Goal: Information Seeking & Learning: Learn about a topic

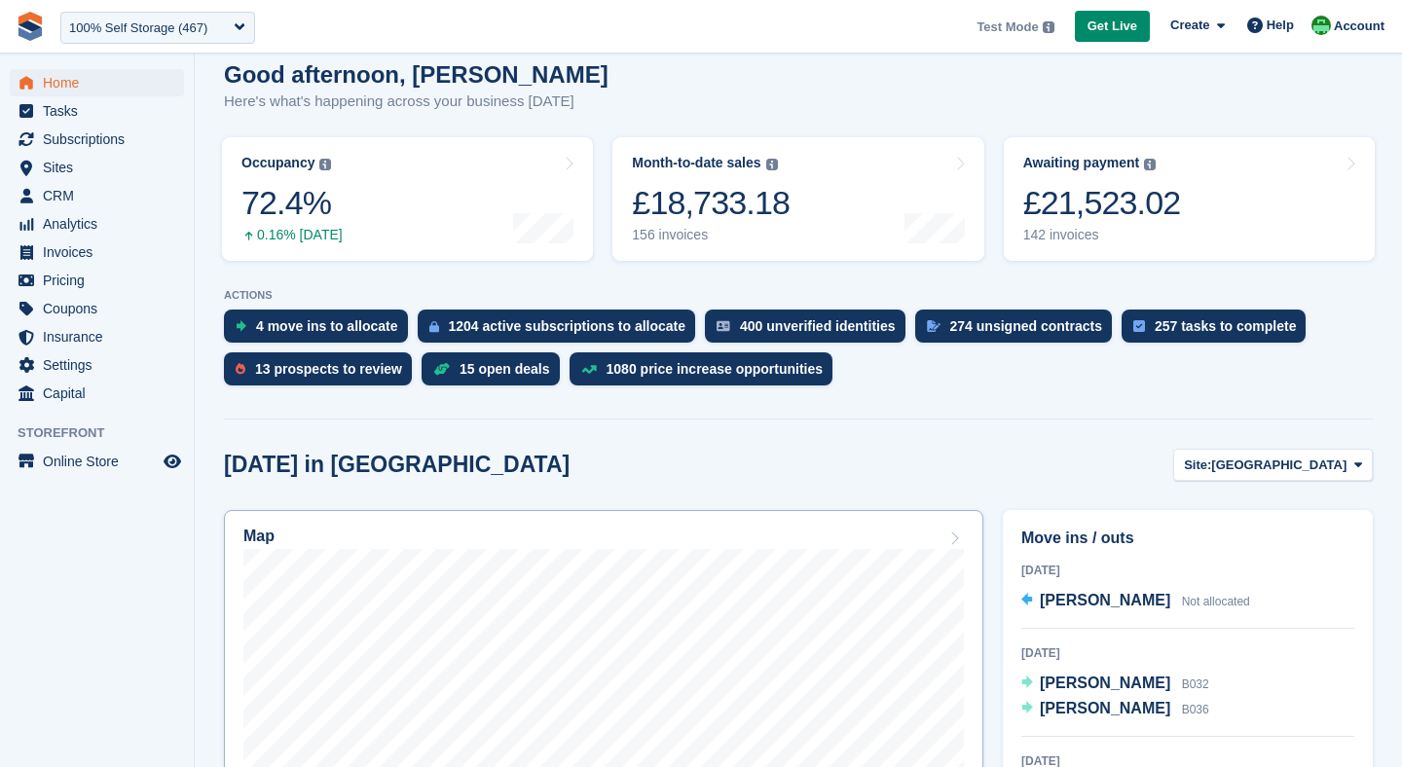
scroll to position [178, 0]
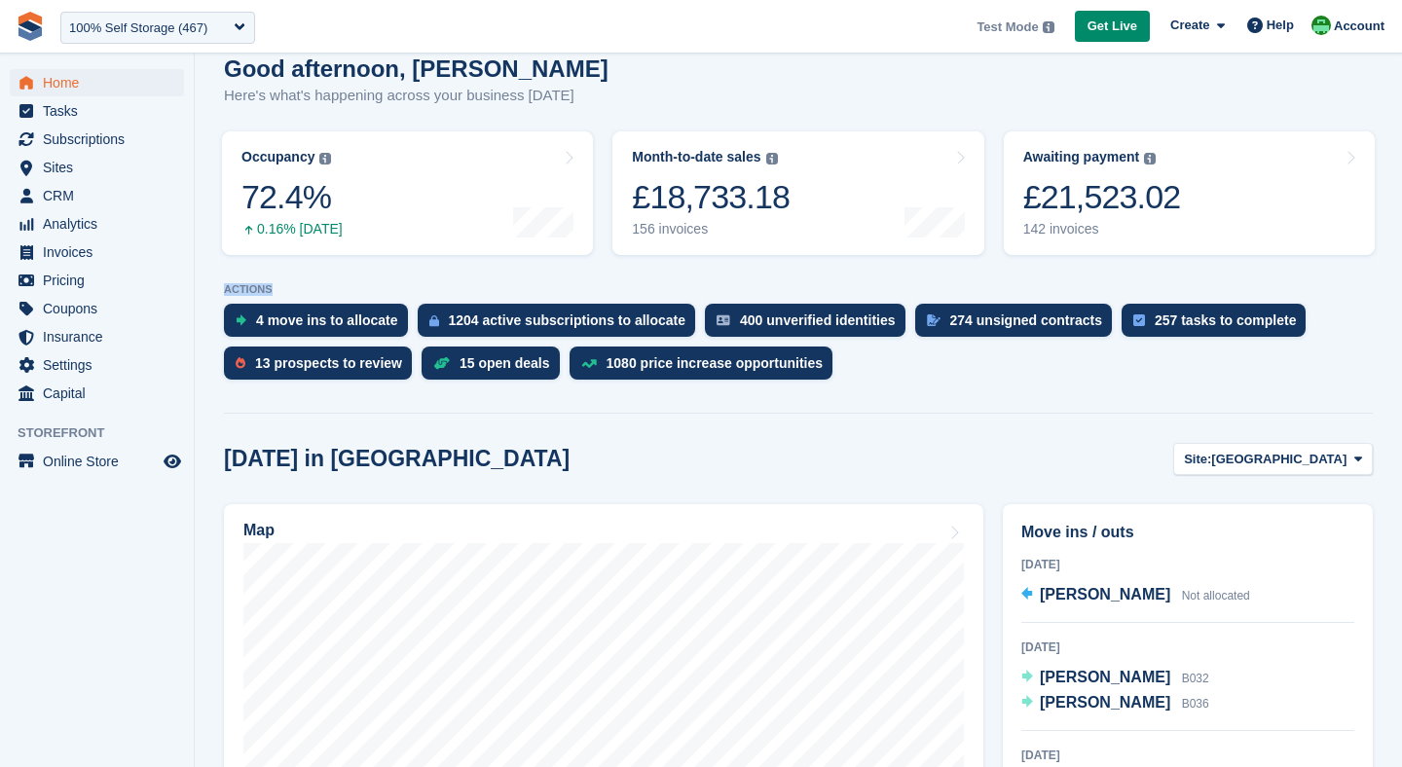
drag, startPoint x: 222, startPoint y: 293, endPoint x: 294, endPoint y: 288, distance: 72.2
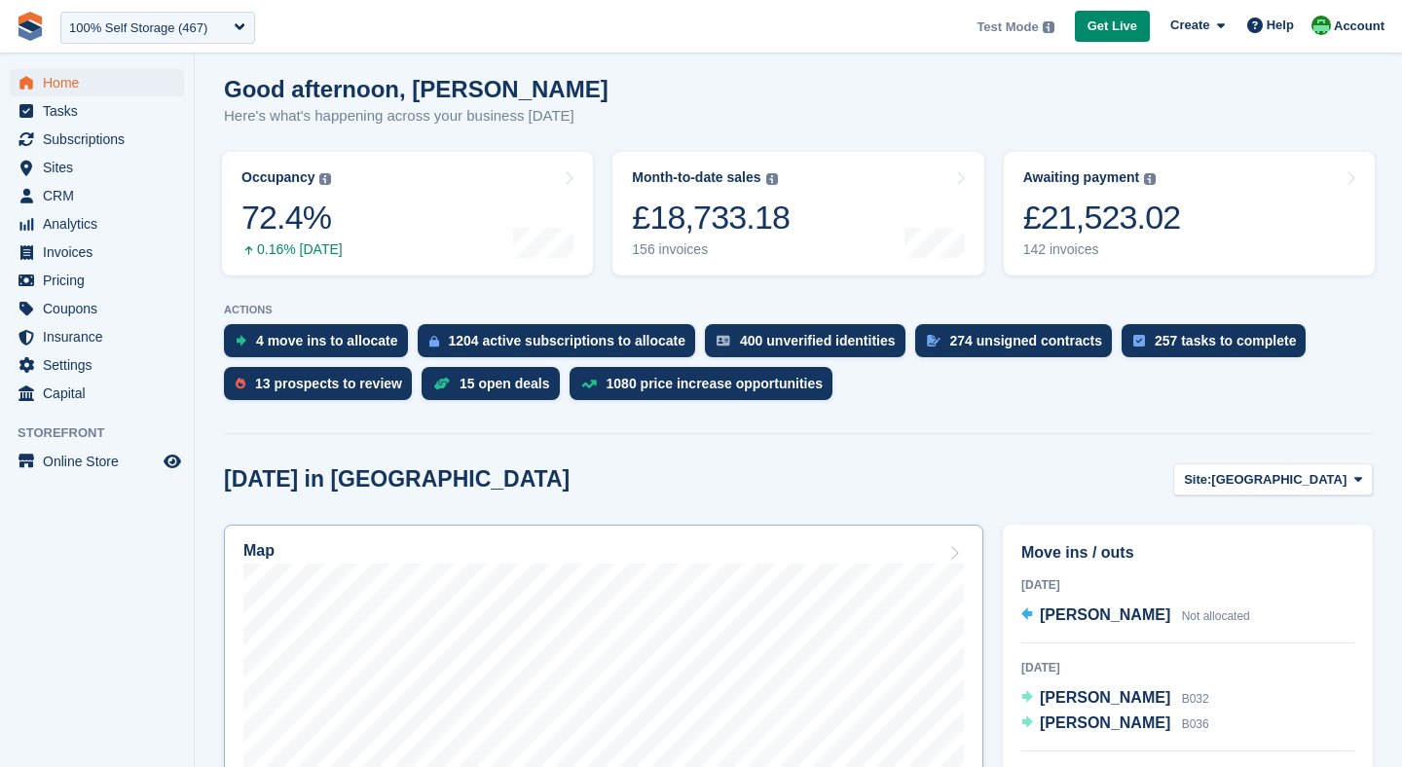
scroll to position [181, 0]
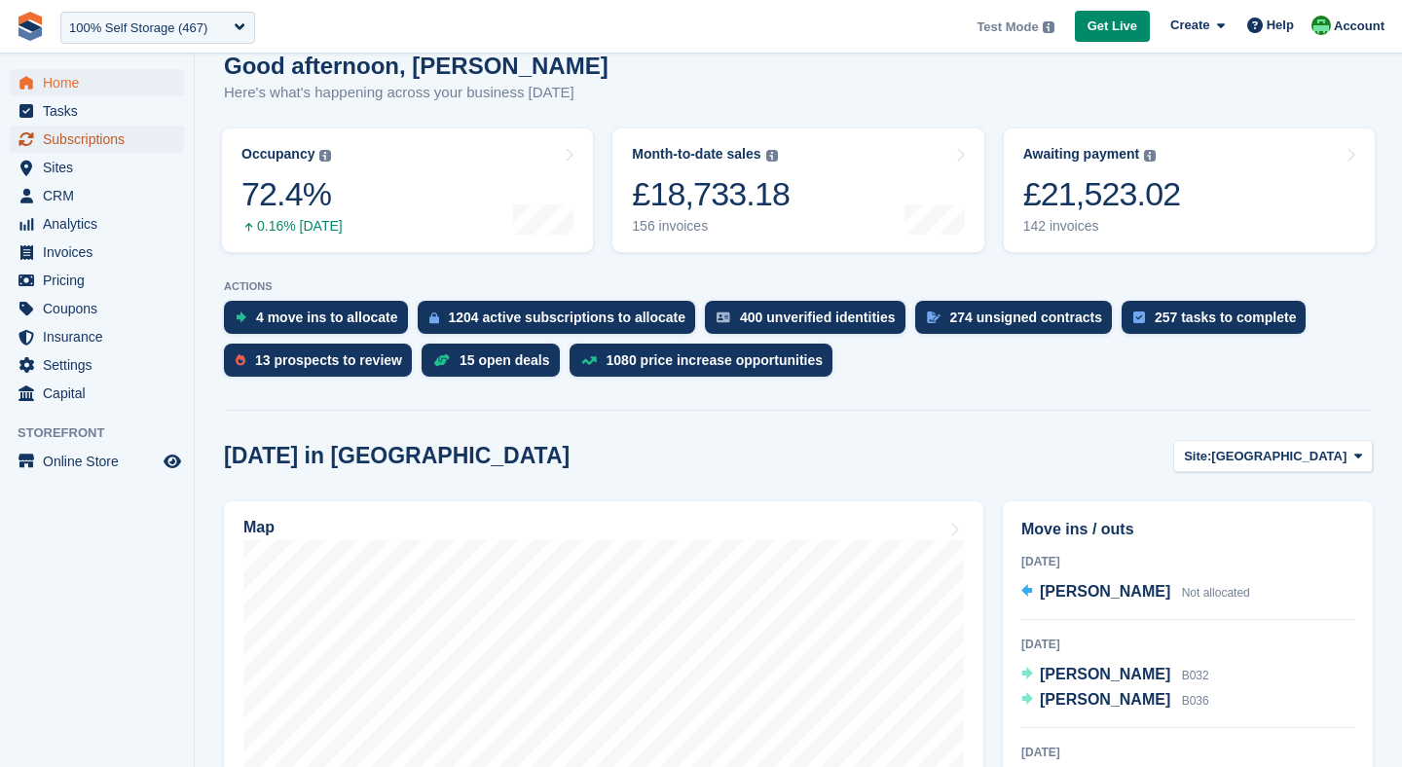
click at [62, 141] on span "Subscriptions" at bounding box center [101, 139] width 117 height 27
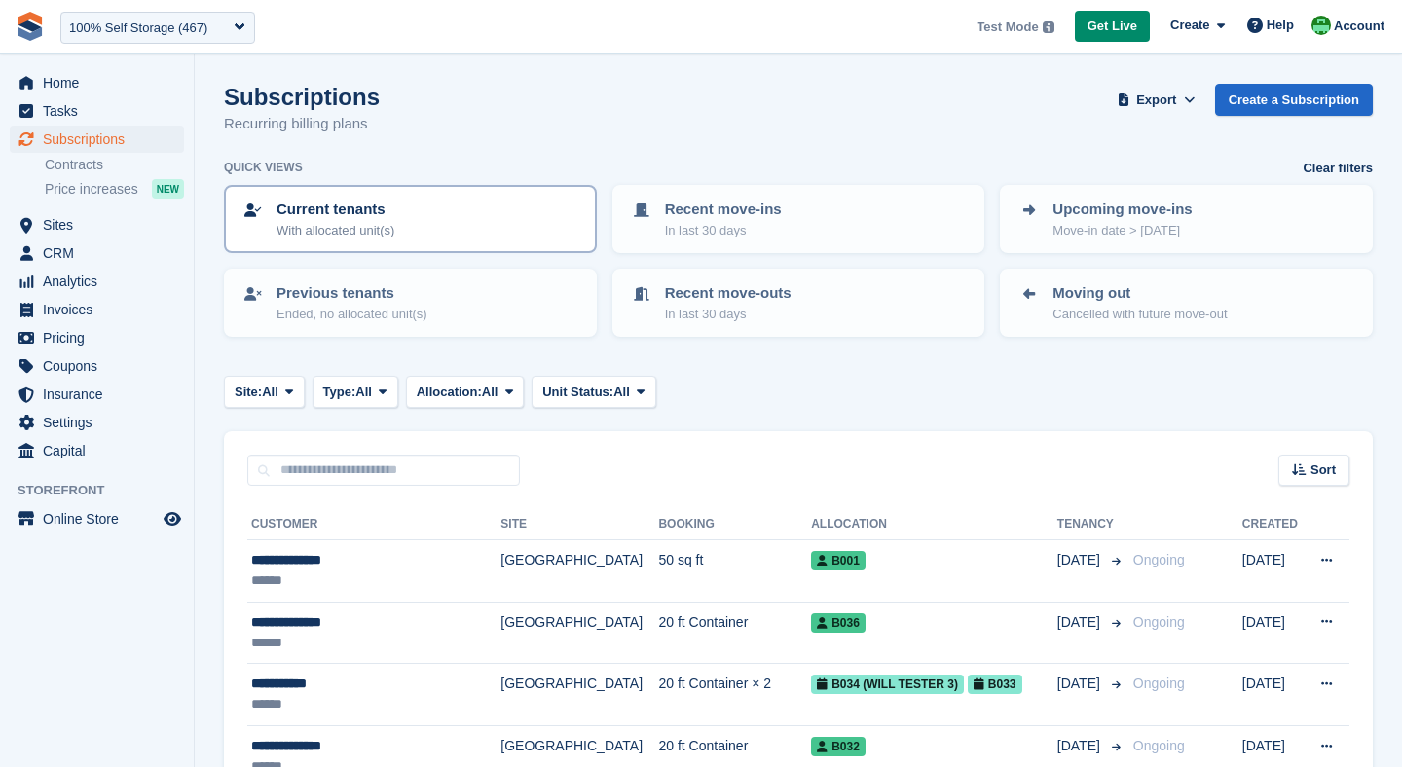
click at [380, 212] on p "Current tenants" at bounding box center [336, 210] width 118 height 22
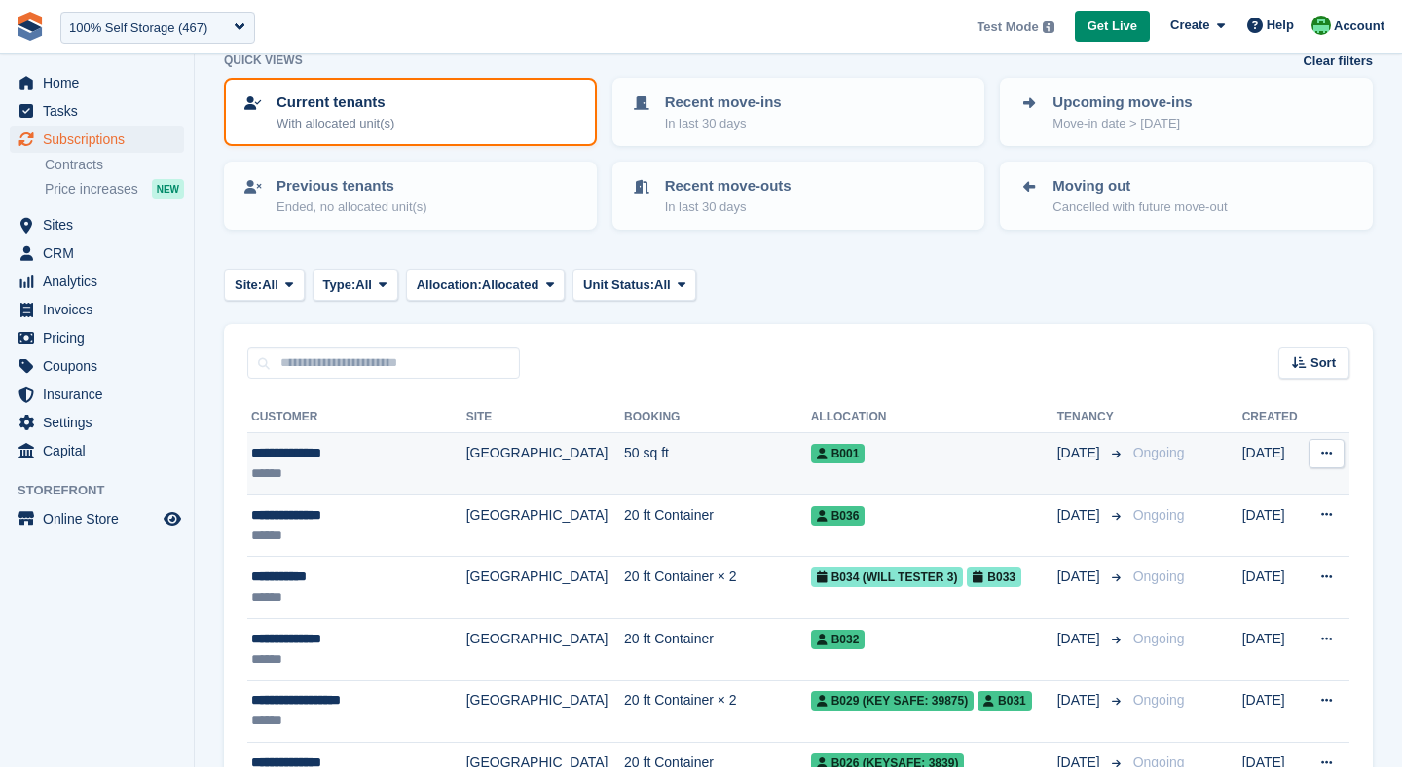
scroll to position [127, 0]
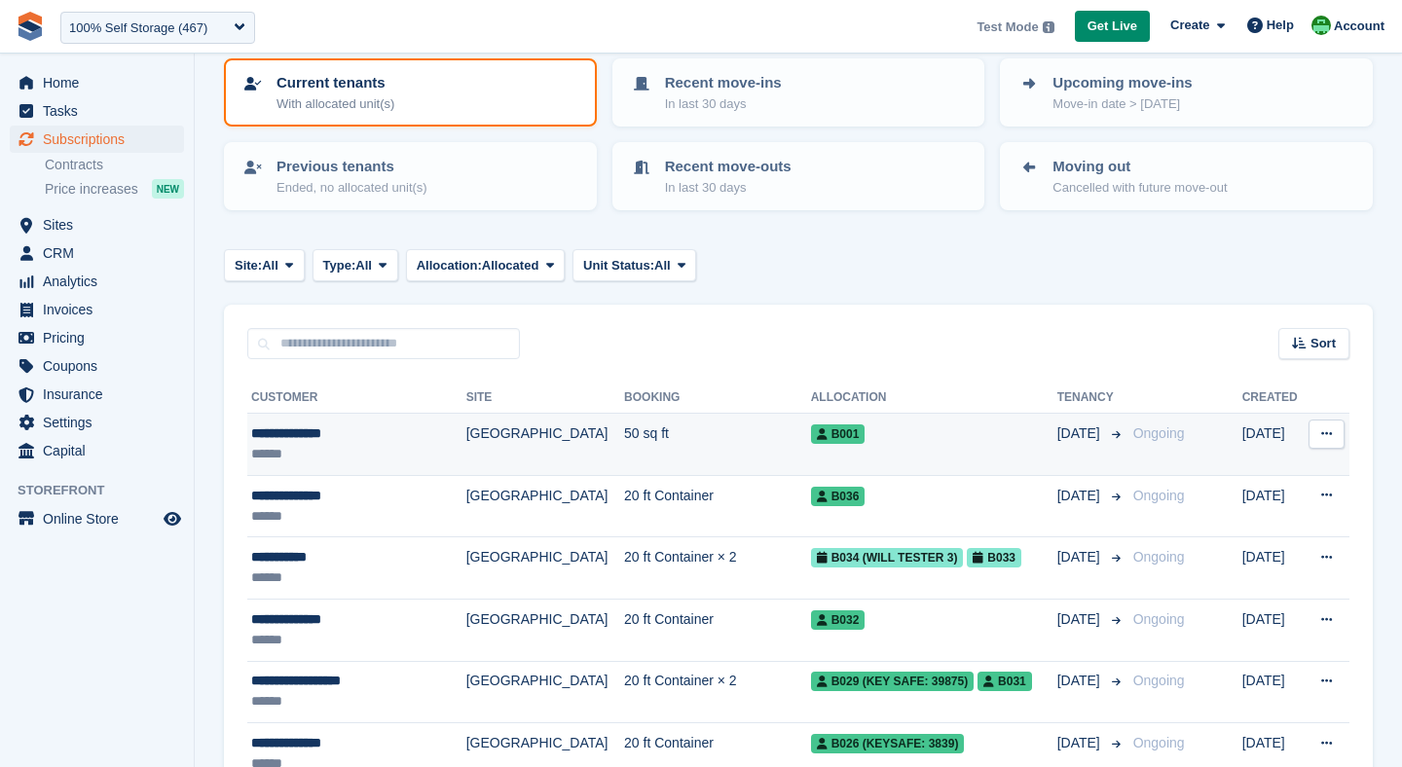
click at [506, 457] on td "[GEOGRAPHIC_DATA]" at bounding box center [545, 445] width 158 height 62
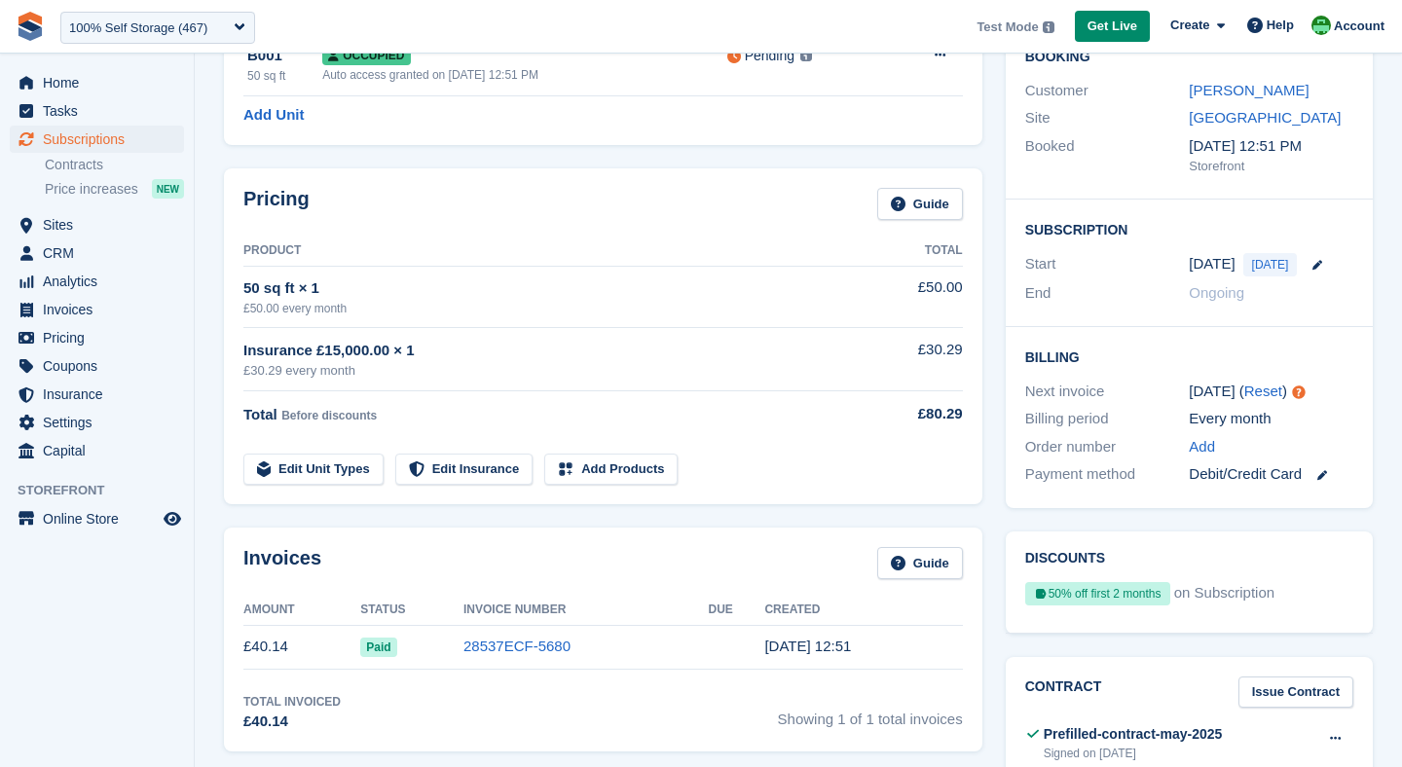
scroll to position [212, 0]
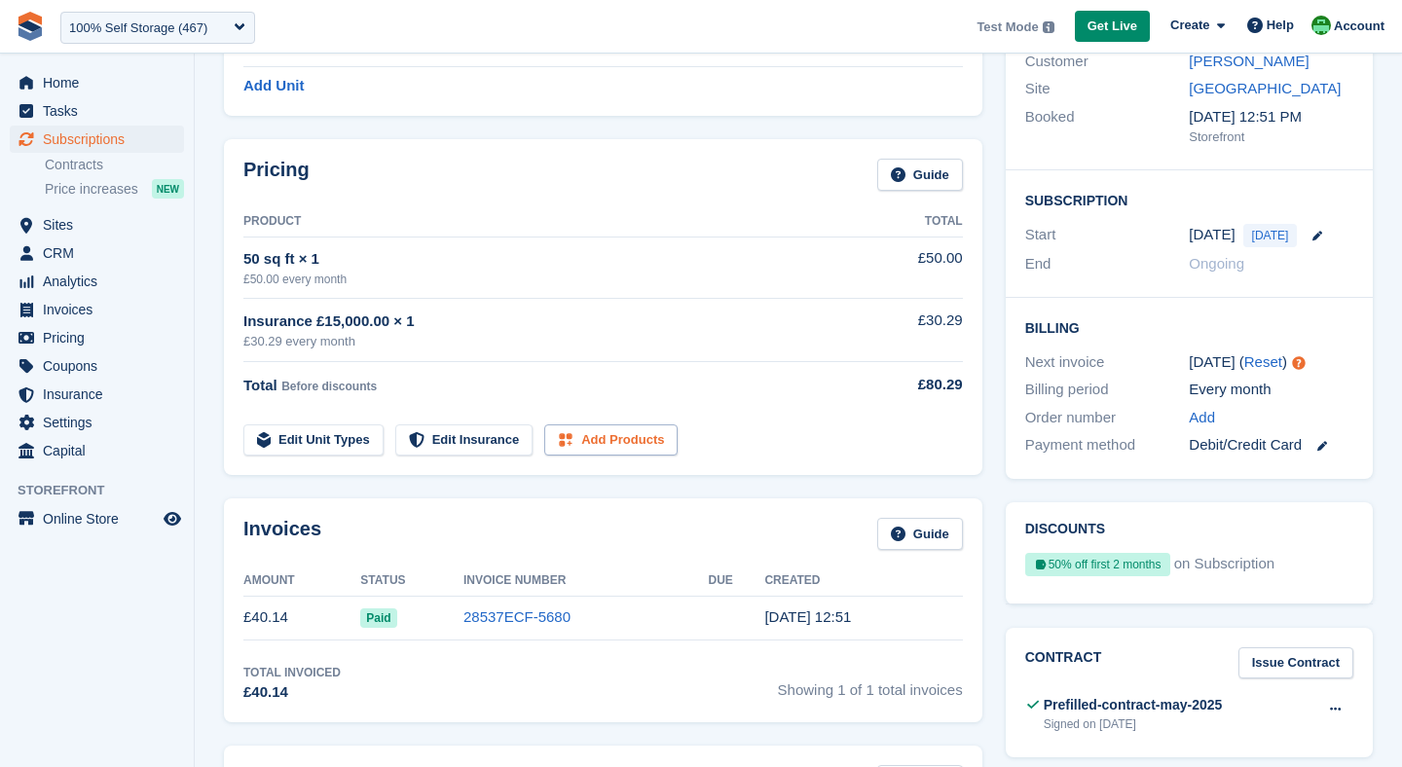
click at [607, 436] on link "Add Products" at bounding box center [610, 441] width 133 height 32
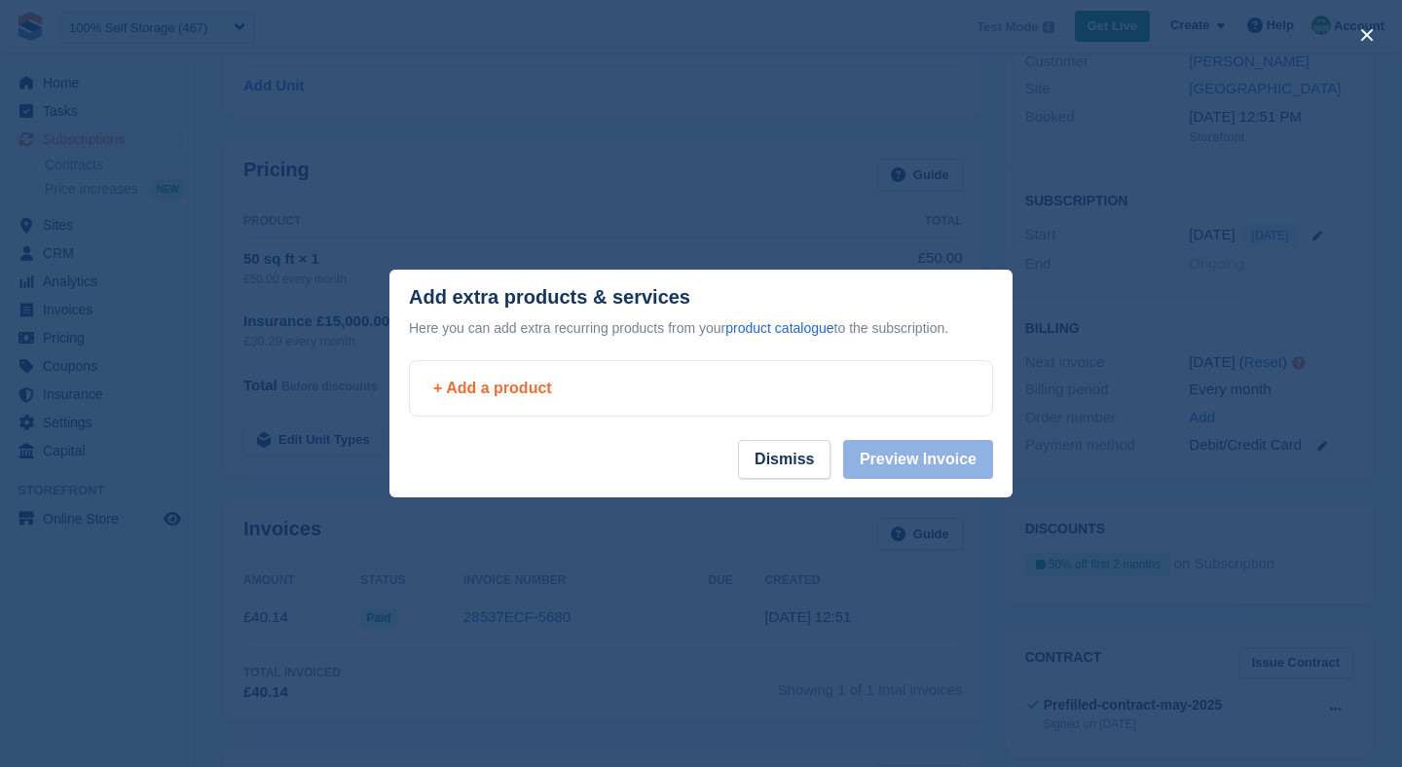
click at [449, 386] on div "+ Add a product" at bounding box center [701, 388] width 536 height 23
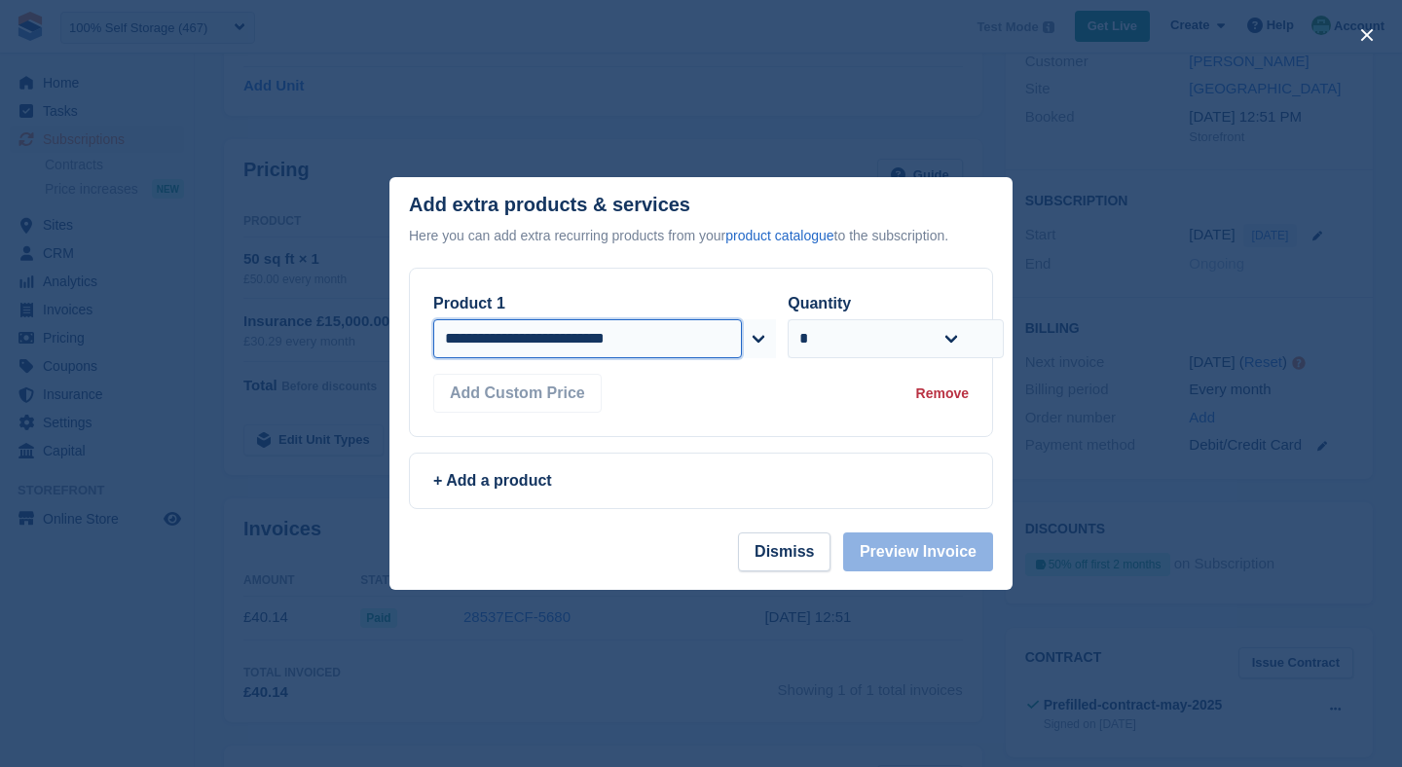
click at [539, 343] on select "**********" at bounding box center [587, 338] width 309 height 39
click at [775, 559] on button "Dismiss" at bounding box center [784, 552] width 93 height 39
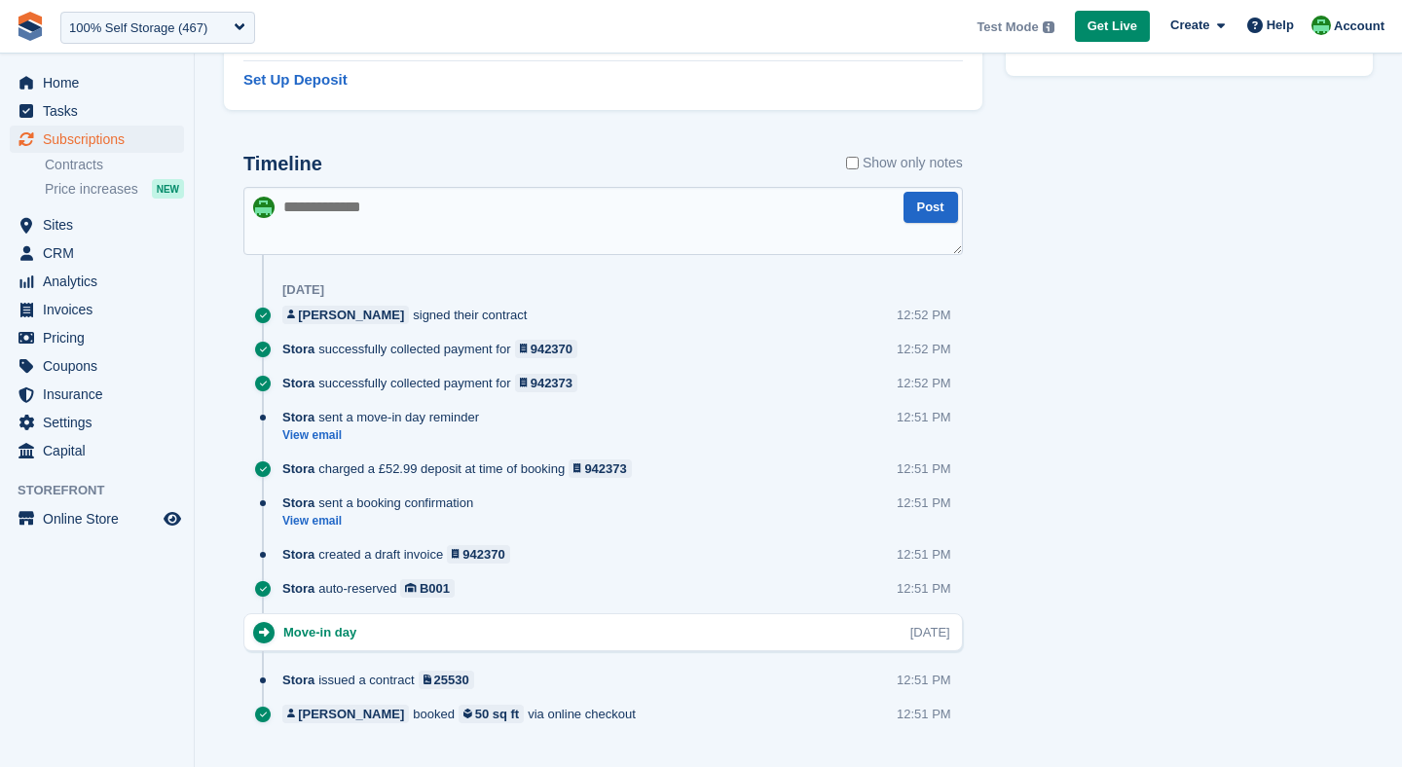
scroll to position [1082, 0]
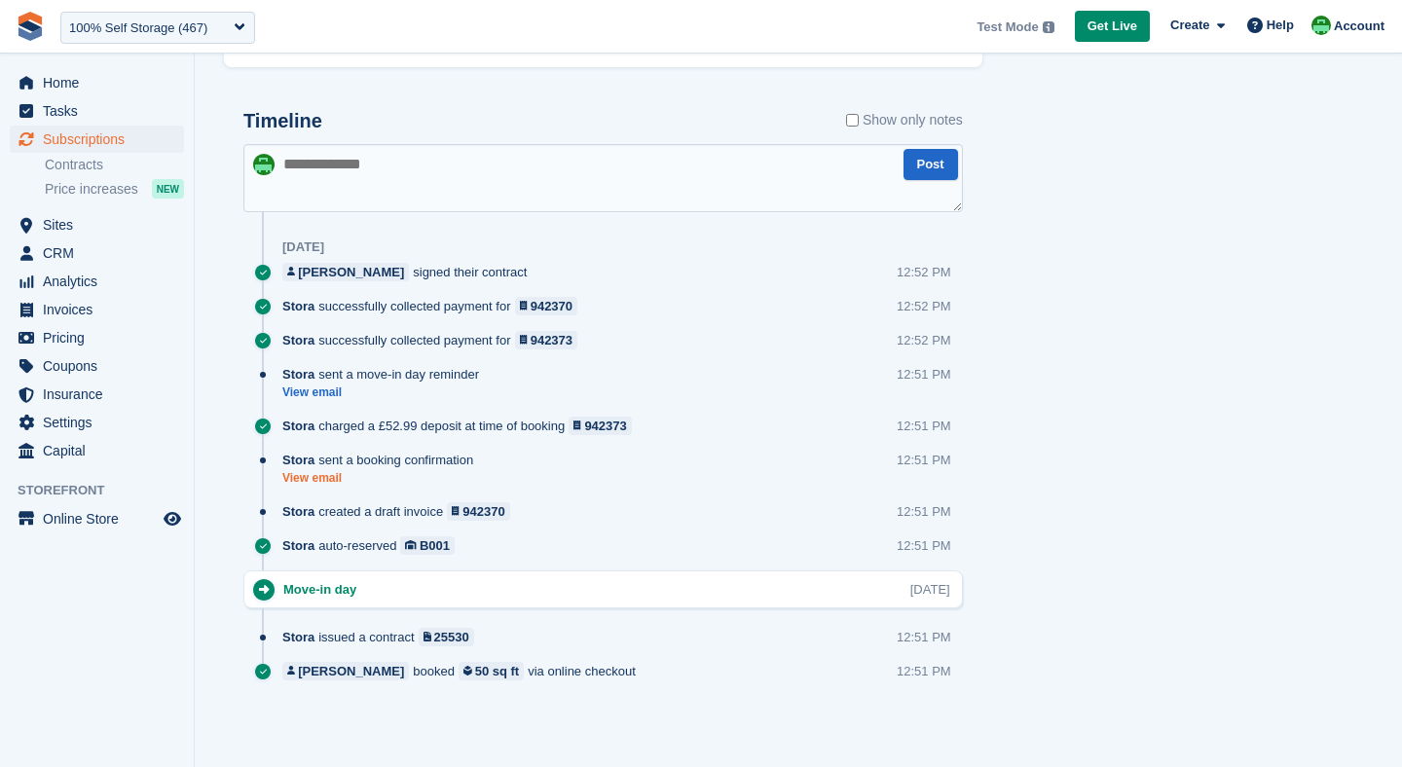
click at [317, 476] on link "View email" at bounding box center [382, 478] width 201 height 17
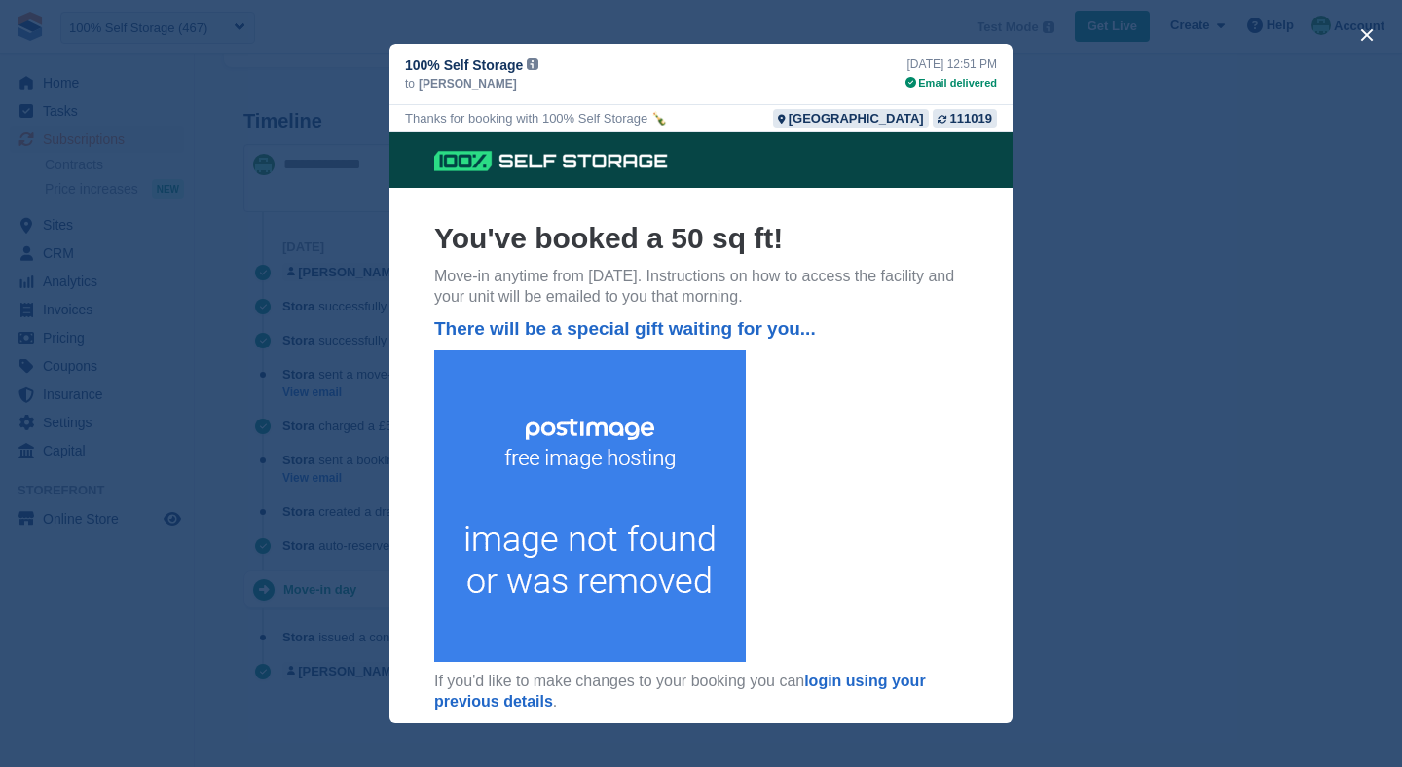
scroll to position [0, 0]
click at [1368, 34] on button "close" at bounding box center [1367, 34] width 31 height 31
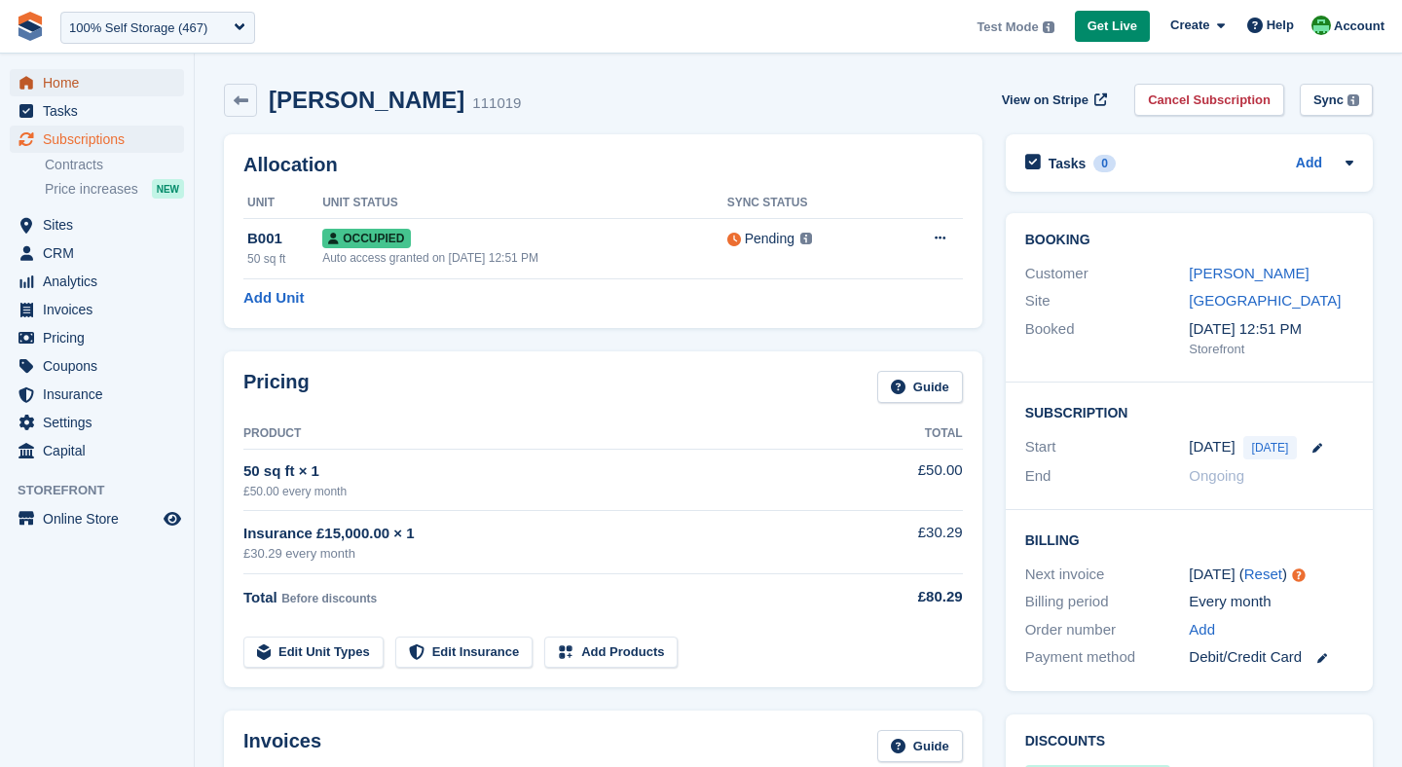
click at [91, 93] on span "Home" at bounding box center [101, 82] width 117 height 27
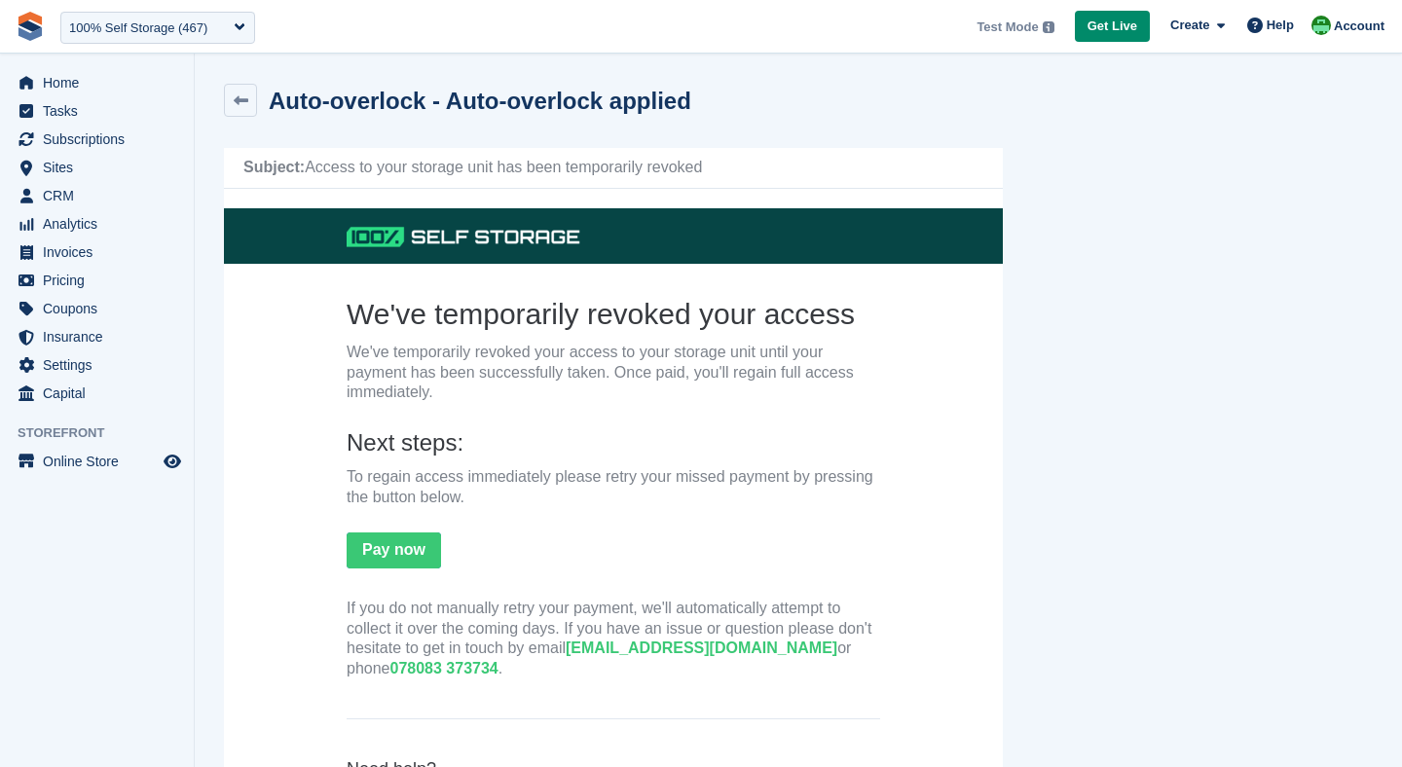
click at [229, 87] on link at bounding box center [240, 100] width 33 height 33
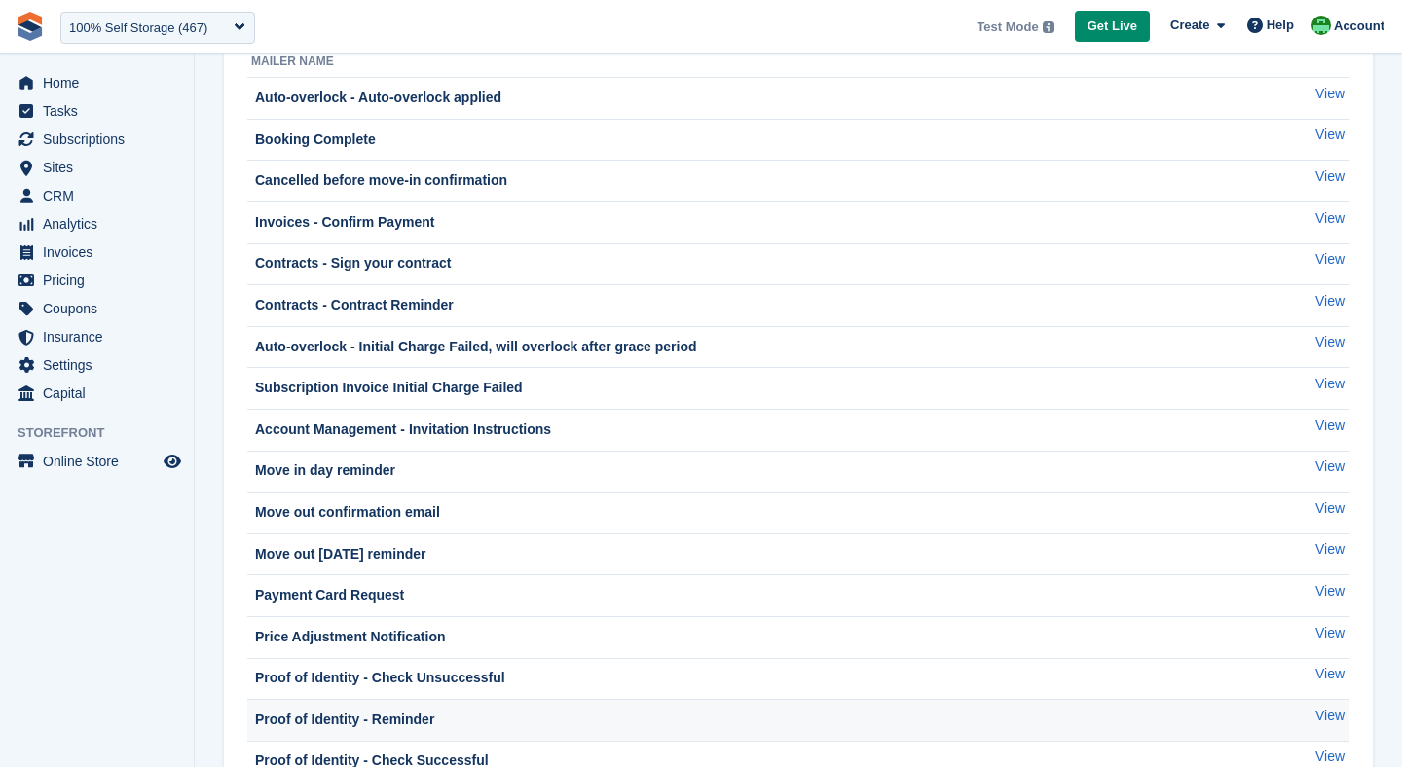
scroll to position [107, 0]
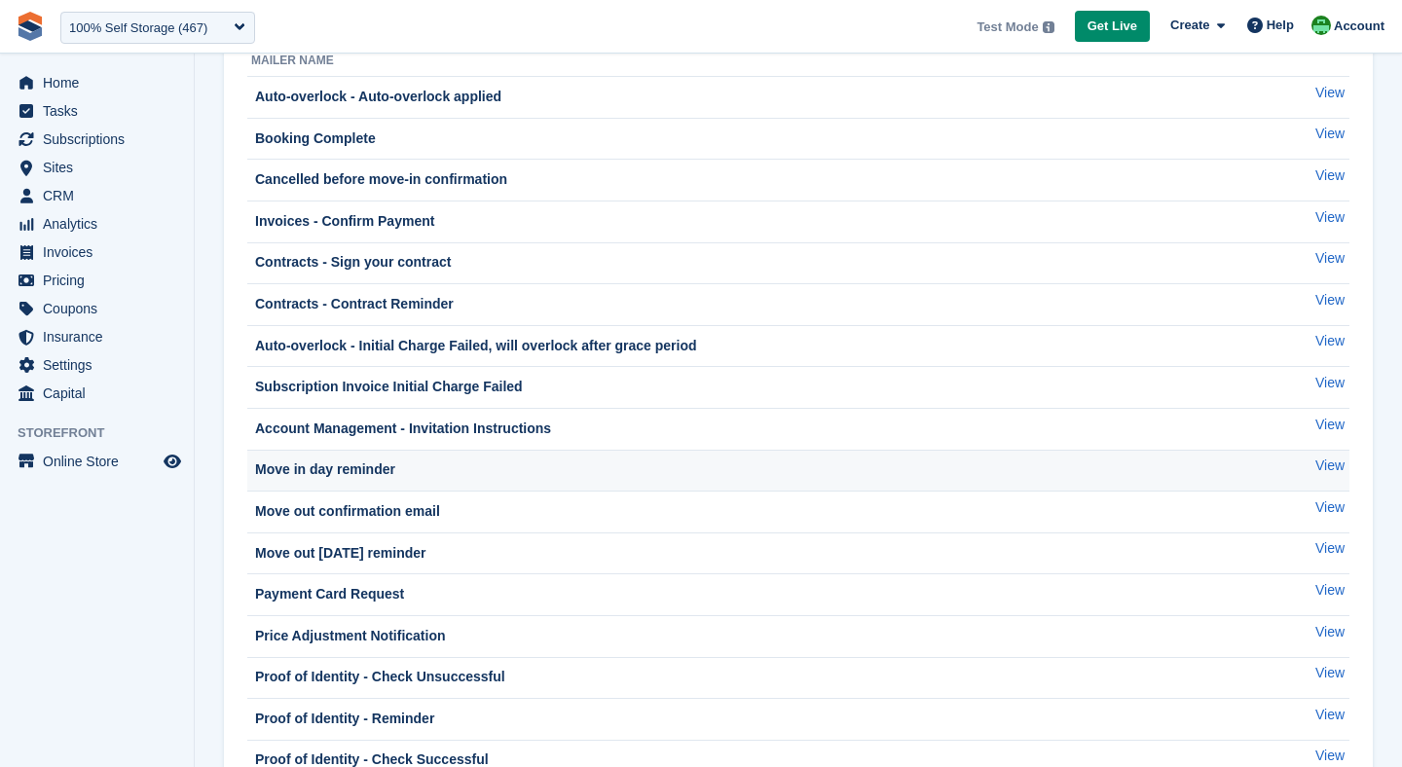
click at [356, 489] on td "Move in day reminder" at bounding box center [759, 471] width 1024 height 42
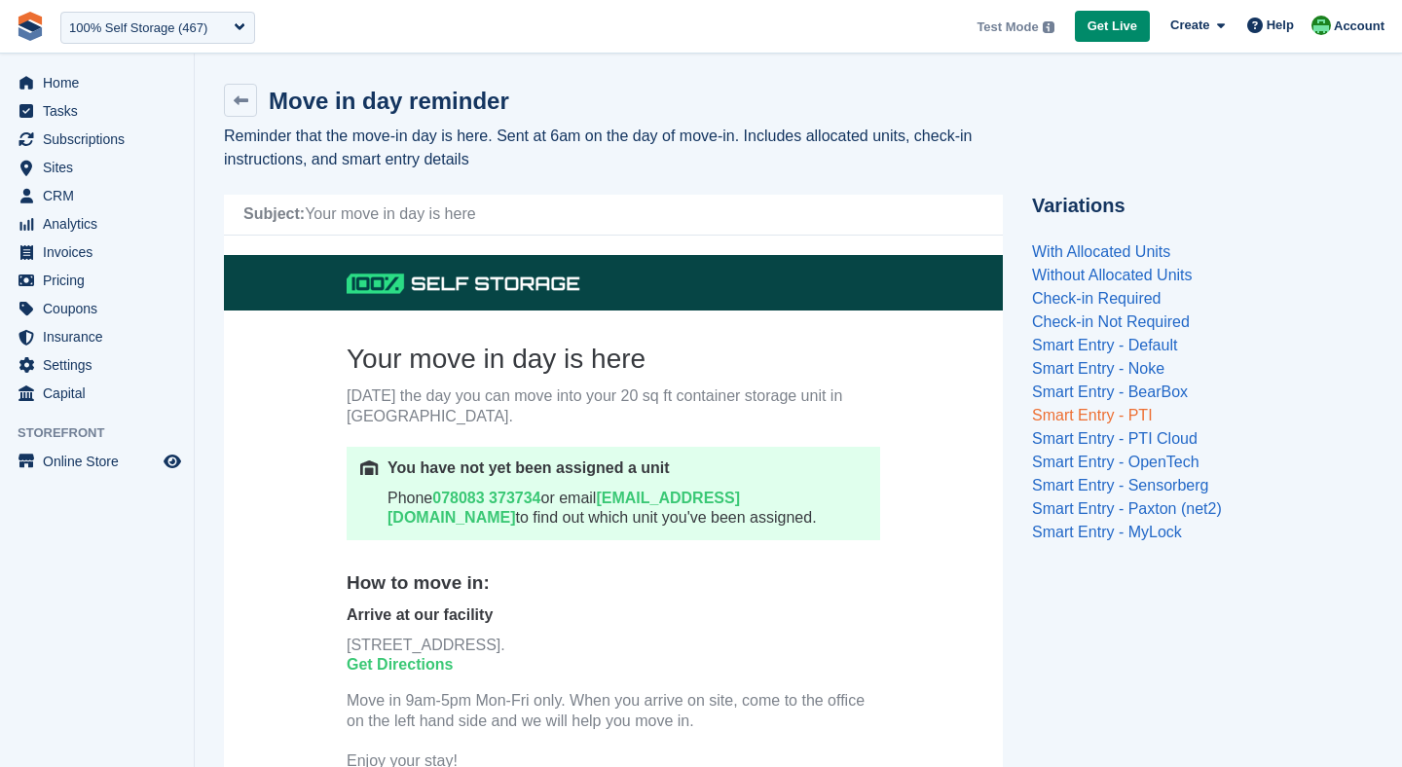
click at [1125, 417] on link "Smart Entry - PTI" at bounding box center [1092, 415] width 121 height 17
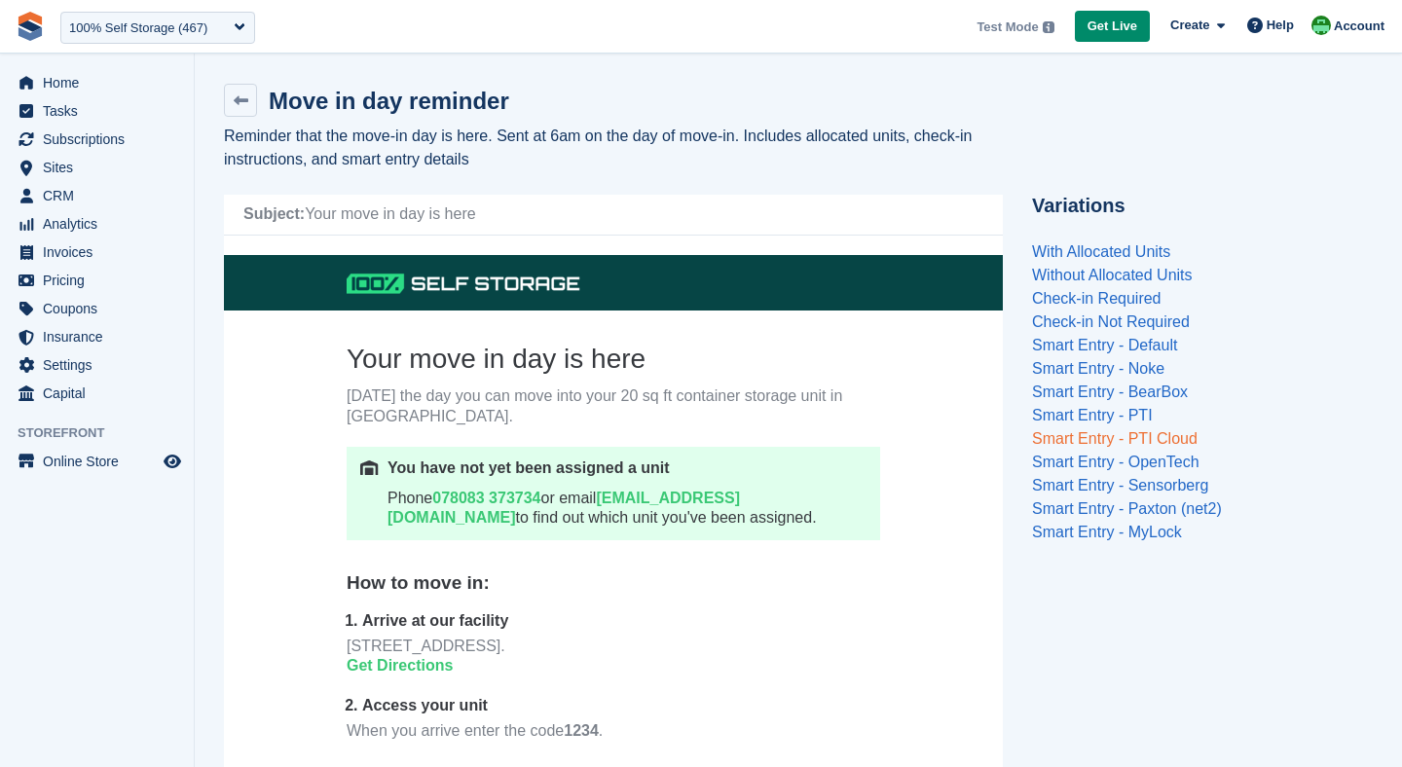
click at [1107, 440] on link "Smart Entry - PTI Cloud" at bounding box center [1115, 438] width 166 height 17
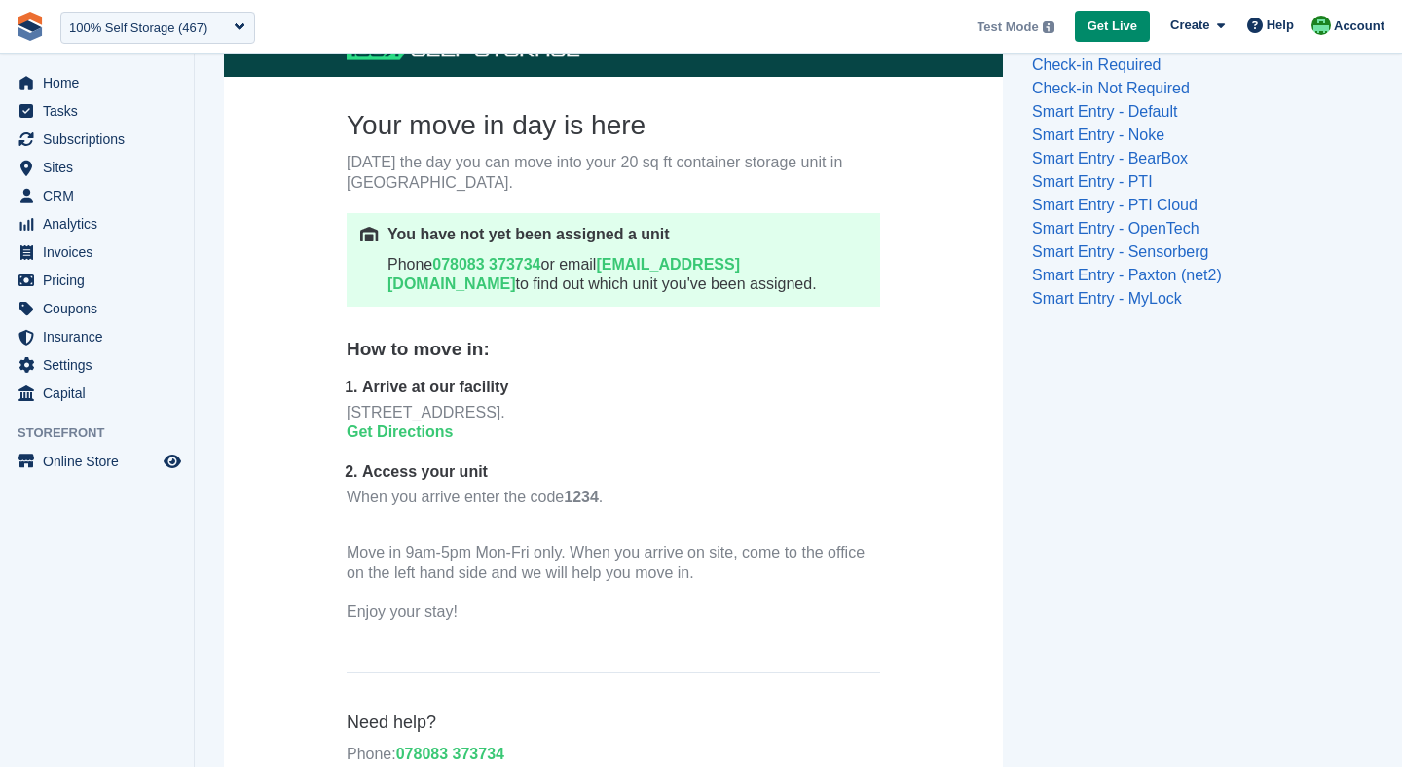
scroll to position [236, 0]
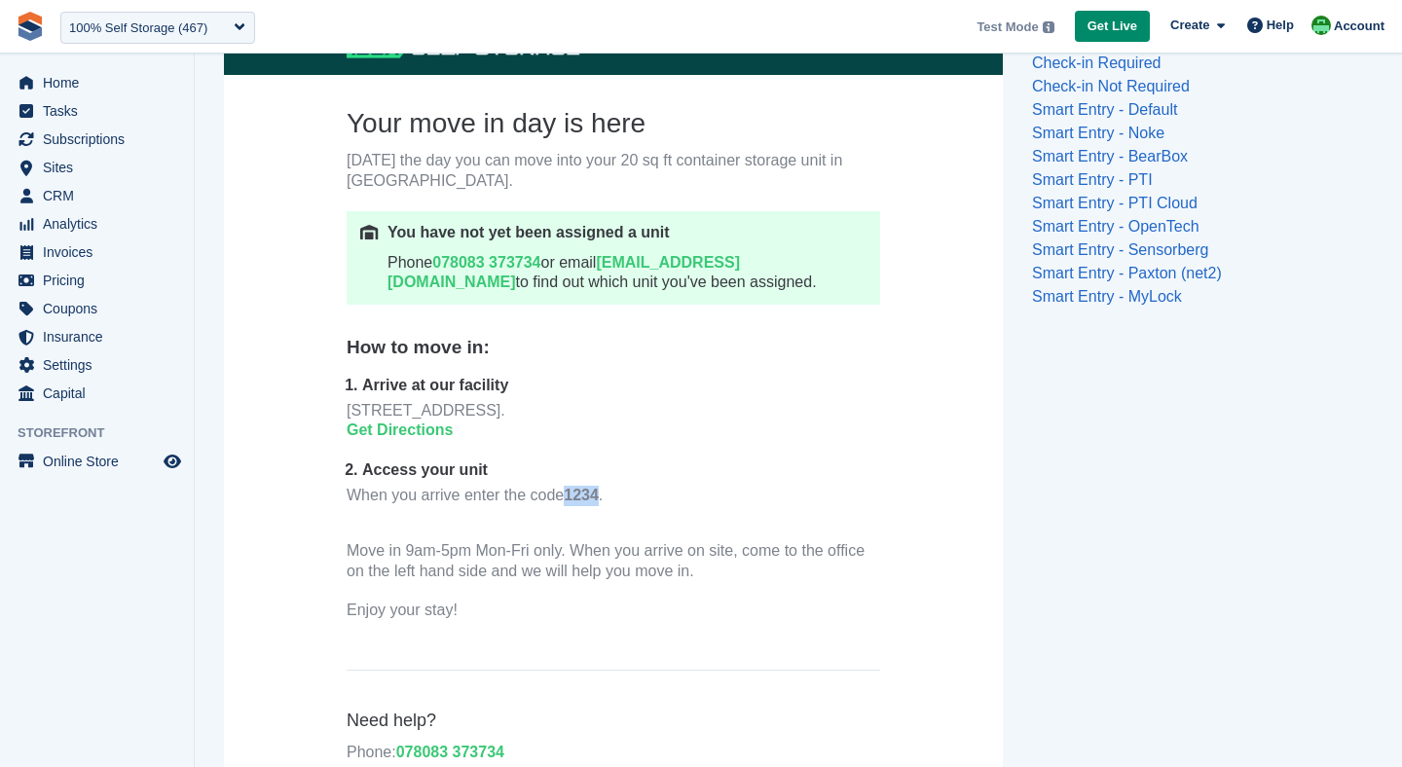
drag, startPoint x: 572, startPoint y: 500, endPoint x: 604, endPoint y: 498, distance: 32.2
click at [604, 498] on p "When you arrive enter the code 1234 ." at bounding box center [614, 506] width 534 height 40
click at [660, 512] on p "When you arrive enter the code 1234 ." at bounding box center [614, 506] width 534 height 40
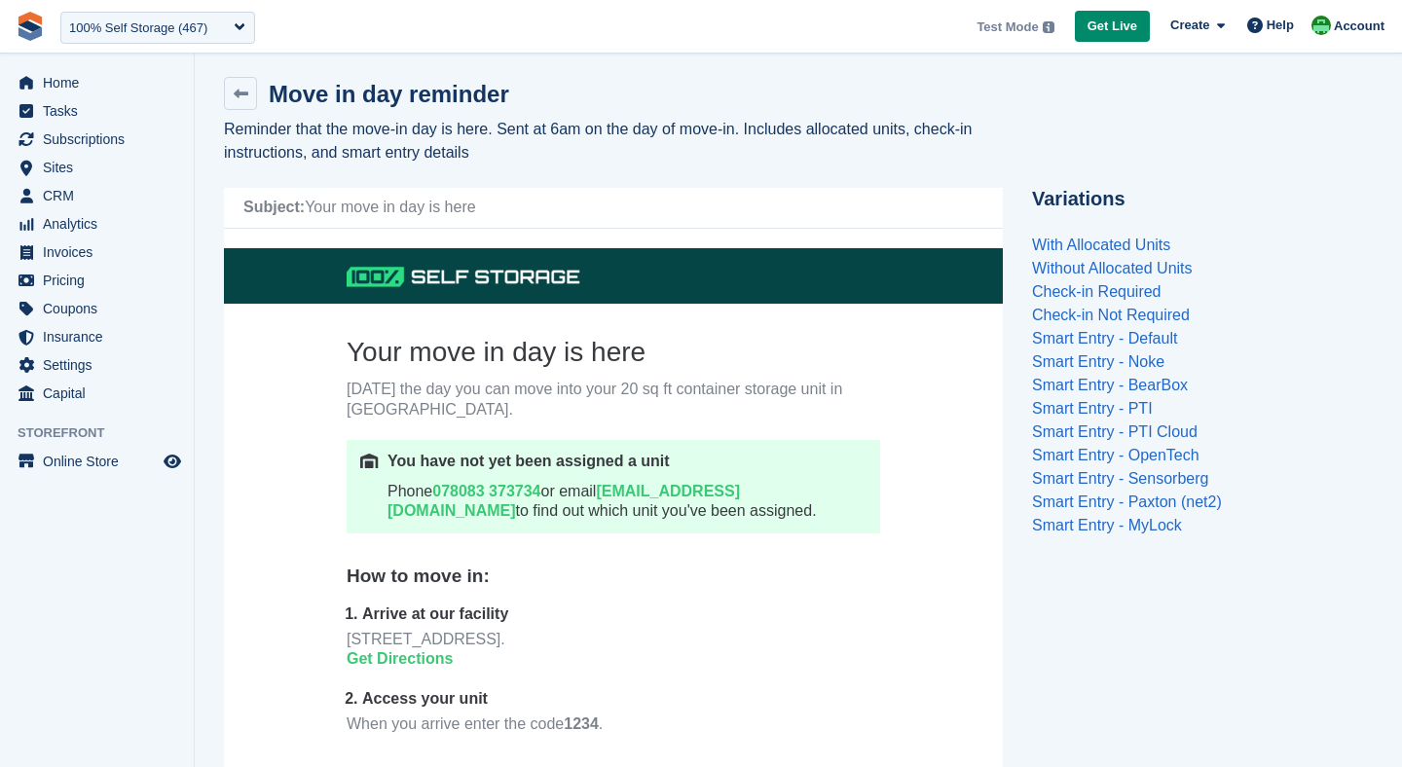
scroll to position [0, 0]
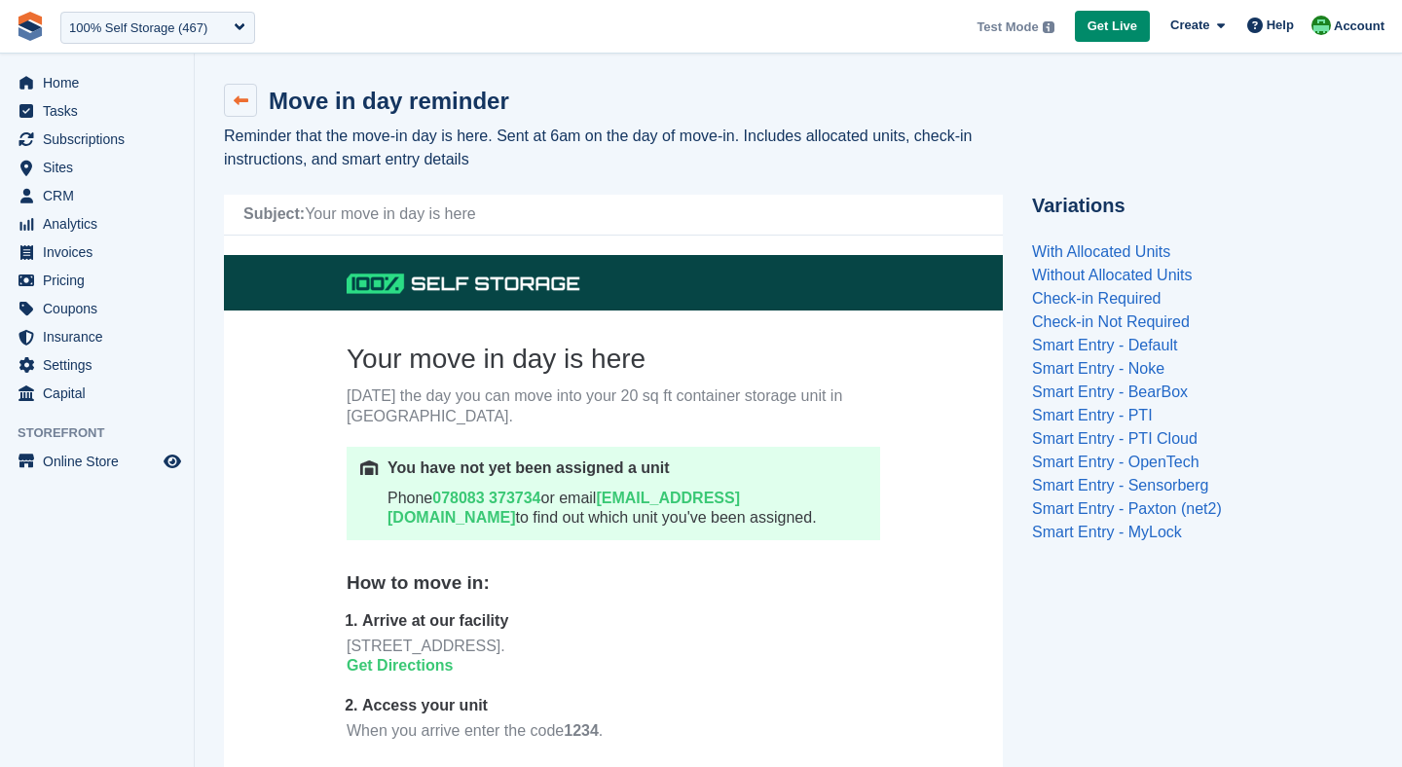
click at [241, 106] on icon at bounding box center [241, 100] width 15 height 15
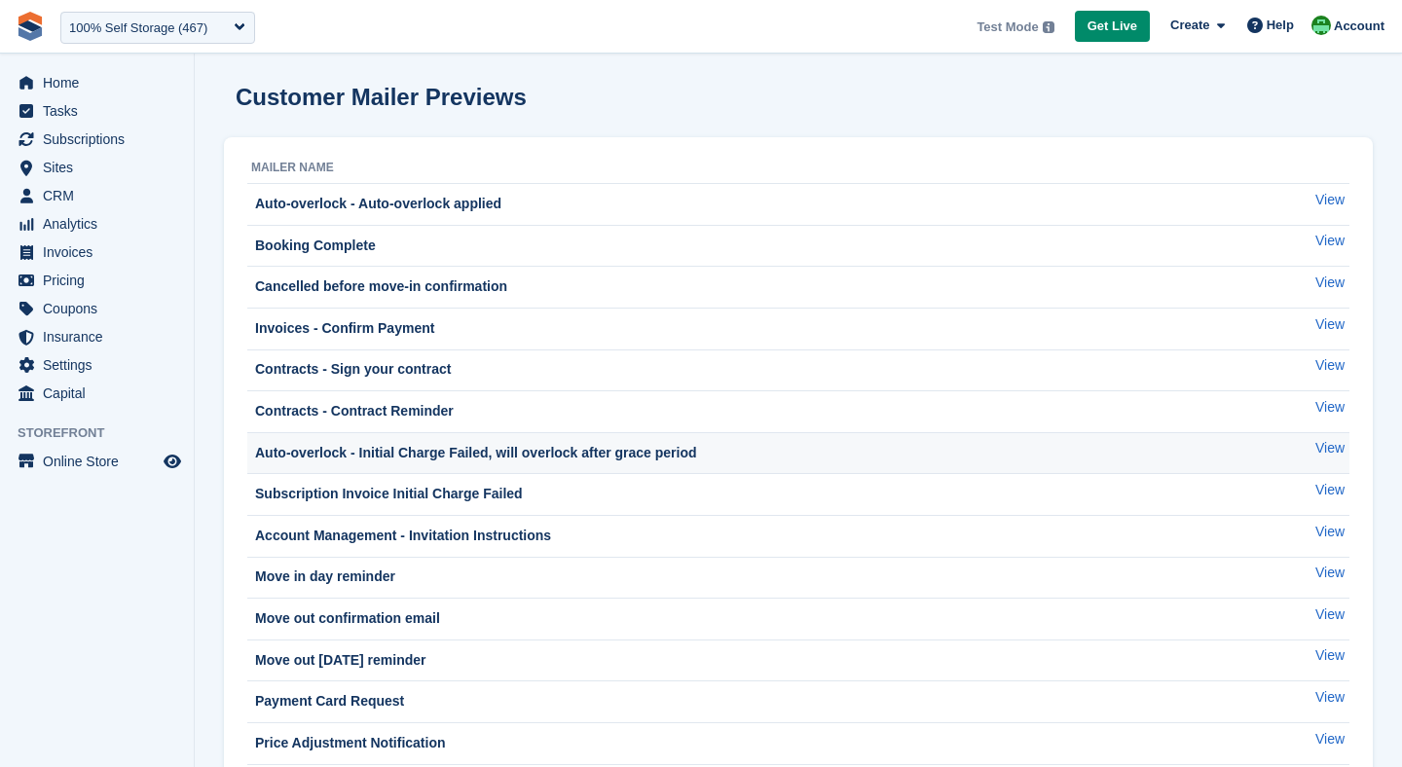
click at [485, 457] on div "Auto-overlock - Initial Charge Failed, will overlock after grace period" at bounding box center [474, 453] width 446 height 20
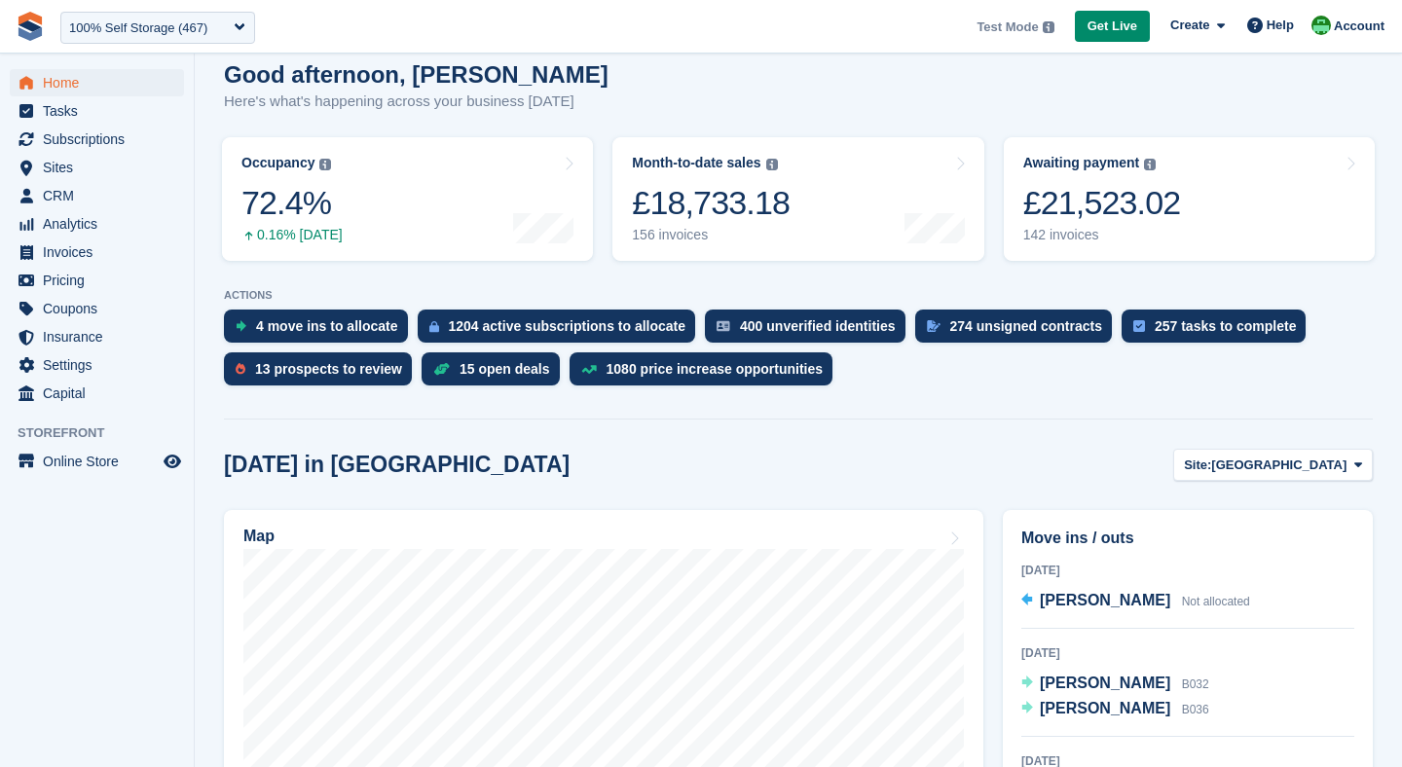
scroll to position [177, 0]
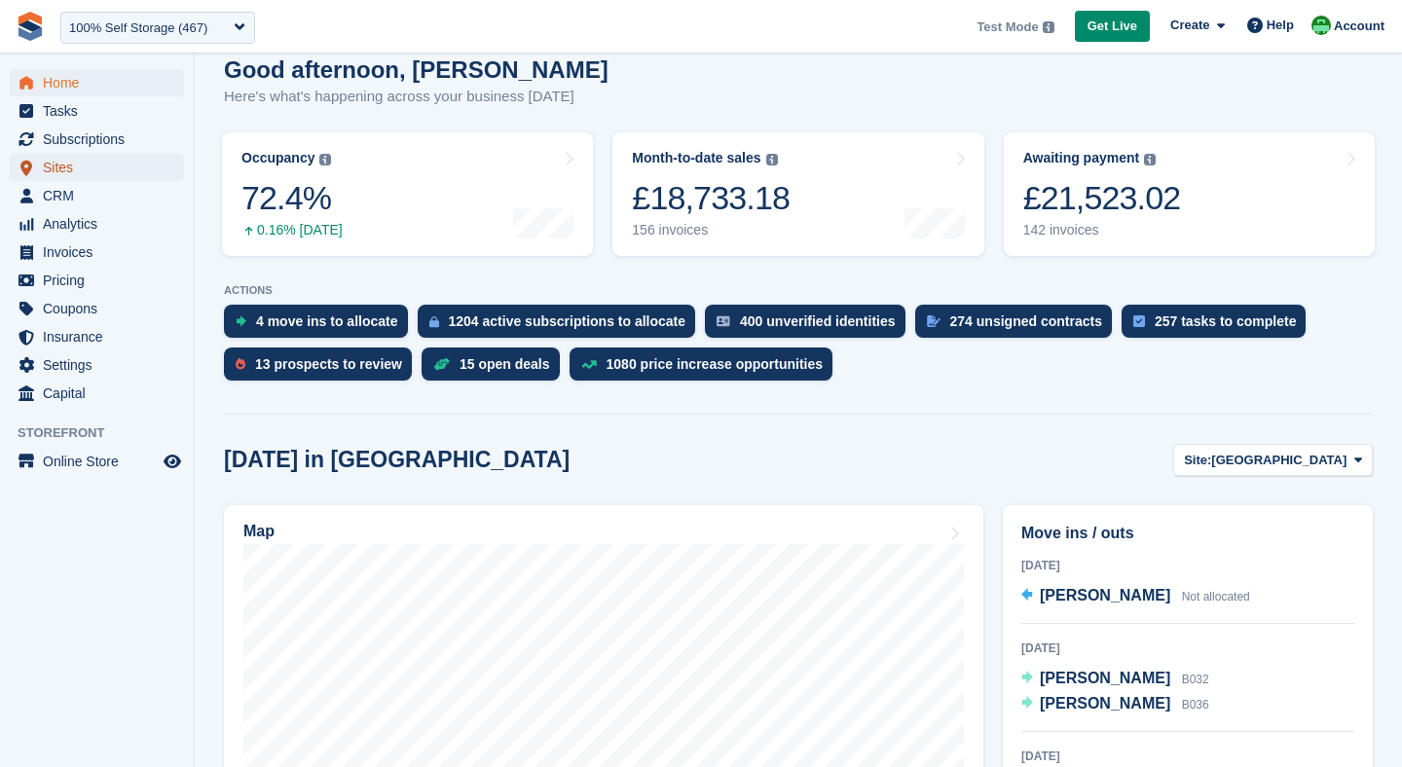
click at [39, 172] on link "Sites" at bounding box center [97, 167] width 174 height 27
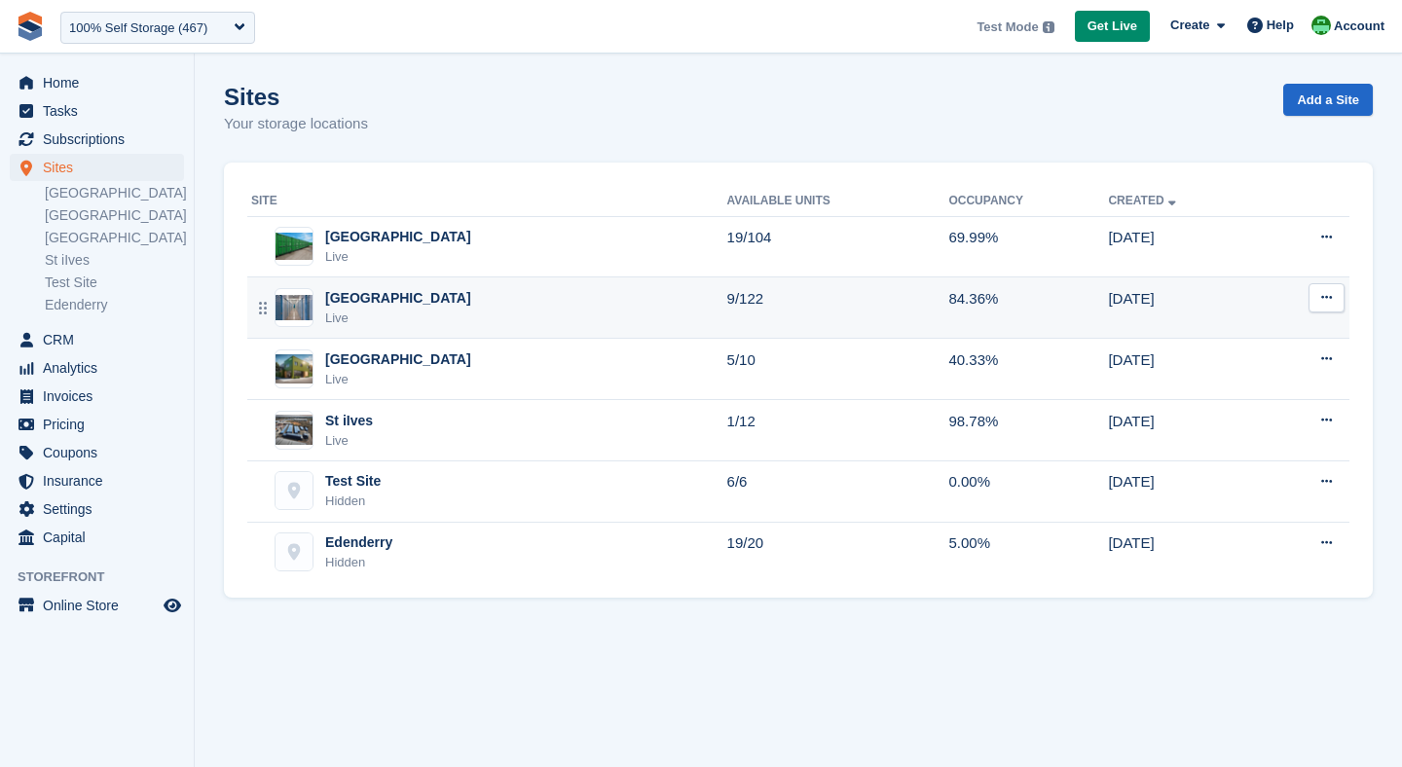
click at [429, 287] on td "Leicester Live" at bounding box center [487, 308] width 480 height 61
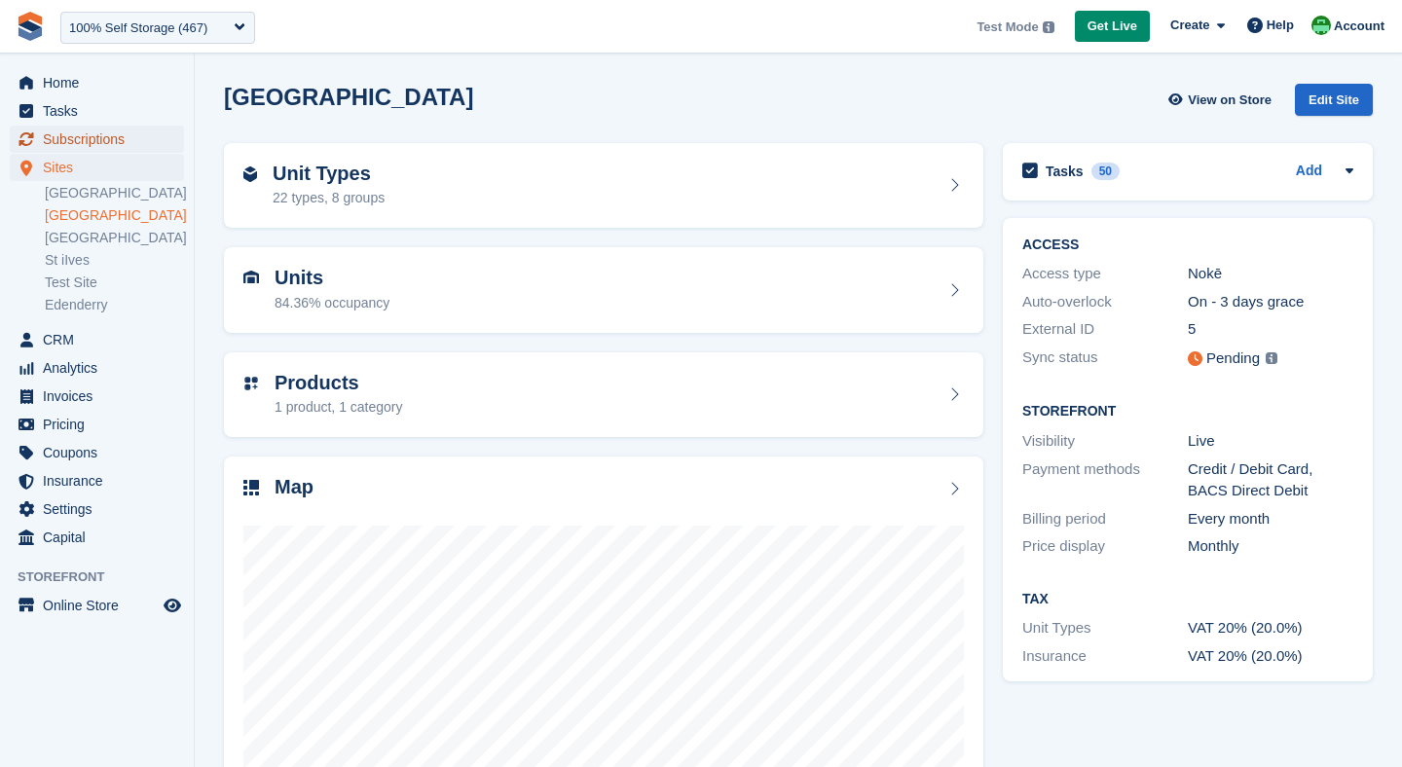
click at [71, 135] on span "Subscriptions" at bounding box center [101, 139] width 117 height 27
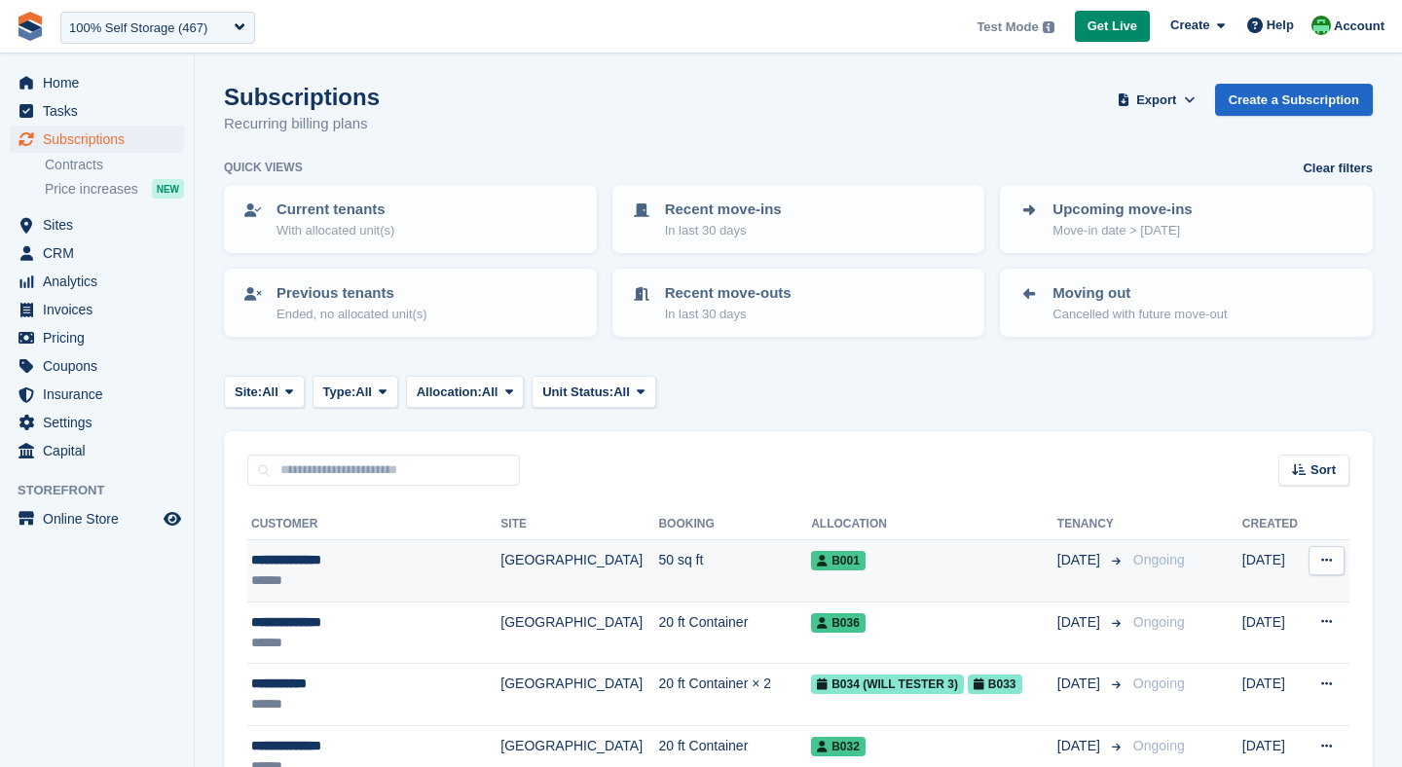
click at [500, 577] on td "[GEOGRAPHIC_DATA]" at bounding box center [579, 571] width 158 height 62
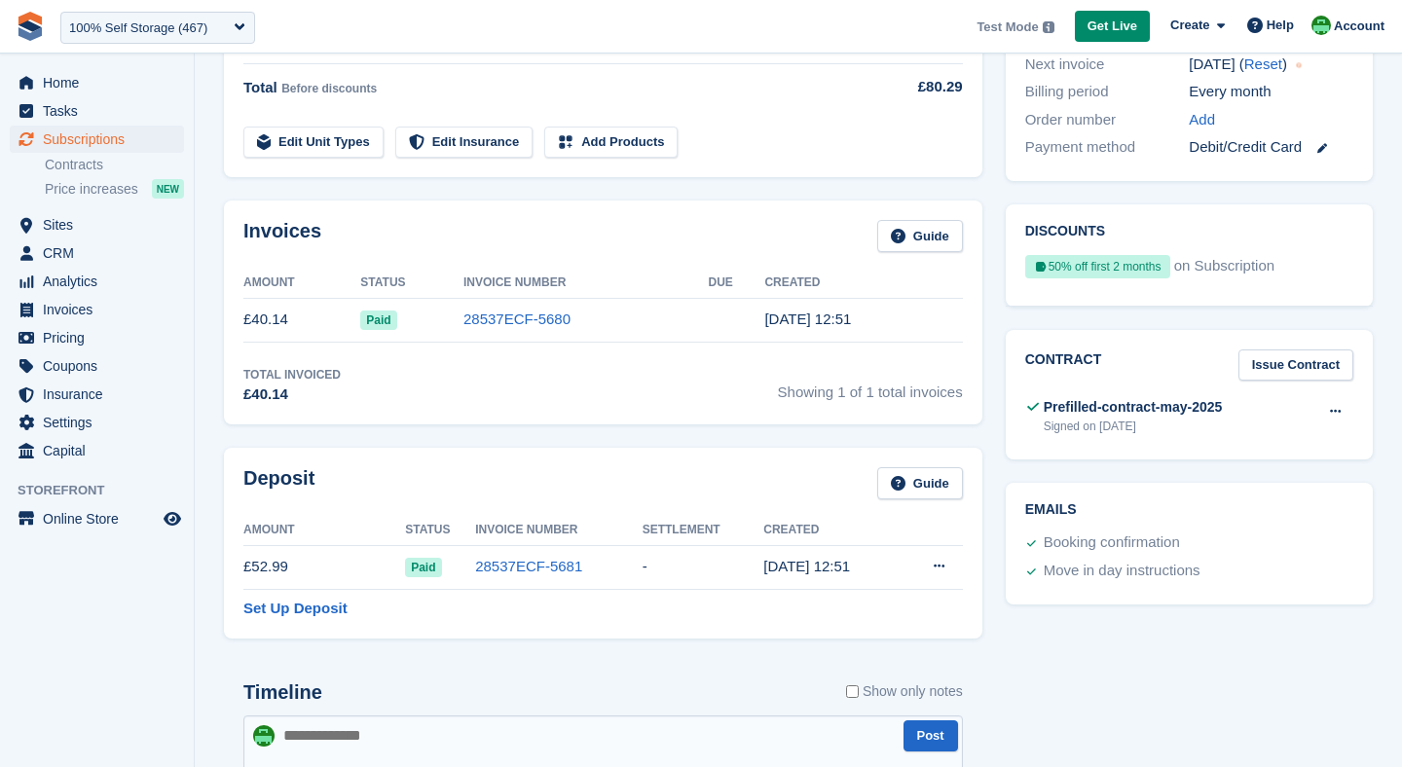
scroll to position [521, 0]
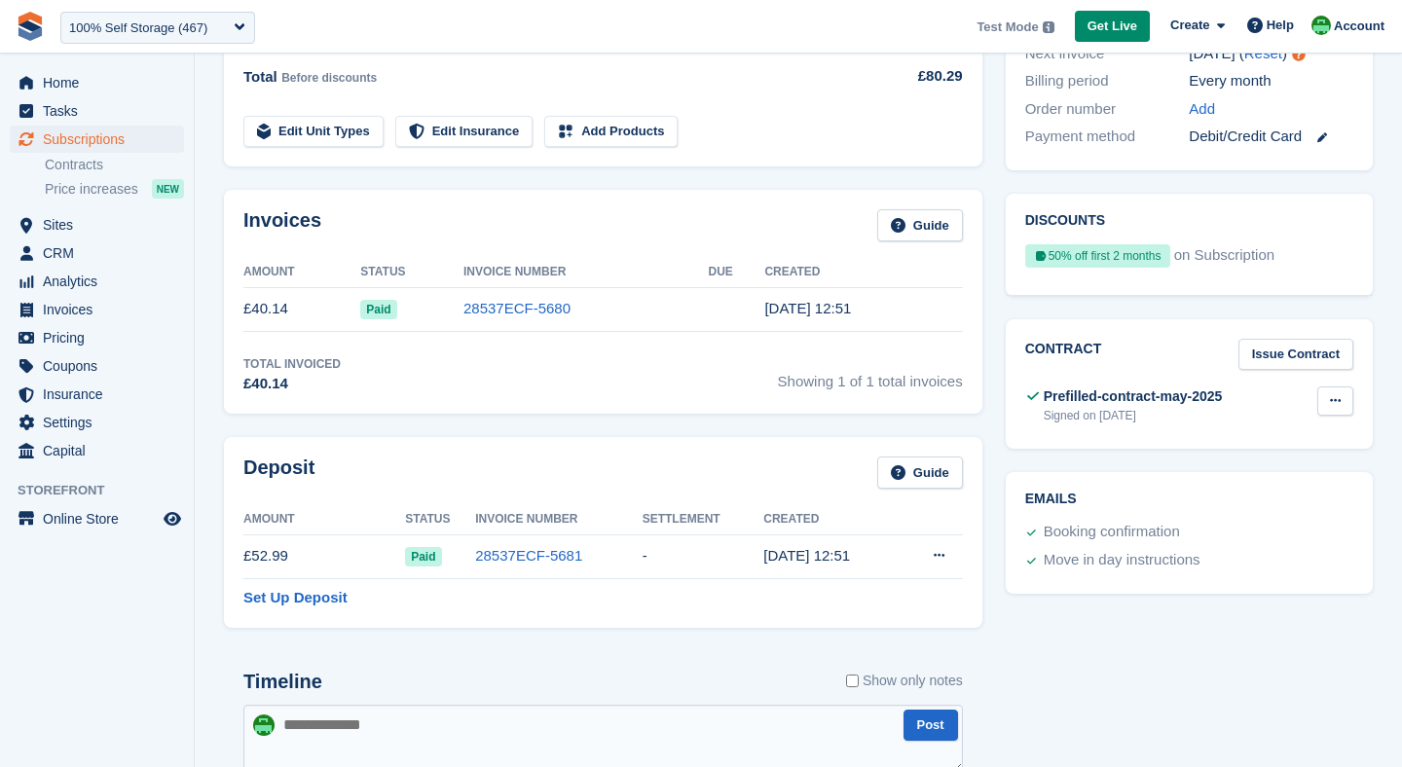
click at [1326, 394] on button at bounding box center [1335, 401] width 36 height 29
click at [1285, 438] on p "View" at bounding box center [1259, 438] width 169 height 25
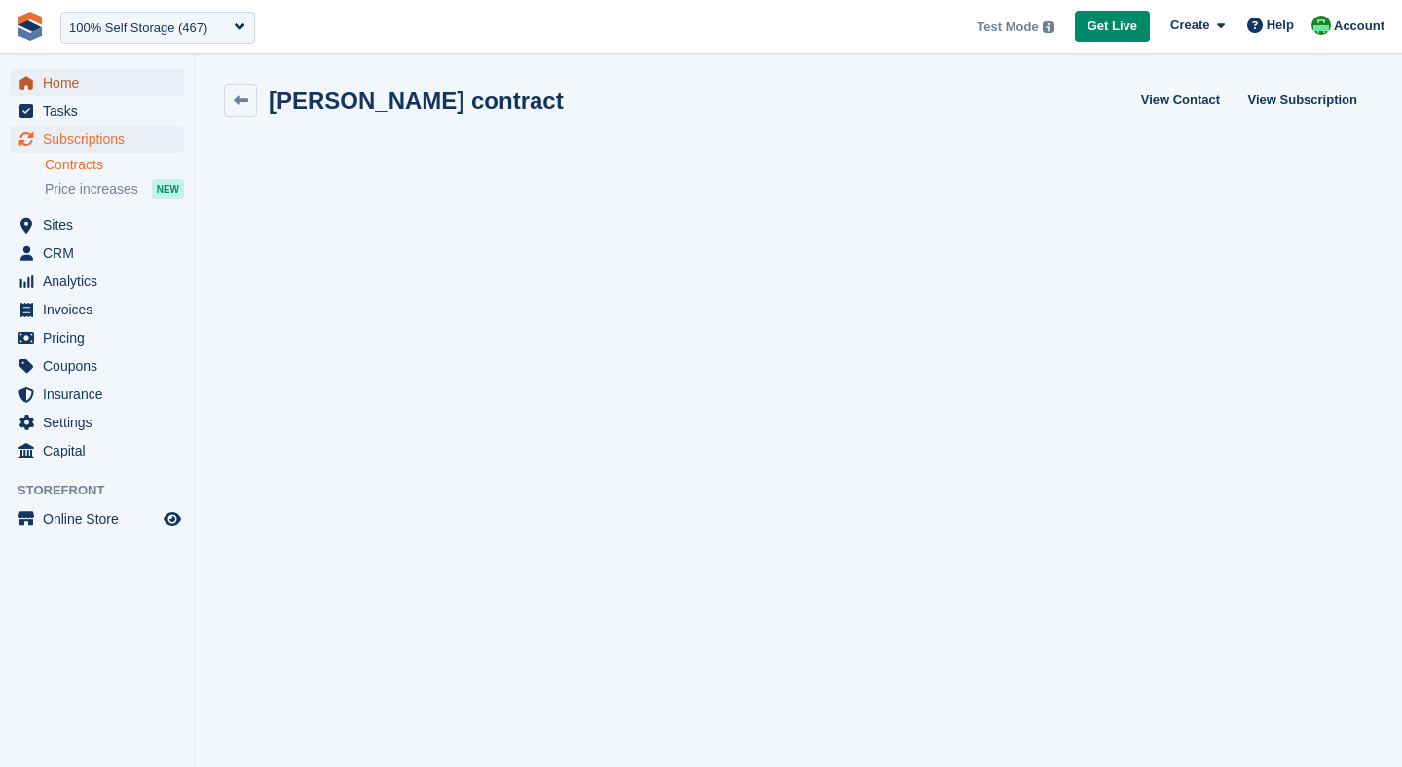
click at [38, 86] on link "Home" at bounding box center [97, 82] width 174 height 27
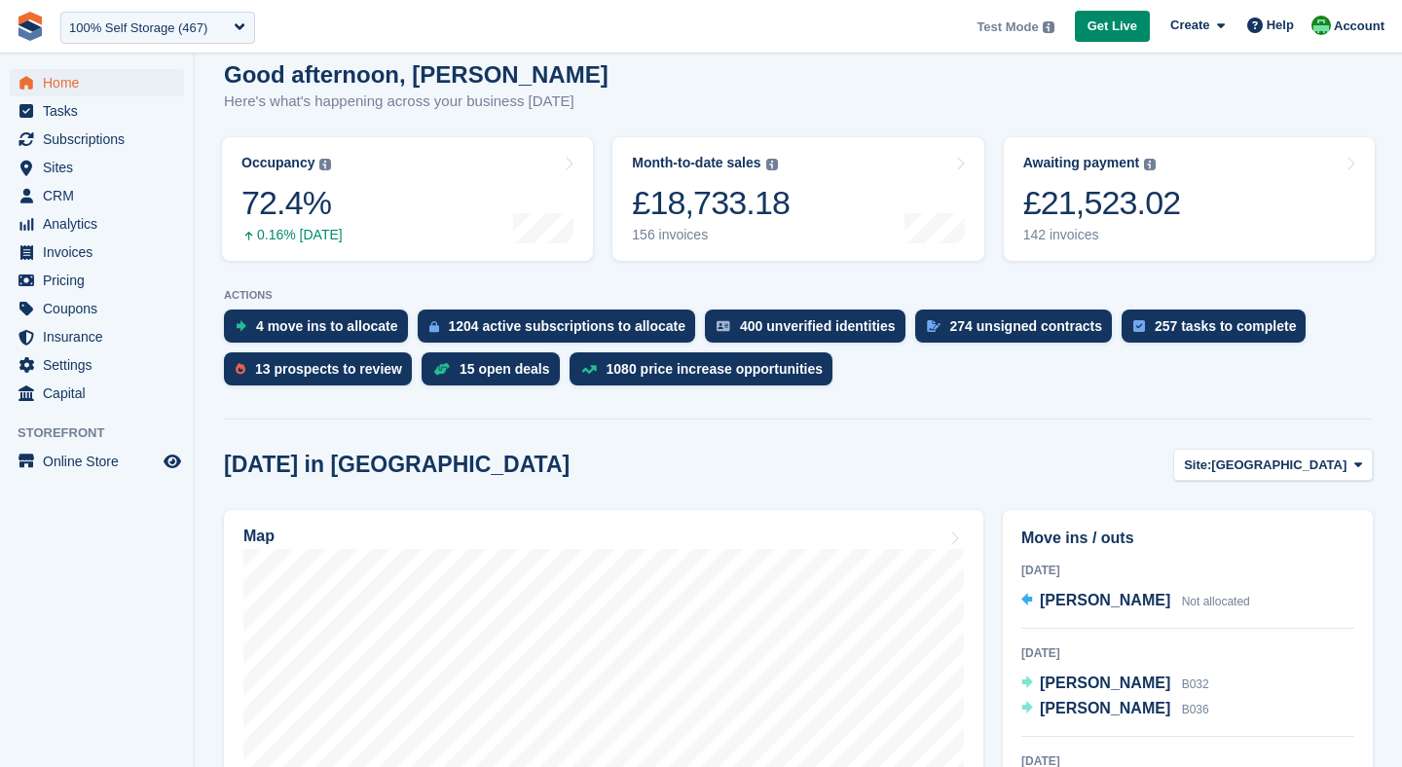
scroll to position [171, 0]
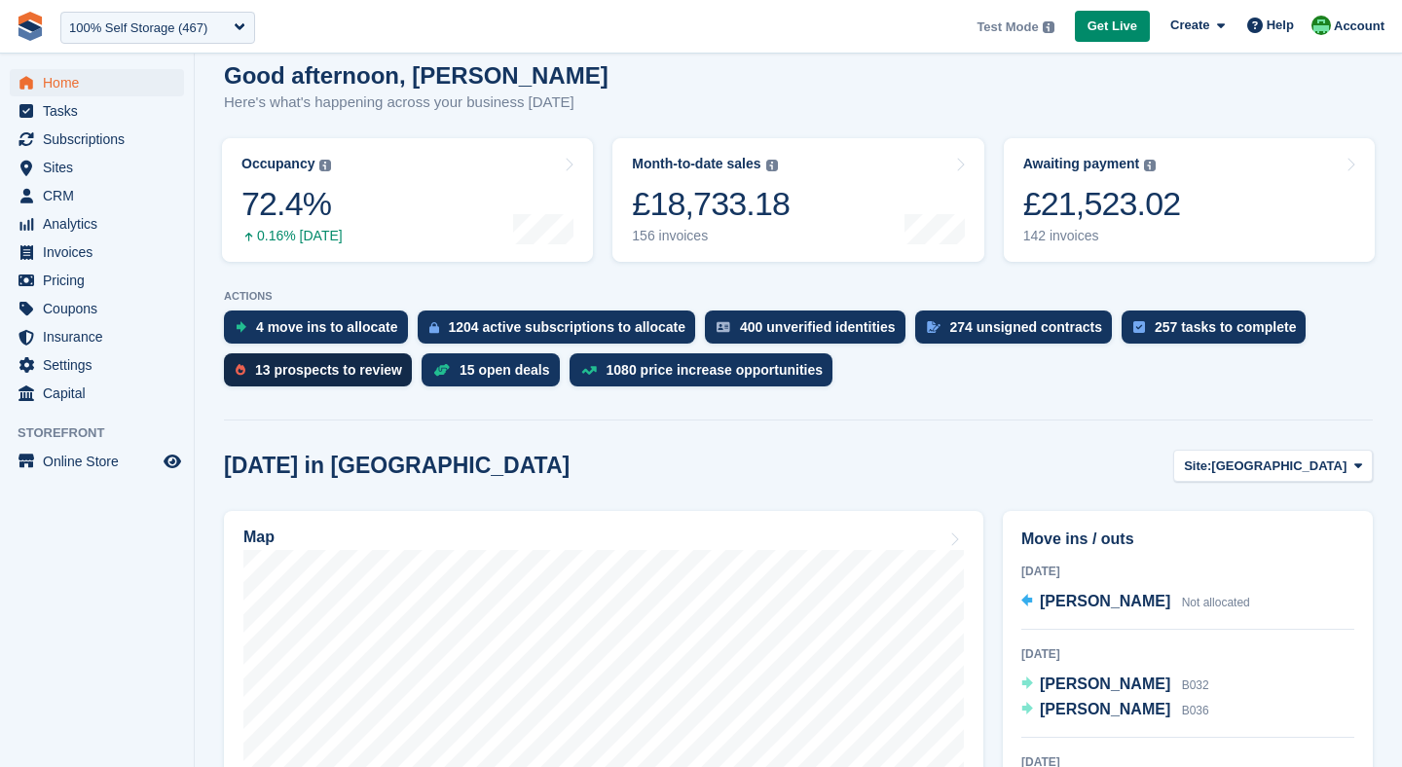
click at [311, 371] on div "13 prospects to review" at bounding box center [328, 370] width 147 height 16
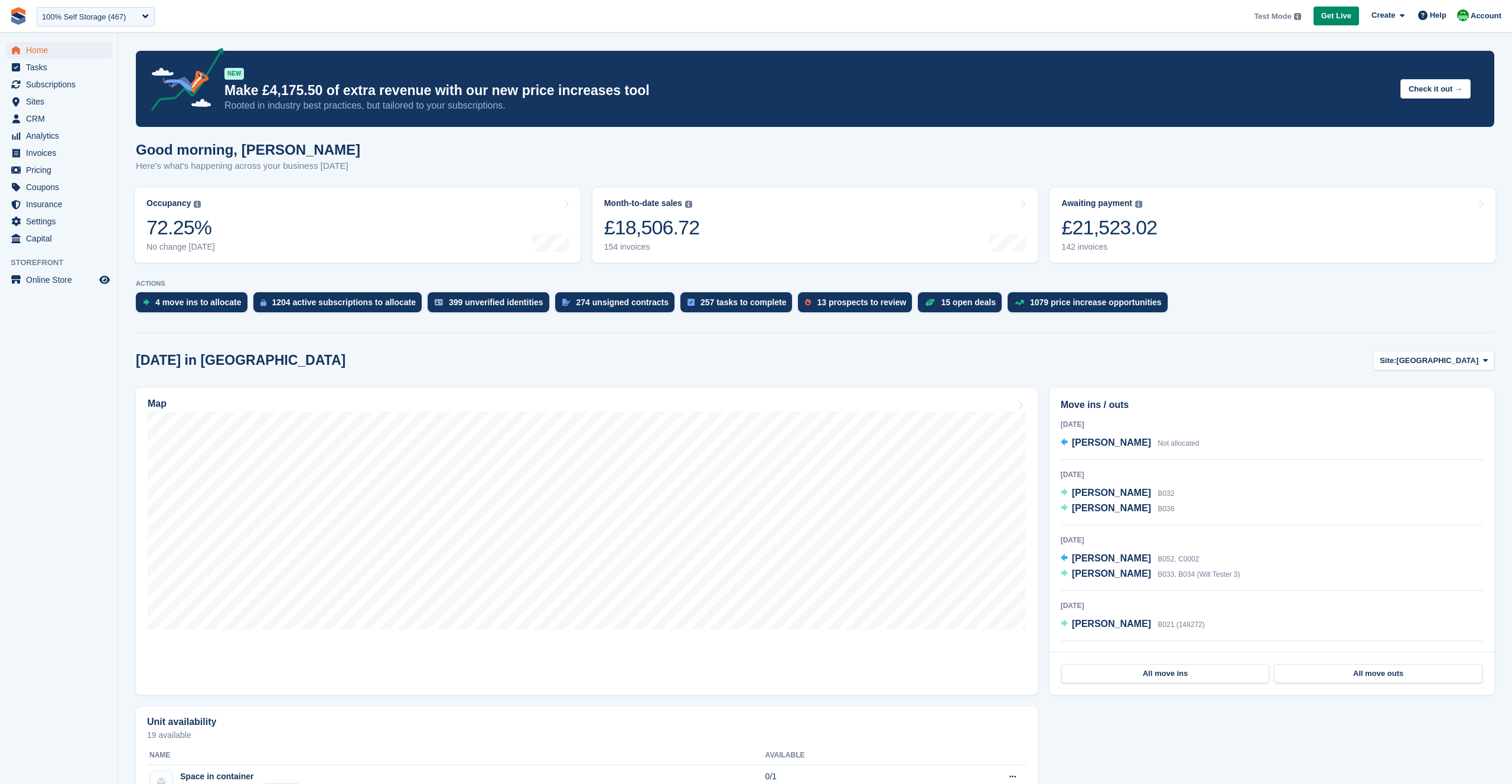
scroll to position [103, 0]
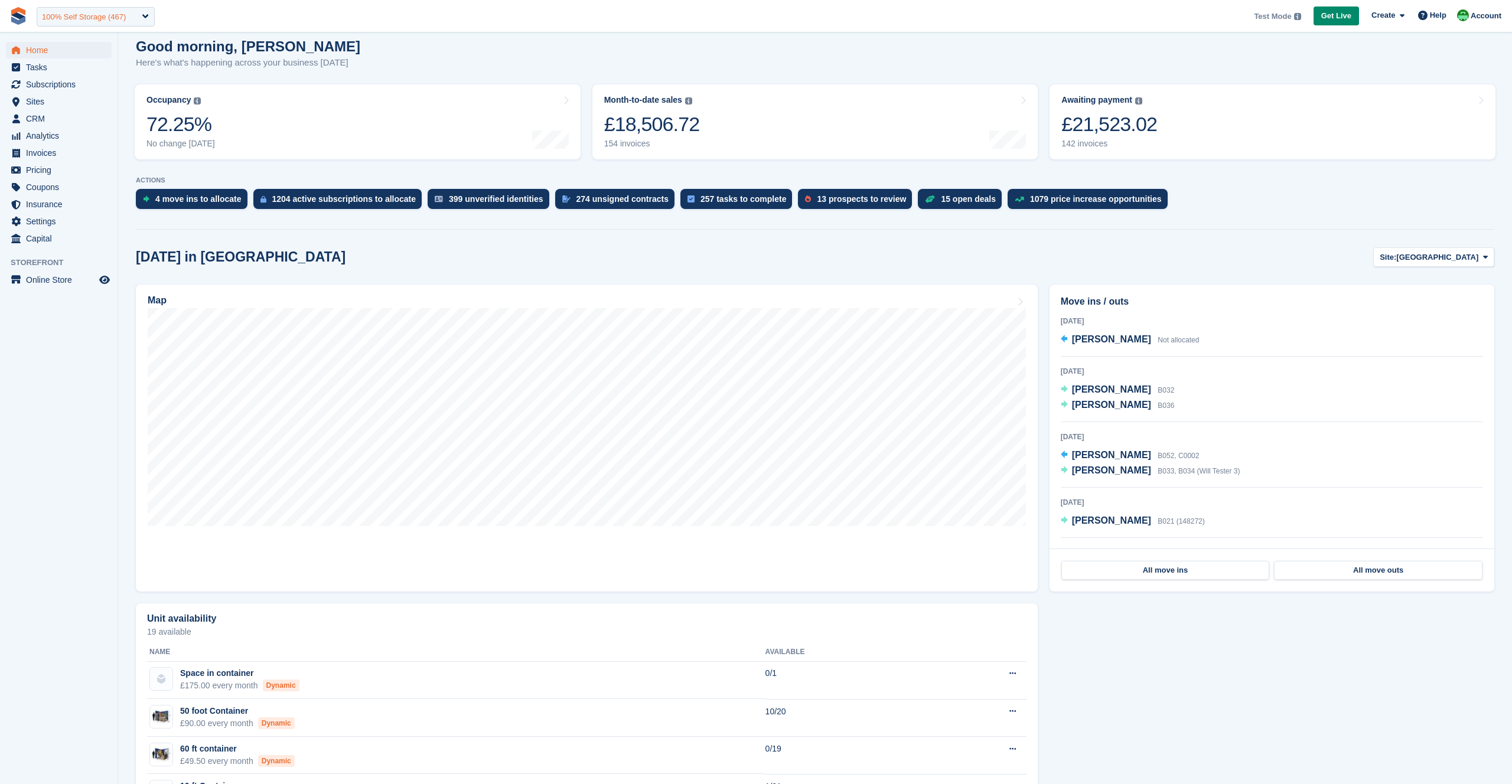
click at [55, 19] on div "100% Self Storage (467)" at bounding box center [84, 17] width 84 height 12
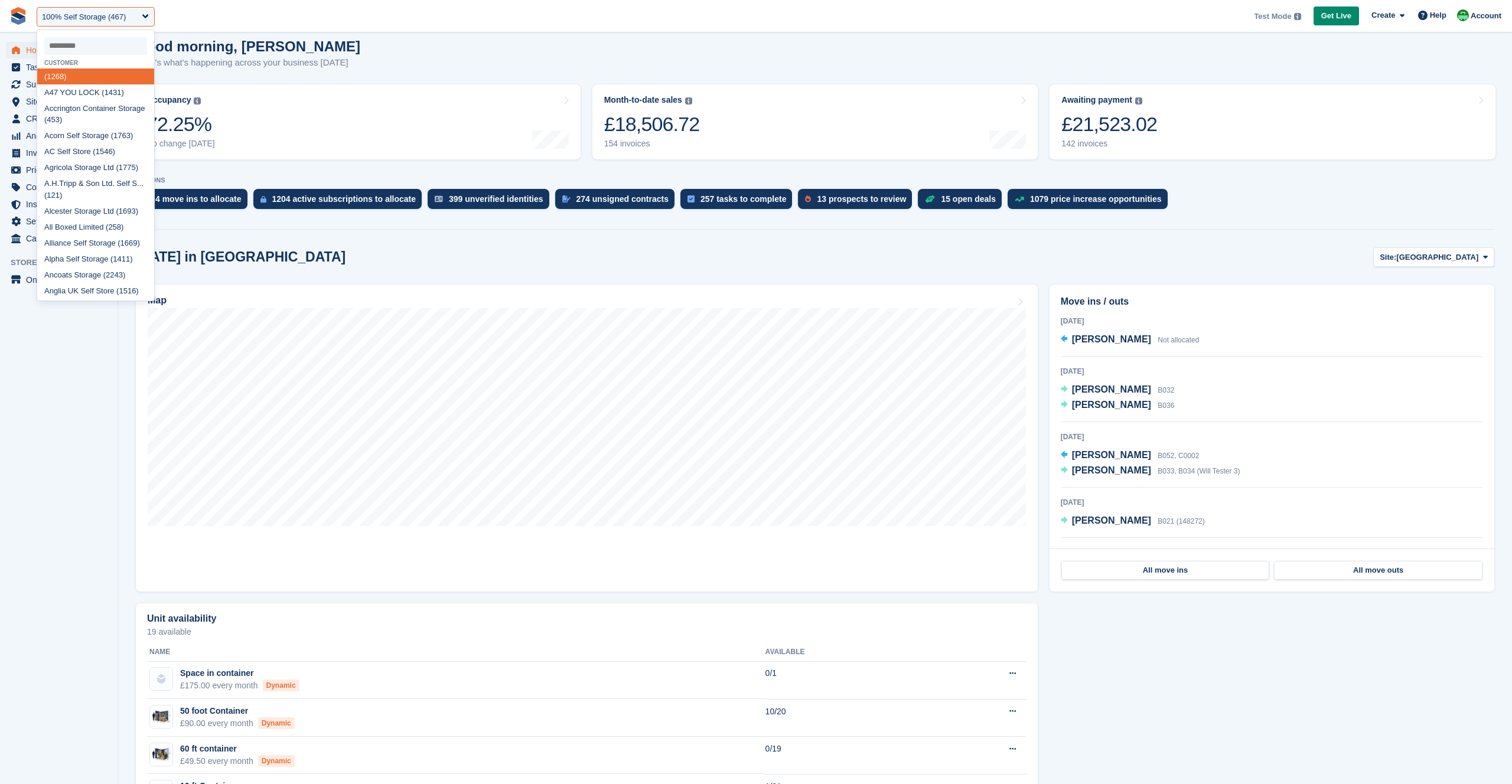
click at [279, 236] on section "NEW Make £4,175.50 of extra revenue with our new price increases tool Rooted in…" at bounding box center [815, 498] width 1394 height 1204
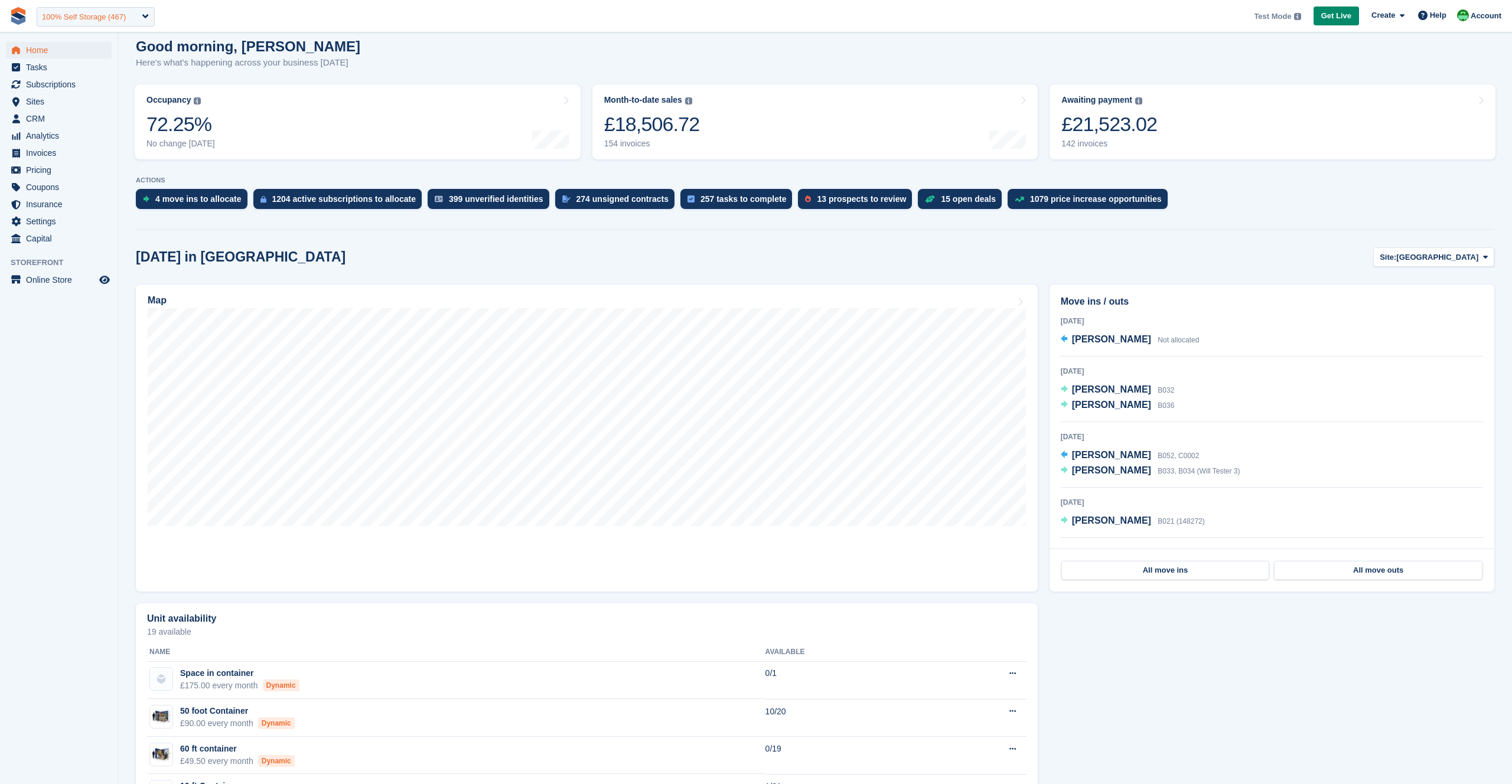
click at [93, 15] on div "100% Self Storage (467)" at bounding box center [84, 17] width 84 height 12
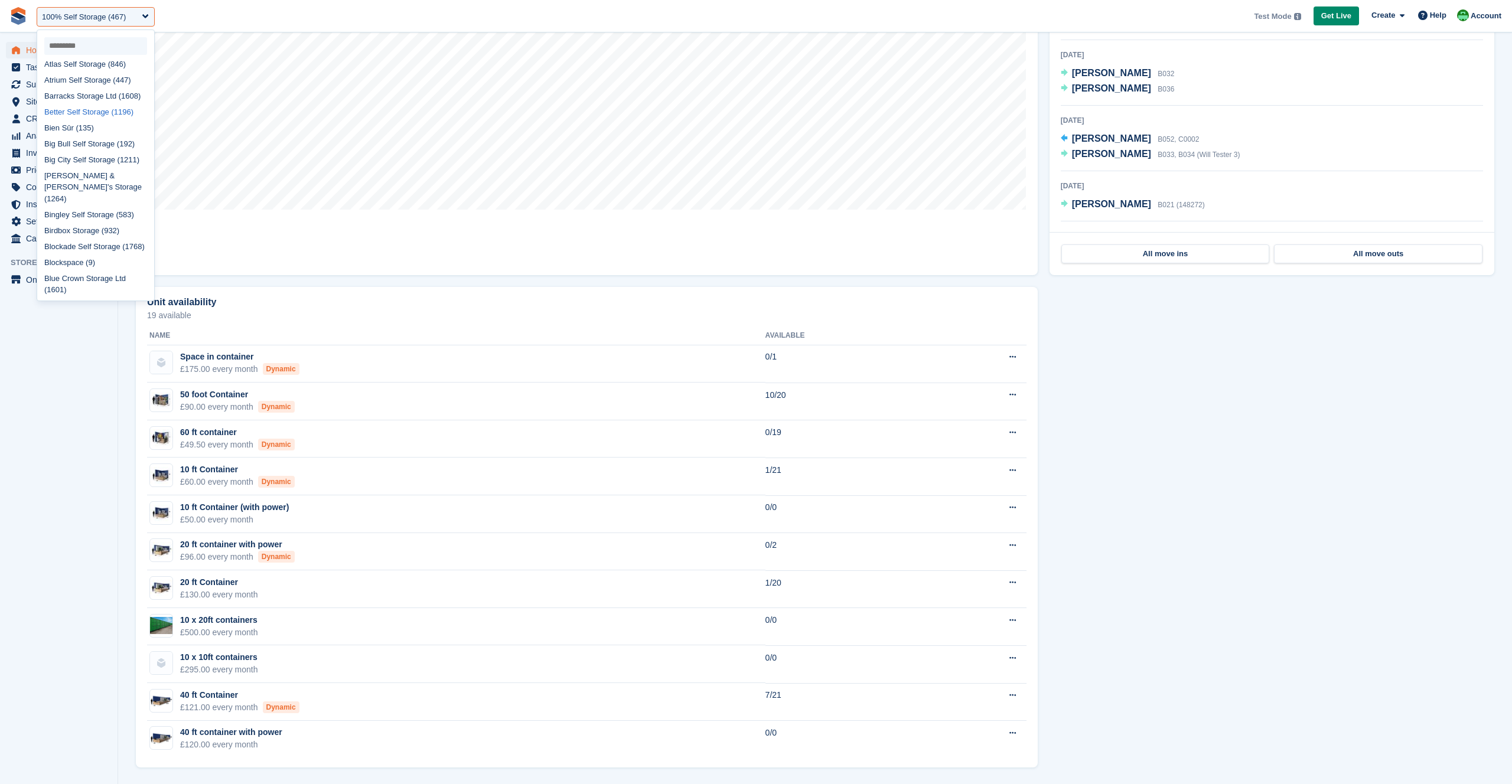
scroll to position [0, 0]
click at [62, 46] on input "select-one" at bounding box center [95, 45] width 102 height 18
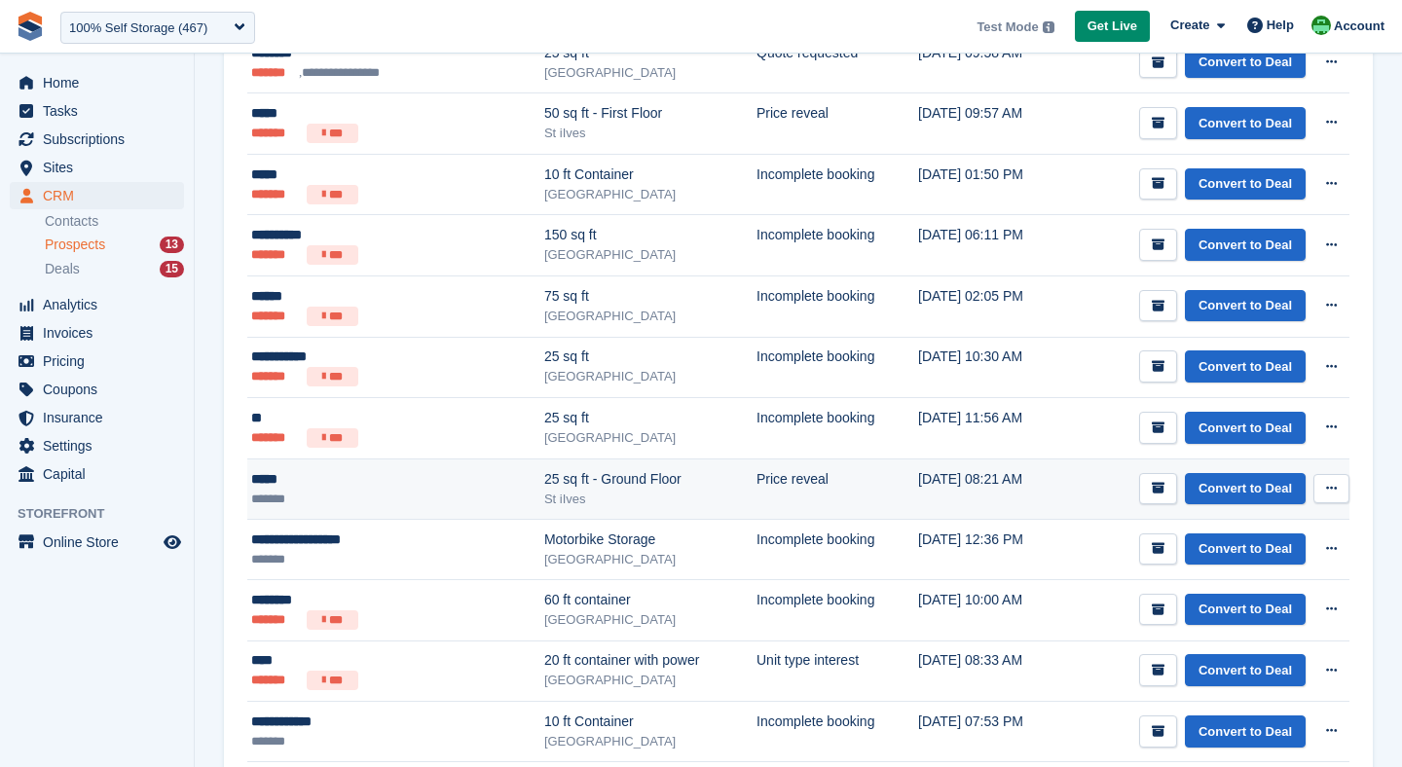
scroll to position [176, 0]
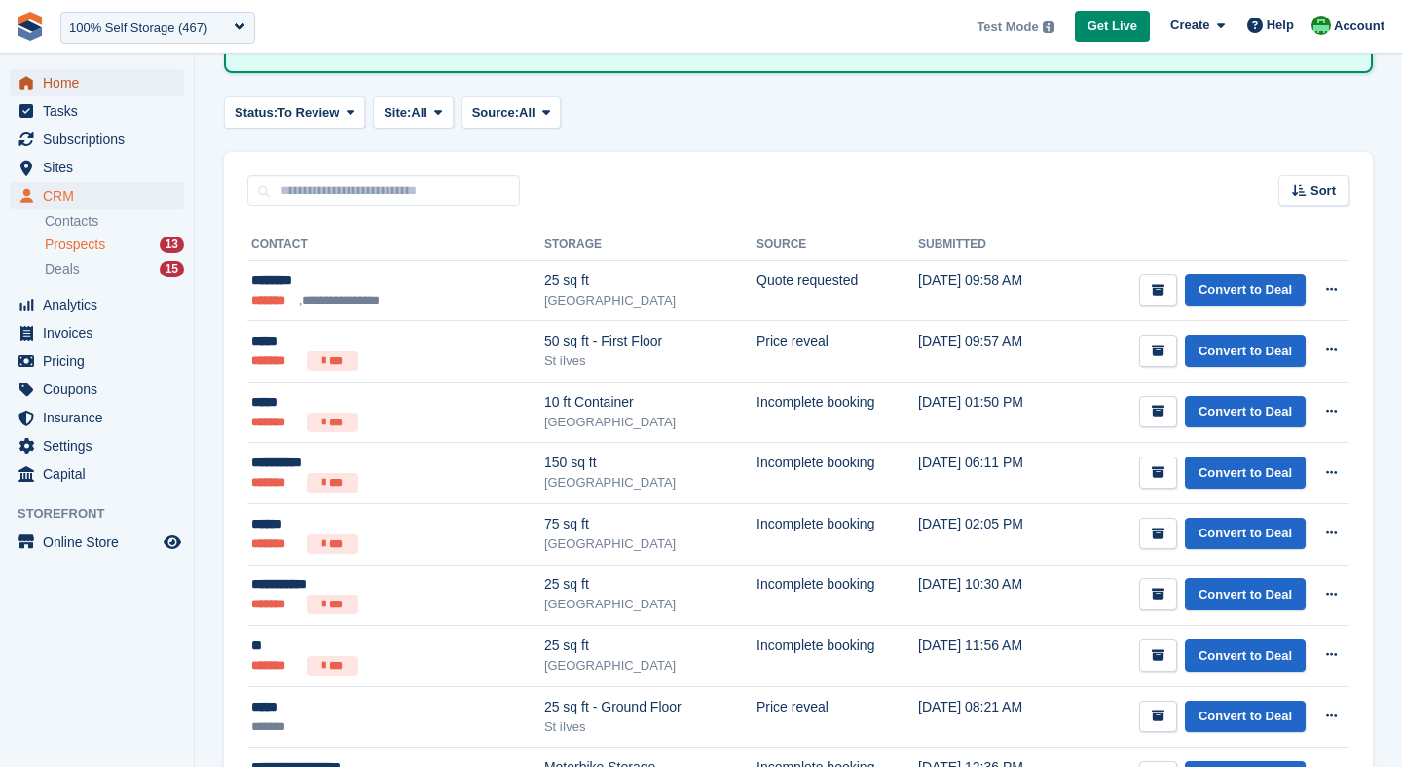
click at [74, 86] on span "Home" at bounding box center [101, 82] width 117 height 27
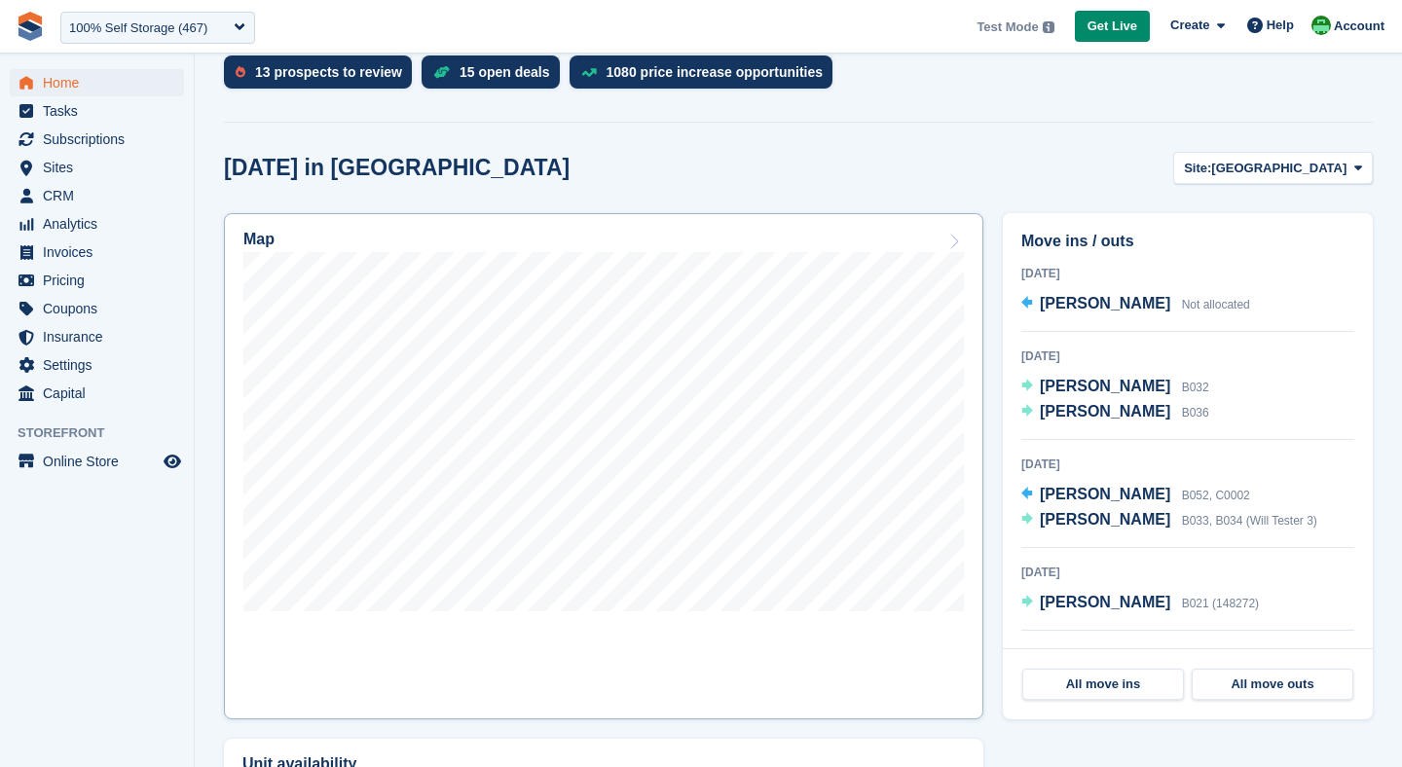
scroll to position [463, 0]
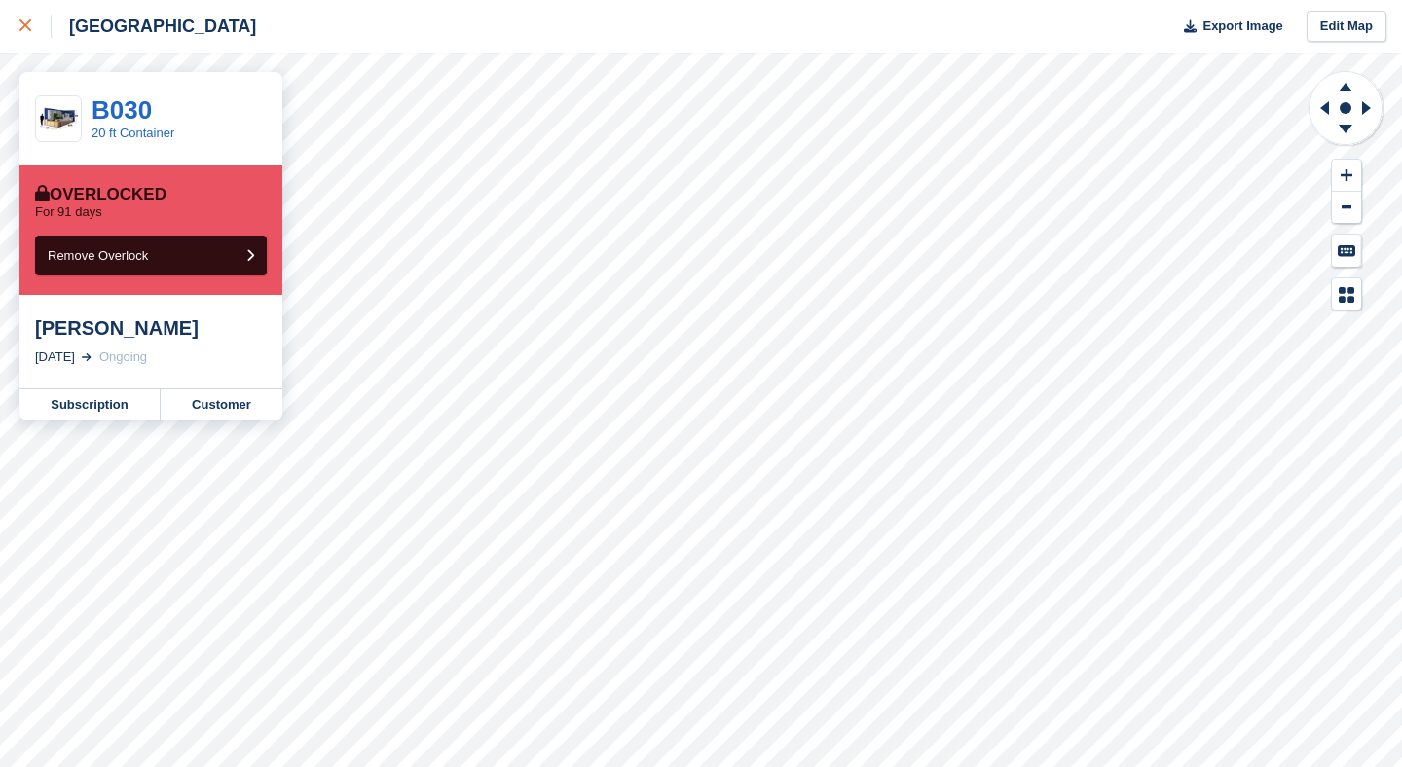
click at [26, 26] on icon at bounding box center [25, 25] width 12 height 12
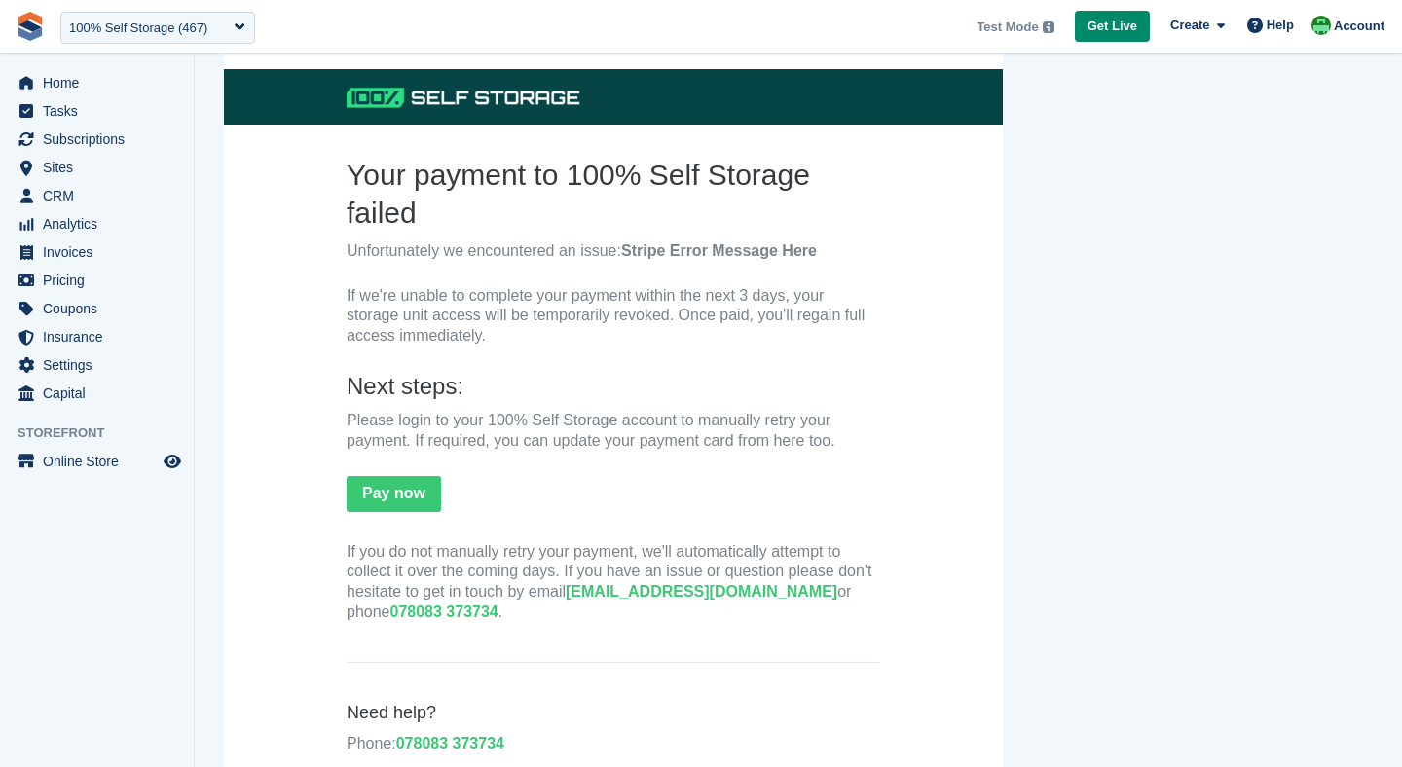
scroll to position [146, 0]
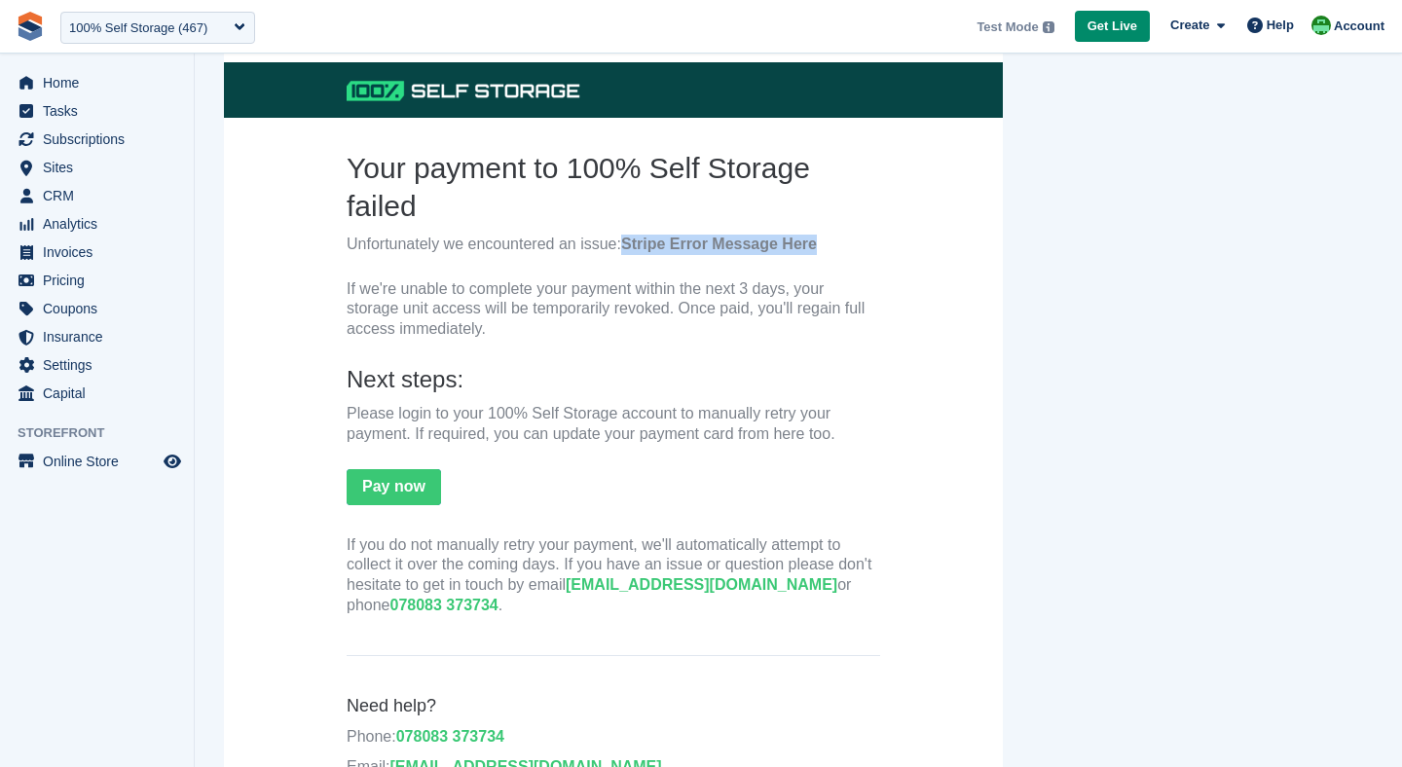
drag, startPoint x: 629, startPoint y: 245, endPoint x: 835, endPoint y: 245, distance: 206.4
click at [835, 245] on p "Unfortunately we encountered an issue: Stripe Error Message Here" at bounding box center [614, 245] width 534 height 20
drag, startPoint x: 637, startPoint y: 292, endPoint x: 788, endPoint y: 293, distance: 150.9
click at [788, 293] on p "If we're unable to complete your payment within the next 3 days, your storage u…" at bounding box center [614, 309] width 534 height 60
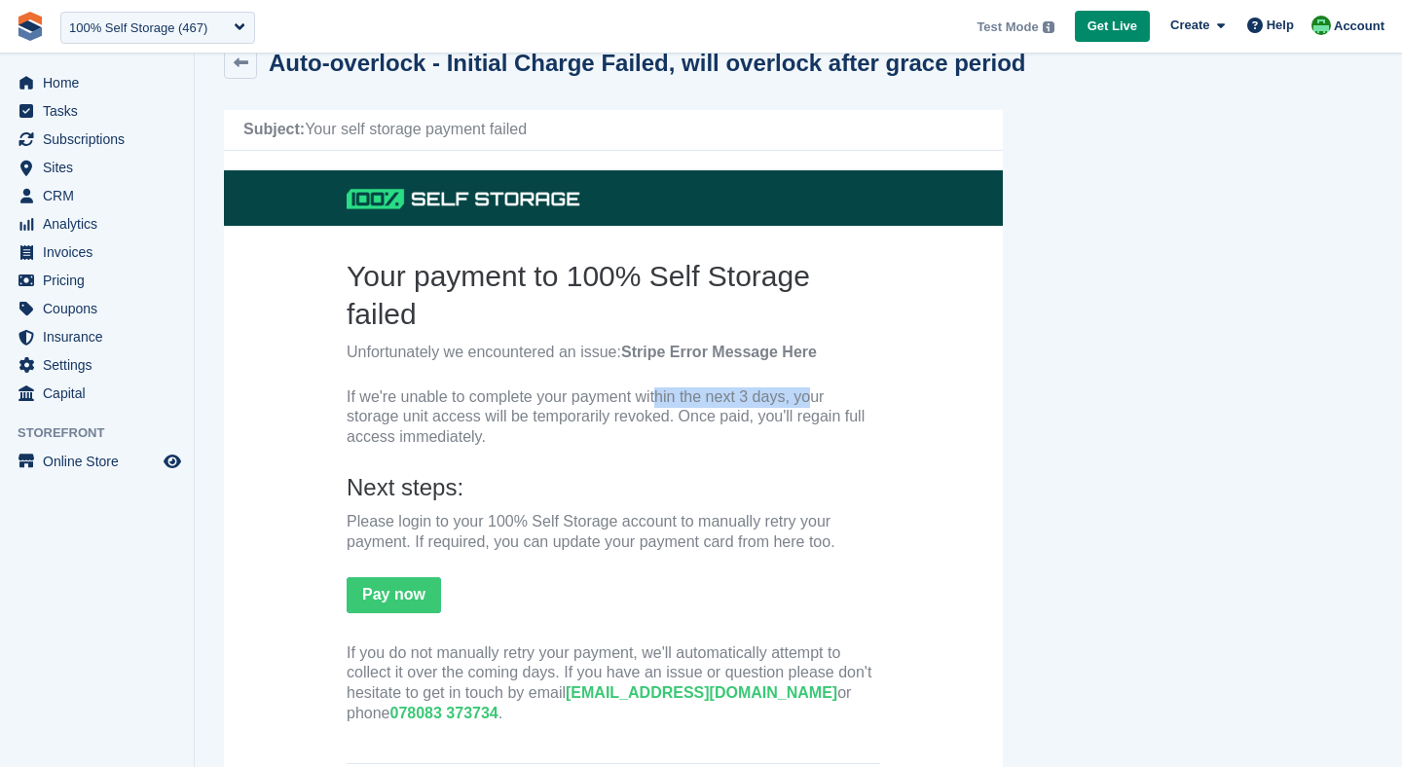
scroll to position [0, 0]
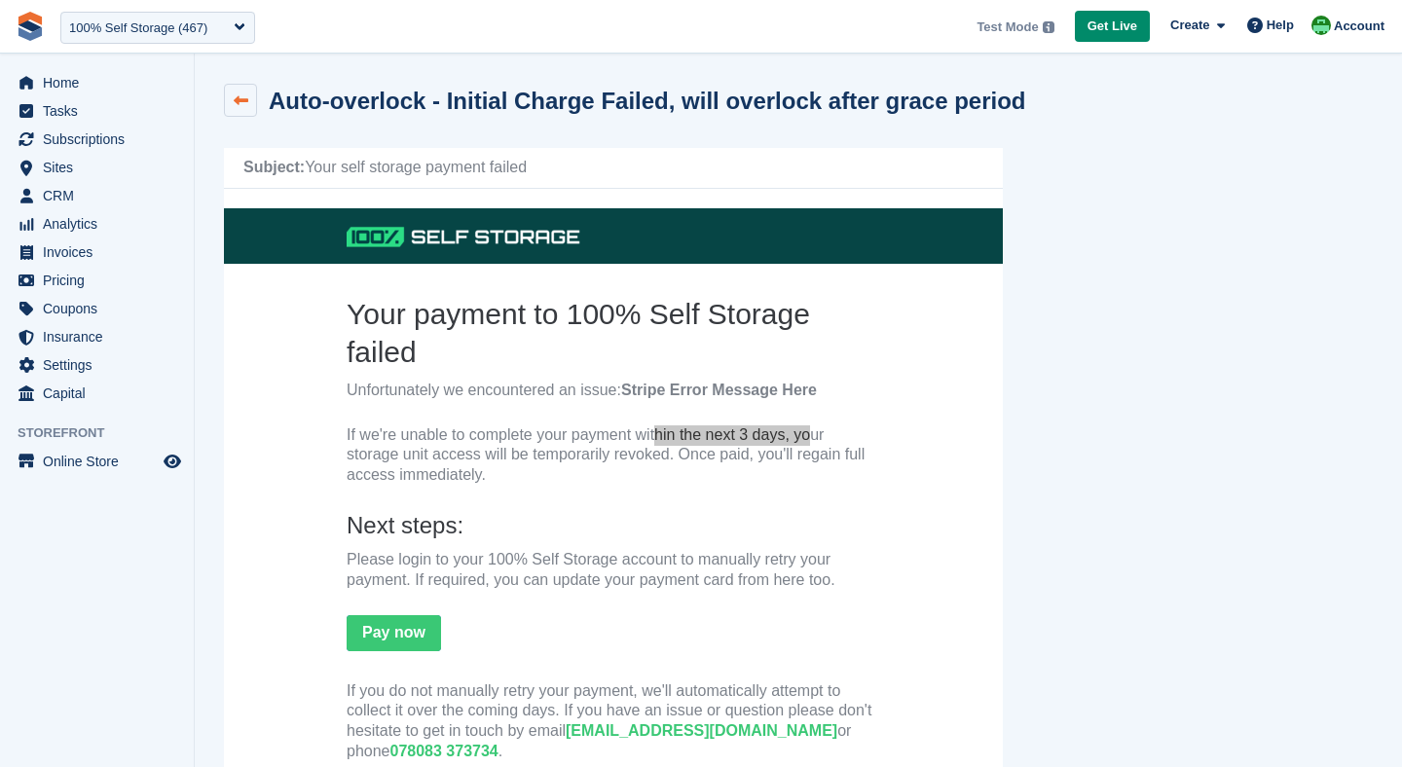
click at [232, 102] on link at bounding box center [240, 100] width 33 height 33
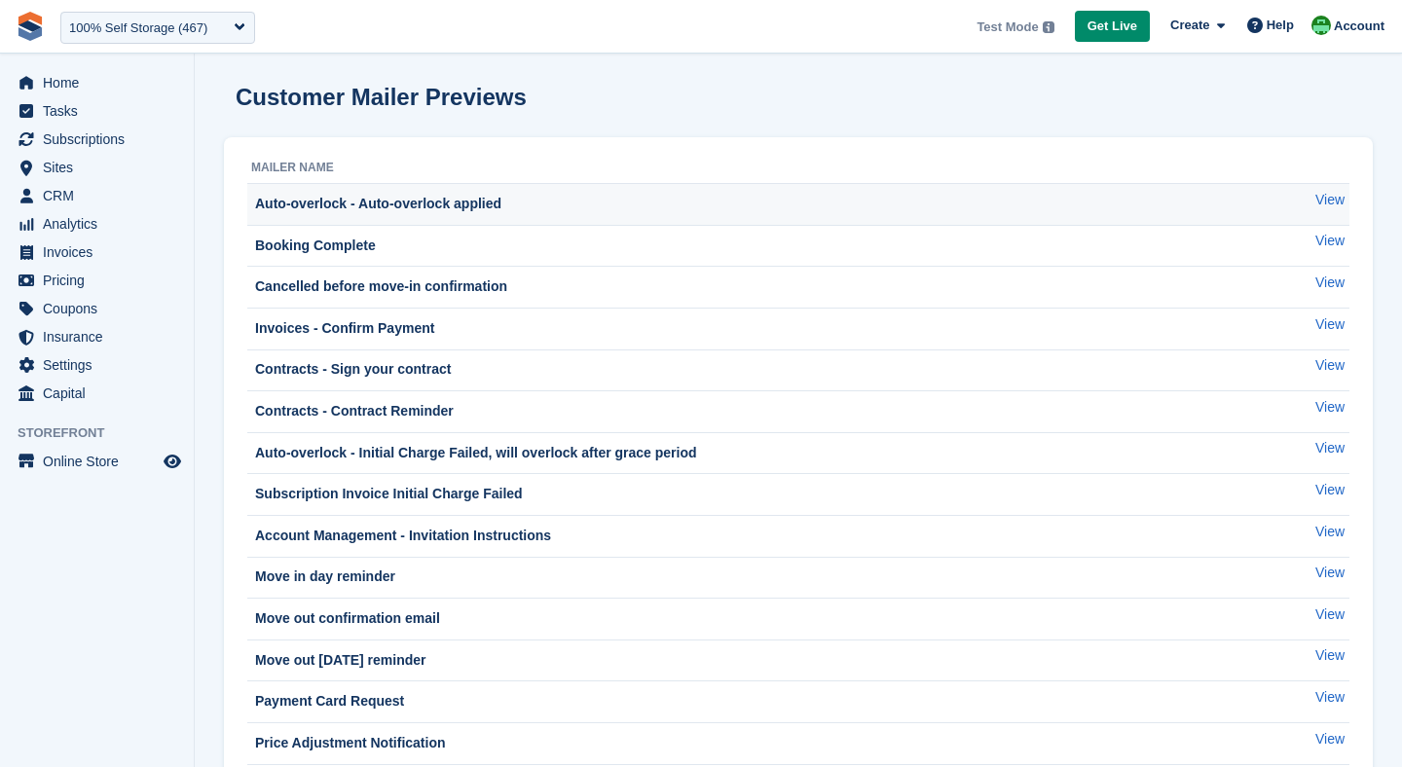
click at [438, 209] on div "Auto-overlock - Auto-overlock applied" at bounding box center [376, 204] width 250 height 20
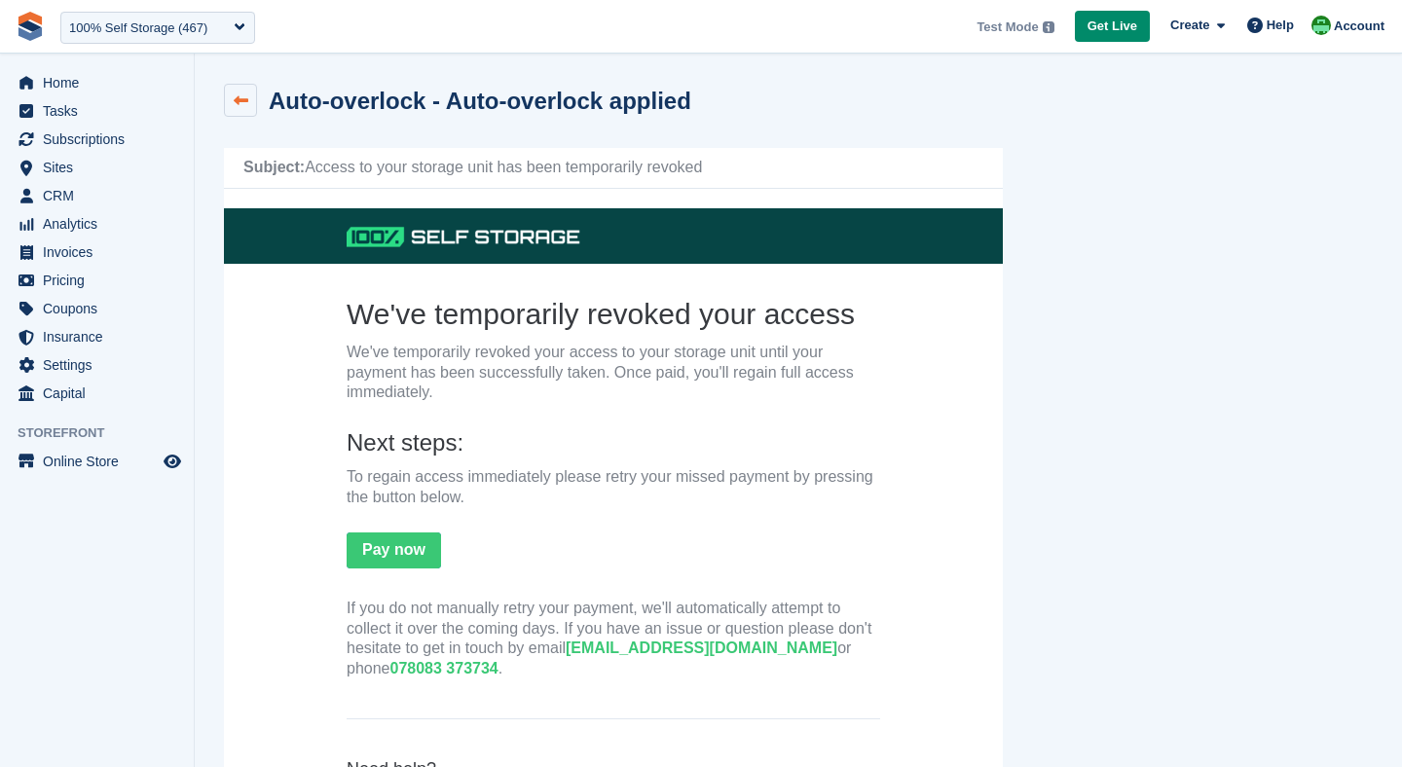
click at [247, 106] on icon at bounding box center [241, 100] width 15 height 15
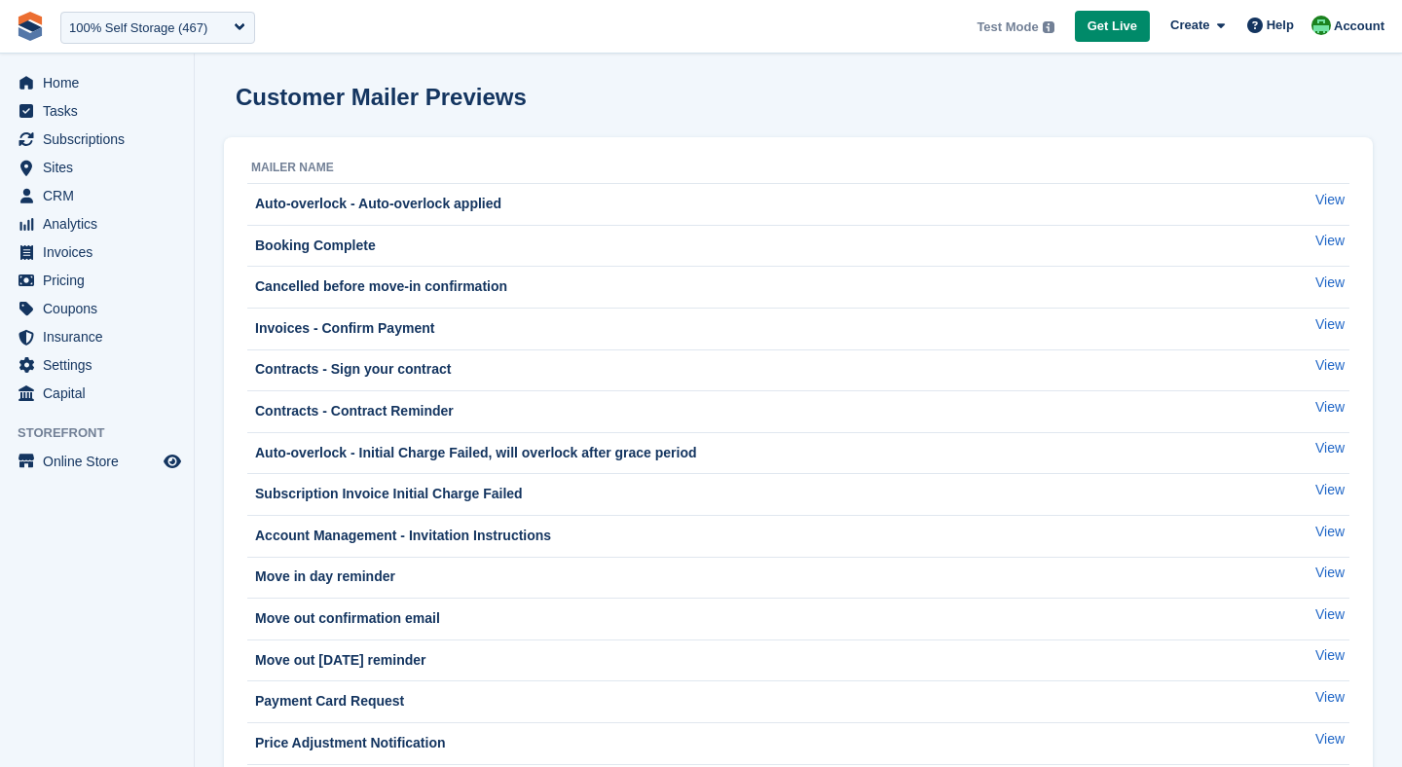
drag, startPoint x: 420, startPoint y: 194, endPoint x: 312, endPoint y: 160, distance: 113.3
click at [312, 160] on table "Mailer Name Auto-overlock - Auto-overlock applied View Booking Complete View Ca…" at bounding box center [798, 665] width 1102 height 1025
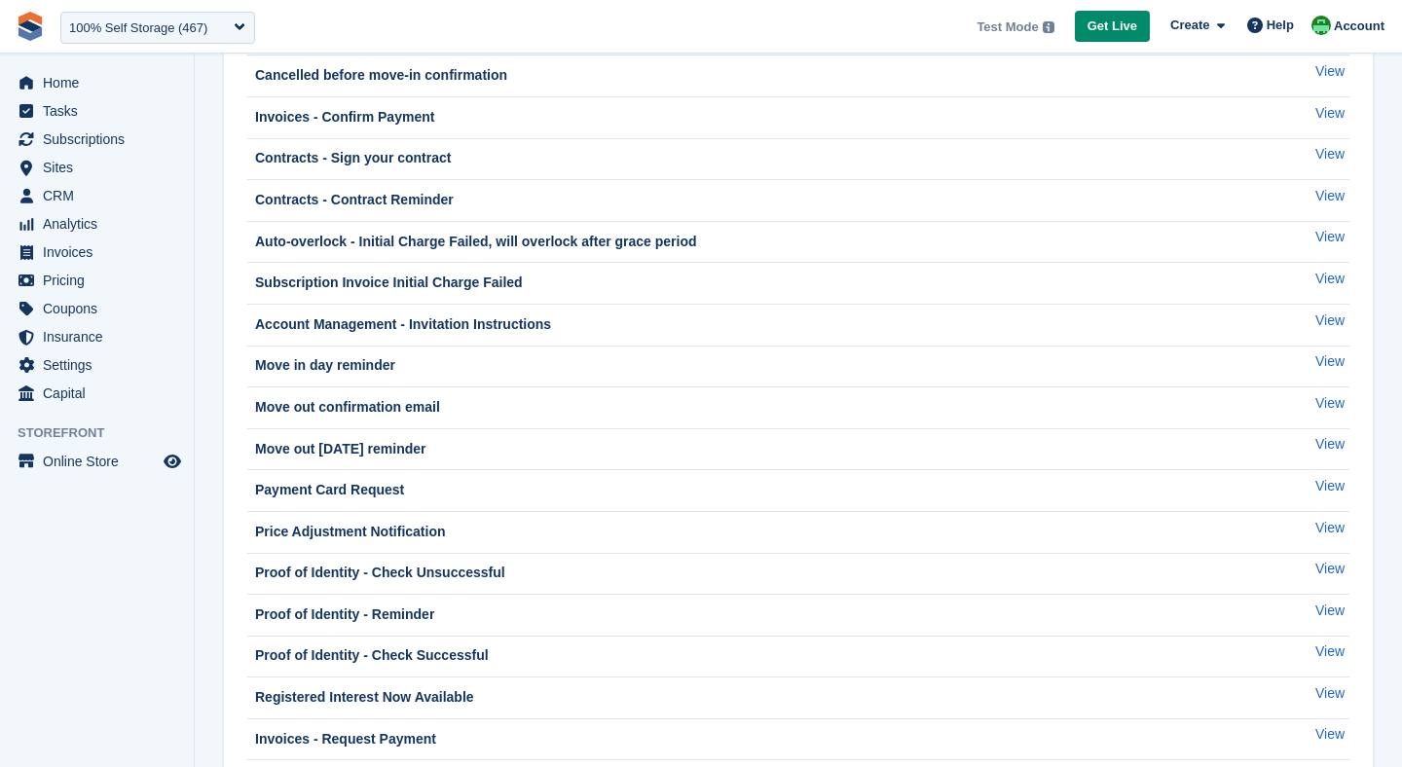
scroll to position [456, 0]
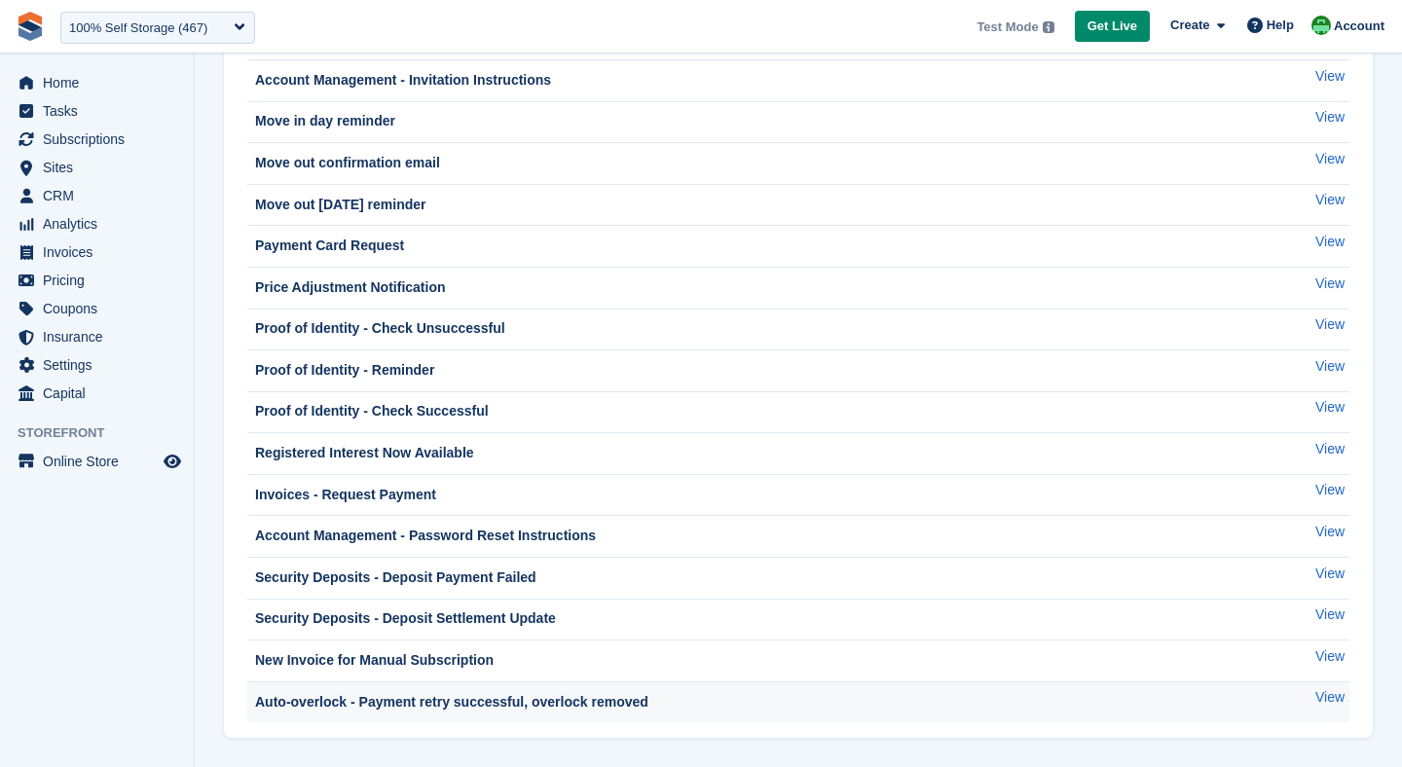
click at [338, 716] on td "Auto-overlock - Payment retry successful, overlock removed" at bounding box center [759, 702] width 1024 height 41
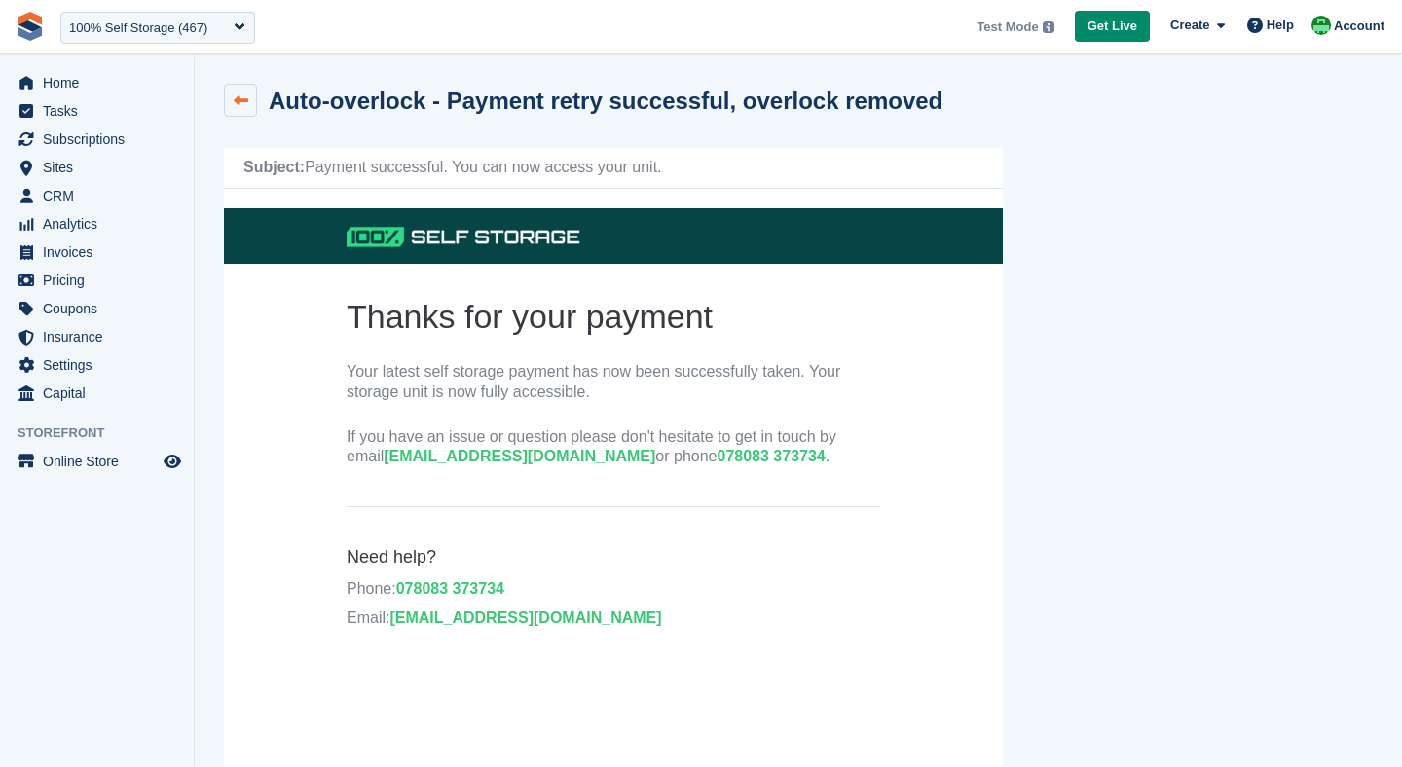
click at [238, 105] on icon at bounding box center [241, 100] width 15 height 15
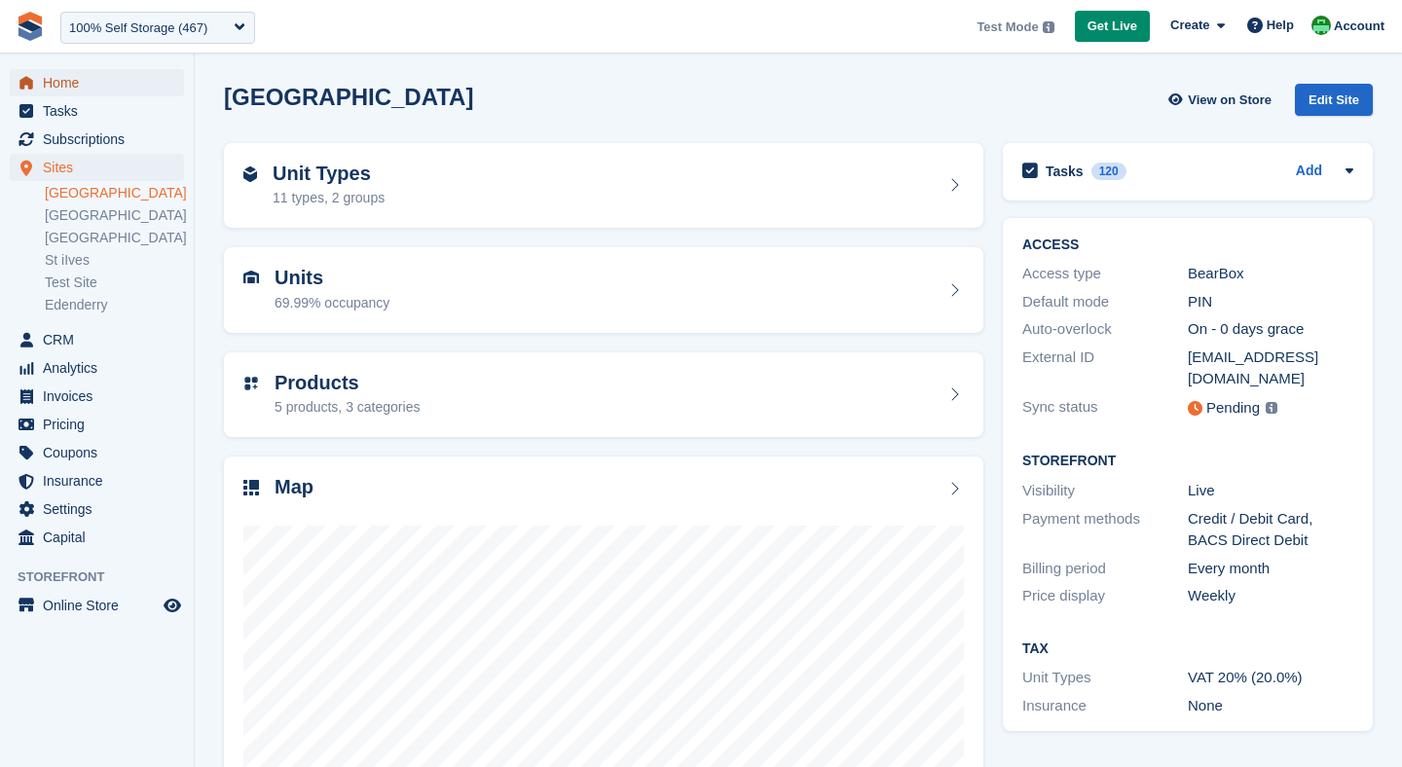
click at [73, 83] on span "Home" at bounding box center [101, 82] width 117 height 27
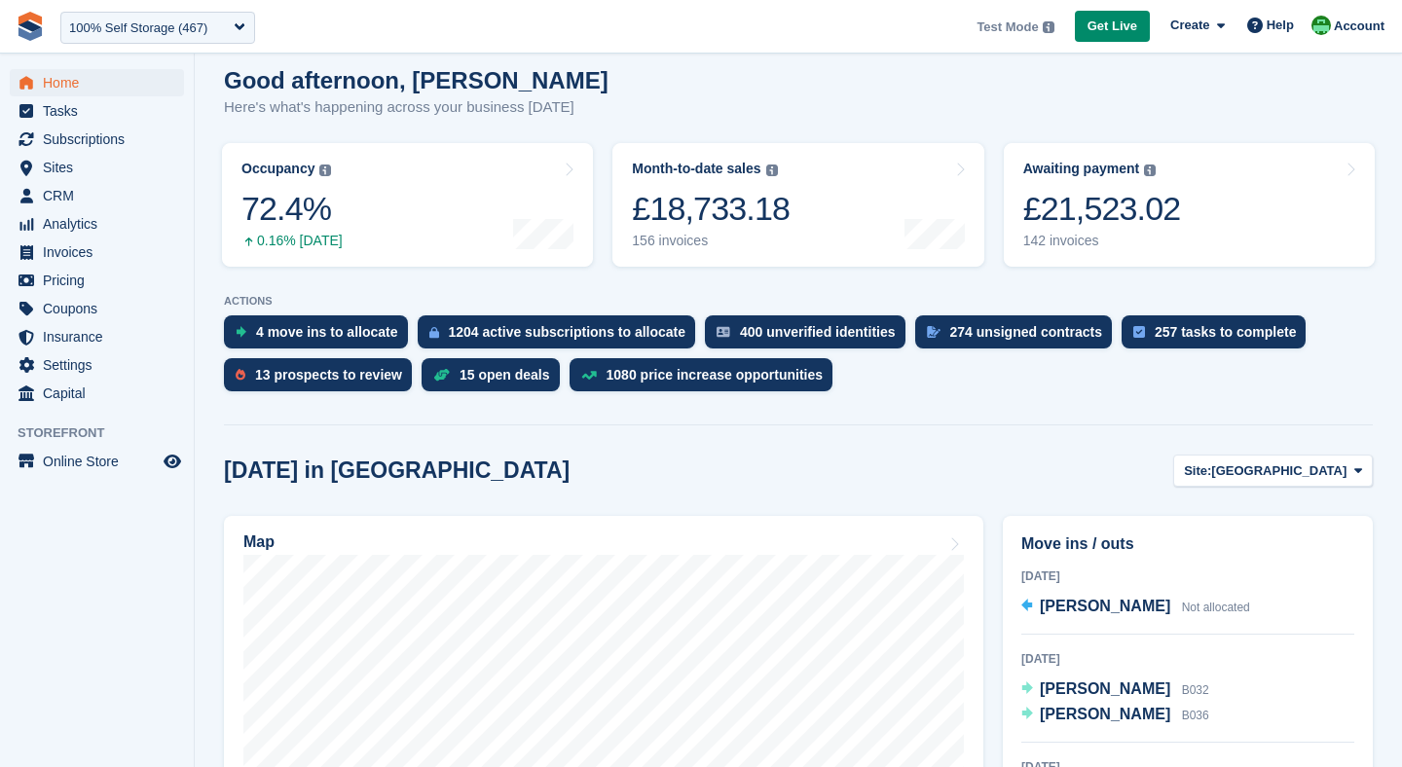
scroll to position [167, 0]
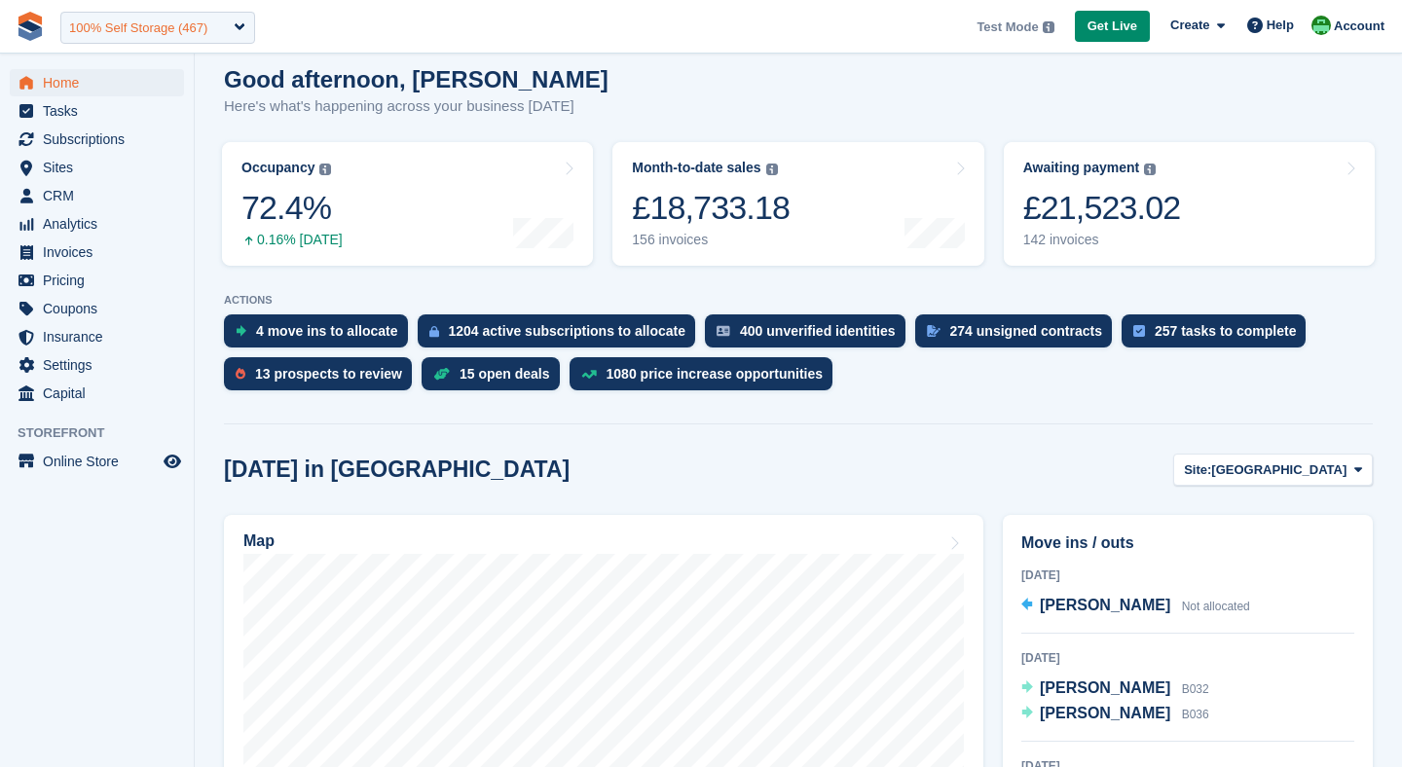
click at [143, 23] on div "100% Self Storage (467)" at bounding box center [138, 28] width 138 height 19
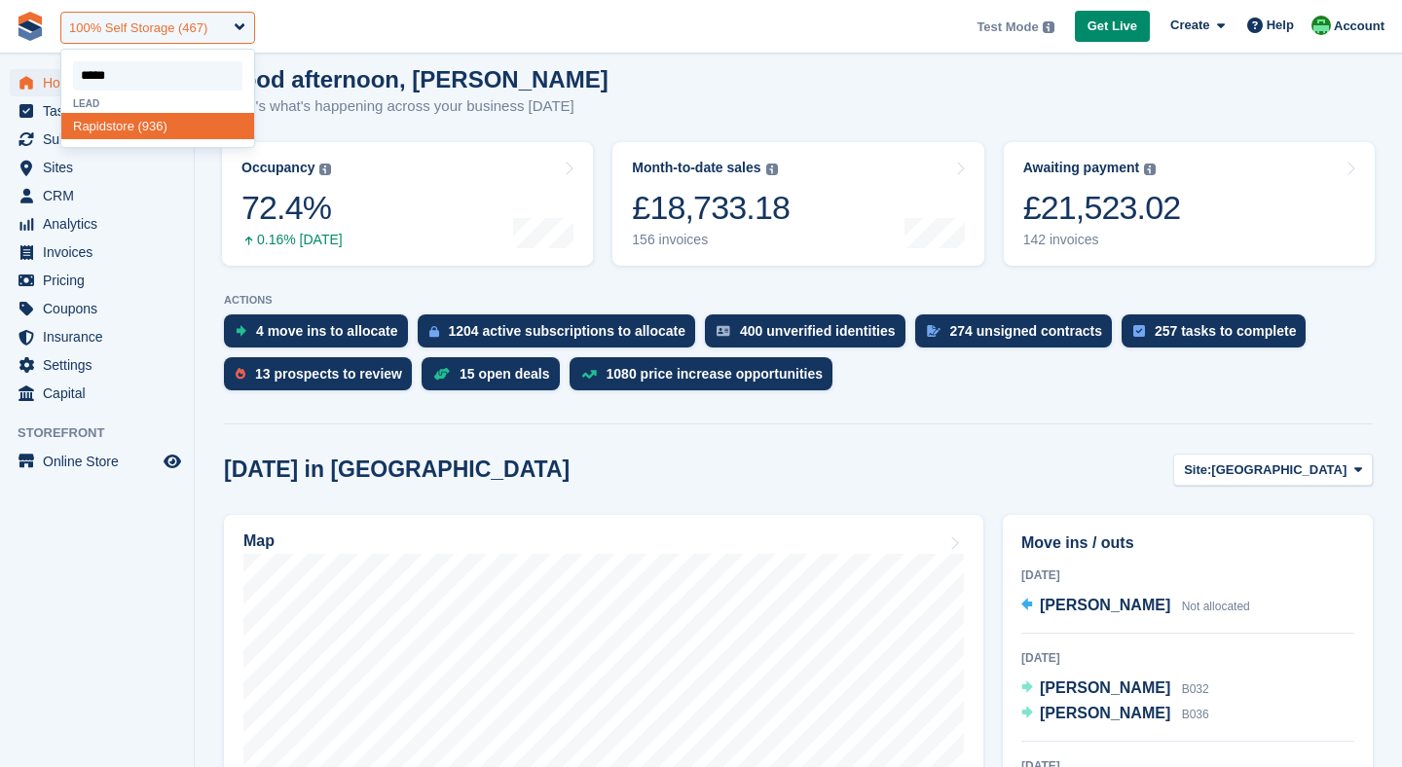
type input "******"
click at [154, 129] on div "Rapids tore (936)" at bounding box center [157, 126] width 193 height 26
select select "***"
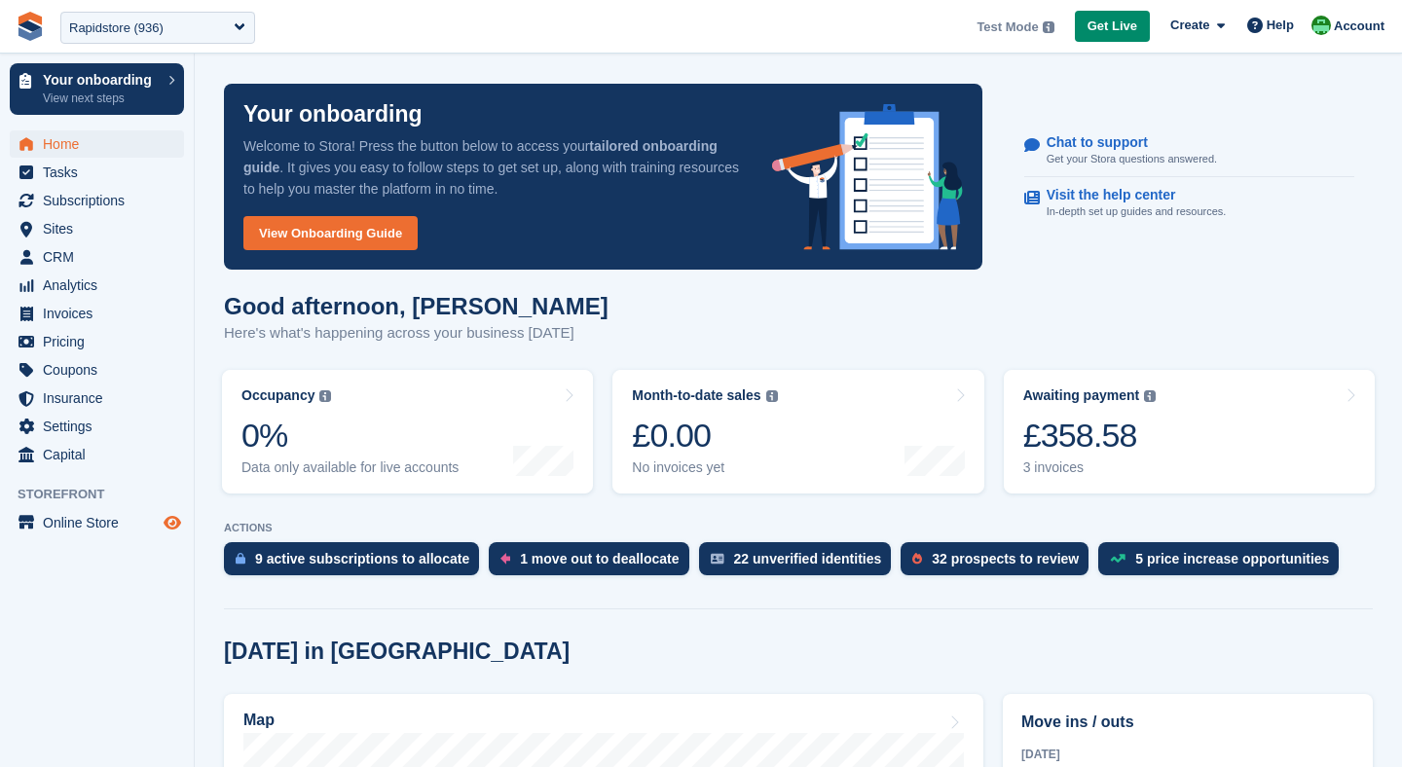
click at [172, 526] on icon "Preview store" at bounding box center [173, 523] width 18 height 16
click at [123, 26] on div "Rapidstore (936)" at bounding box center [116, 28] width 94 height 19
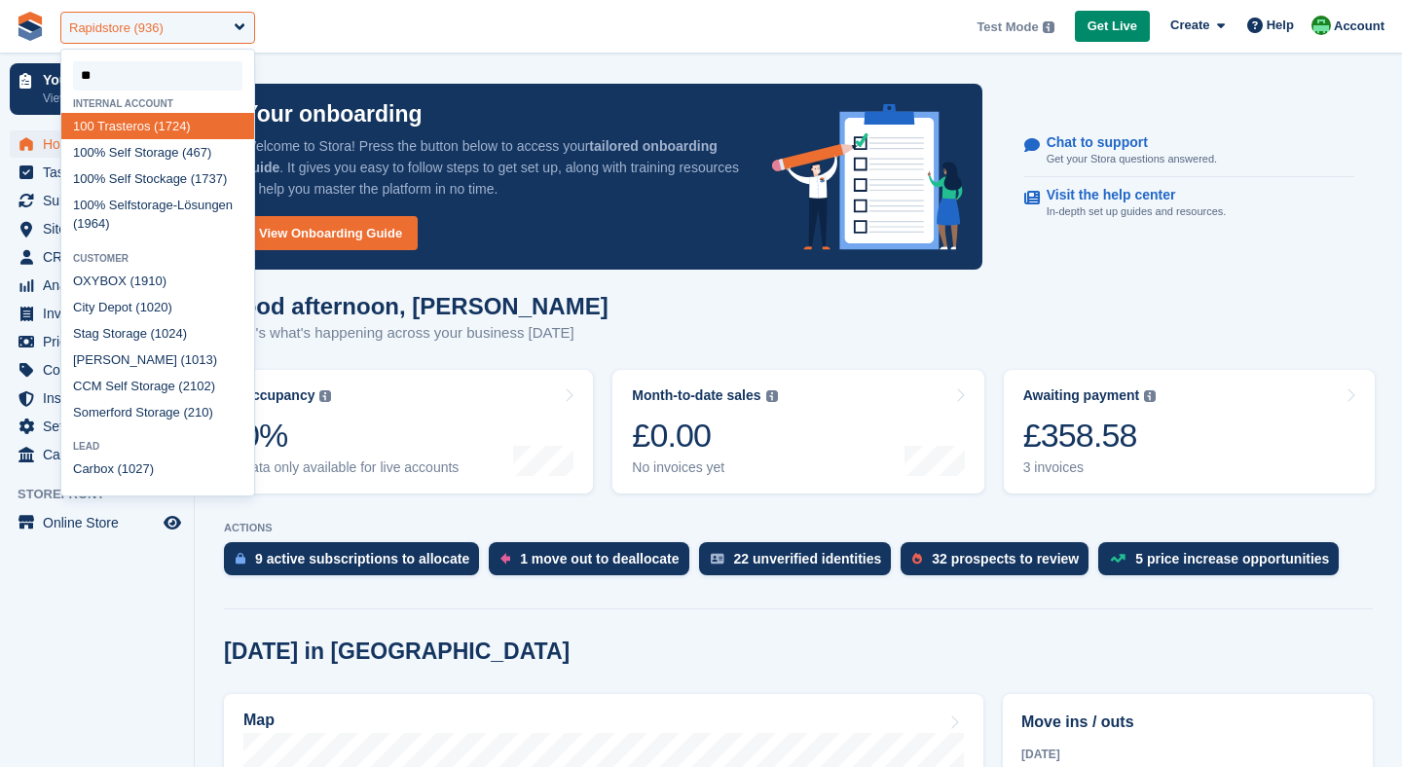
type input "***"
click at [139, 150] on div "100 % Self Storage (467)" at bounding box center [157, 152] width 193 height 26
select select "***"
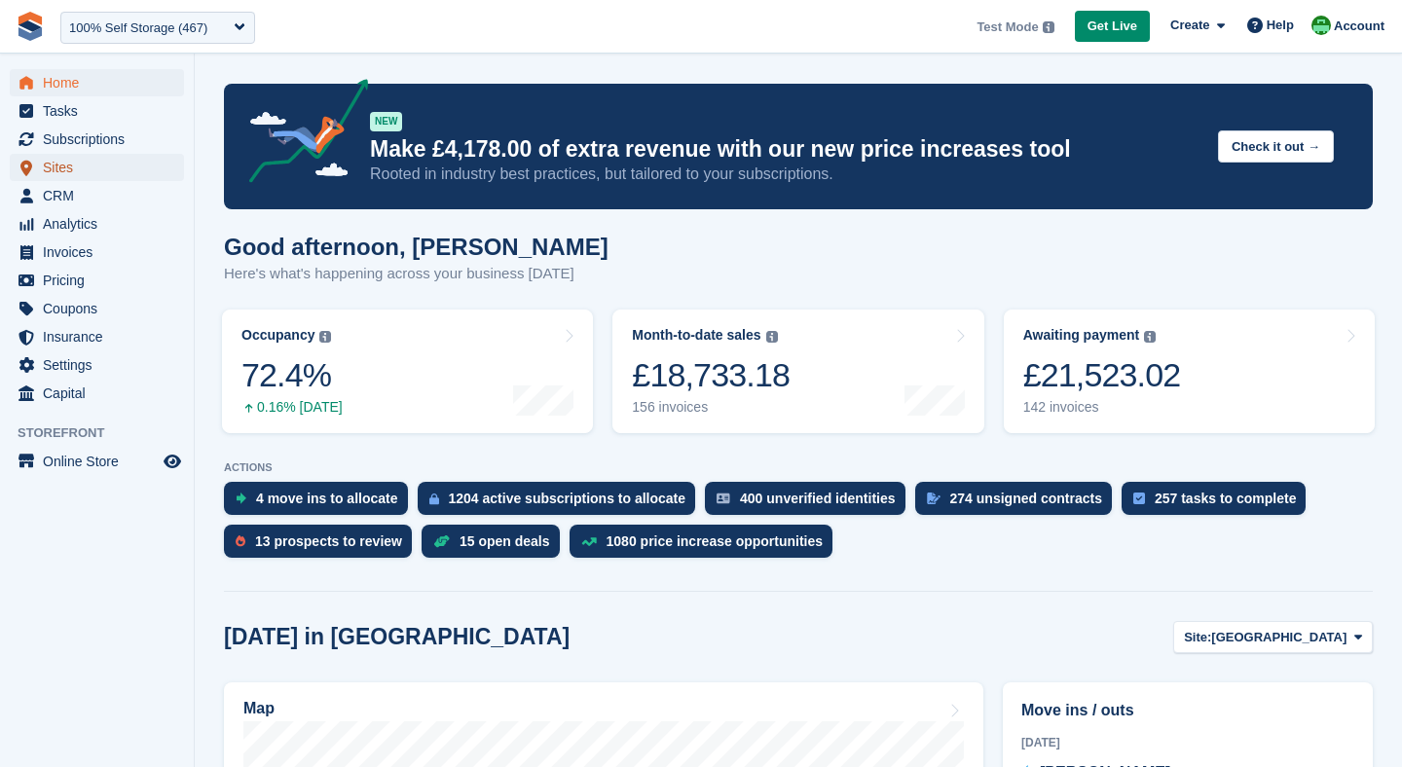
click at [90, 163] on span "Sites" at bounding box center [101, 167] width 117 height 27
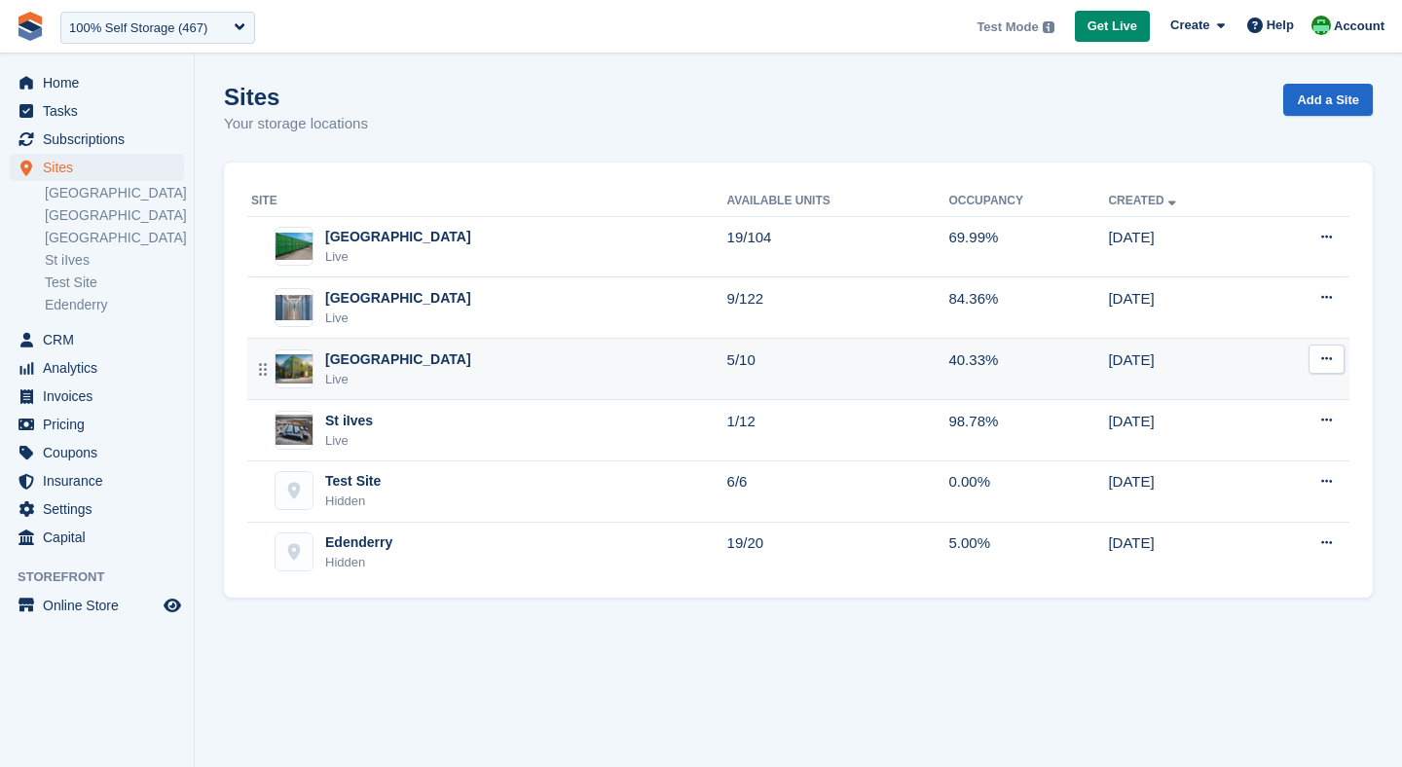
click at [391, 348] on td "Richmond Main Live" at bounding box center [487, 369] width 480 height 61
click at [346, 339] on td "Richmond Main Live" at bounding box center [487, 369] width 480 height 61
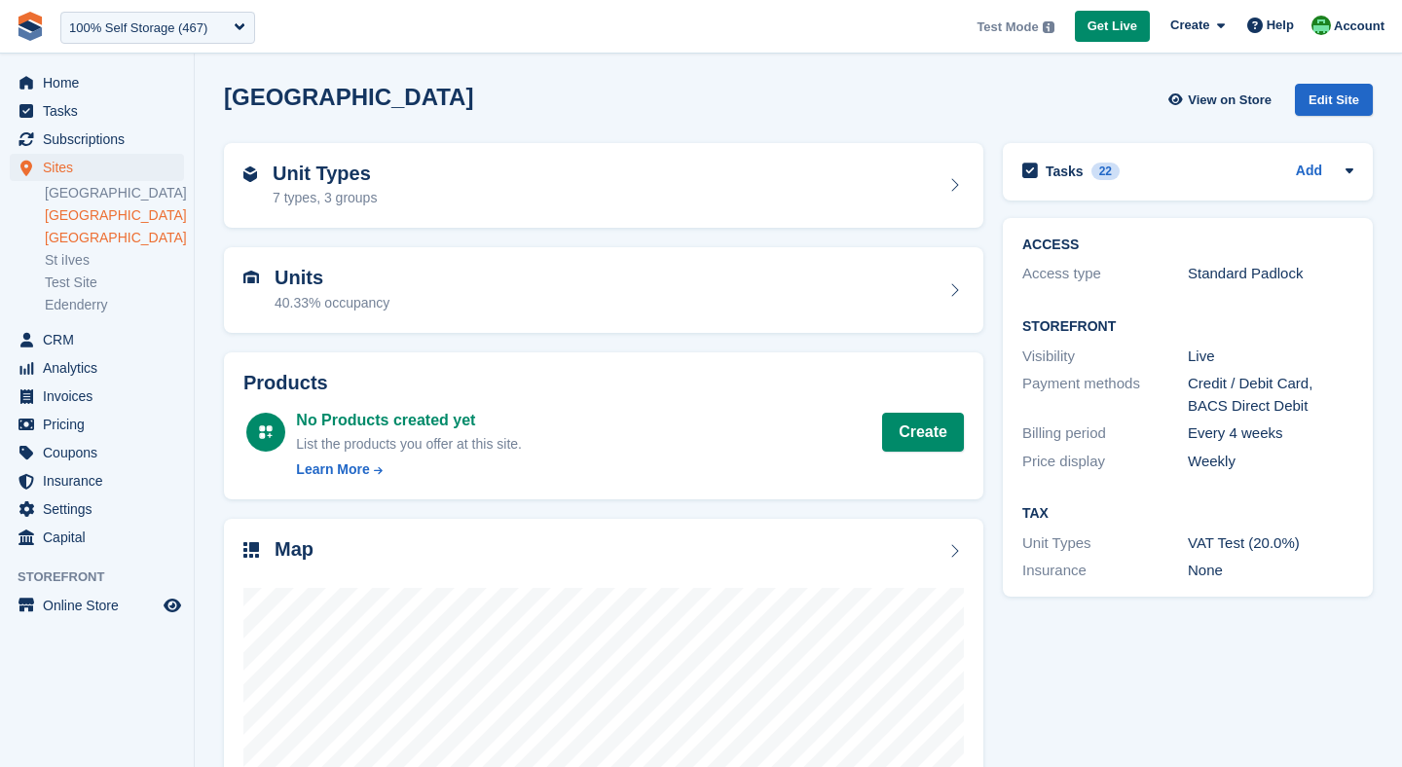
click at [113, 218] on link "[GEOGRAPHIC_DATA]" at bounding box center [114, 215] width 139 height 19
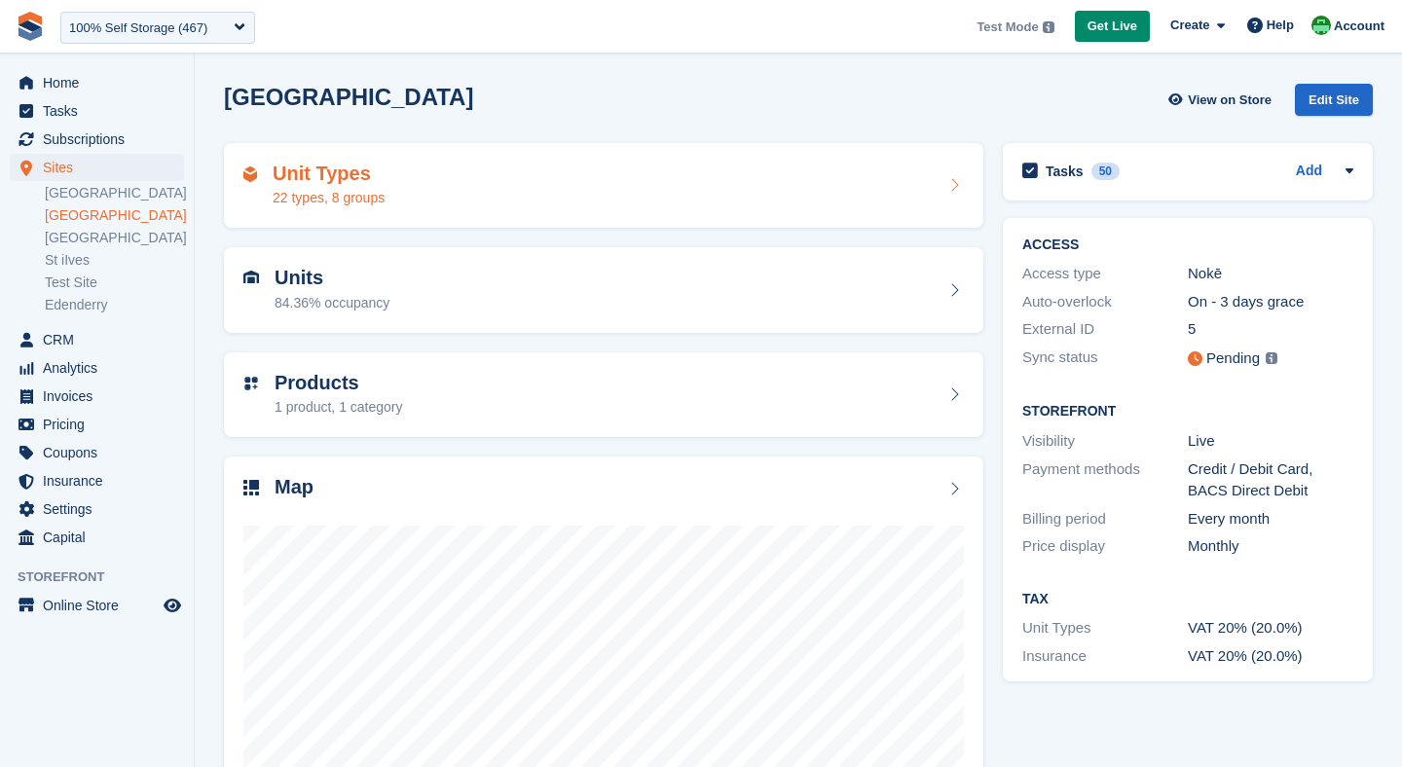
drag, startPoint x: 0, startPoint y: 0, endPoint x: 409, endPoint y: 192, distance: 451.7
click at [409, 192] on div "Unit Types 22 types, 8 groups" at bounding box center [603, 186] width 721 height 47
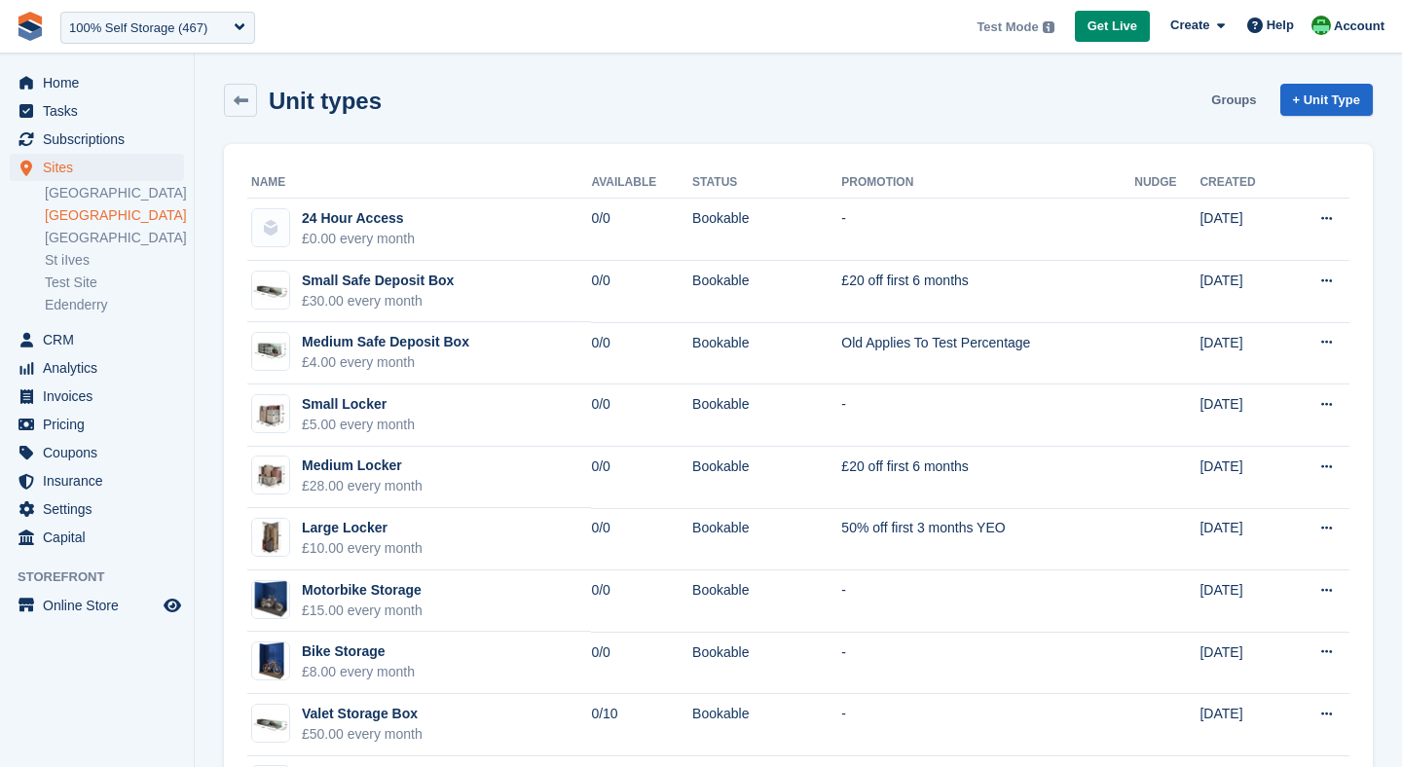
click at [1229, 90] on link "Groups" at bounding box center [1234, 100] width 60 height 32
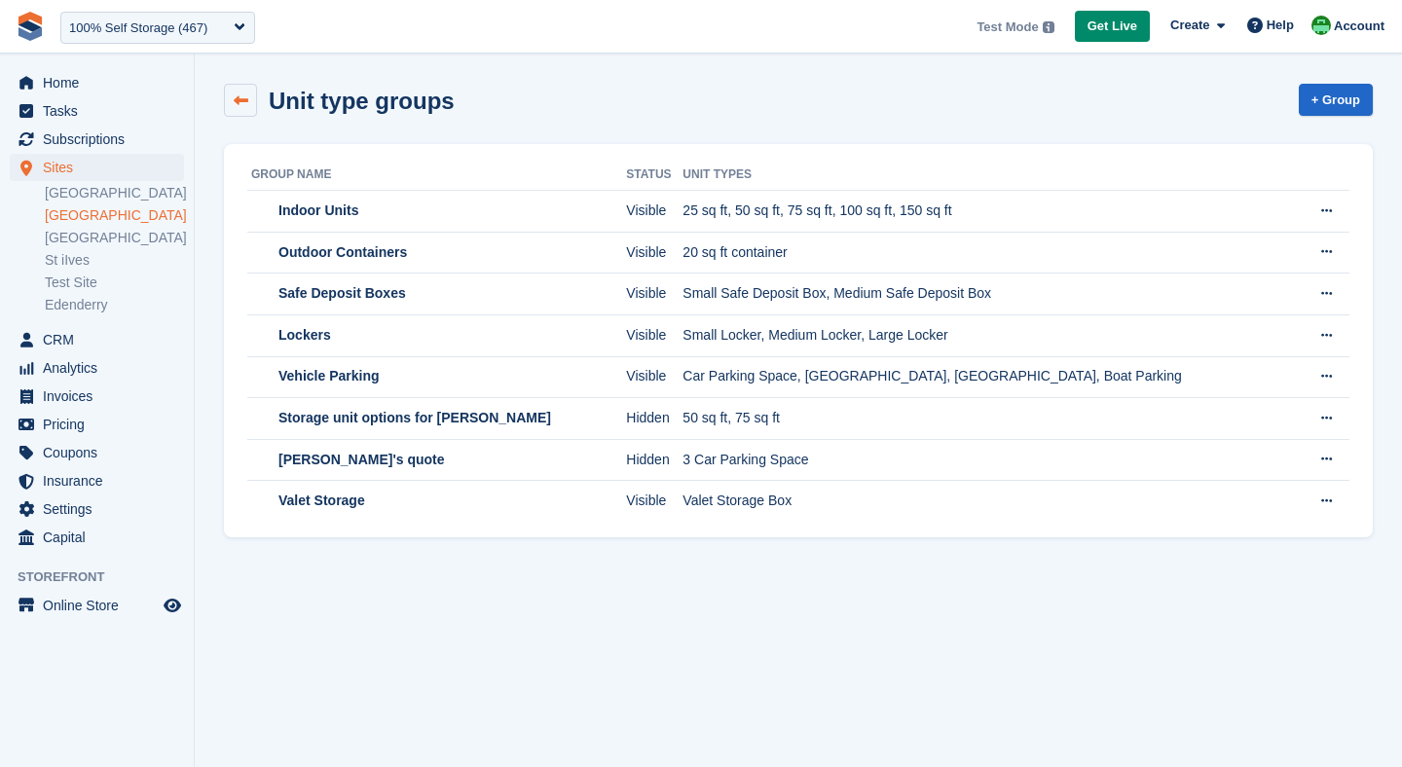
click at [241, 104] on icon at bounding box center [241, 100] width 15 height 15
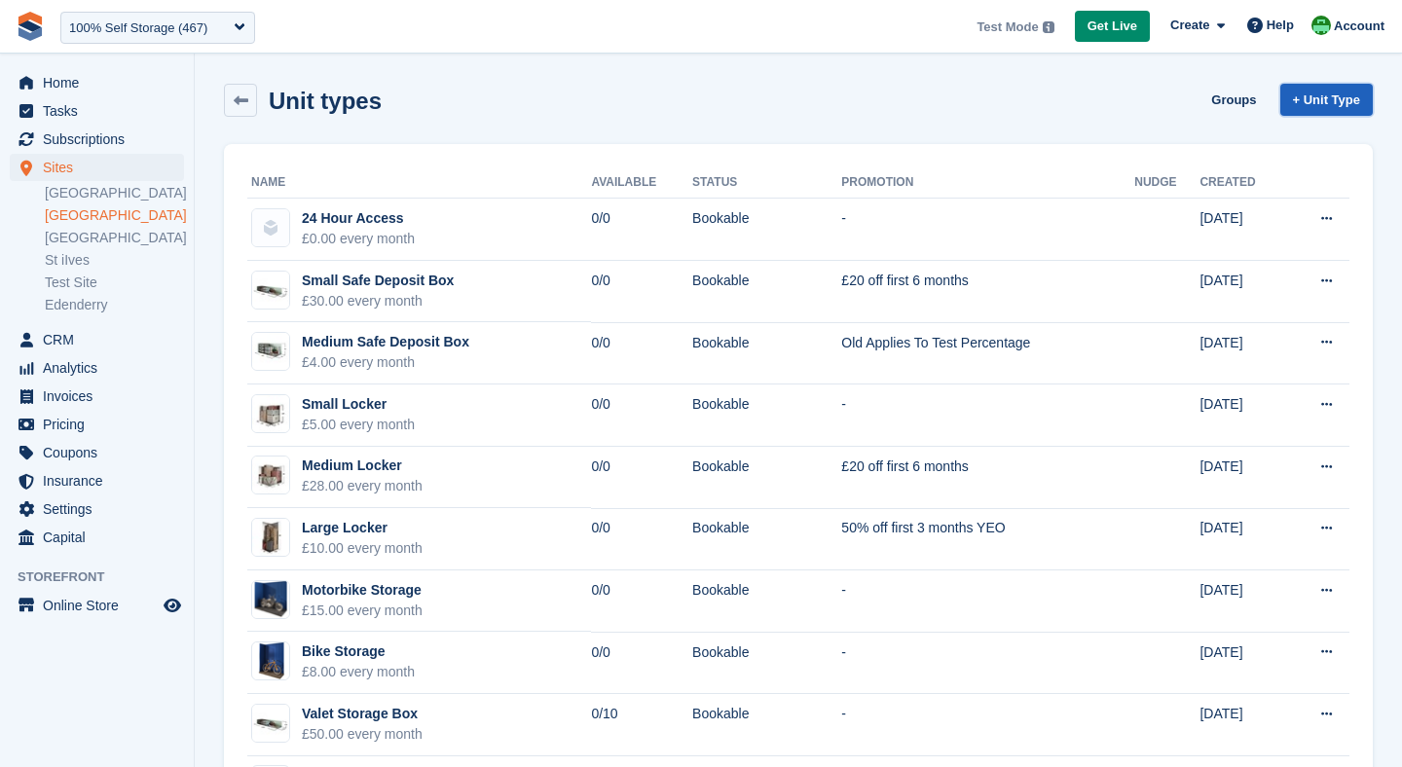
click at [1304, 101] on link "+ Unit Type" at bounding box center [1326, 100] width 93 height 32
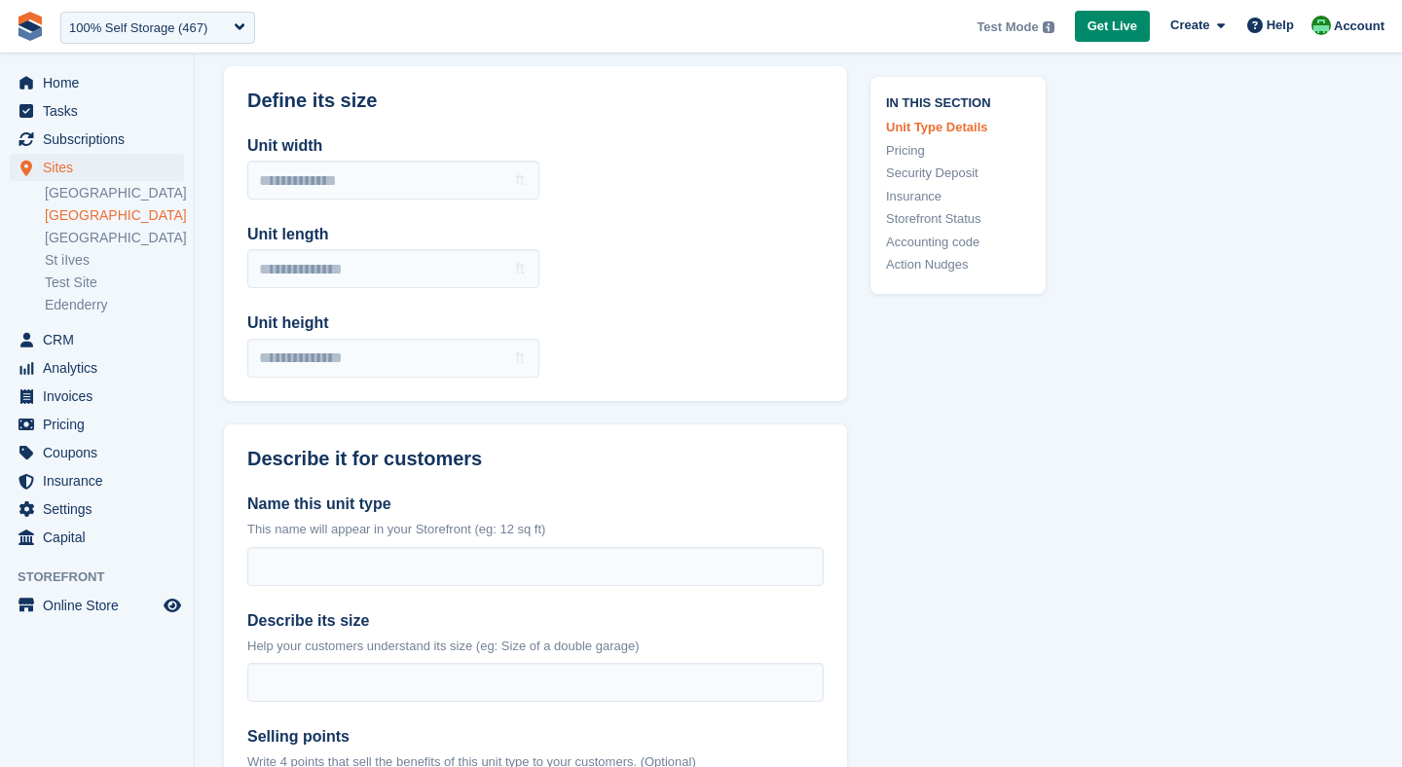
scroll to position [95, 0]
click at [80, 216] on link "[GEOGRAPHIC_DATA]" at bounding box center [114, 215] width 139 height 19
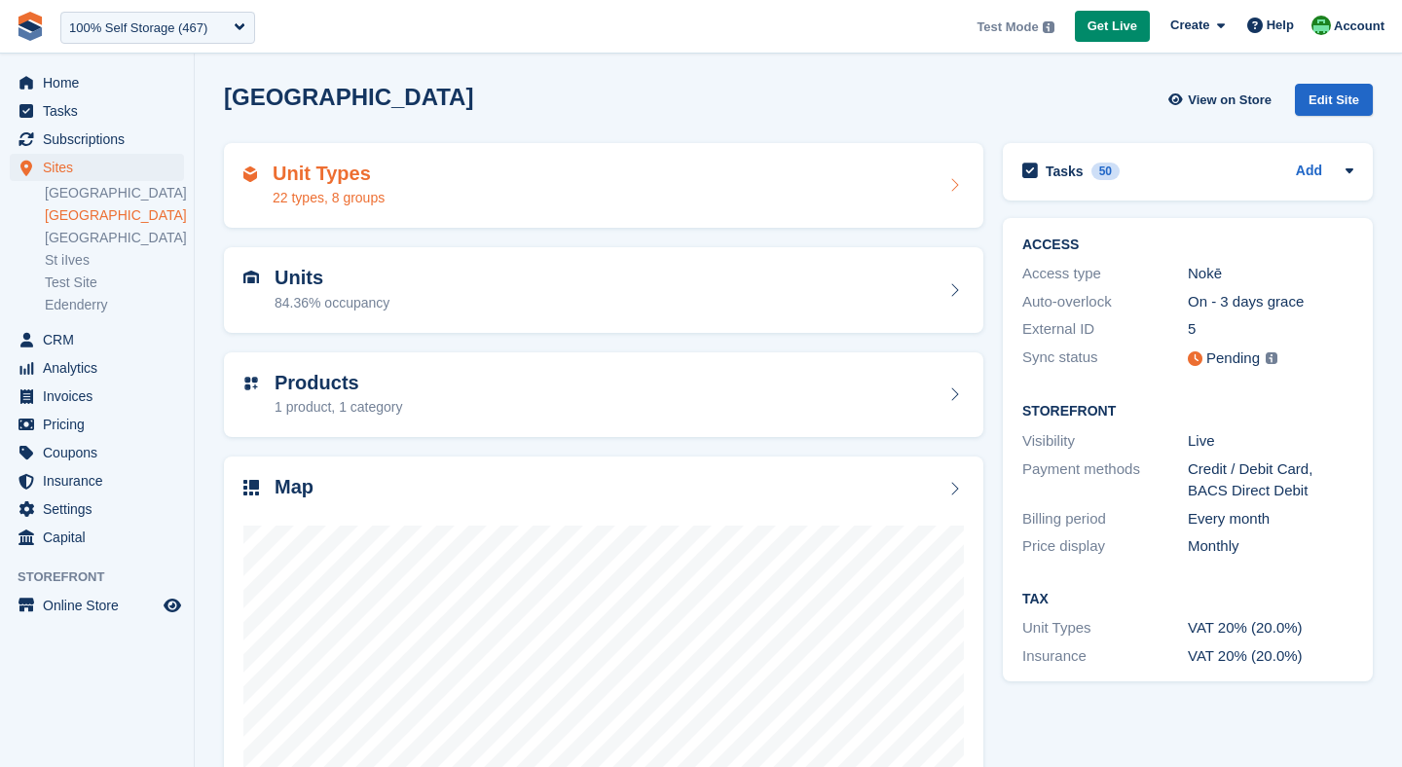
click at [381, 205] on div "22 types, 8 groups" at bounding box center [329, 198] width 112 height 20
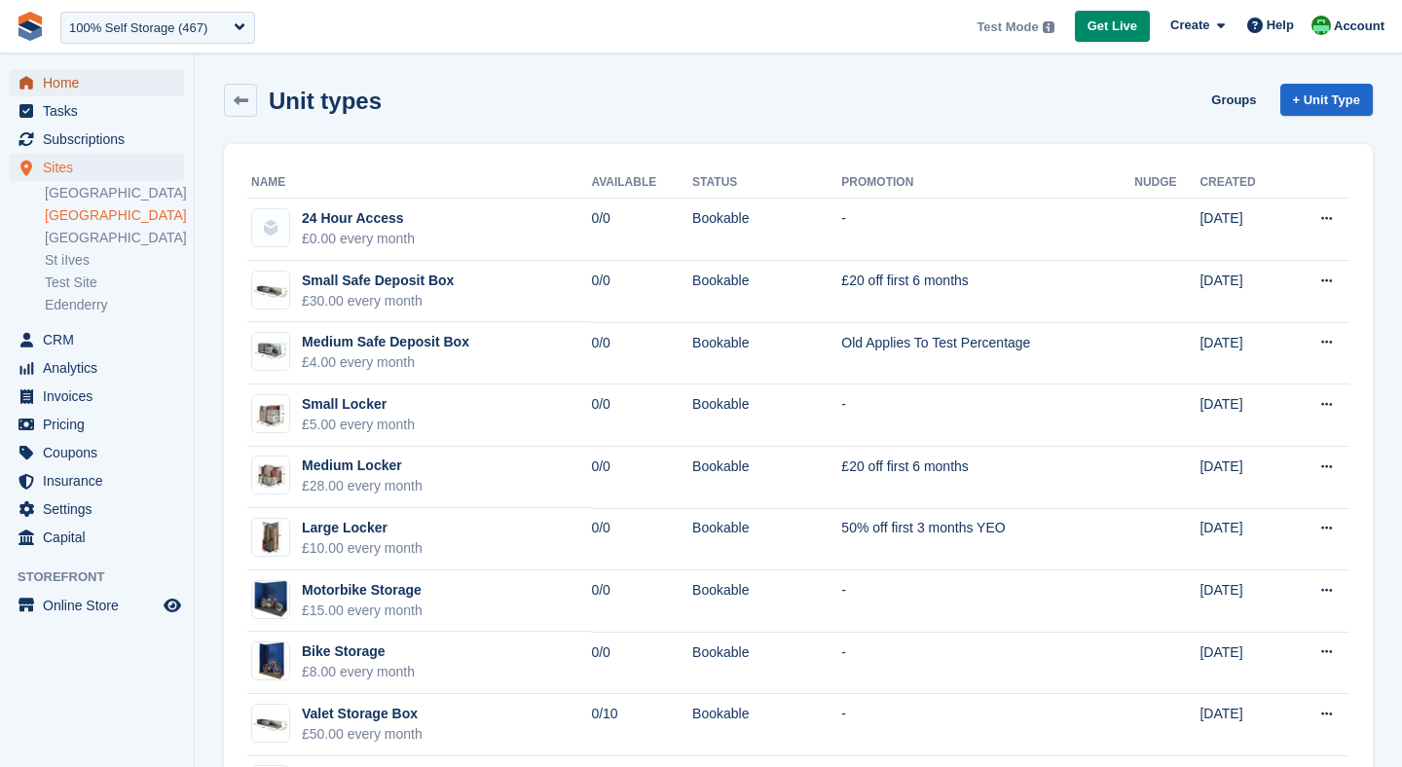
click at [82, 83] on span "Home" at bounding box center [101, 82] width 117 height 27
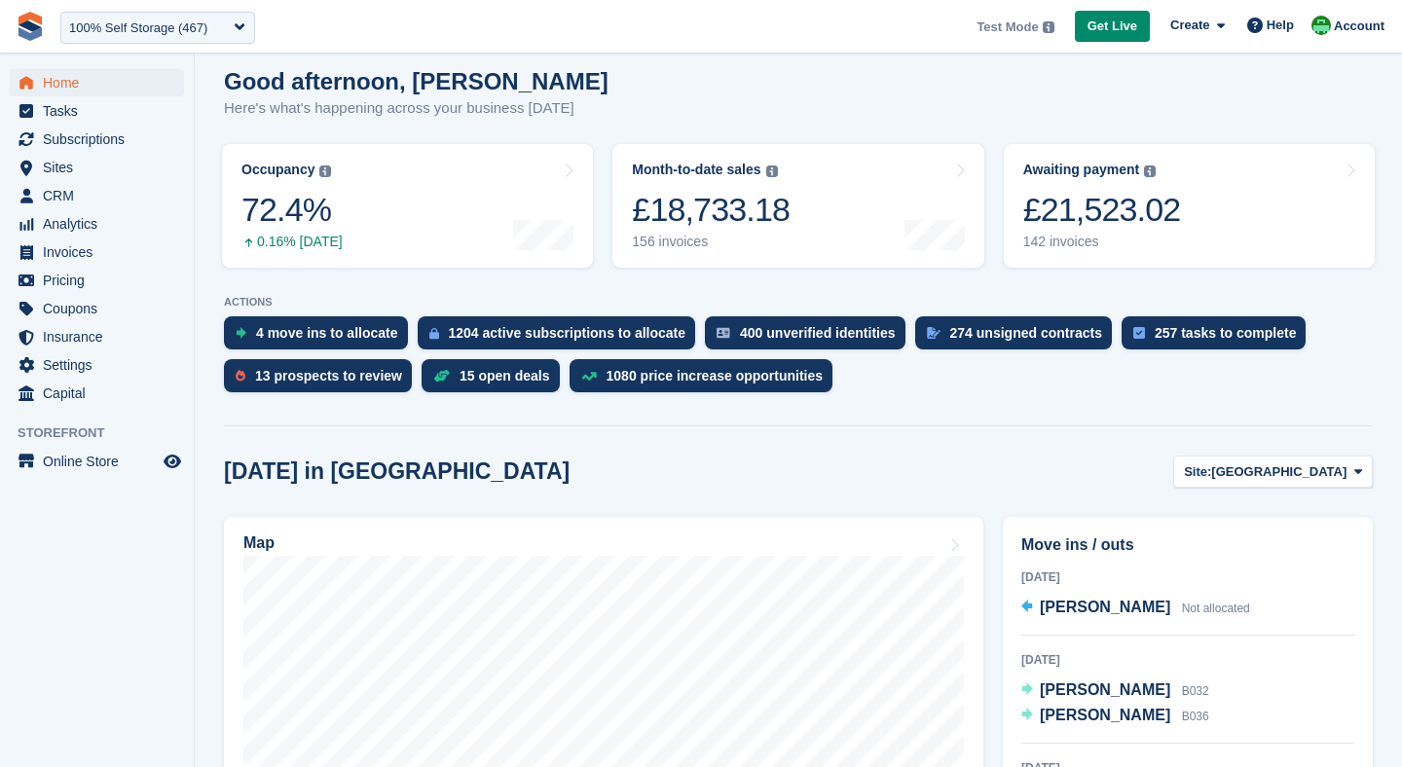
scroll to position [164, 0]
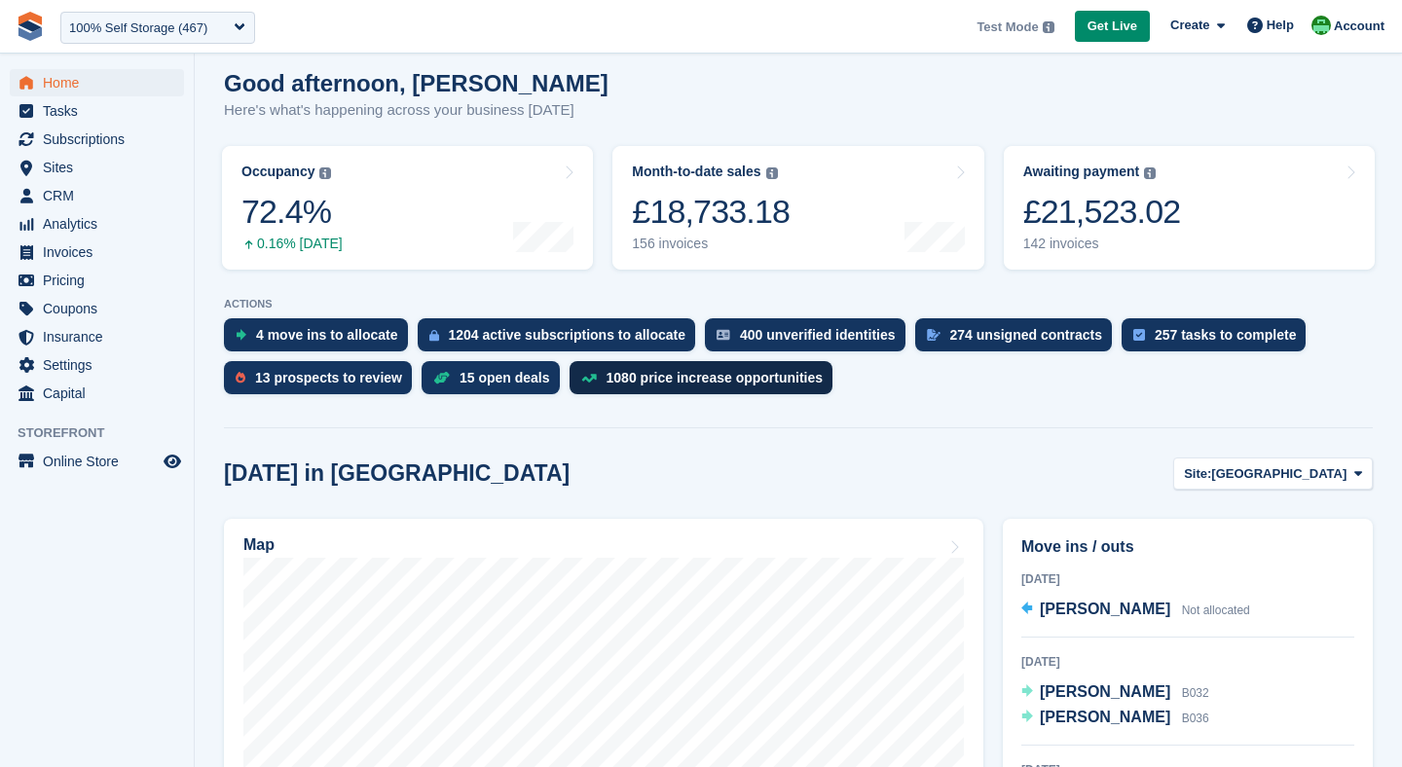
click at [651, 384] on div "1080 price increase opportunities" at bounding box center [715, 378] width 217 height 16
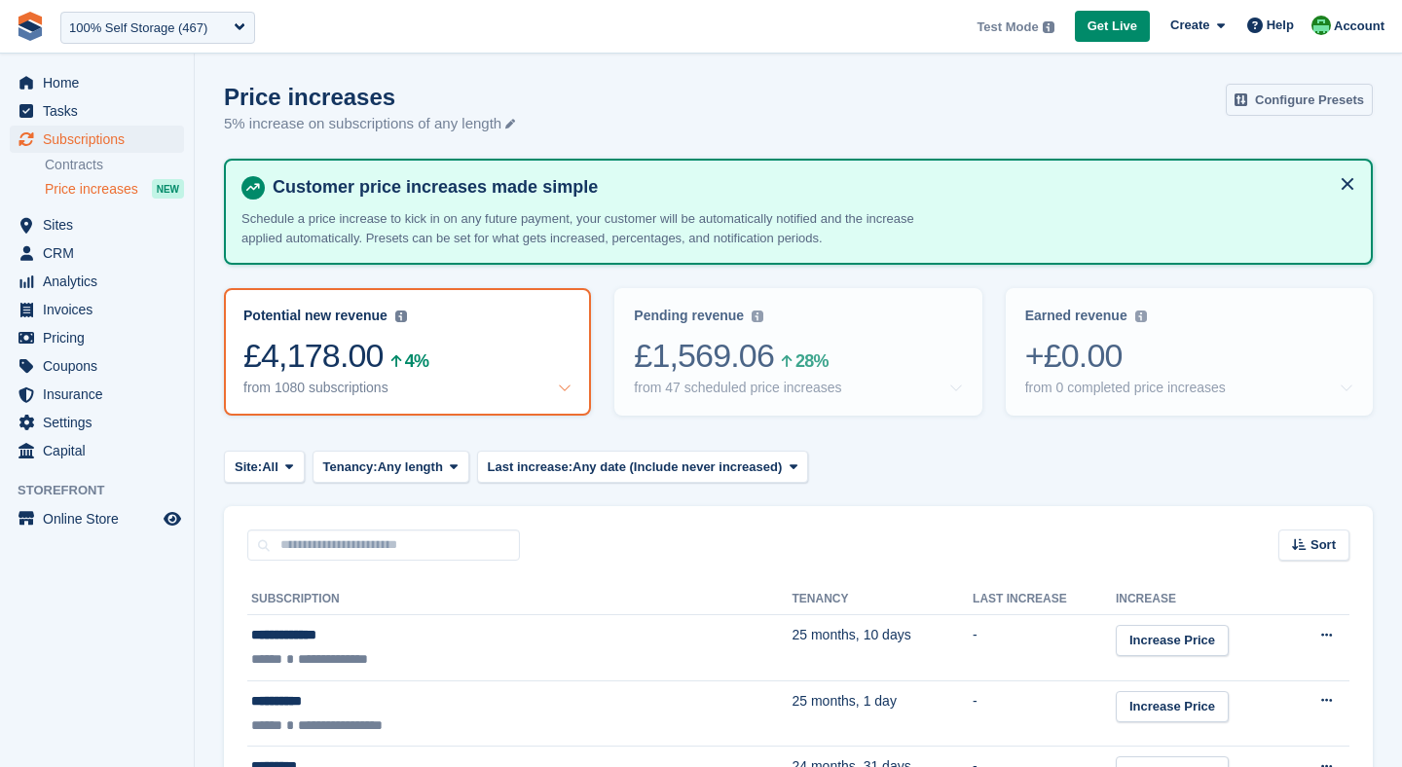
click at [1300, 106] on link "Configure Presets" at bounding box center [1299, 100] width 147 height 32
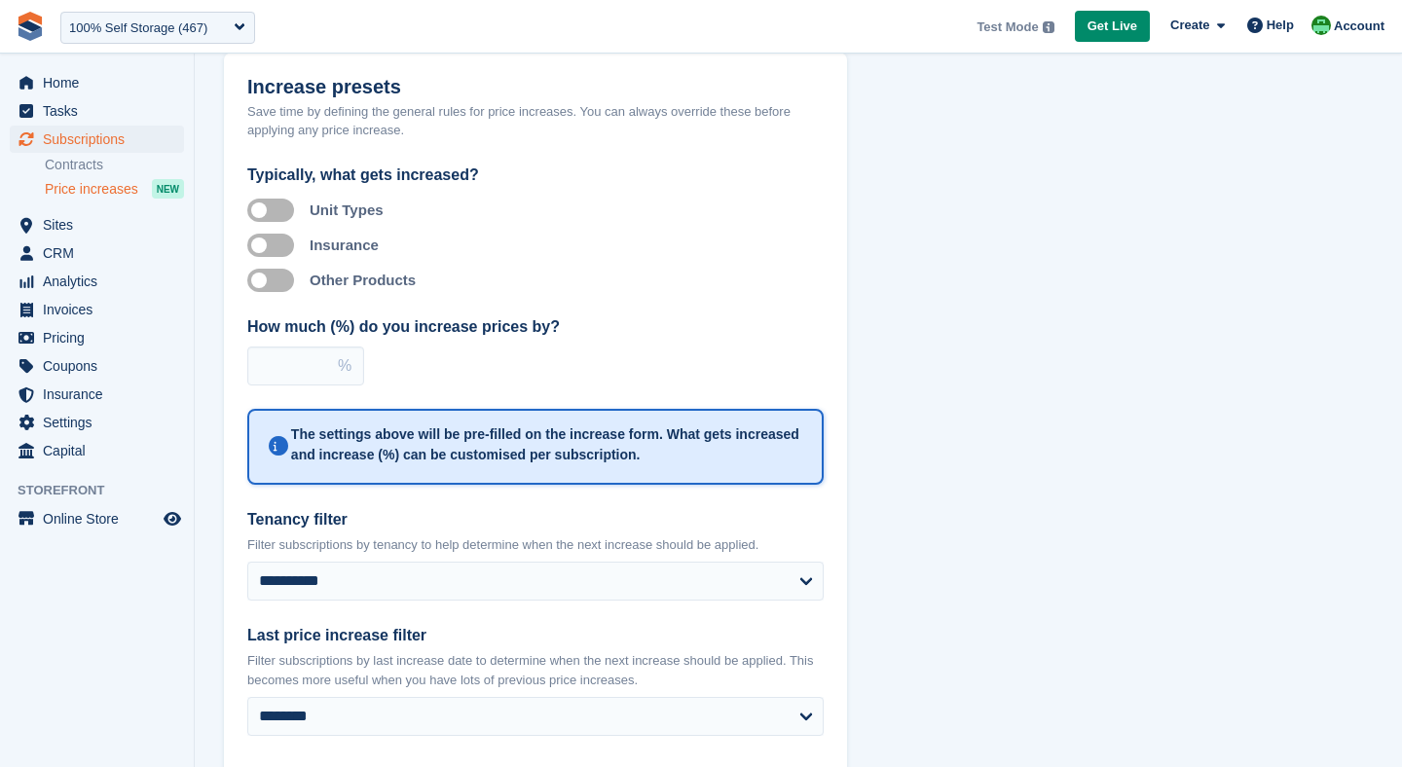
scroll to position [126, 0]
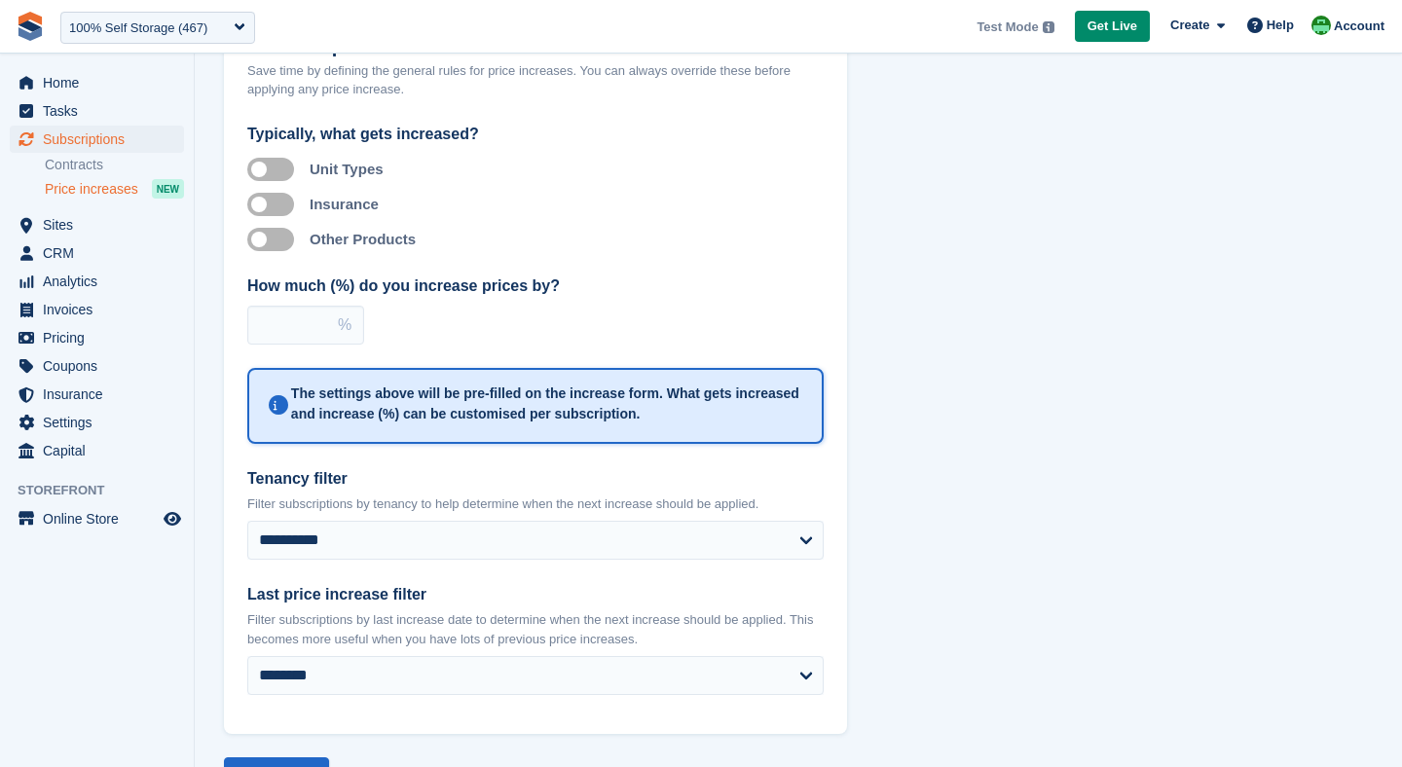
click at [261, 241] on label "Apply to custom products" at bounding box center [274, 239] width 55 height 3
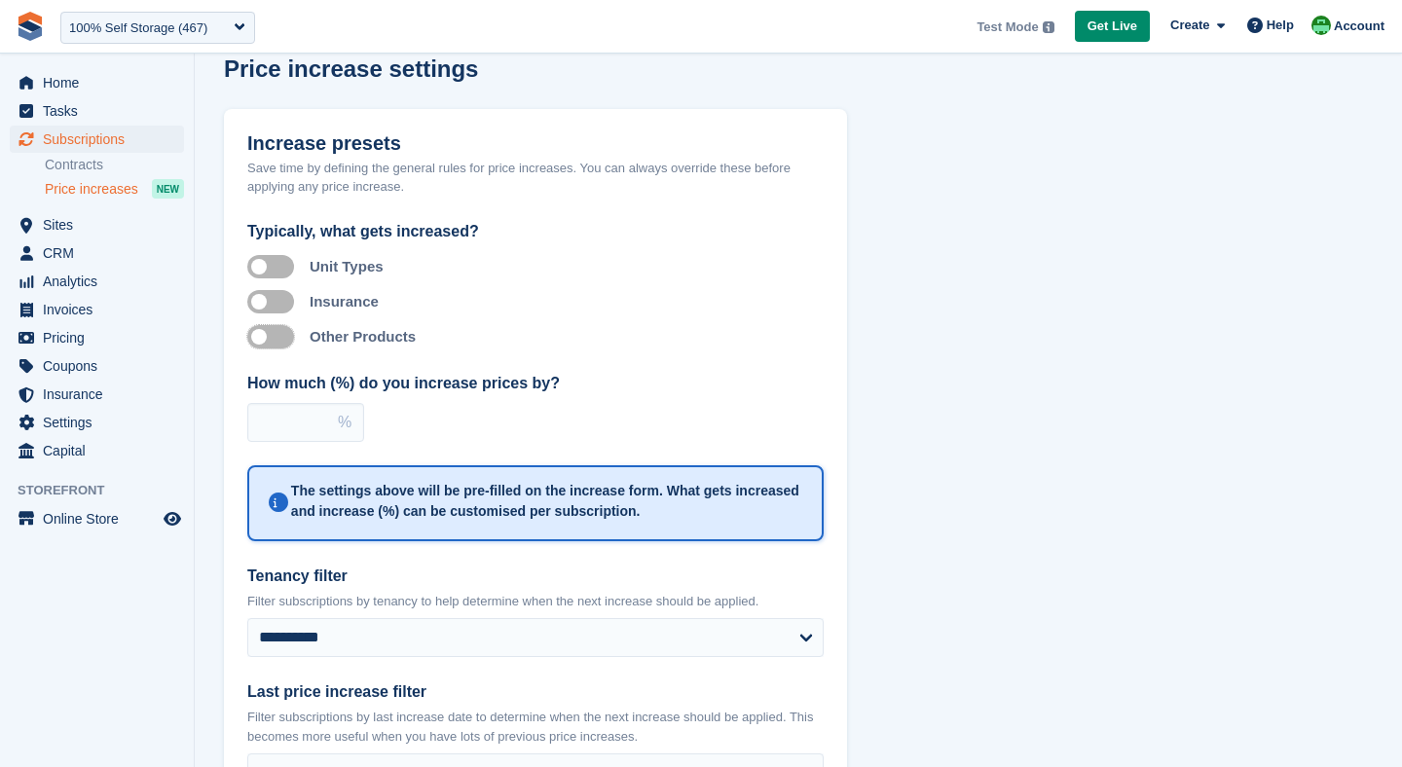
scroll to position [184, 0]
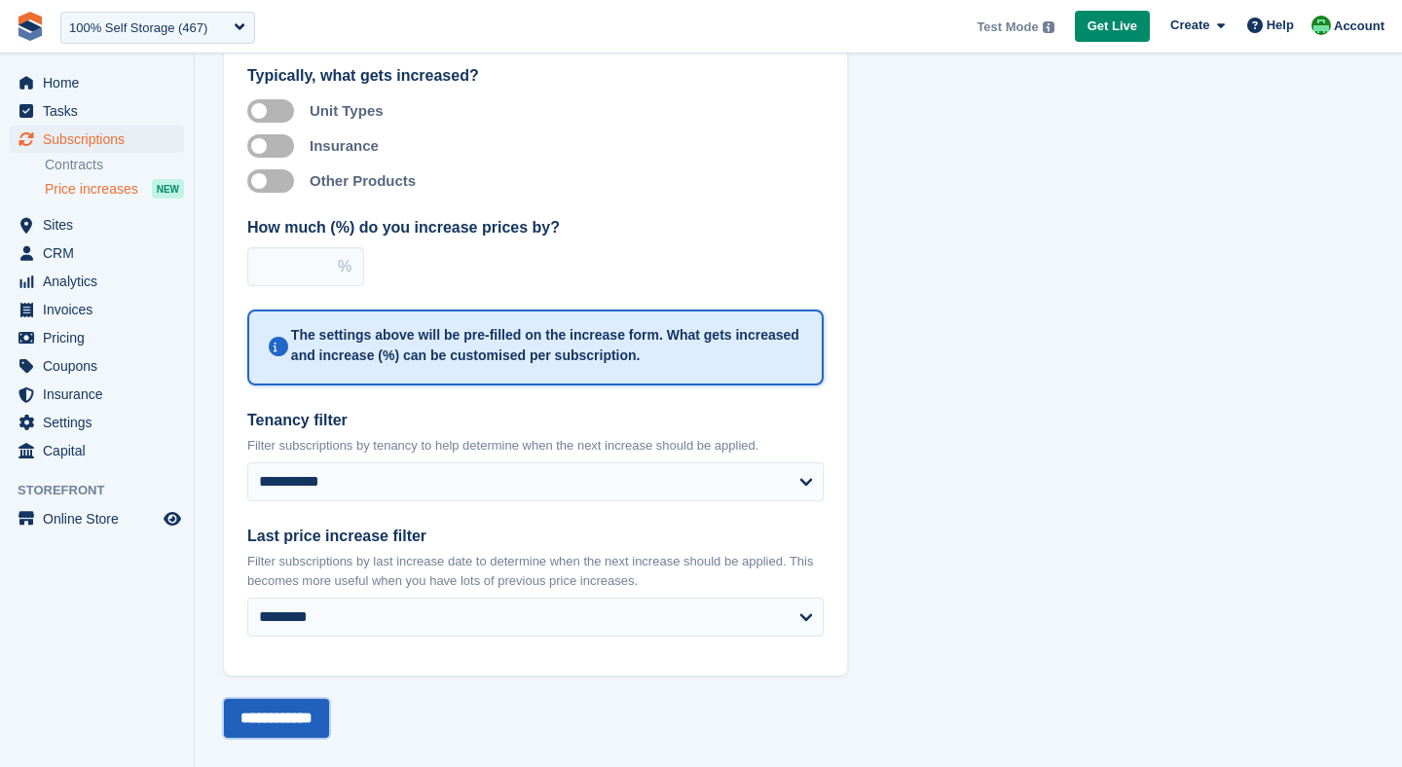
click at [287, 725] on input "**********" at bounding box center [276, 718] width 105 height 39
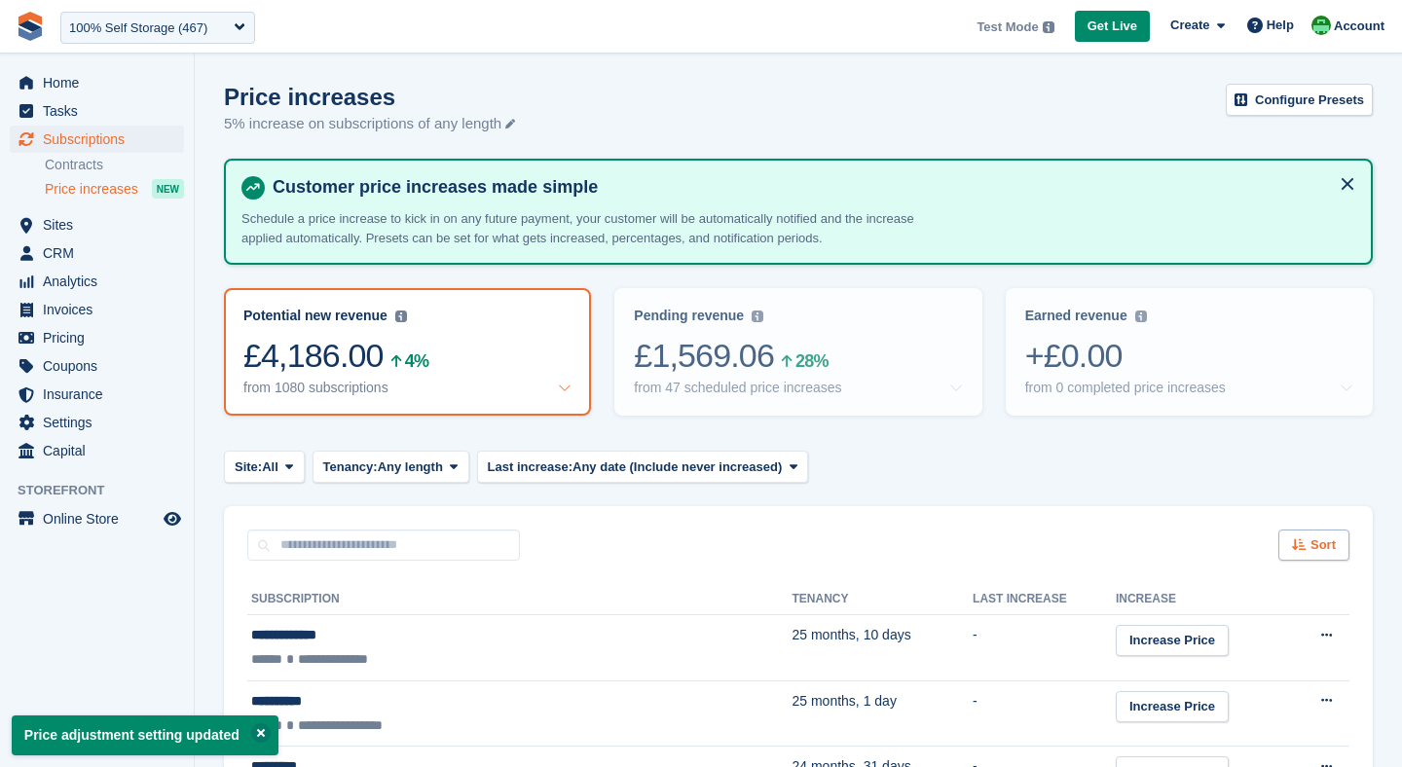
click at [1321, 544] on span "Sort" at bounding box center [1323, 545] width 25 height 19
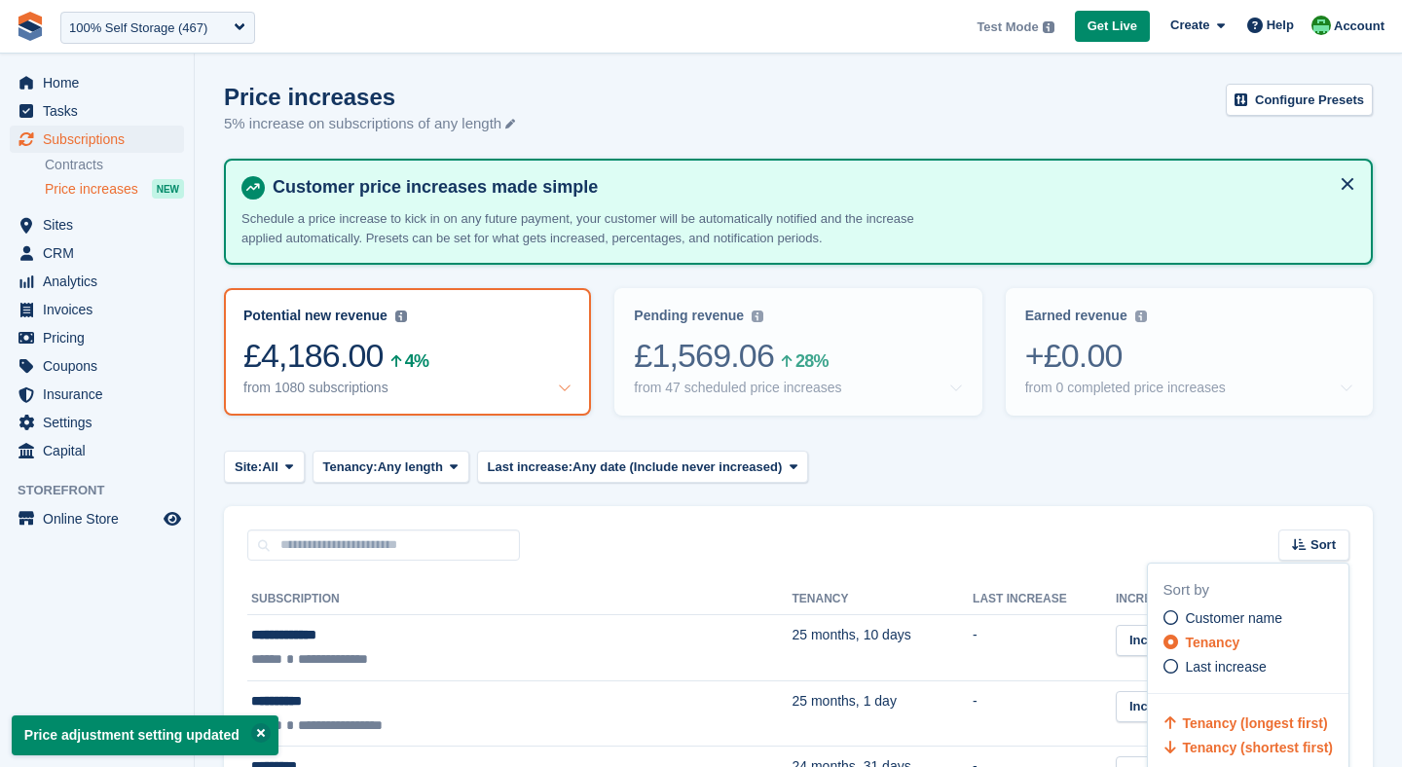
click at [1230, 744] on span "Tenancy (shortest first)" at bounding box center [1257, 748] width 151 height 16
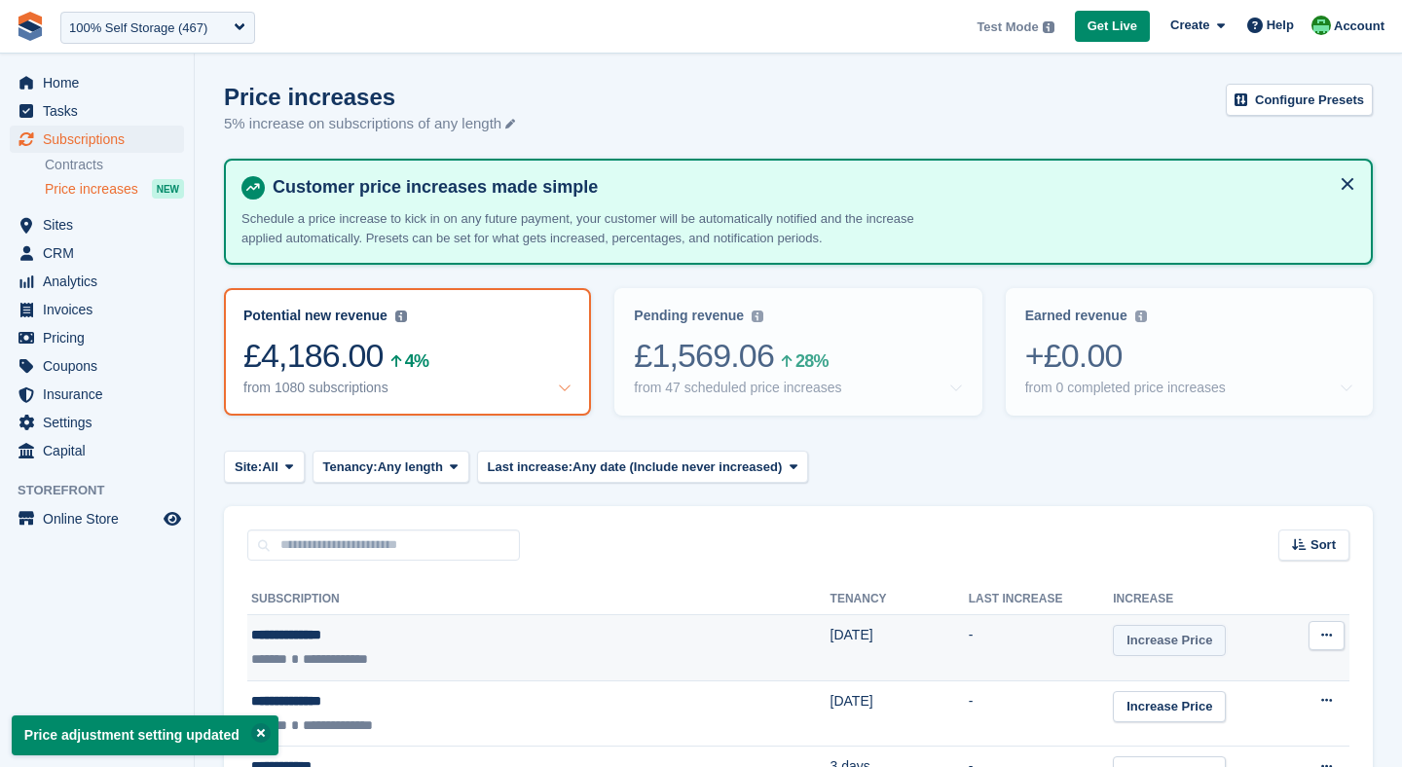
click at [1125, 639] on link "Increase Price" at bounding box center [1169, 641] width 113 height 32
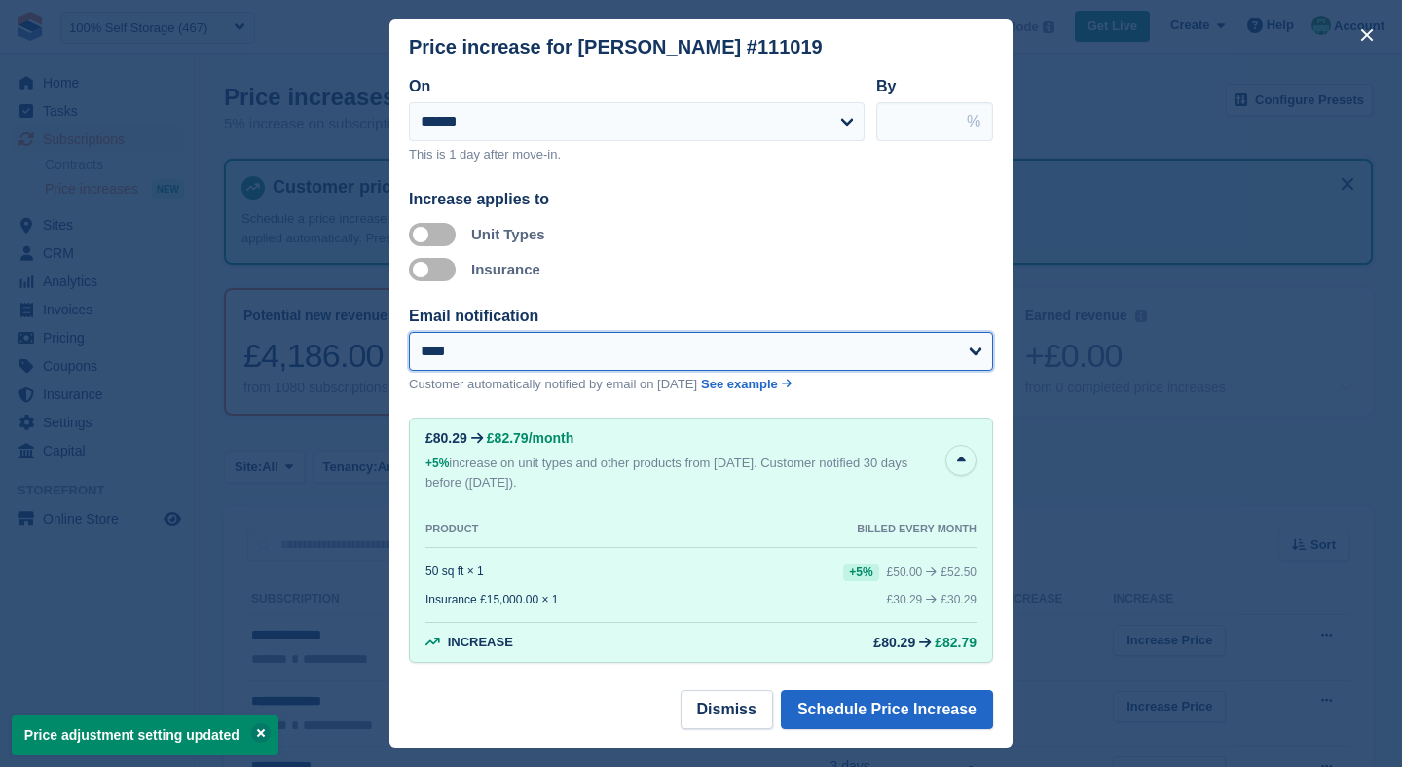
click at [461, 354] on select "**********" at bounding box center [701, 351] width 584 height 39
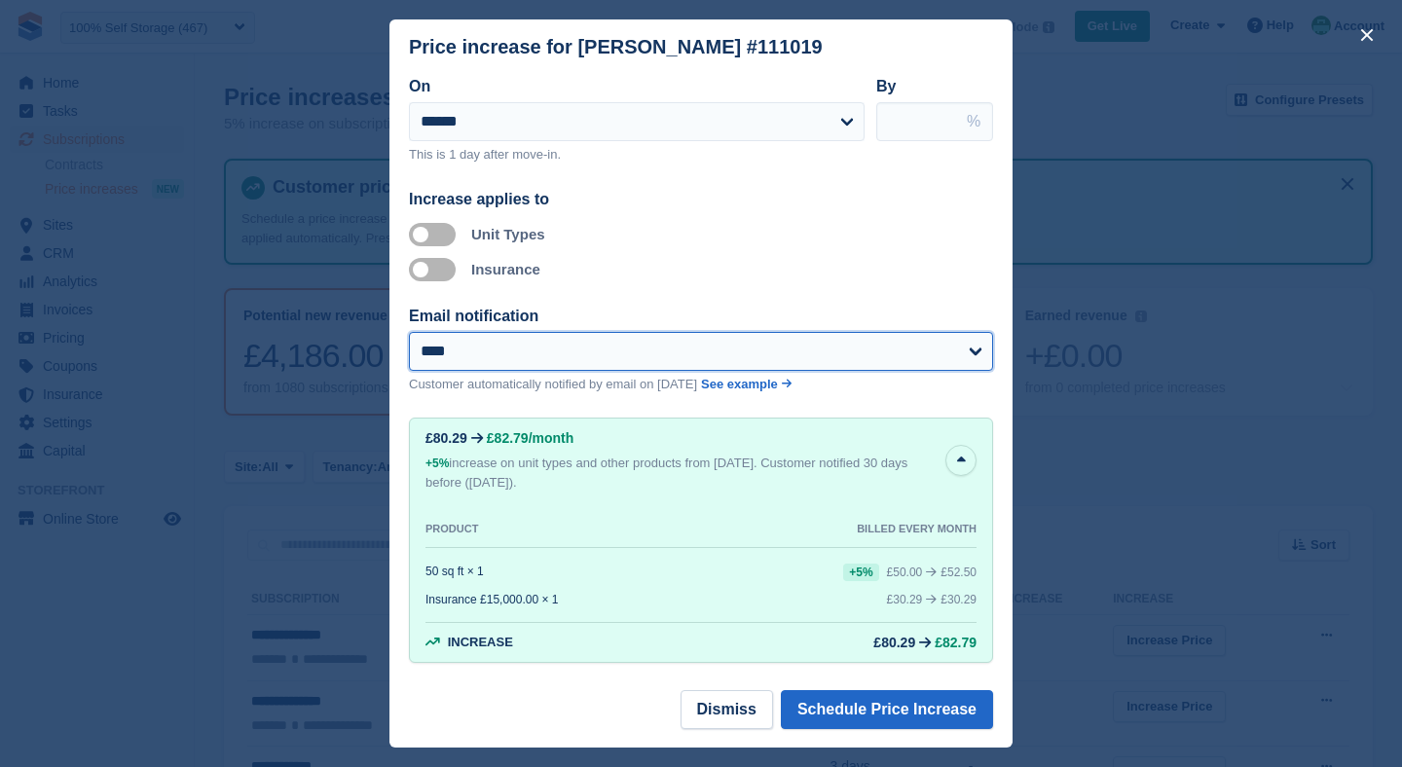
select select "**"
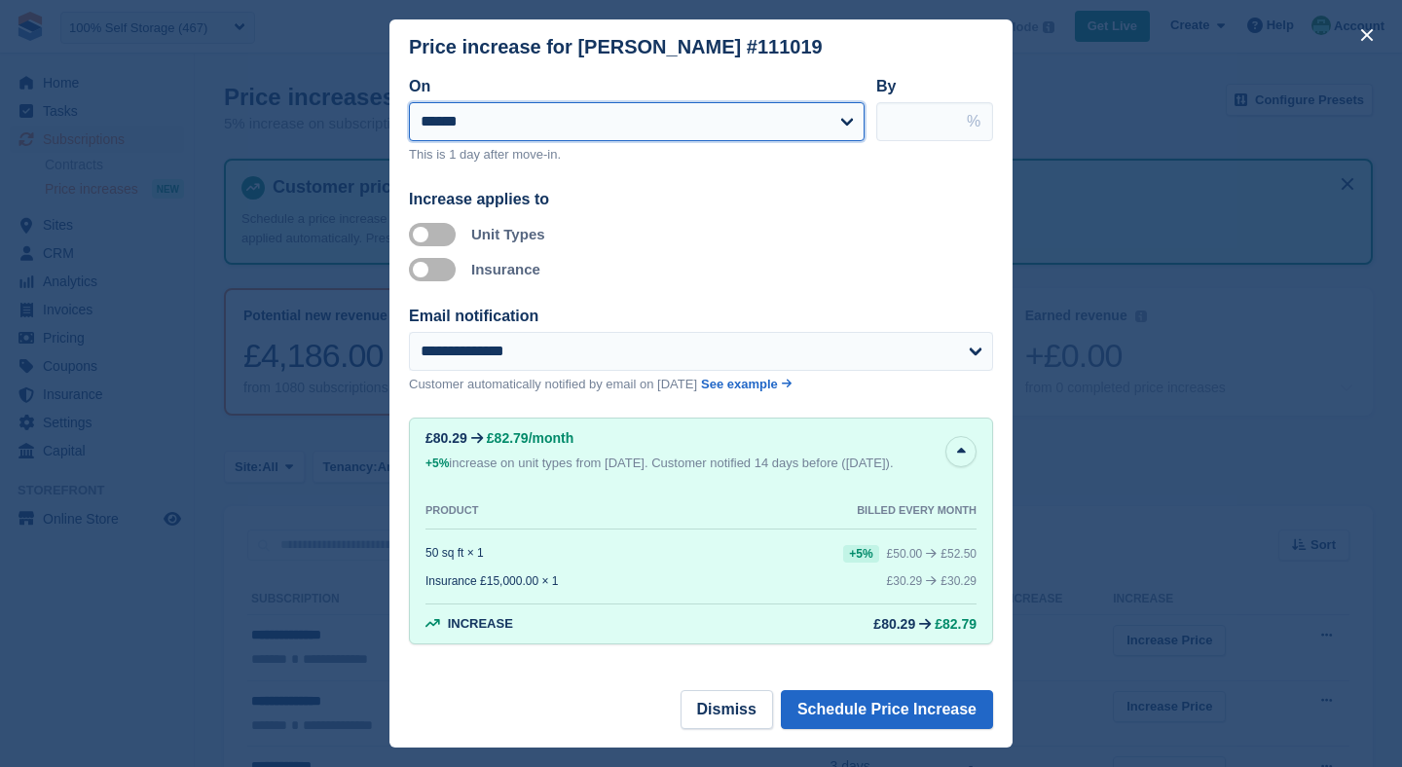
click at [493, 125] on select "**********" at bounding box center [637, 121] width 456 height 39
select select "**********"
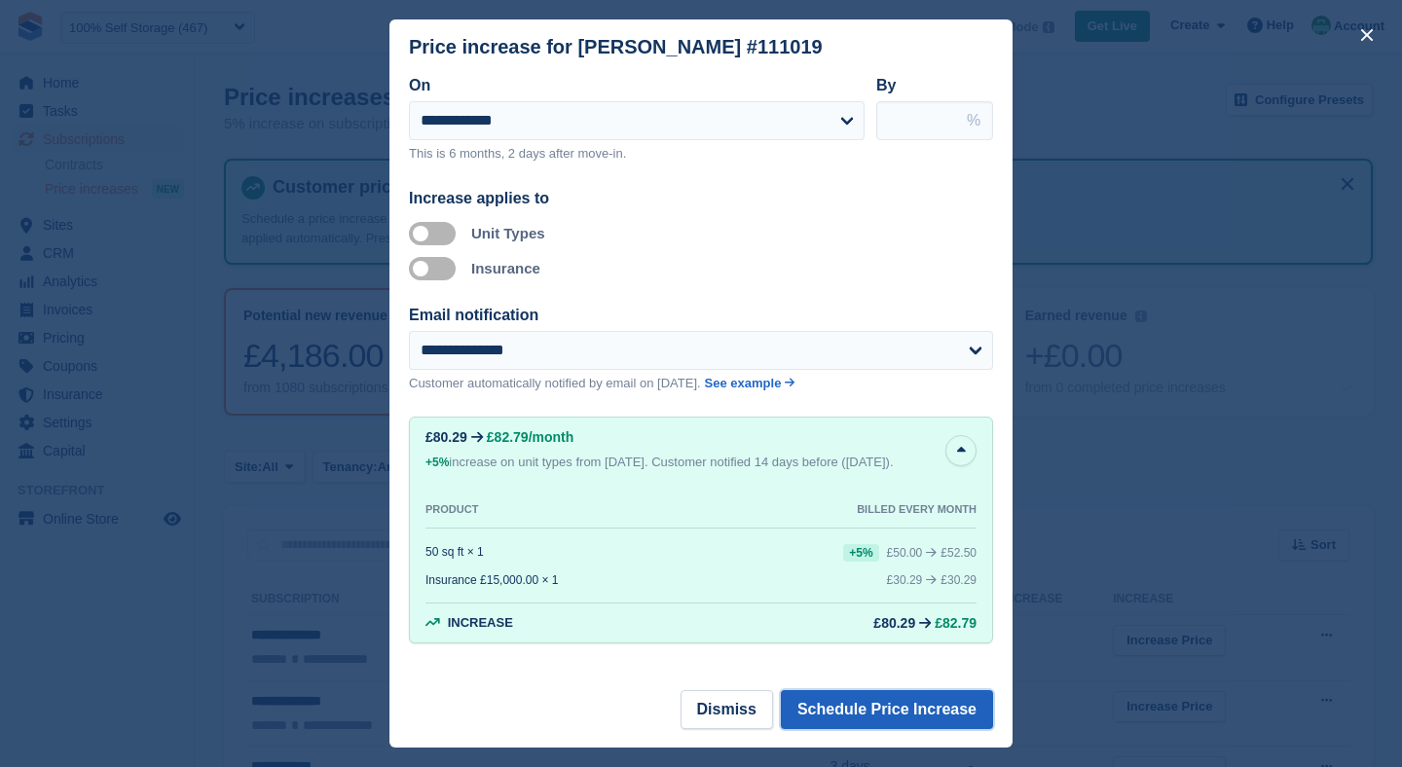
click at [832, 710] on button "Schedule Price Increase" at bounding box center [887, 709] width 212 height 39
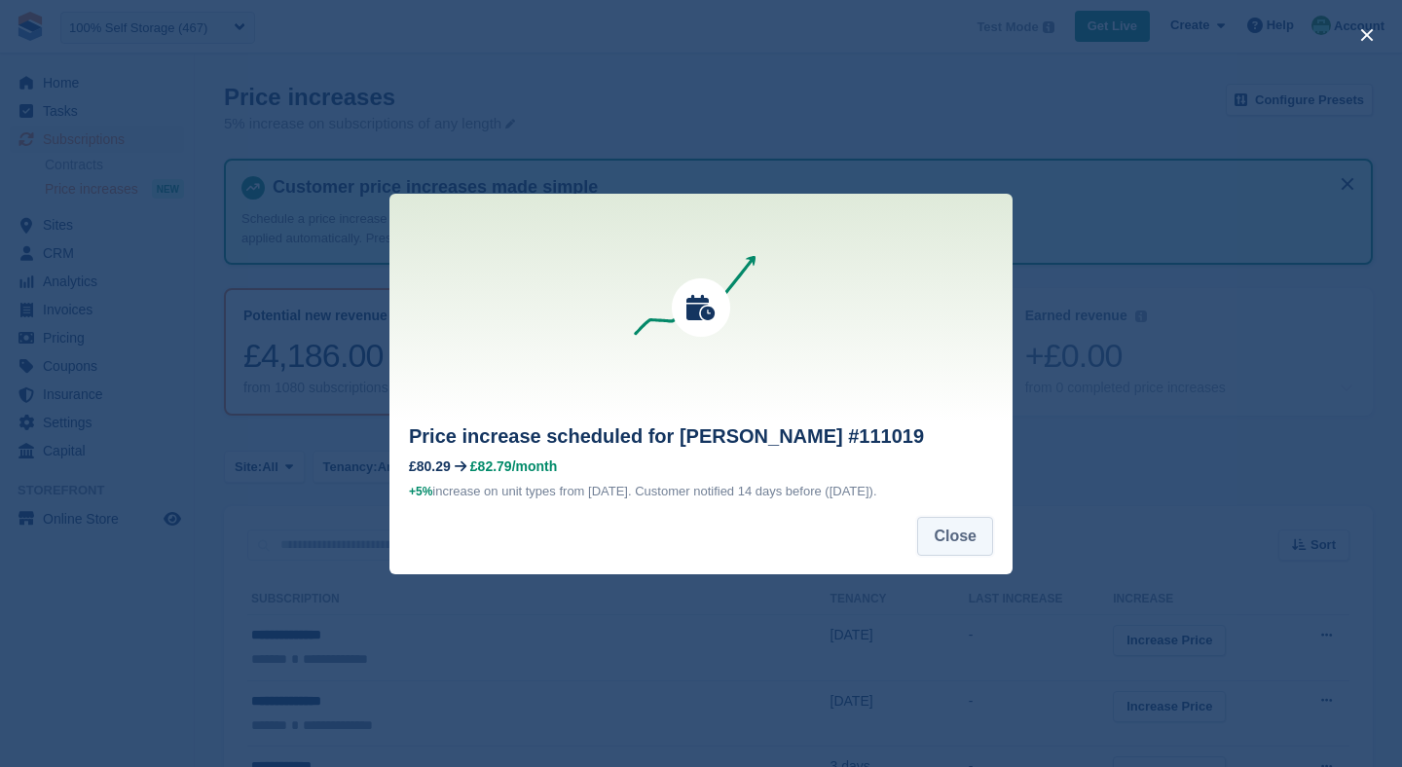
click at [977, 550] on button "Close" at bounding box center [955, 536] width 76 height 39
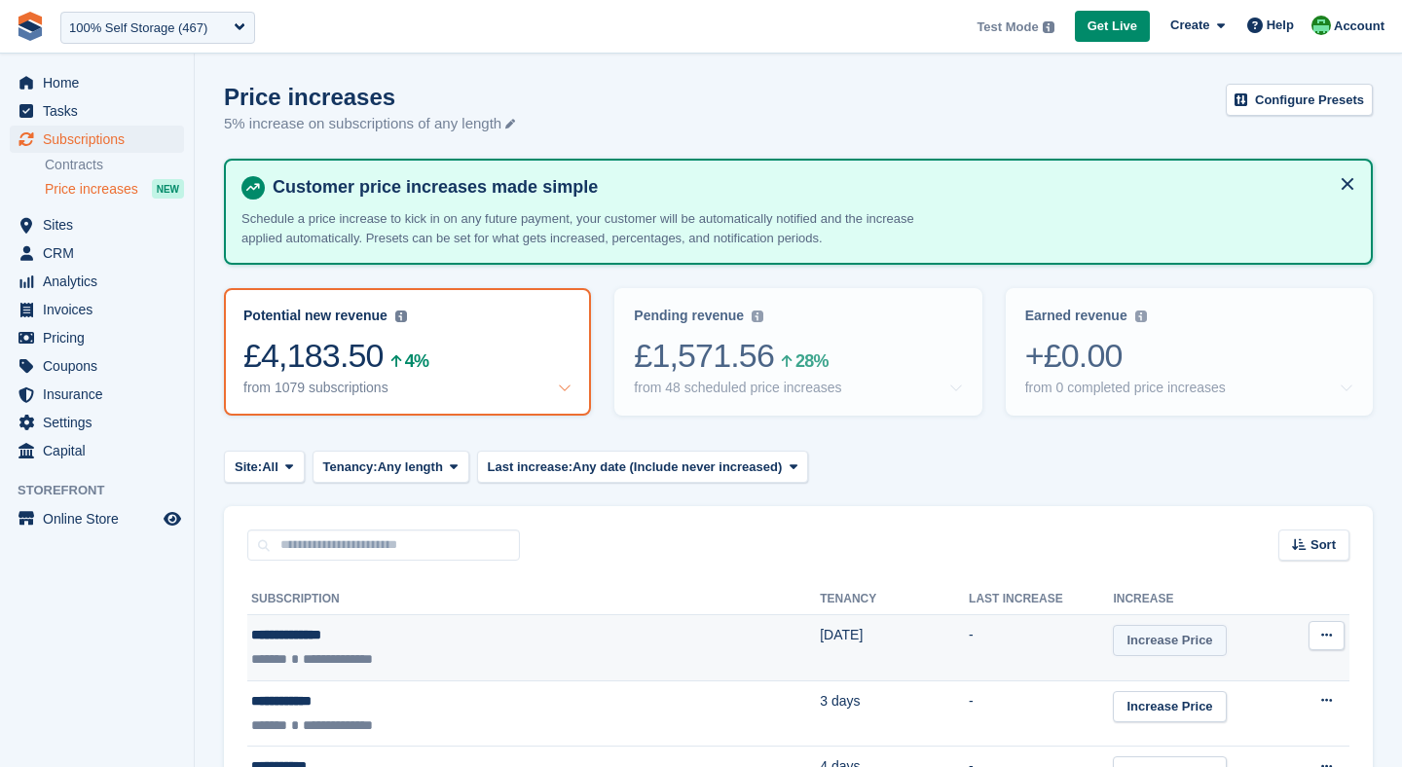
click at [1113, 634] on link "Increase Price" at bounding box center [1169, 641] width 113 height 32
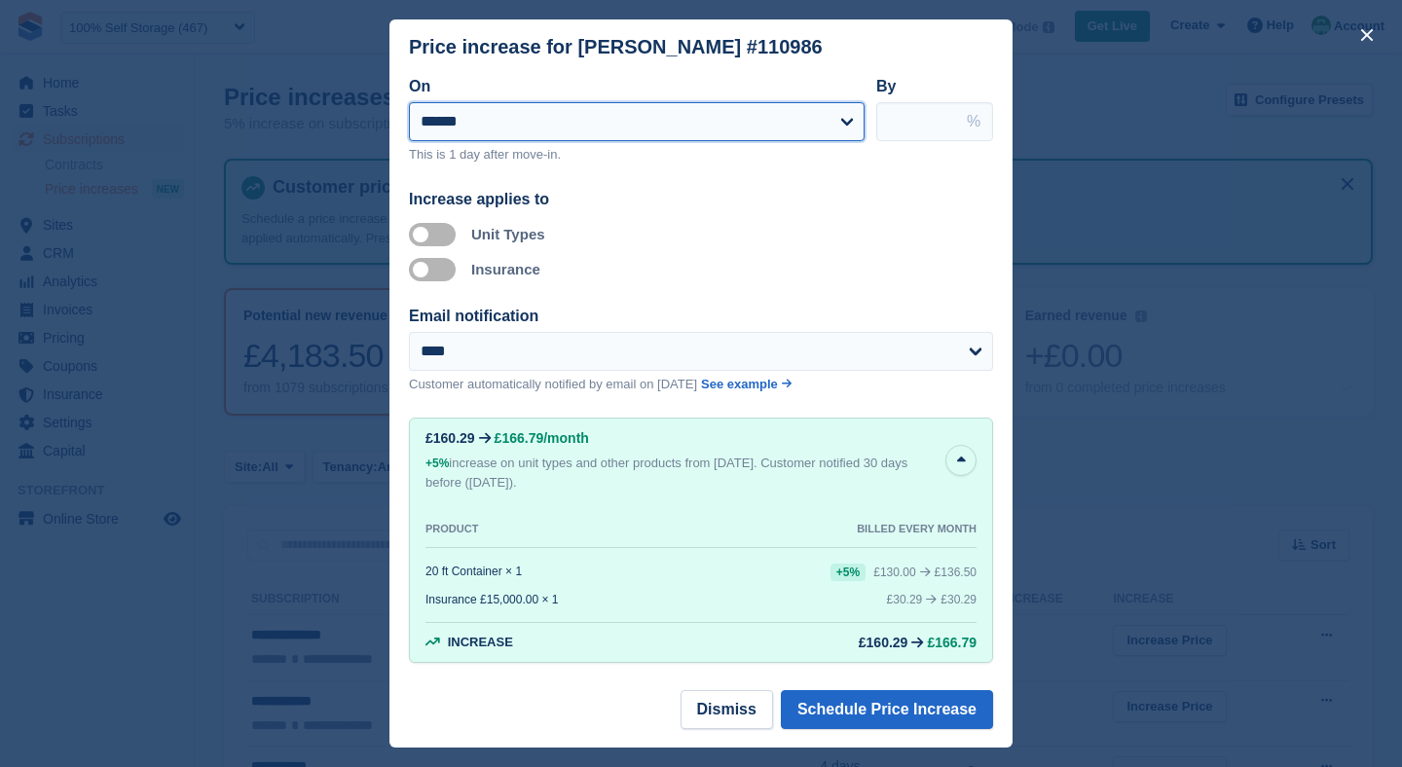
click at [511, 110] on select "**********" at bounding box center [637, 121] width 456 height 39
select select "**********"
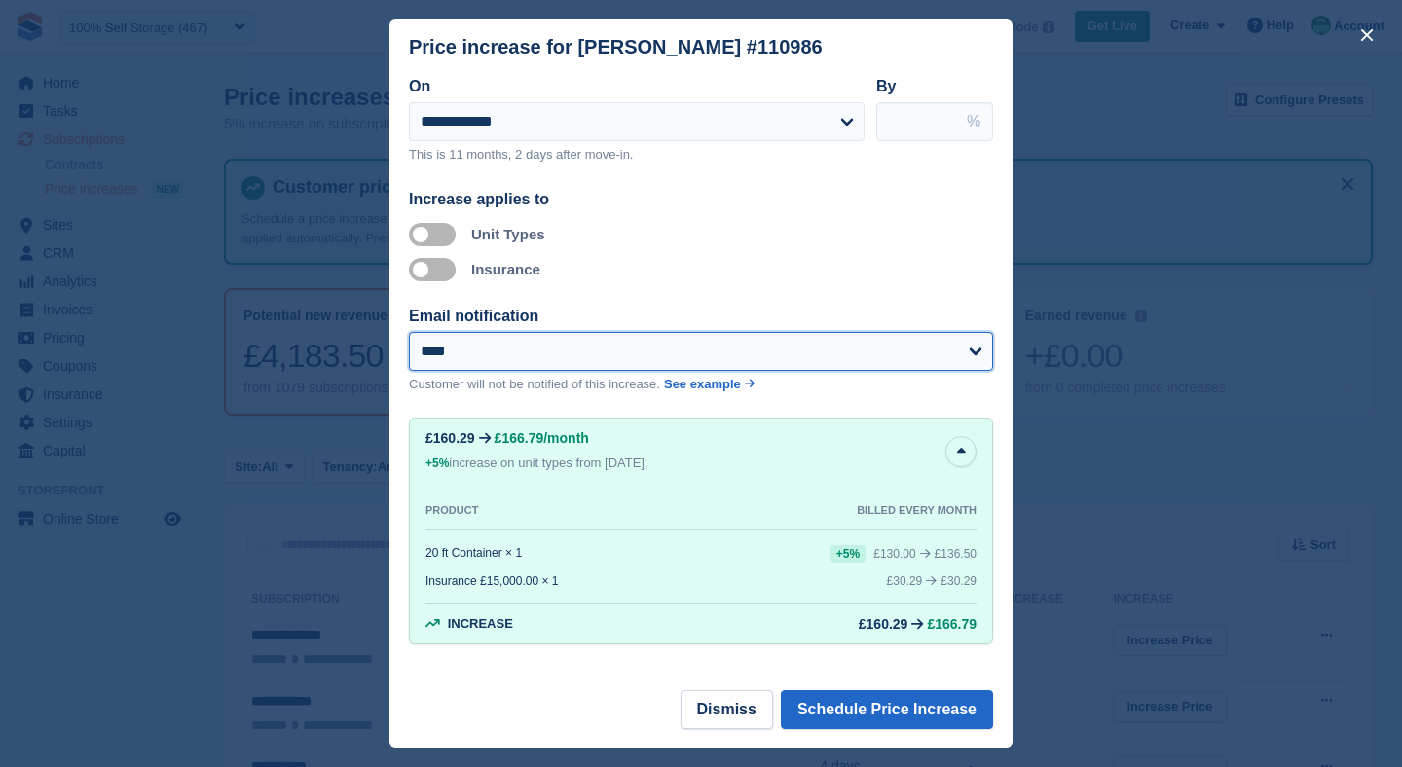
click at [512, 356] on select "**********" at bounding box center [701, 351] width 584 height 39
select select "**"
click at [498, 340] on select "**********" at bounding box center [701, 351] width 584 height 39
select select "**"
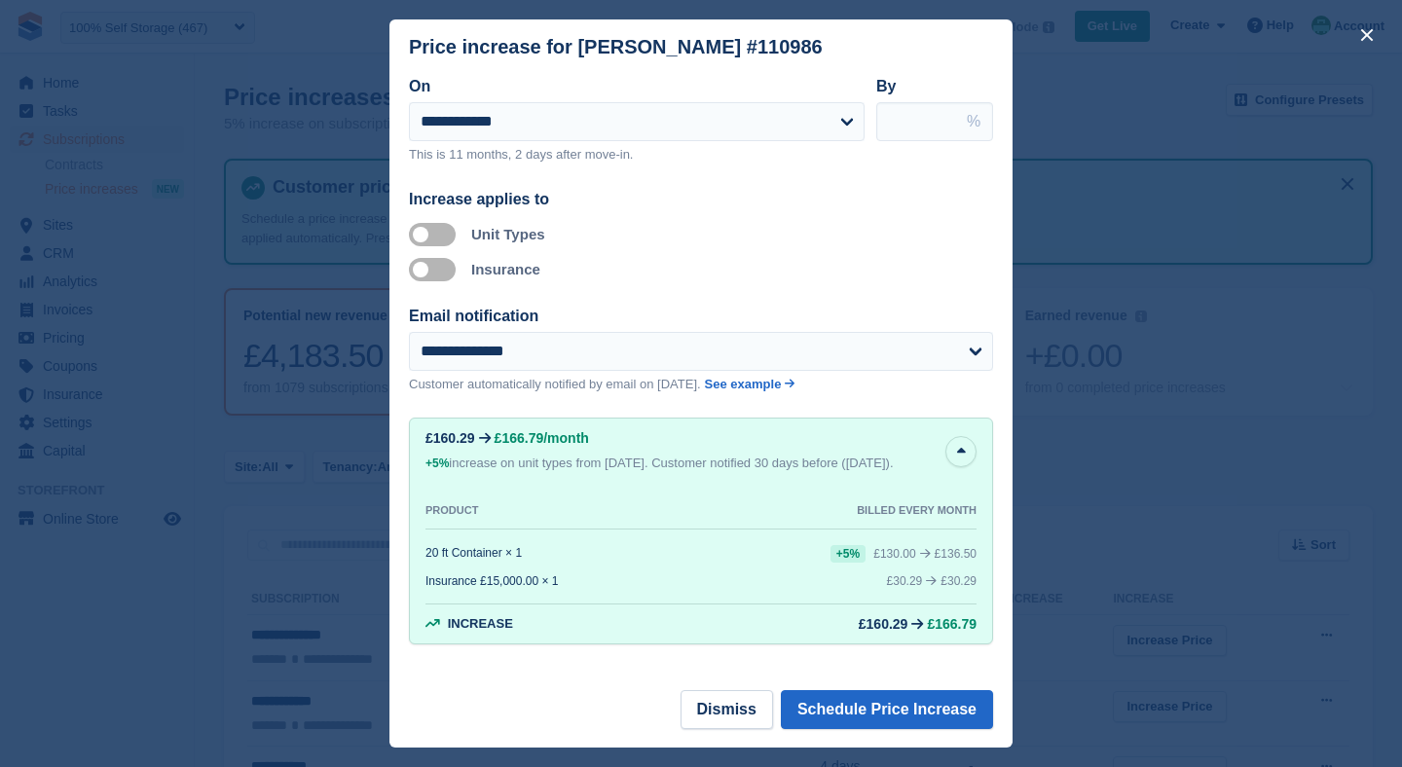
click at [873, 729] on footer "Dismiss Schedule Price Increase" at bounding box center [700, 718] width 623 height 57
click at [871, 715] on button "Schedule Price Increase" at bounding box center [887, 709] width 212 height 39
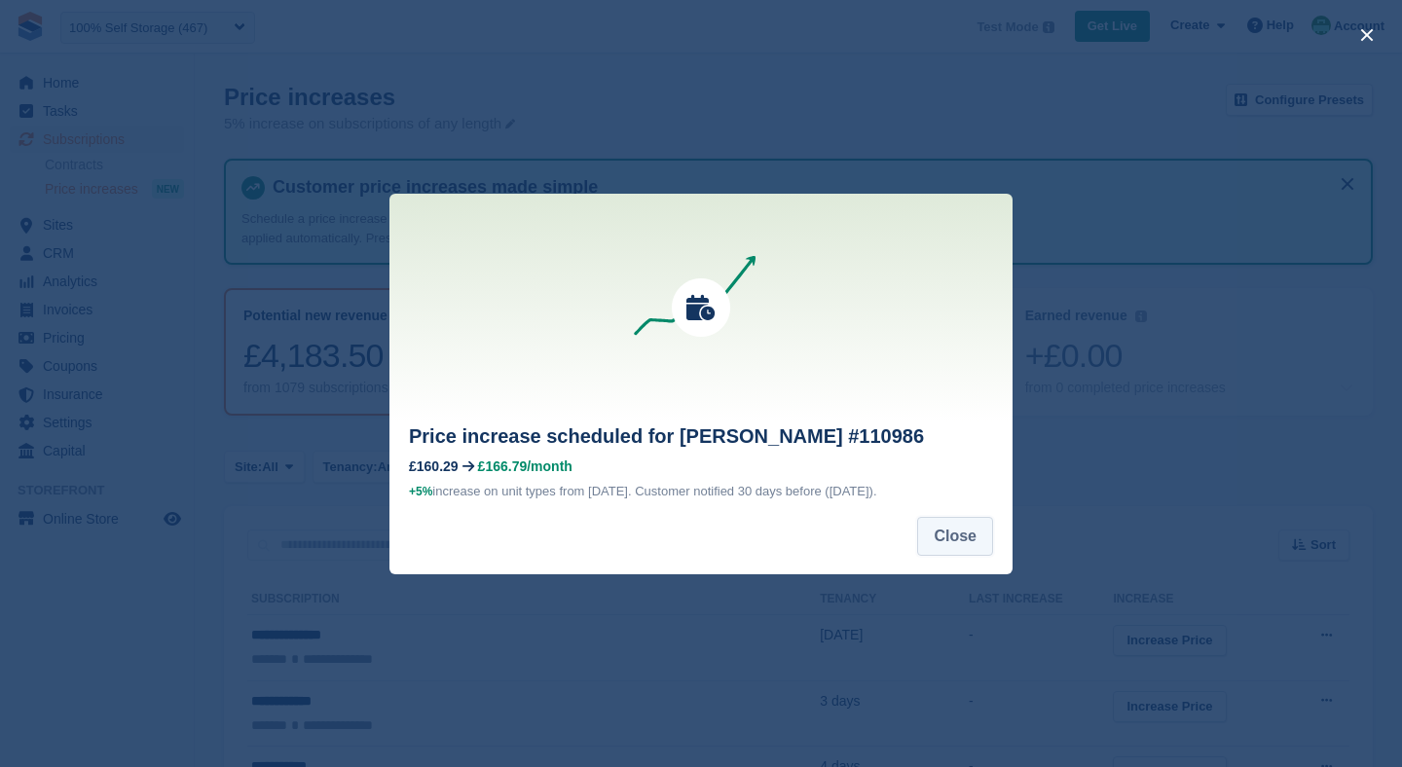
click at [950, 534] on button "Close" at bounding box center [955, 536] width 76 height 39
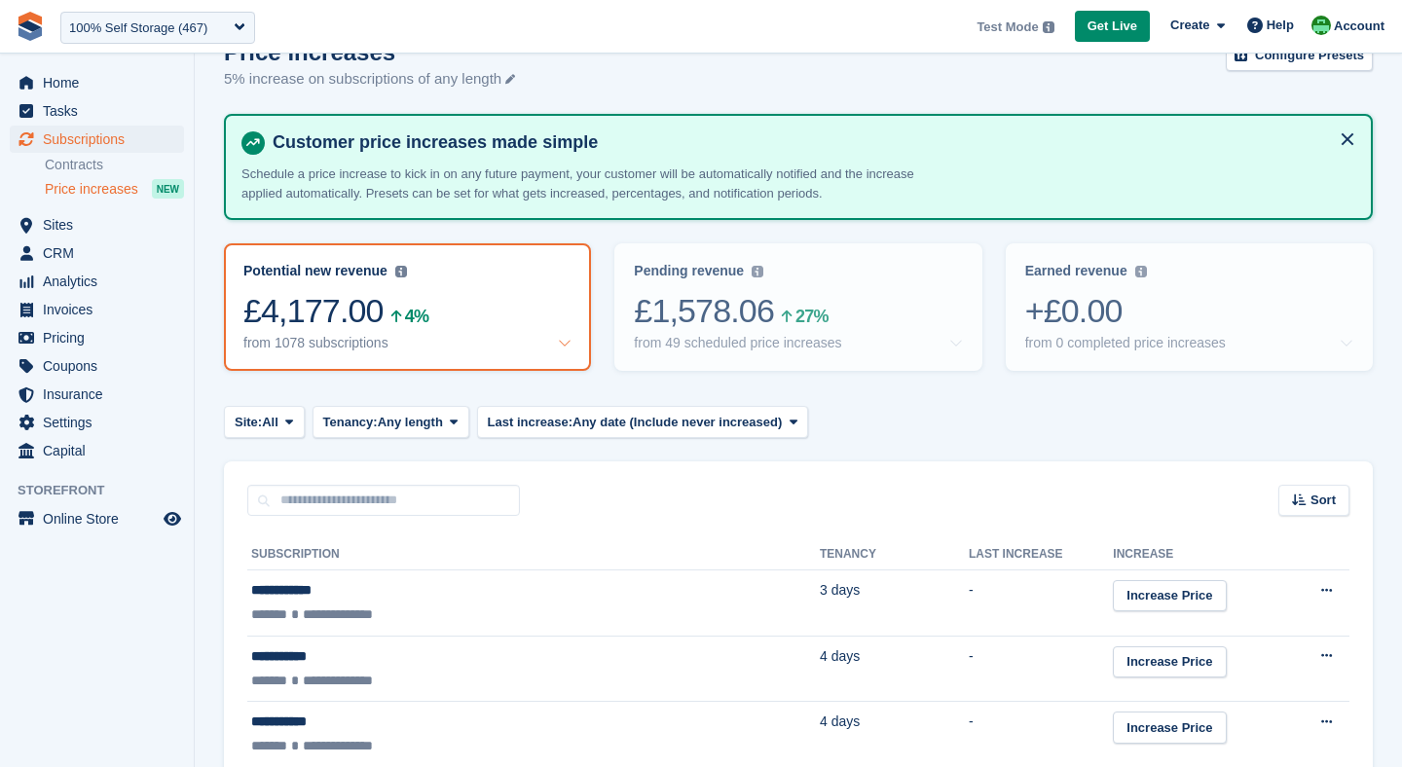
scroll to position [0, 0]
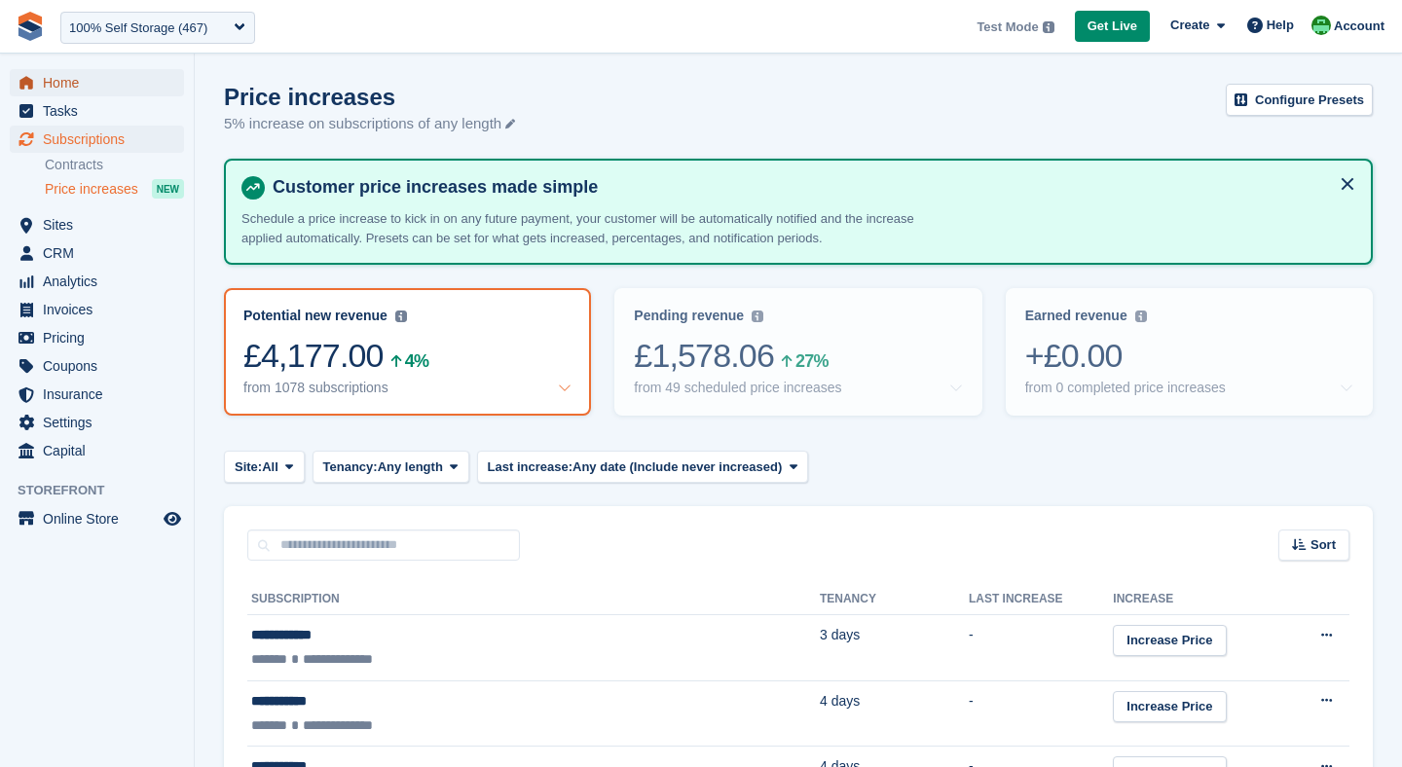
click at [41, 83] on link "Home" at bounding box center [97, 82] width 174 height 27
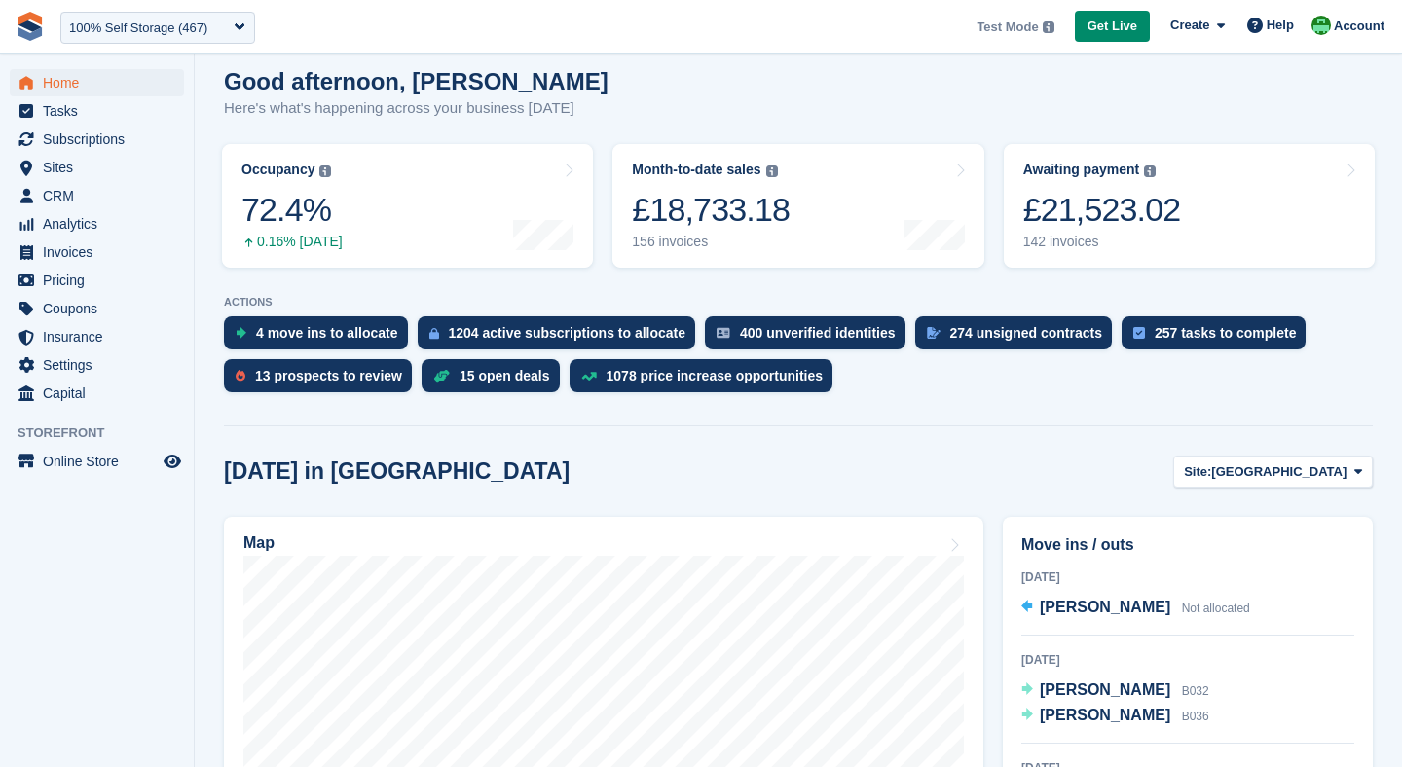
scroll to position [170, 0]
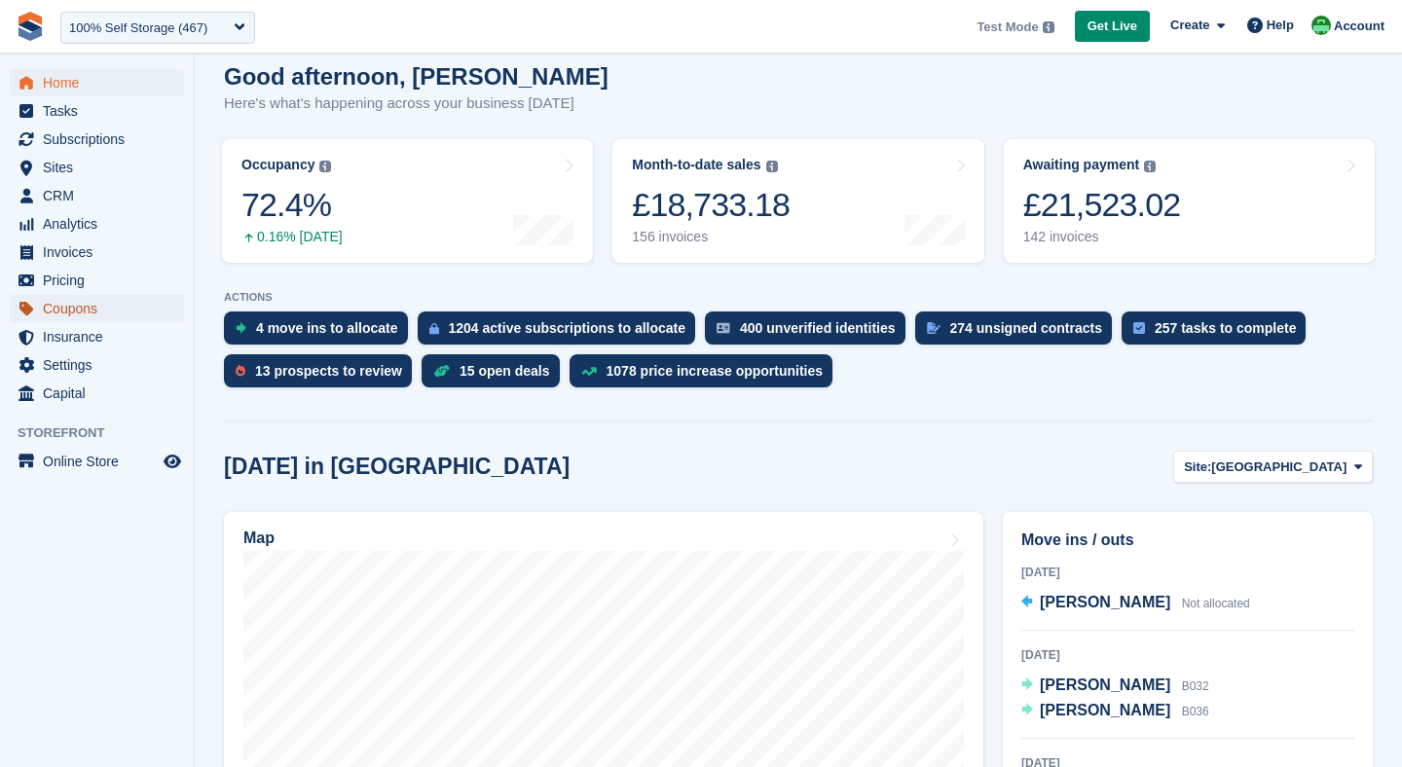
click at [92, 309] on span "Coupons" at bounding box center [101, 308] width 117 height 27
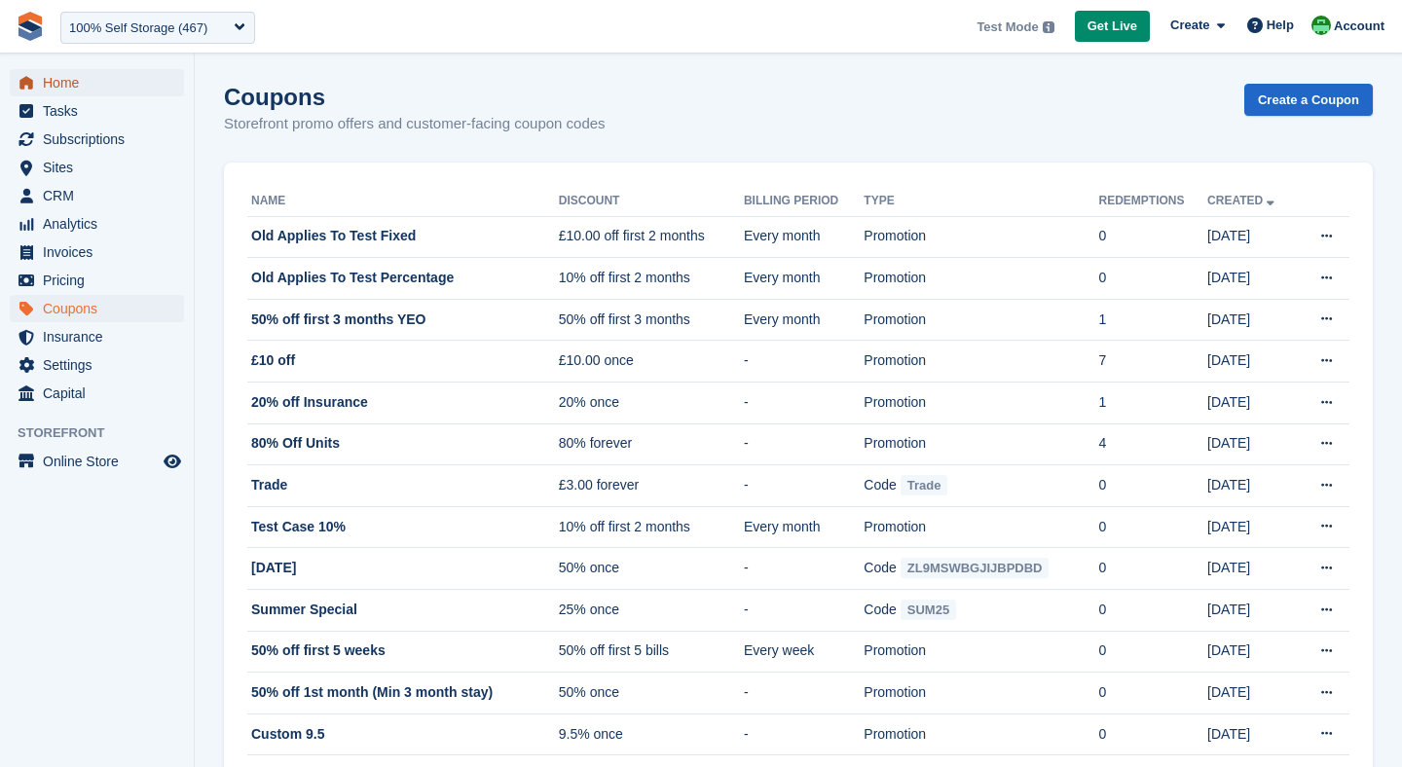
click at [84, 92] on span "Home" at bounding box center [101, 82] width 117 height 27
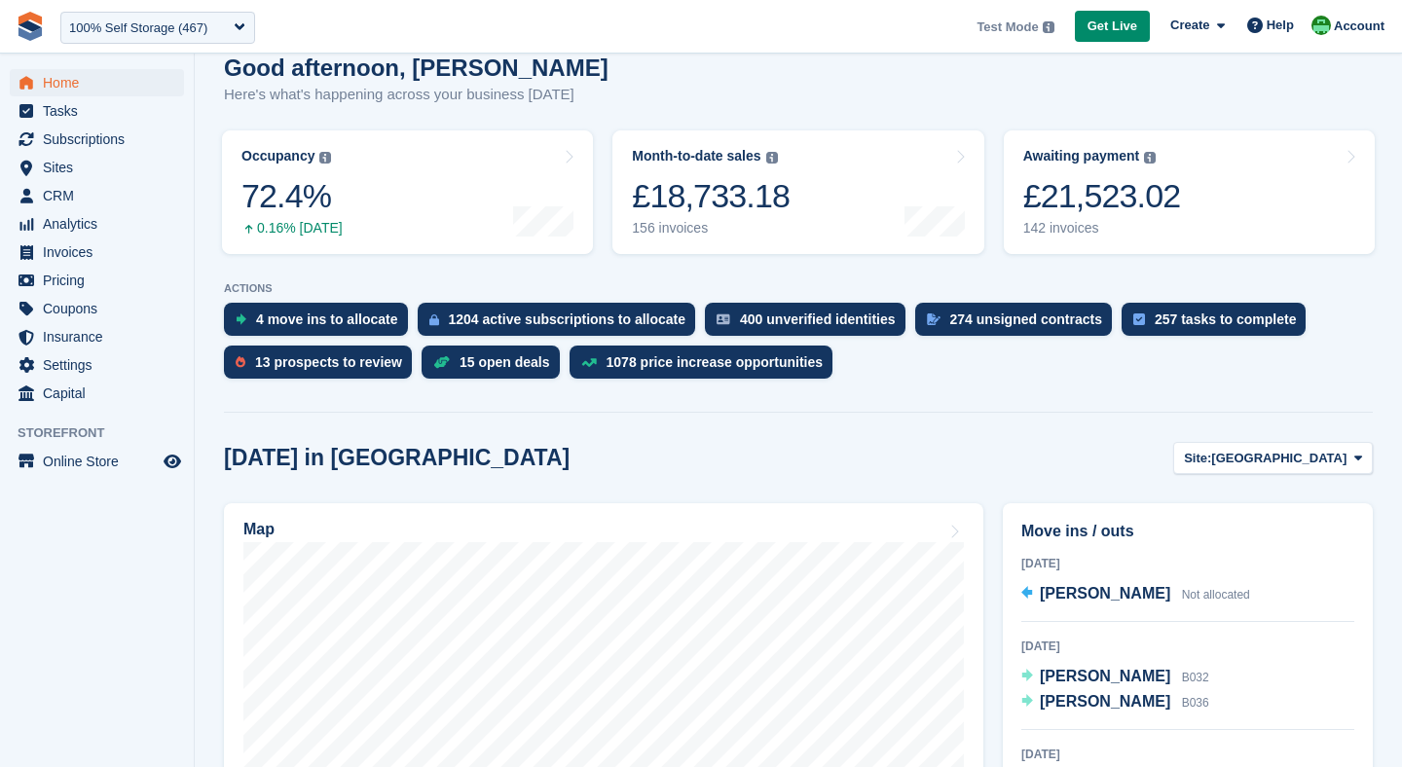
scroll to position [184, 0]
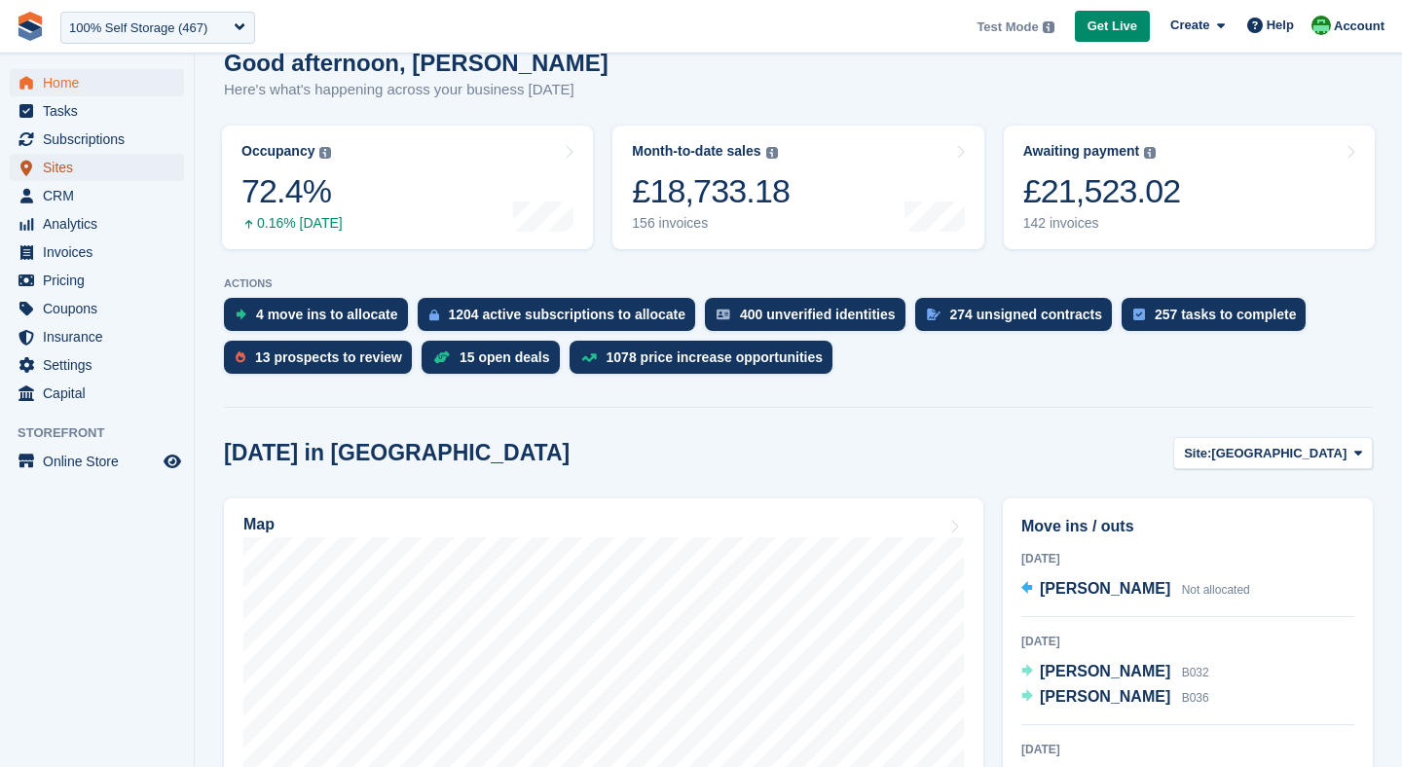
click at [59, 163] on span "Sites" at bounding box center [101, 167] width 117 height 27
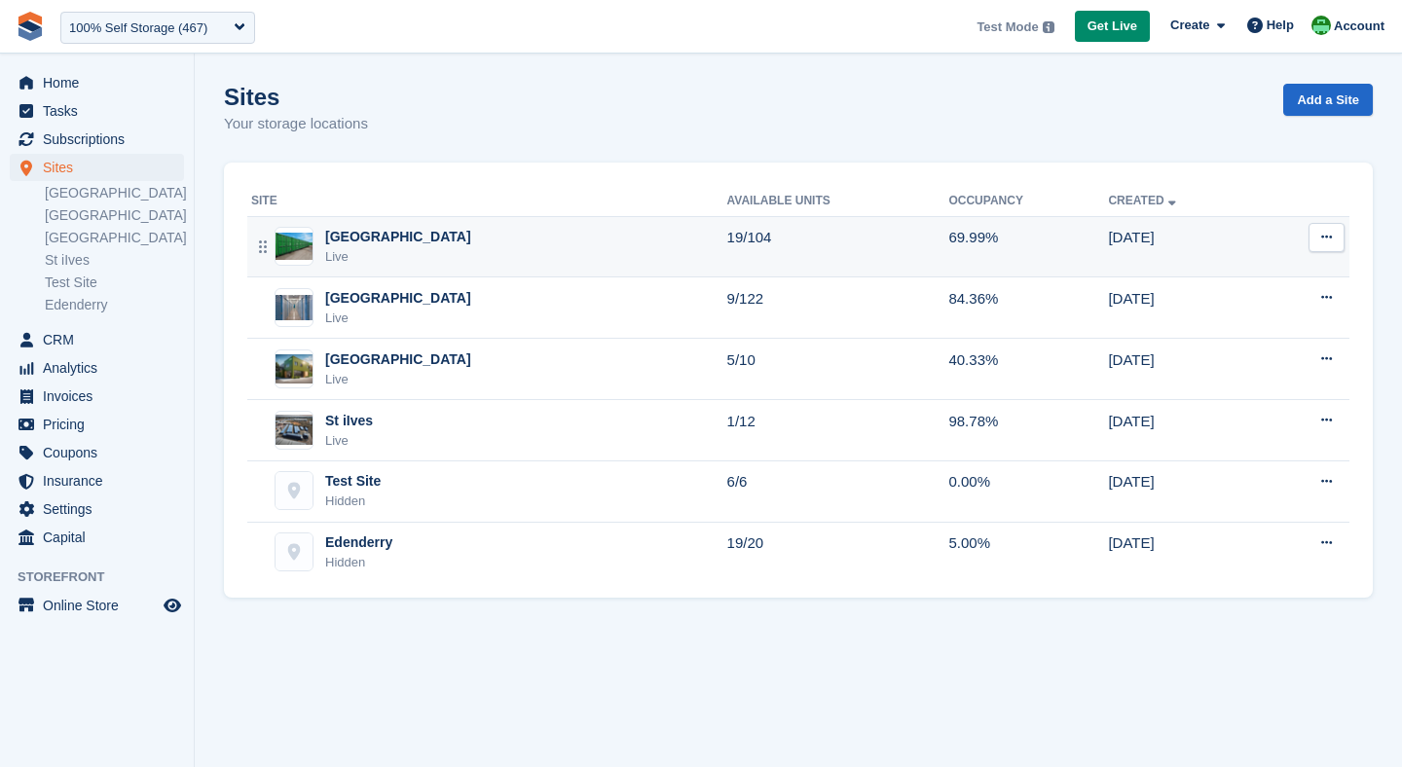
click at [395, 219] on td "Nottingham Live" at bounding box center [487, 246] width 480 height 61
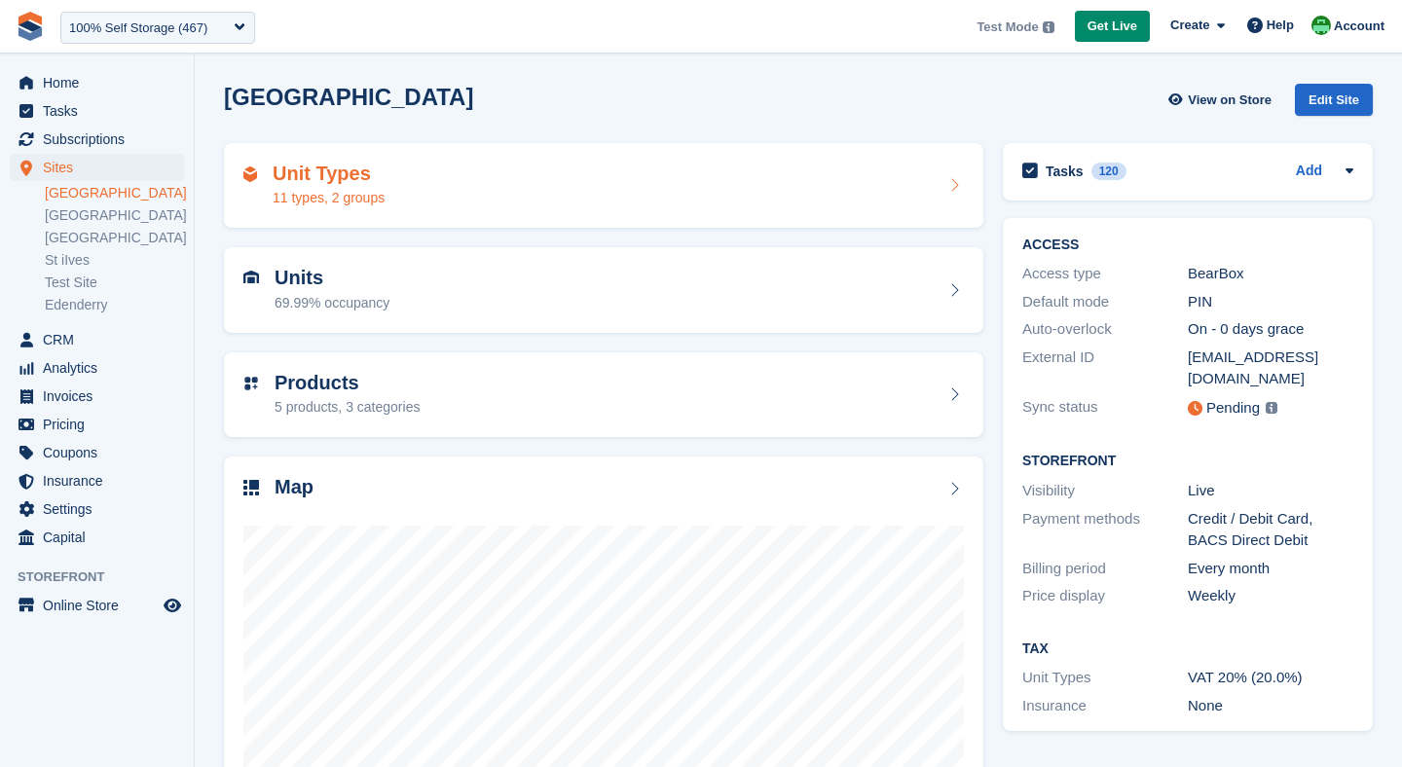
click at [388, 207] on div "Unit Types 11 types, 2 groups" at bounding box center [603, 186] width 721 height 47
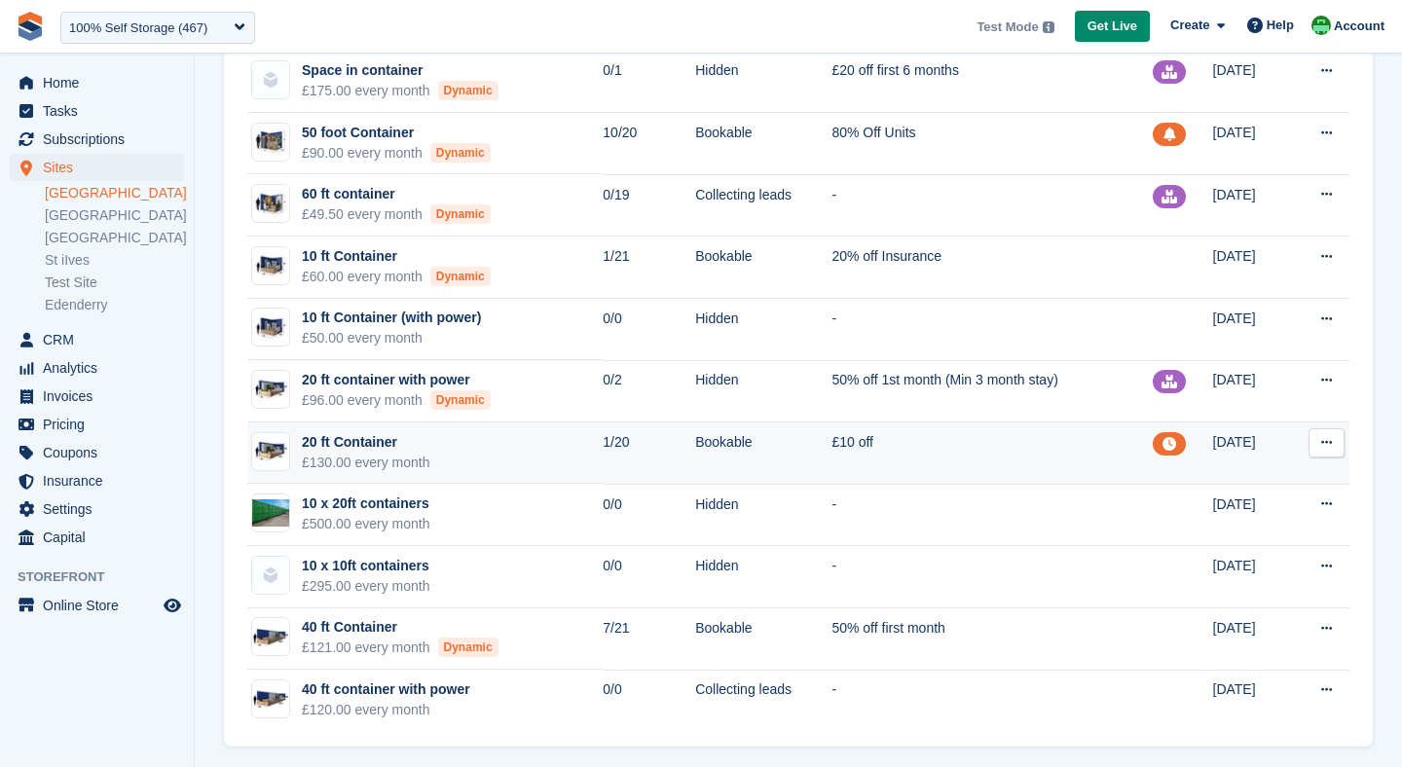
scroll to position [156, 0]
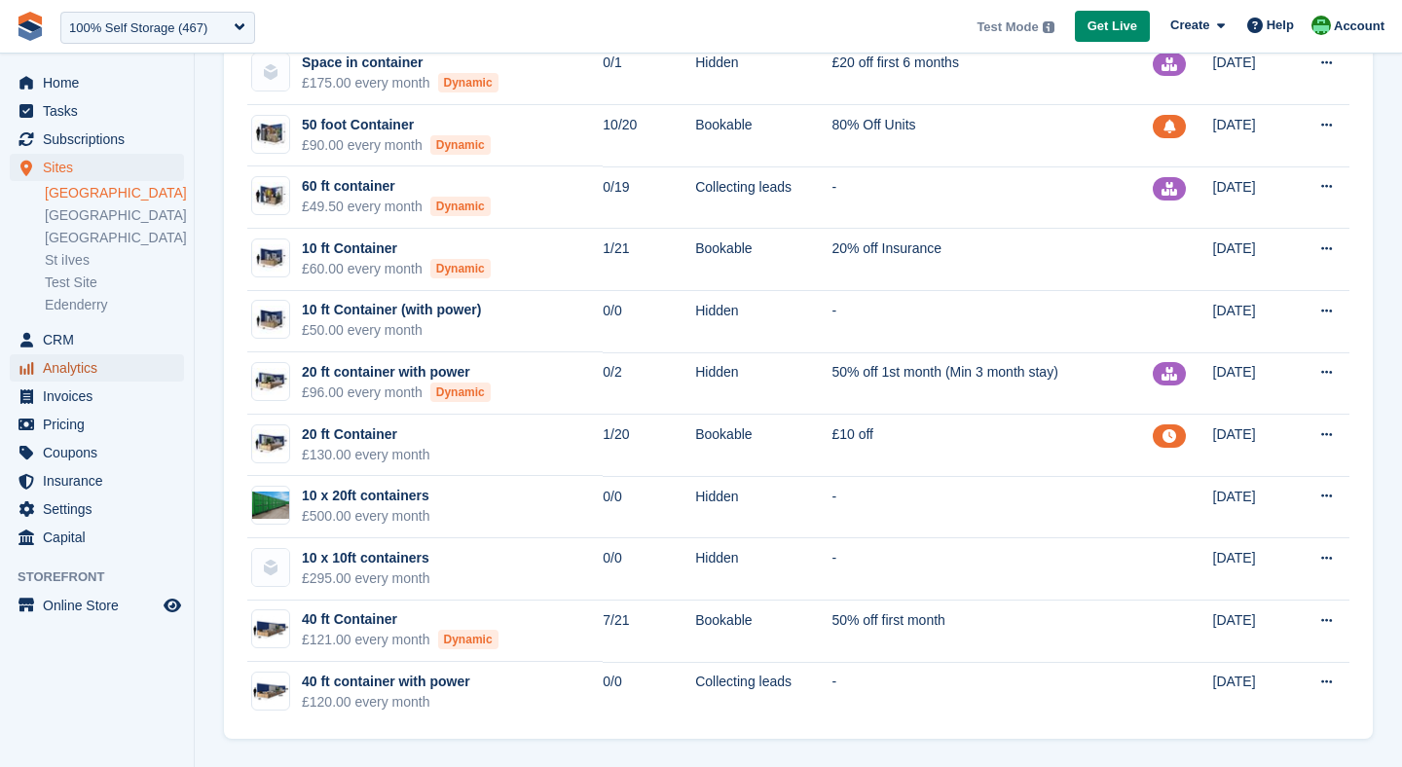
click at [66, 370] on span "Analytics" at bounding box center [101, 367] width 117 height 27
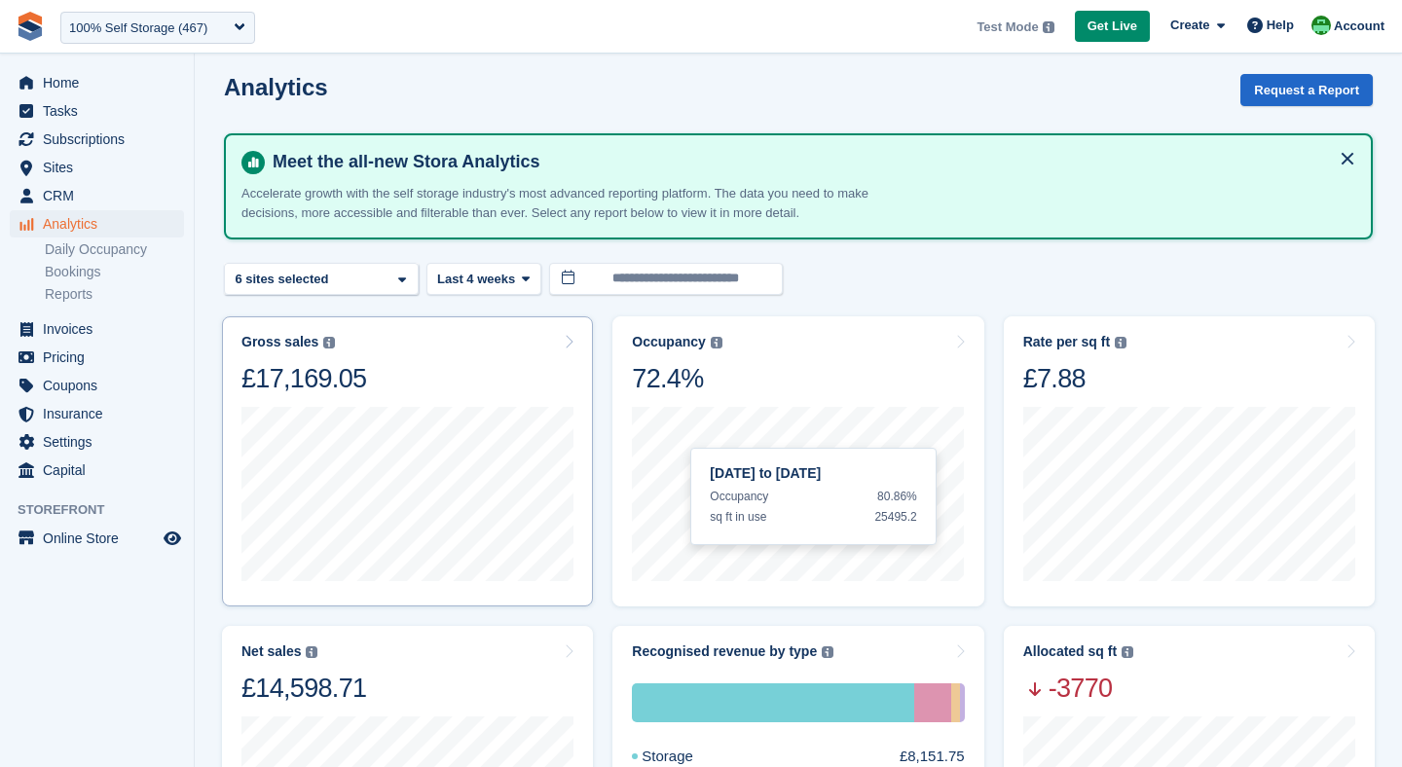
scroll to position [3, 0]
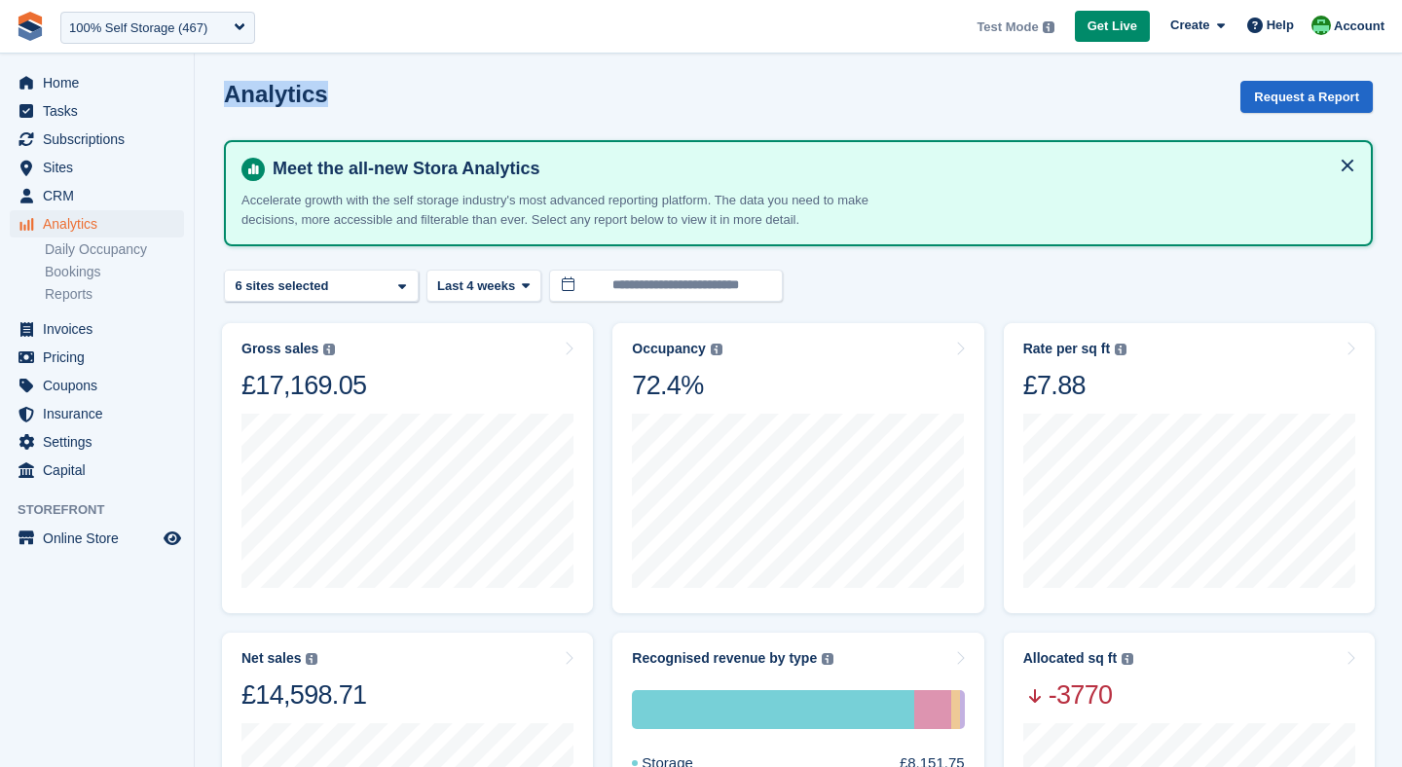
drag, startPoint x: 226, startPoint y: 94, endPoint x: 340, endPoint y: 92, distance: 114.0
click at [340, 92] on div "Analytics Request a Report" at bounding box center [798, 109] width 1149 height 56
click at [389, 286] on div "Nottingham 2 sites selected 3 sites selected 4 sites selected 5 sites selected …" at bounding box center [321, 286] width 195 height 32
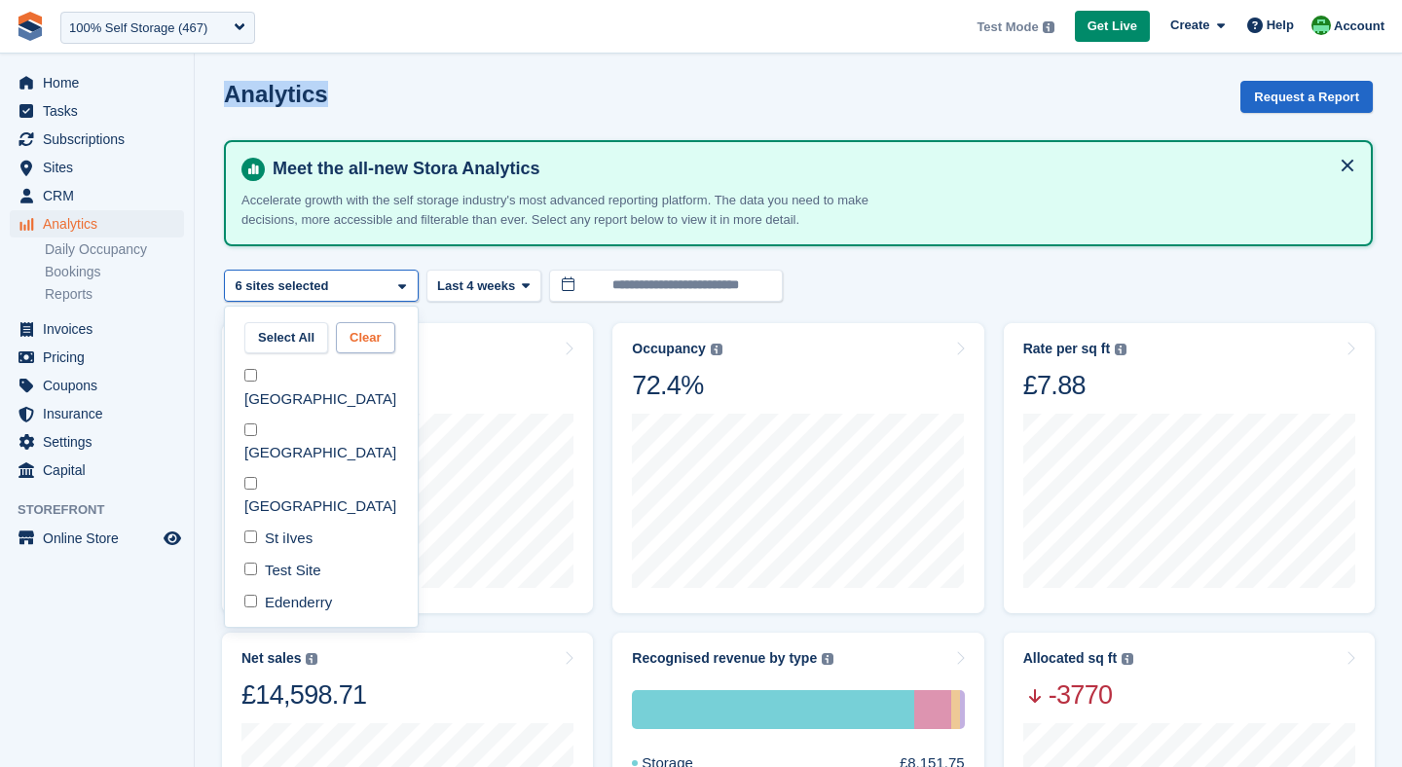
click at [337, 341] on button "Clear" at bounding box center [365, 338] width 59 height 32
click at [292, 369] on div "[GEOGRAPHIC_DATA]" at bounding box center [321, 388] width 177 height 54
select select "***"
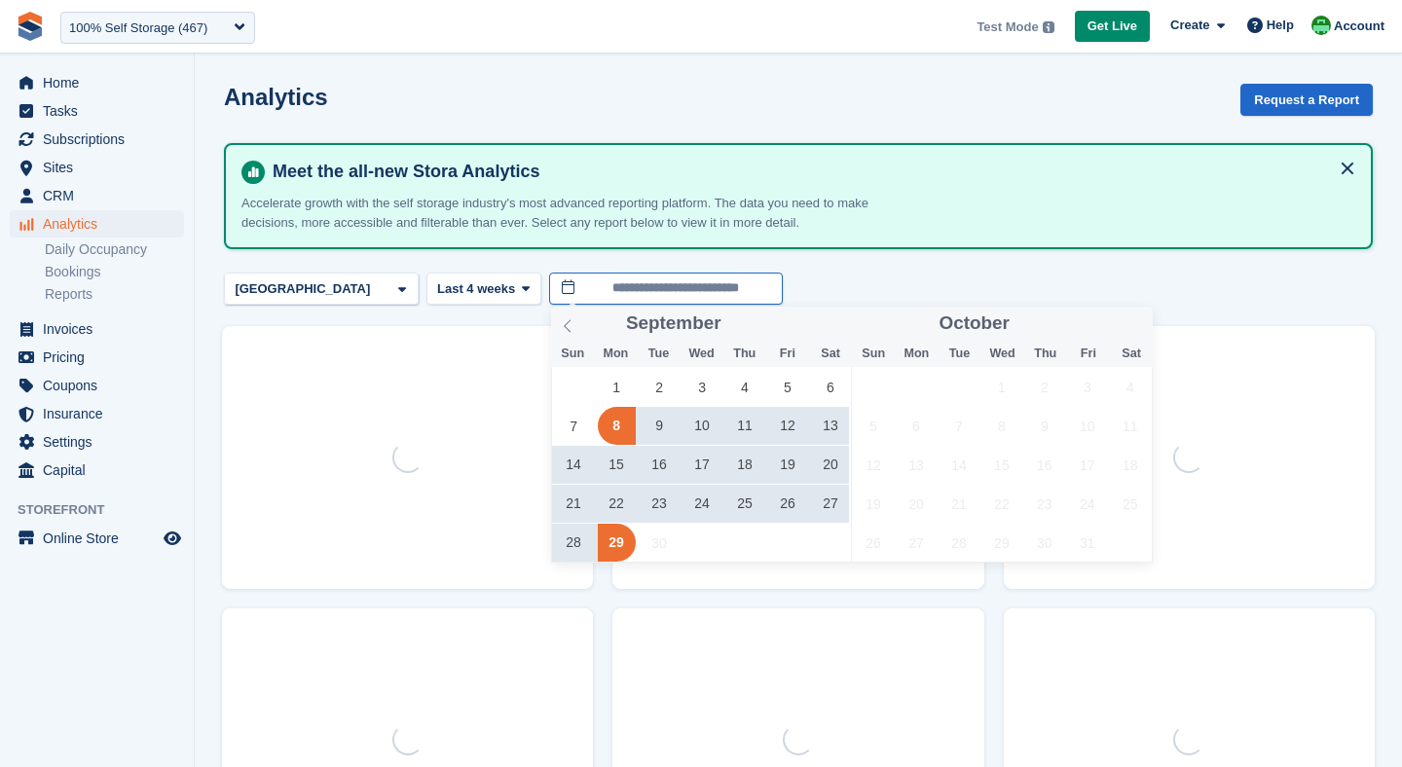
click at [607, 284] on input "**********" at bounding box center [666, 289] width 234 height 32
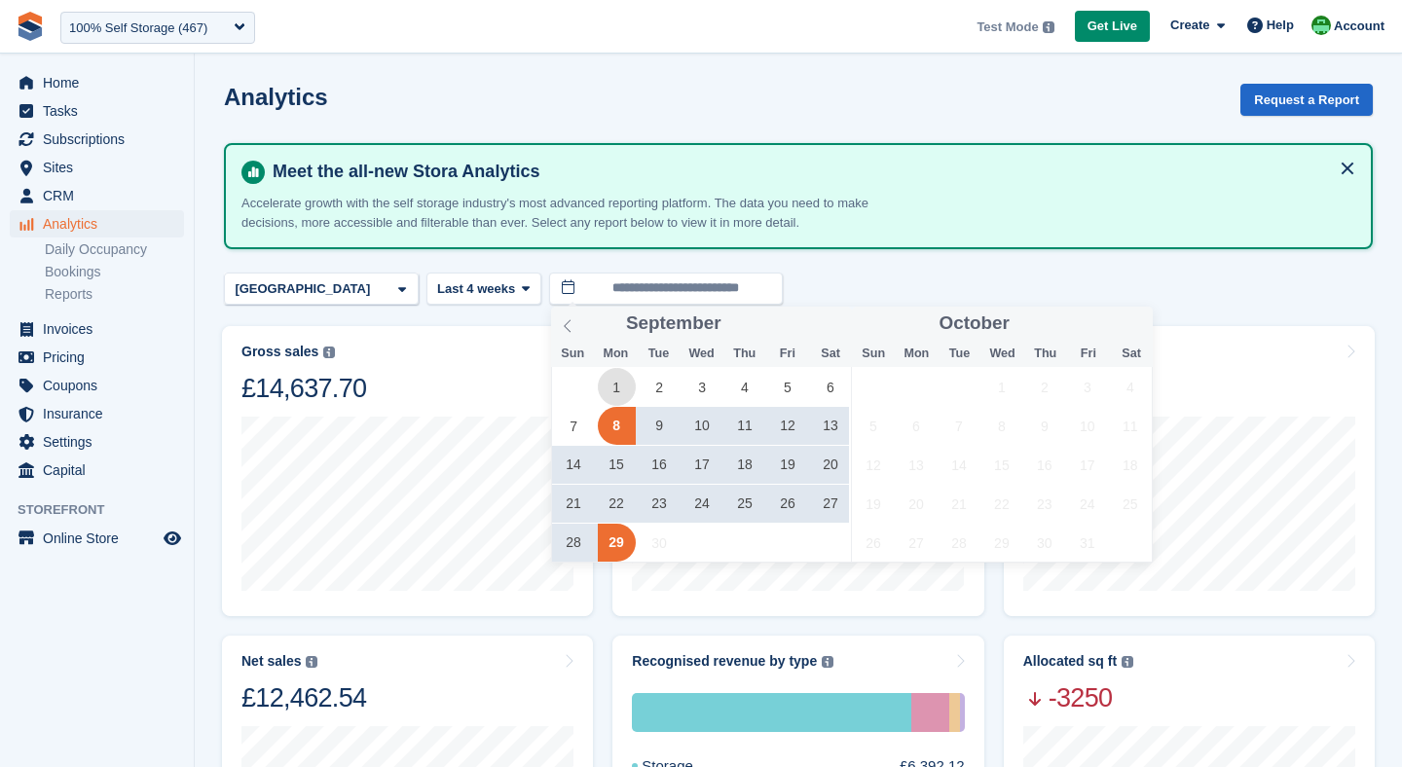
click at [610, 379] on span "1" at bounding box center [617, 387] width 38 height 38
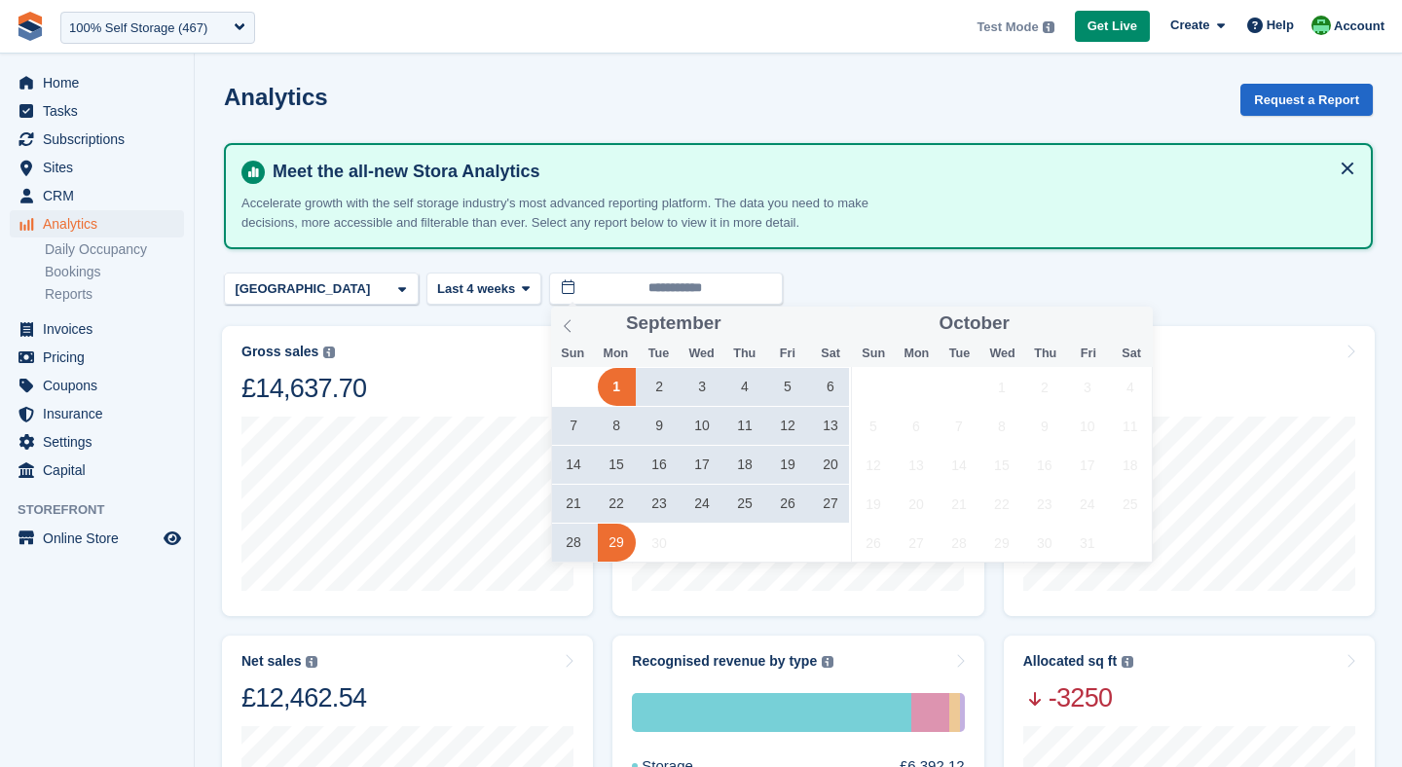
click at [617, 546] on span "29" at bounding box center [617, 543] width 38 height 38
type input "**********"
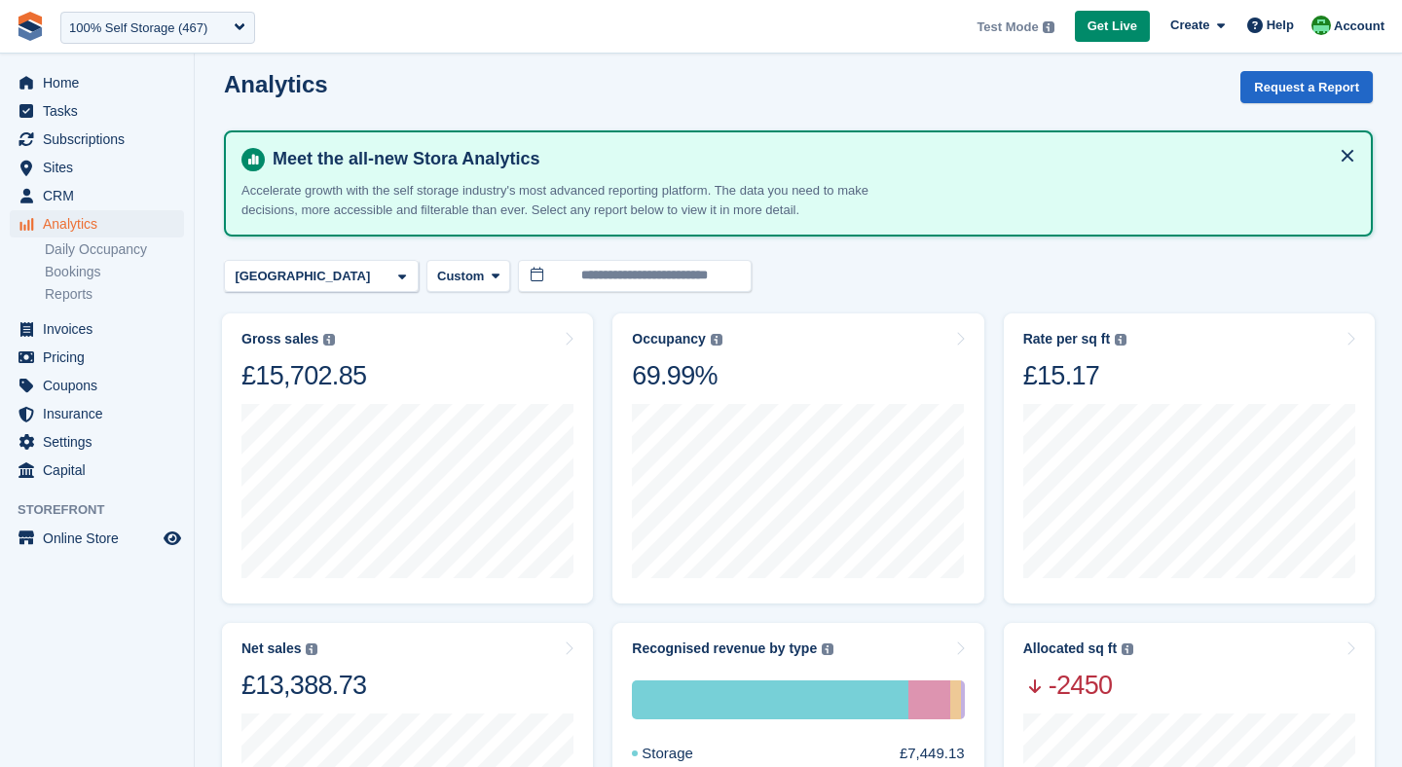
scroll to position [16, 0]
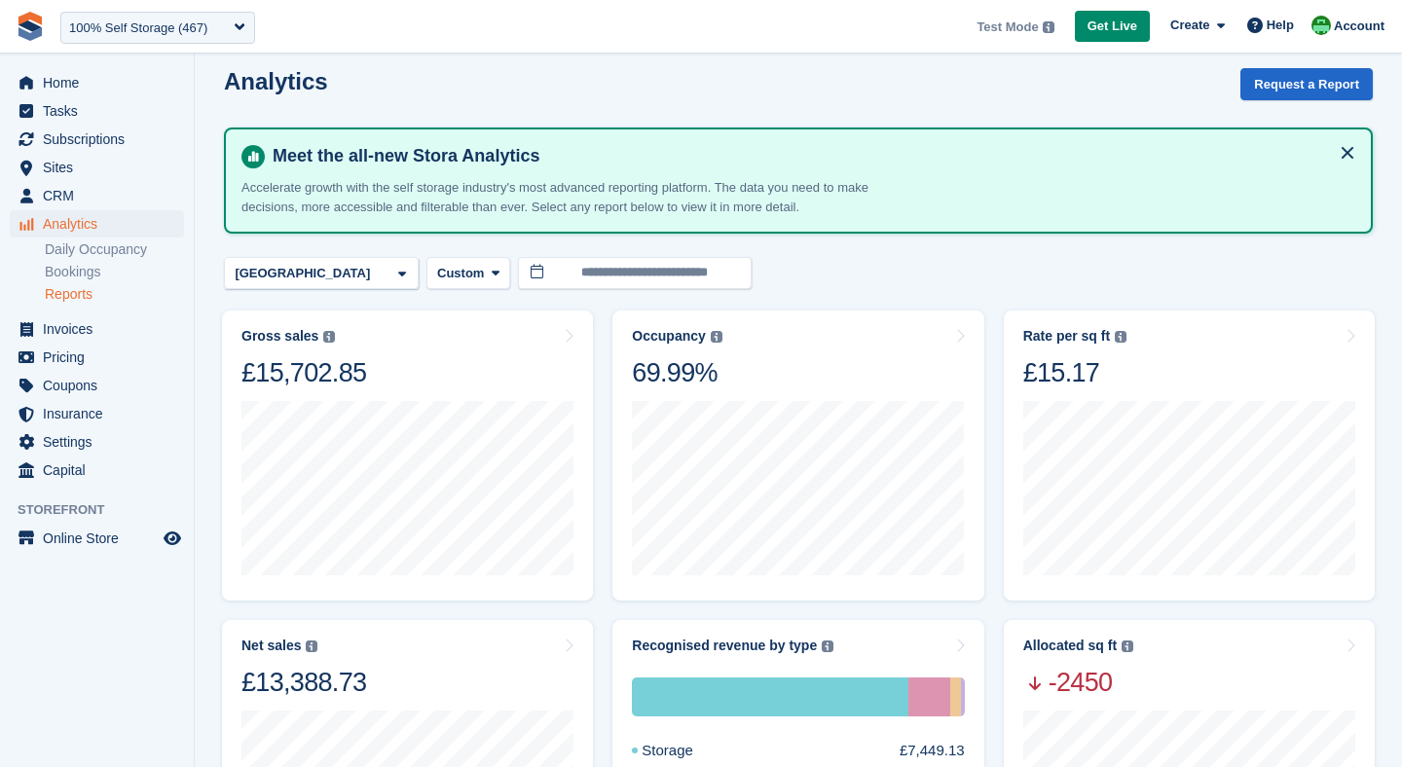
click at [121, 298] on link "Reports" at bounding box center [114, 294] width 139 height 19
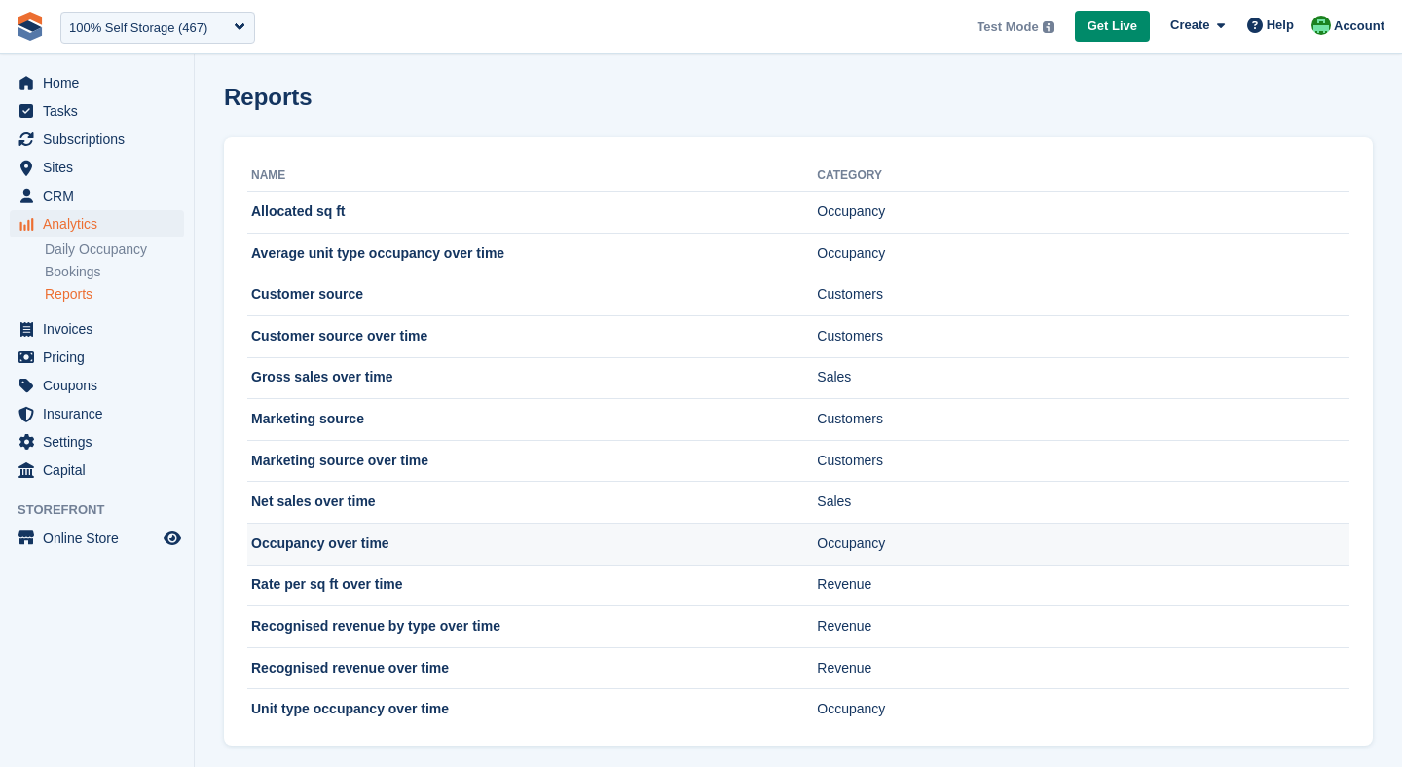
scroll to position [19, 0]
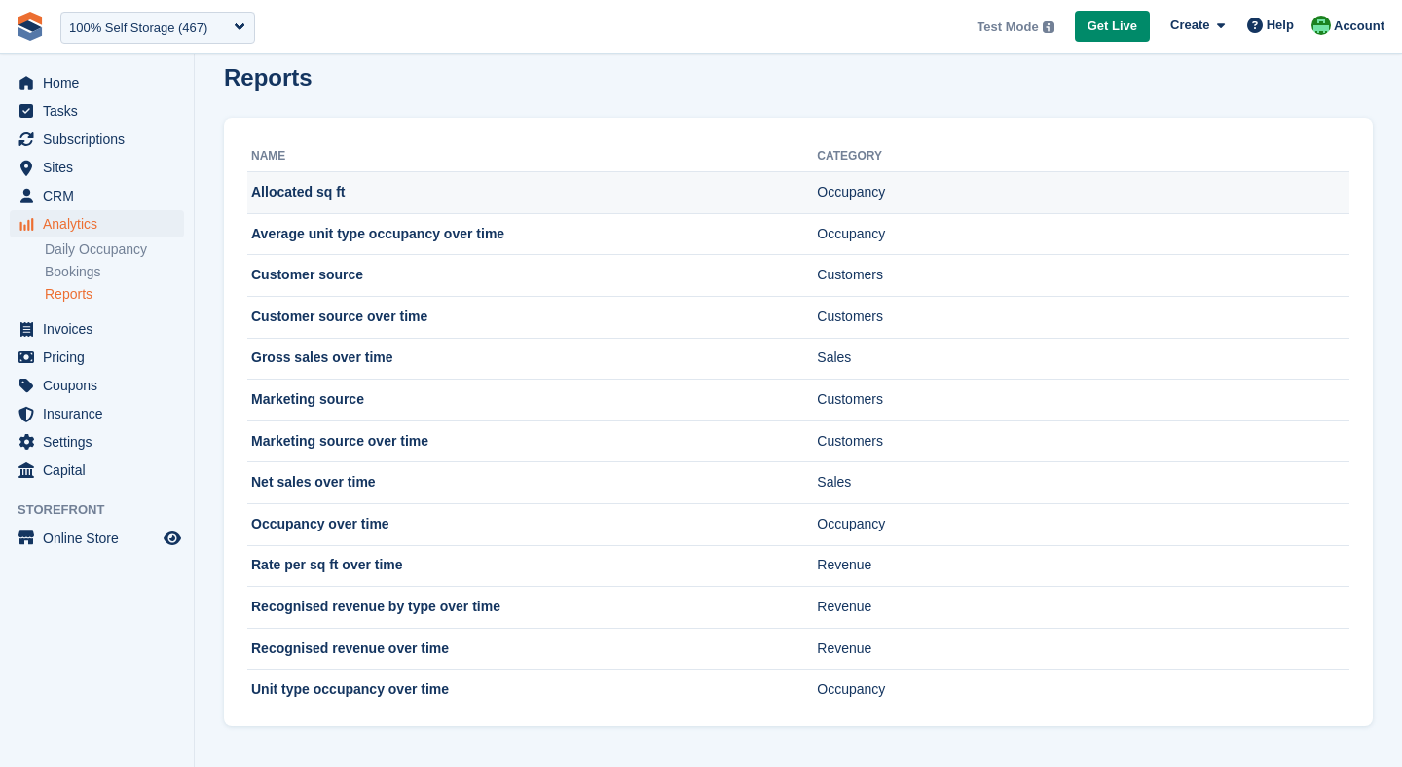
click at [363, 203] on td "Allocated sq ft" at bounding box center [532, 193] width 570 height 42
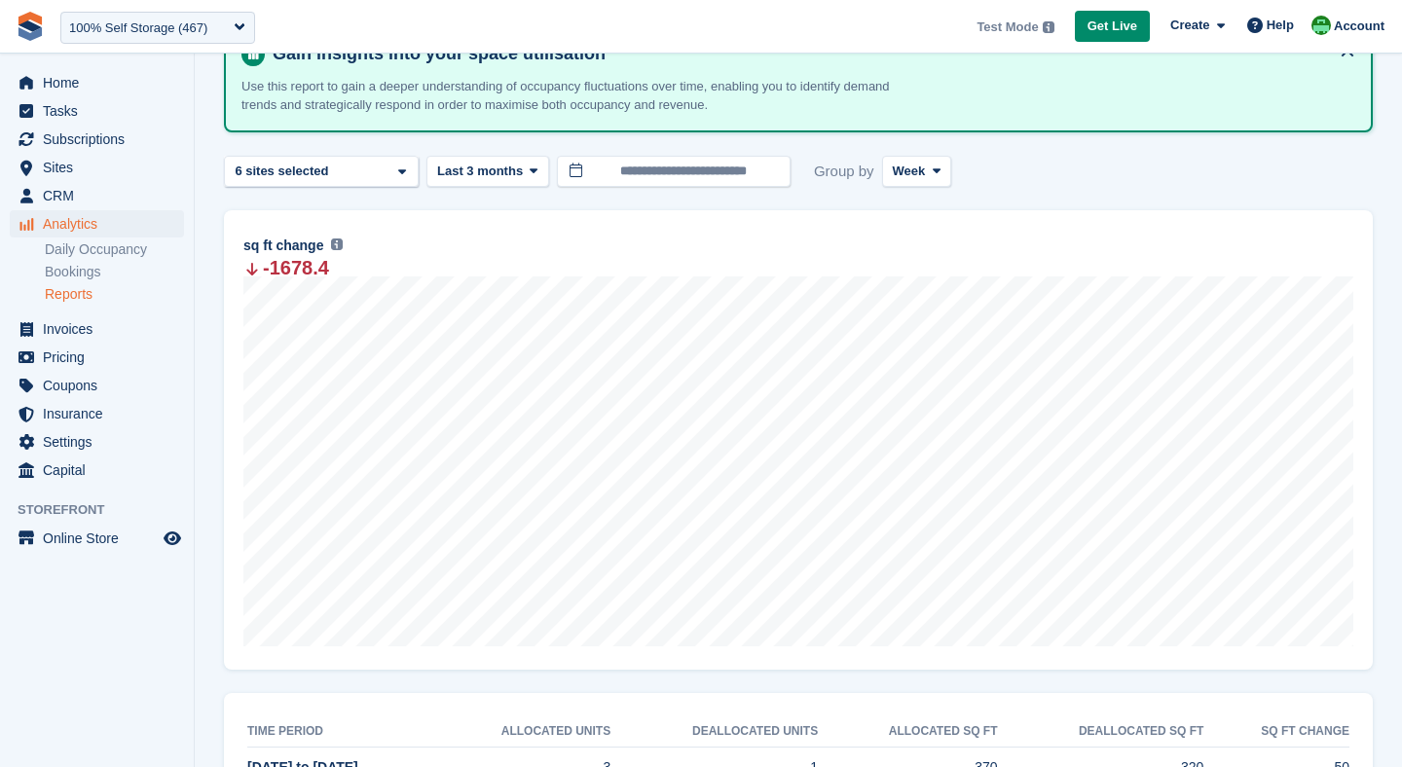
scroll to position [133, 0]
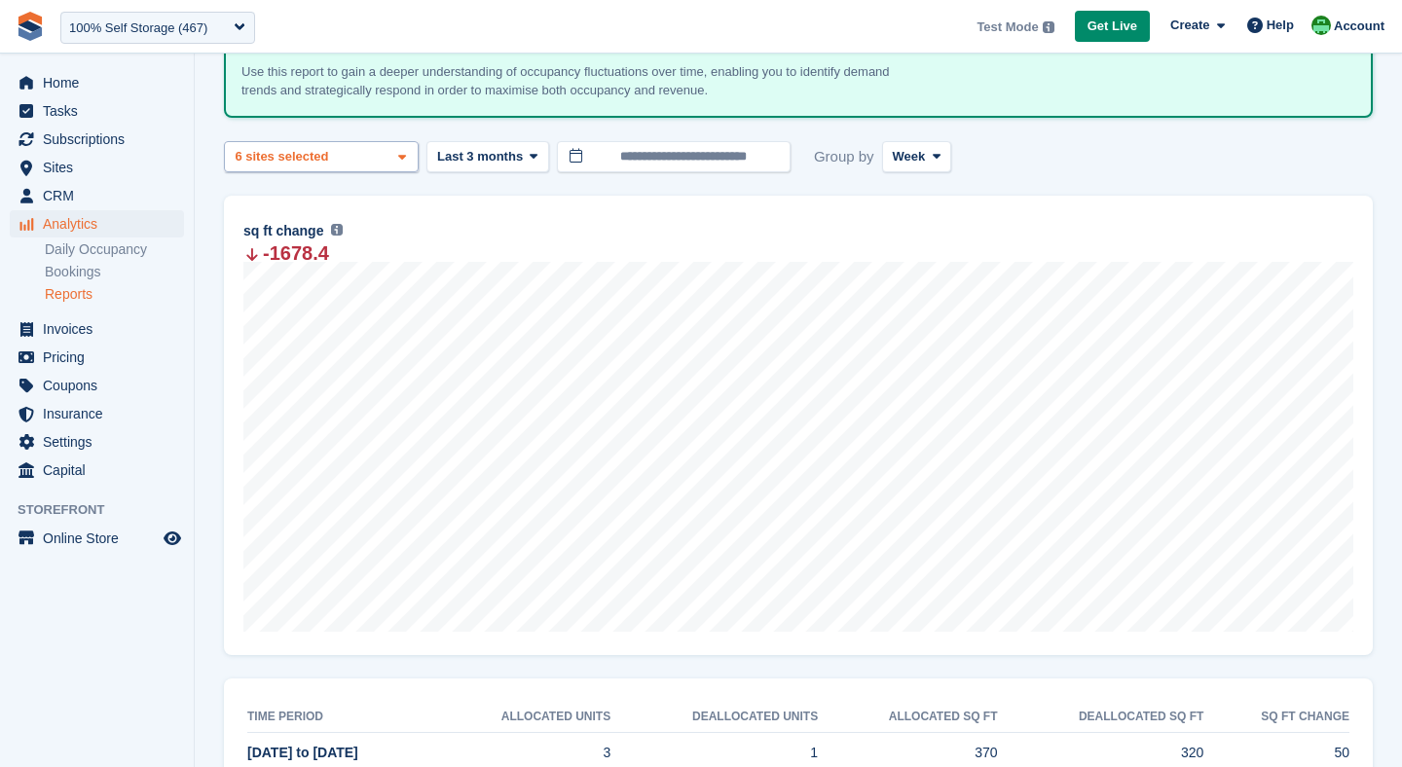
click at [394, 143] on div "Nottingham 2 sites selected 3 sites selected 4 sites selected 5 sites selected …" at bounding box center [321, 157] width 195 height 32
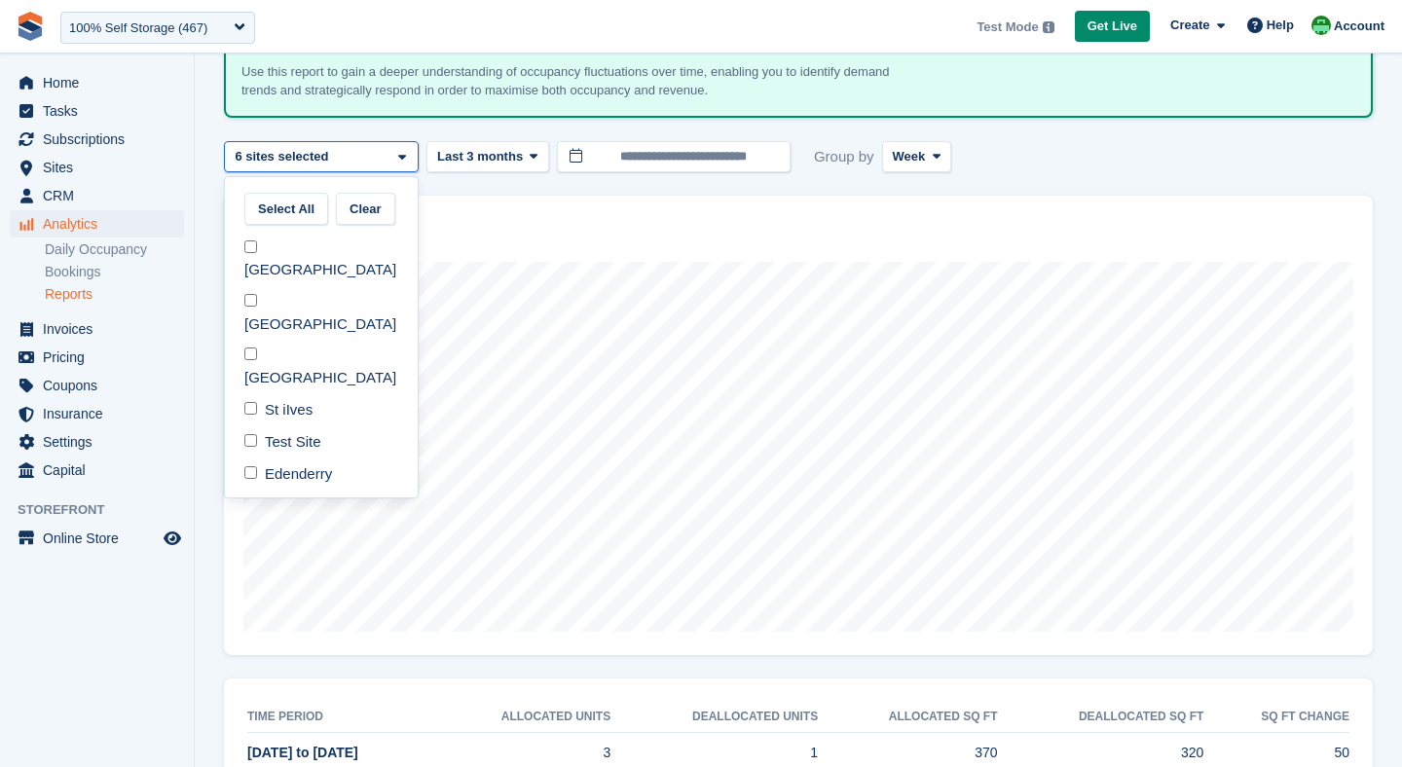
click at [400, 218] on div "Select All Clear Nottingham Leicester Richmond Main St iIves Test Site Edenderry" at bounding box center [321, 337] width 195 height 322
click at [377, 213] on button "Clear" at bounding box center [365, 209] width 59 height 32
click at [333, 251] on div "[GEOGRAPHIC_DATA]" at bounding box center [321, 260] width 177 height 54
select select "***"
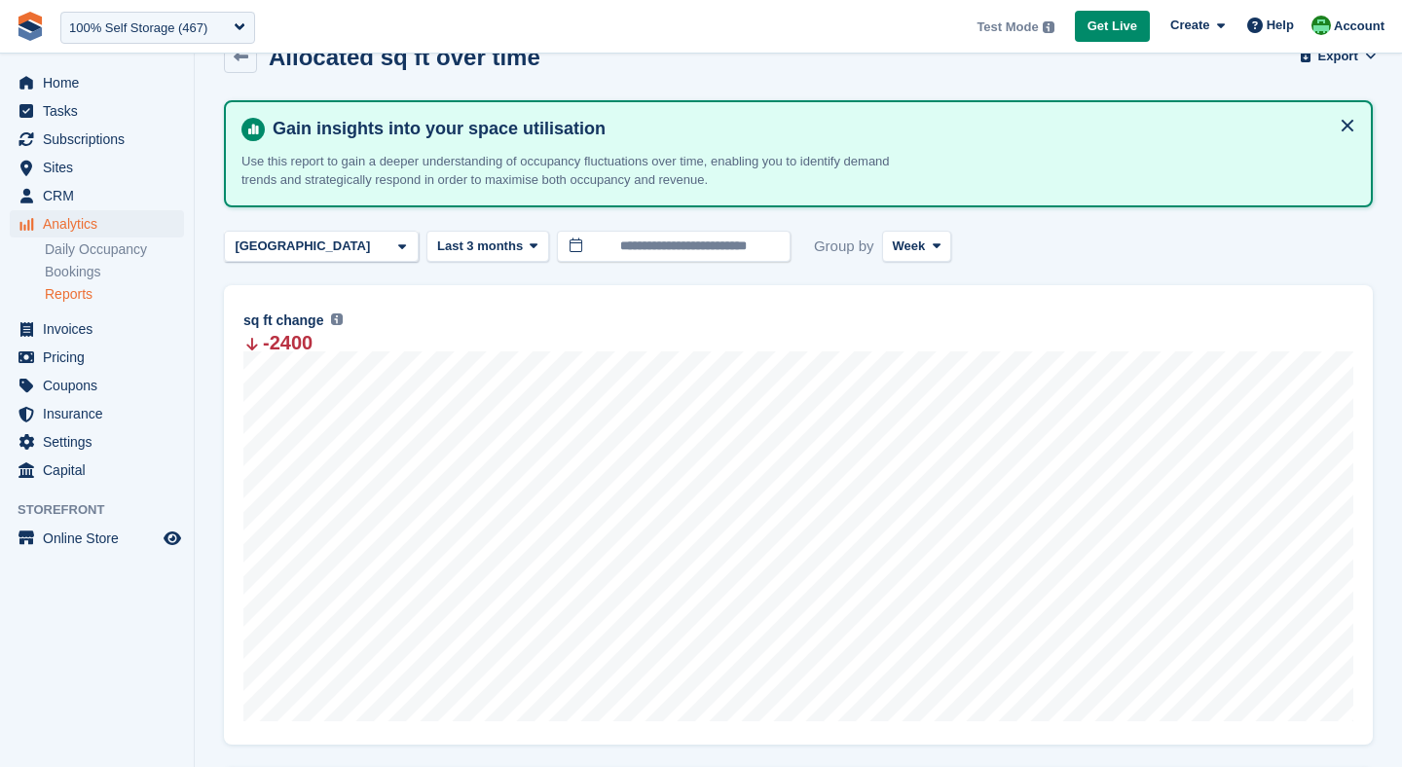
scroll to position [110, 0]
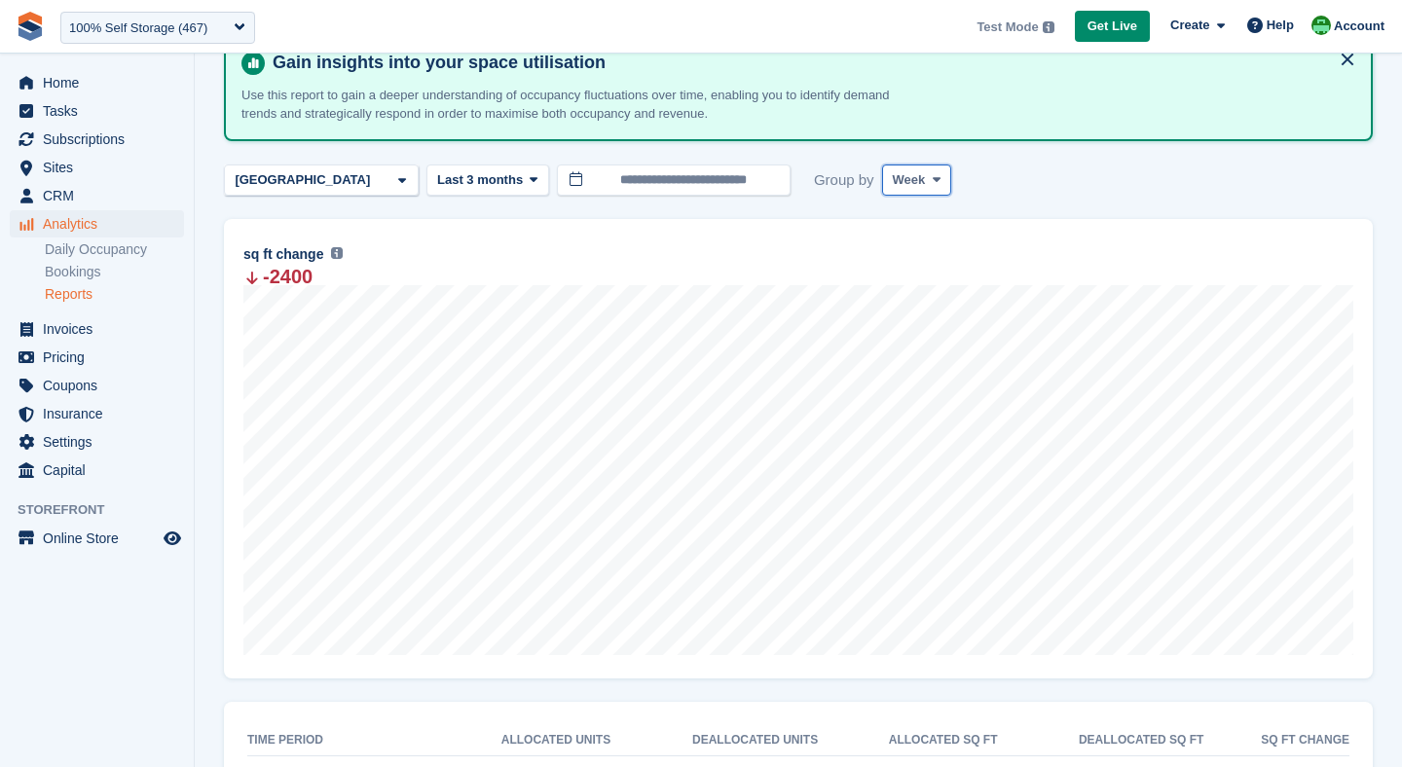
click at [938, 182] on icon at bounding box center [937, 179] width 8 height 13
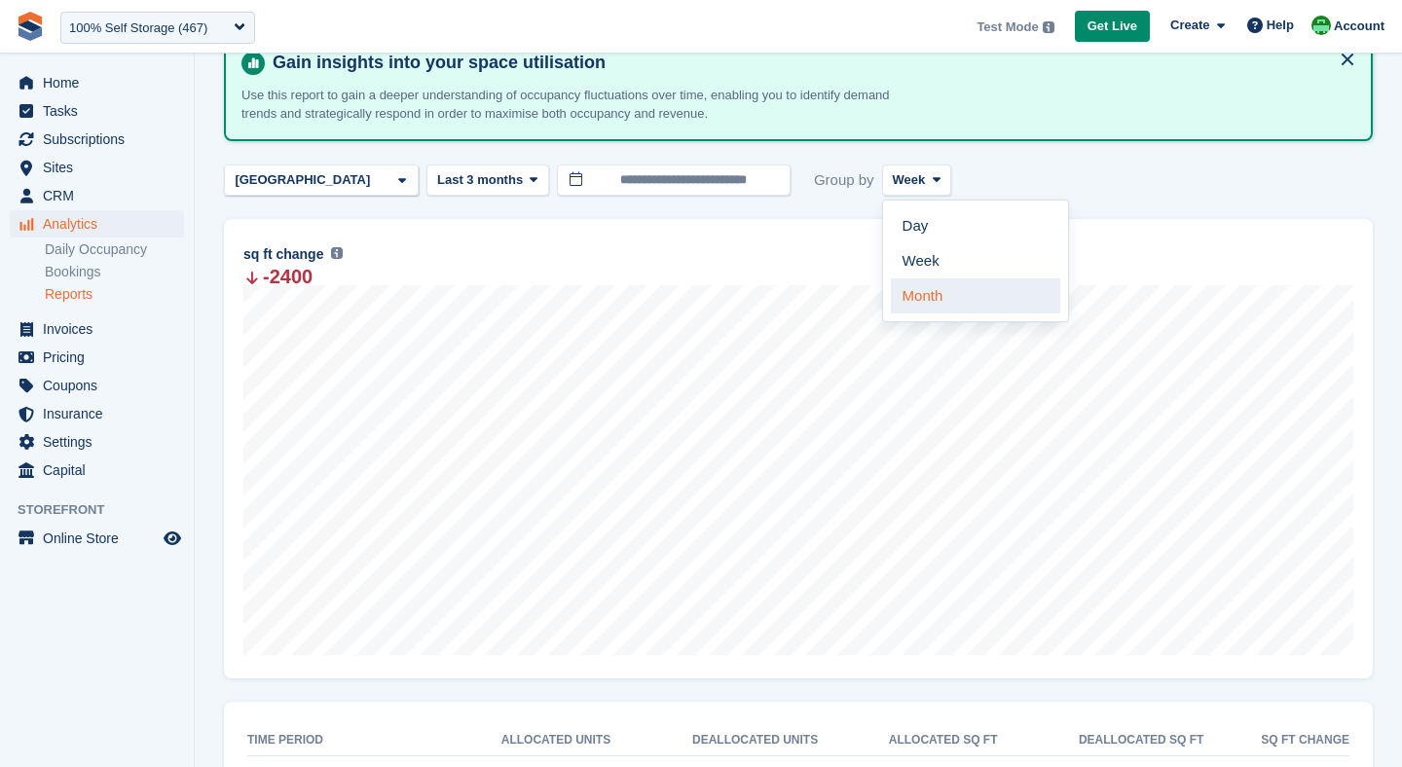
click at [935, 299] on link "Month" at bounding box center [975, 295] width 169 height 35
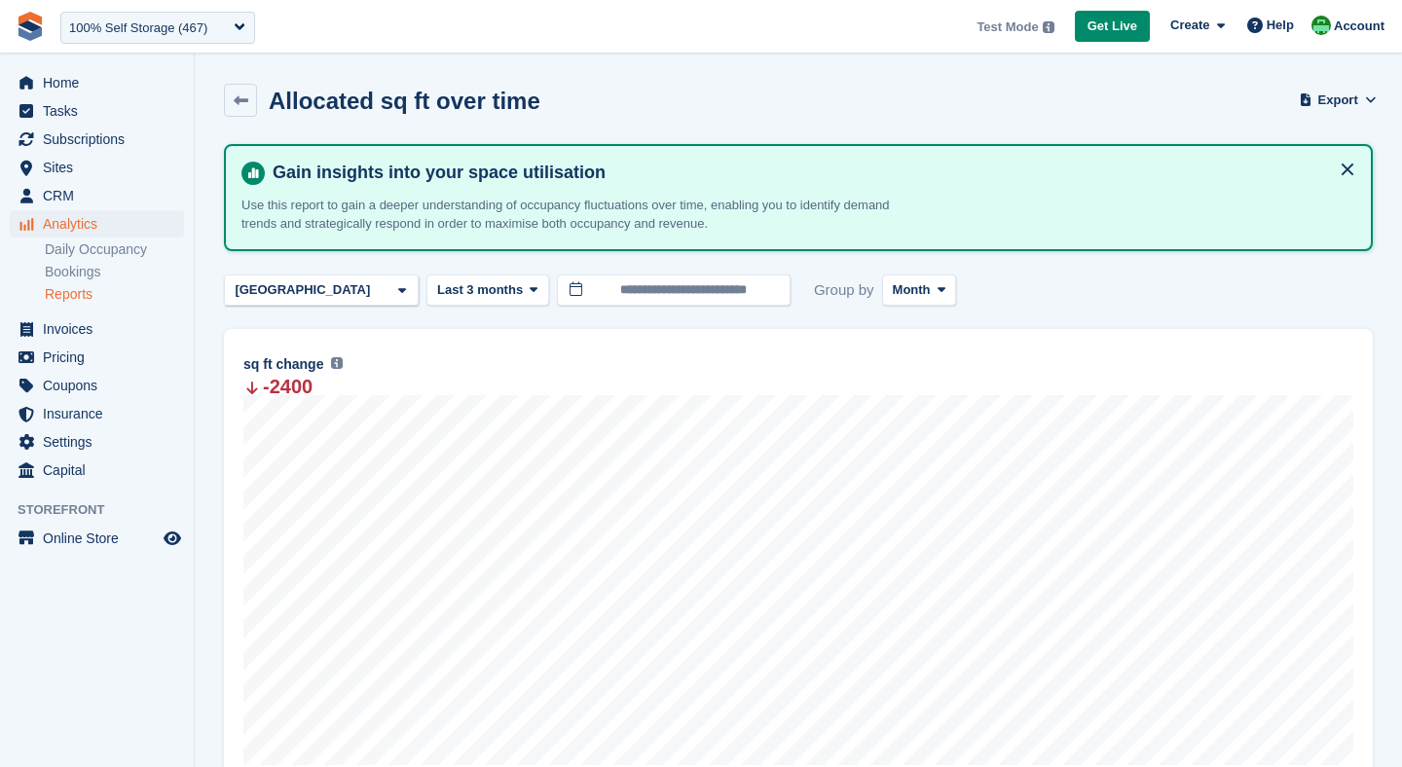
click at [56, 293] on link "Reports" at bounding box center [114, 294] width 139 height 19
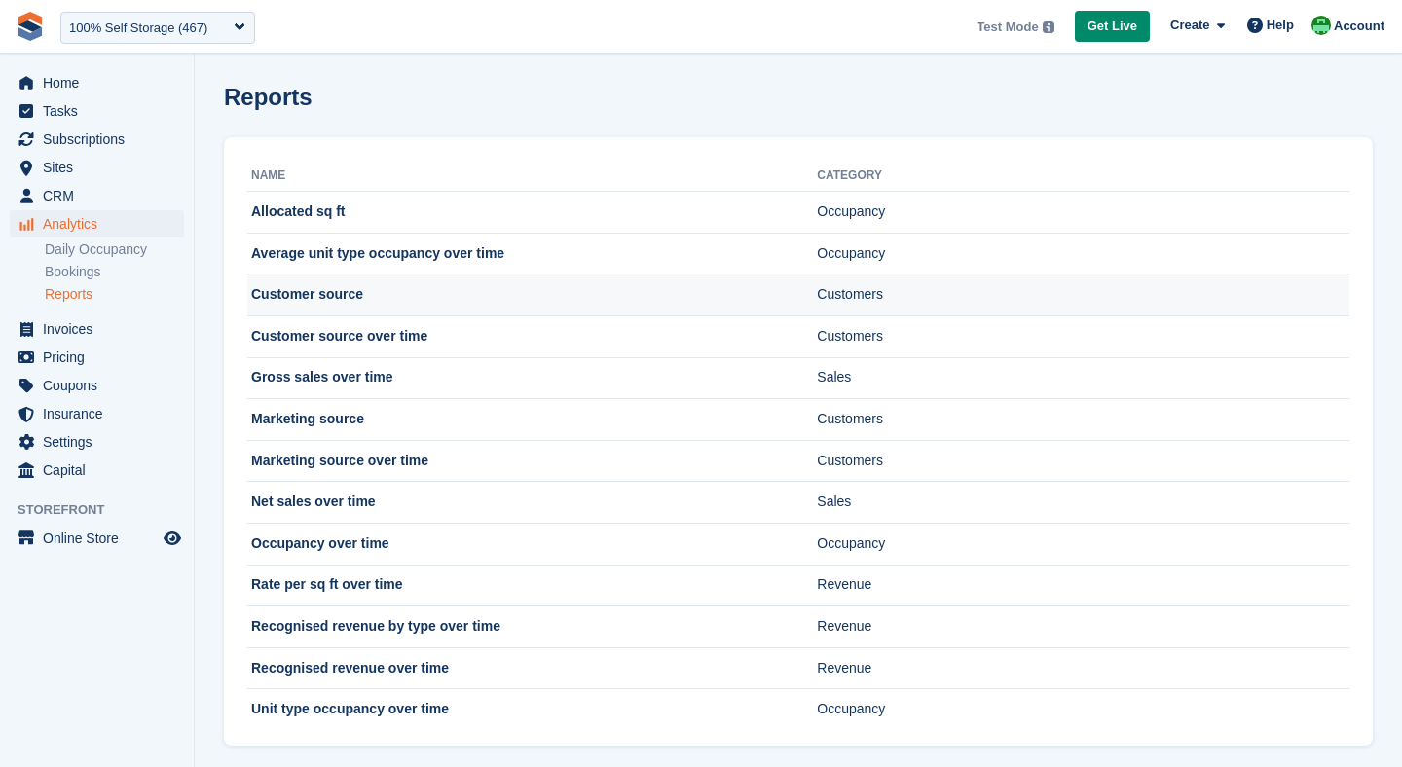
click at [310, 302] on td "Customer source" at bounding box center [532, 296] width 570 height 42
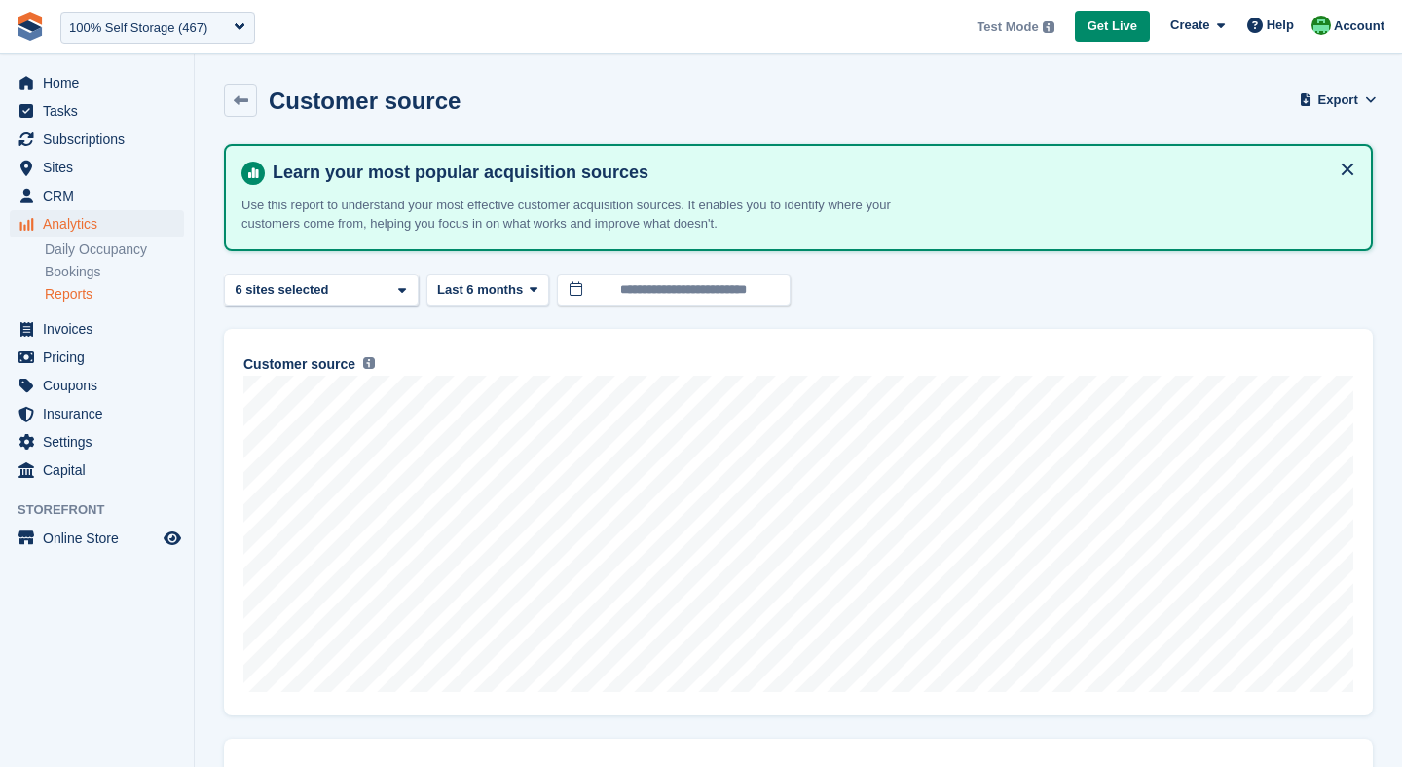
click at [101, 297] on link "Reports" at bounding box center [114, 294] width 139 height 19
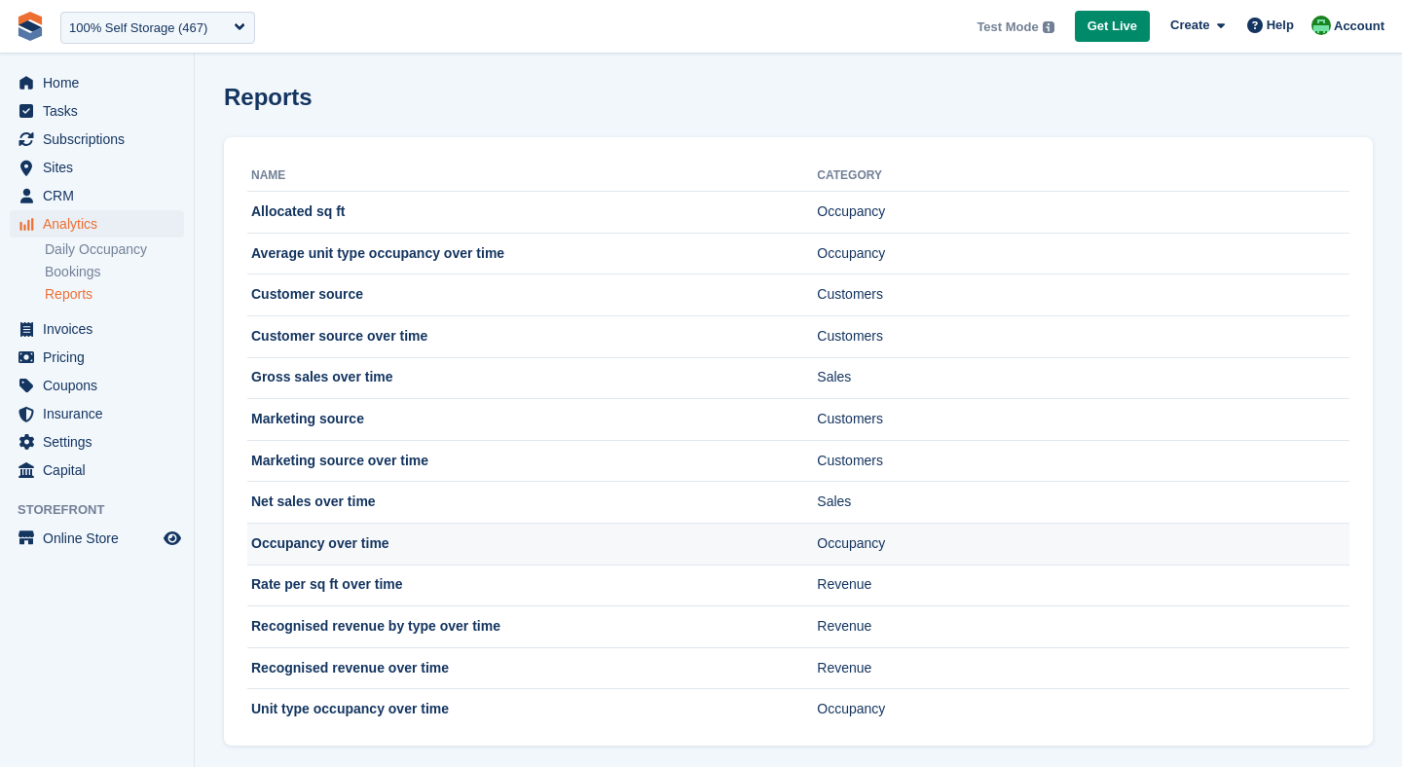
click at [377, 538] on td "Occupancy over time" at bounding box center [532, 544] width 570 height 42
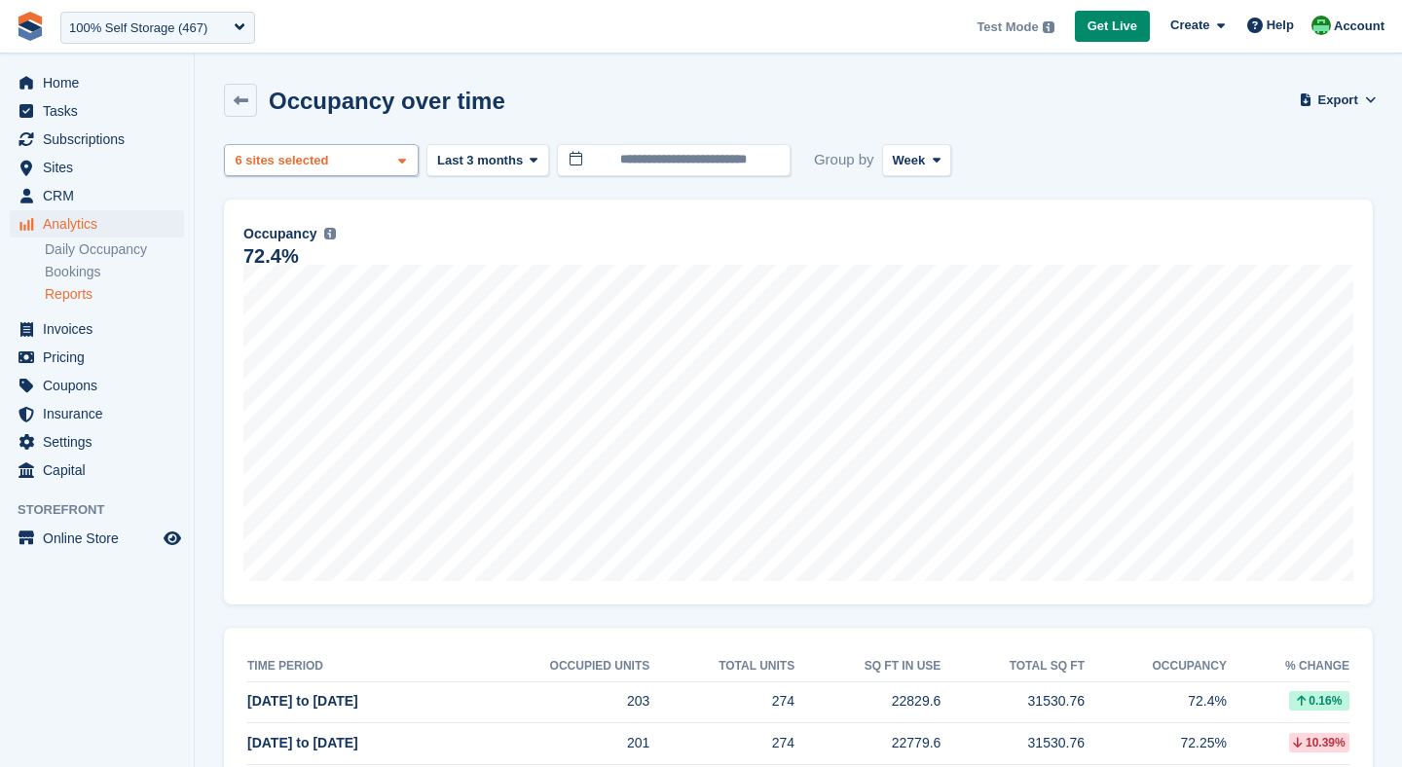
click at [361, 162] on div "Nottingham 2 sites selected 3 sites selected 4 sites selected 5 sites selected …" at bounding box center [321, 160] width 195 height 32
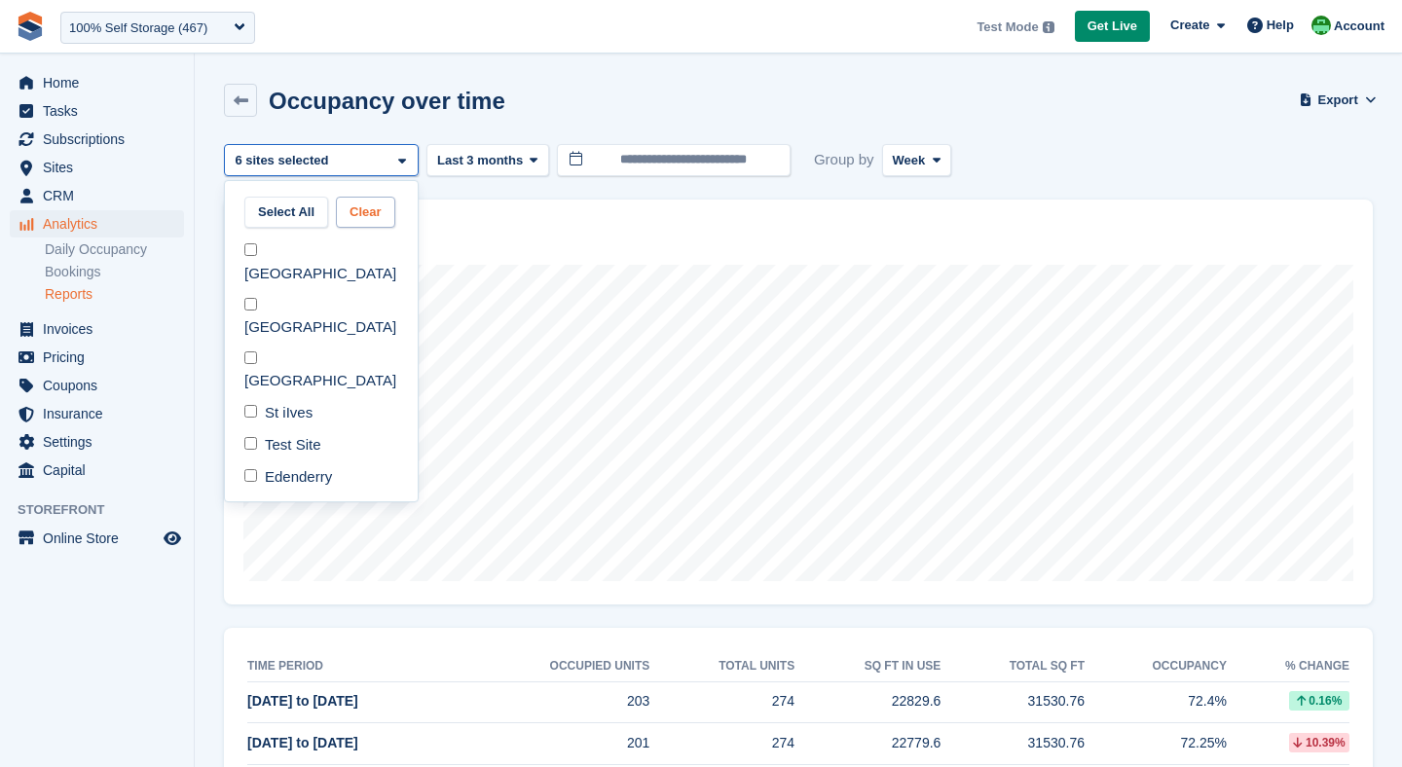
click at [363, 222] on button "Clear" at bounding box center [365, 213] width 59 height 32
click at [314, 250] on div "[GEOGRAPHIC_DATA]" at bounding box center [321, 263] width 177 height 54
select select "***"
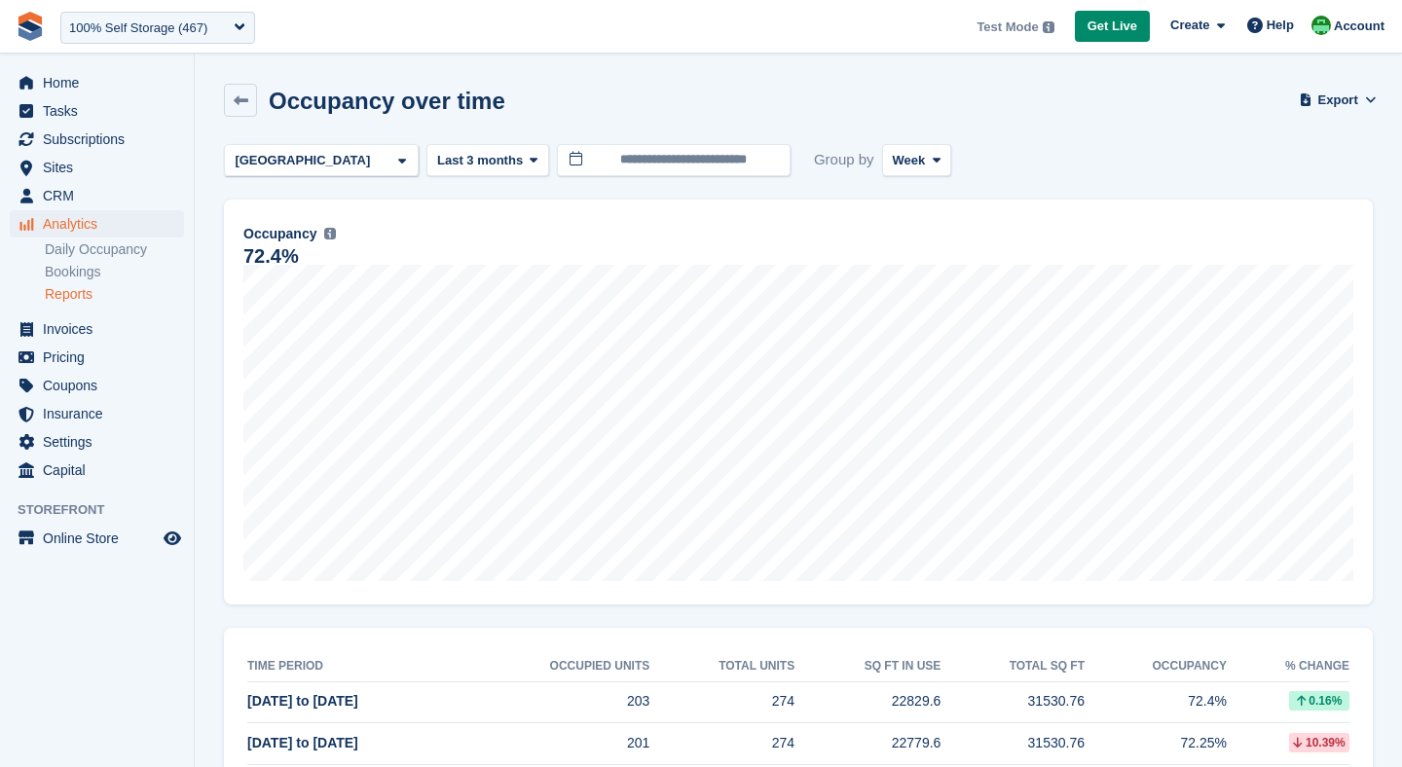
click at [719, 101] on div "Occupancy over time Export Export occupancy over time metrics Export a CSV of a…" at bounding box center [798, 112] width 1149 height 56
drag, startPoint x: 929, startPoint y: 138, endPoint x: 922, endPoint y: 160, distance: 22.5
click at [922, 160] on span "Week" at bounding box center [909, 160] width 33 height 19
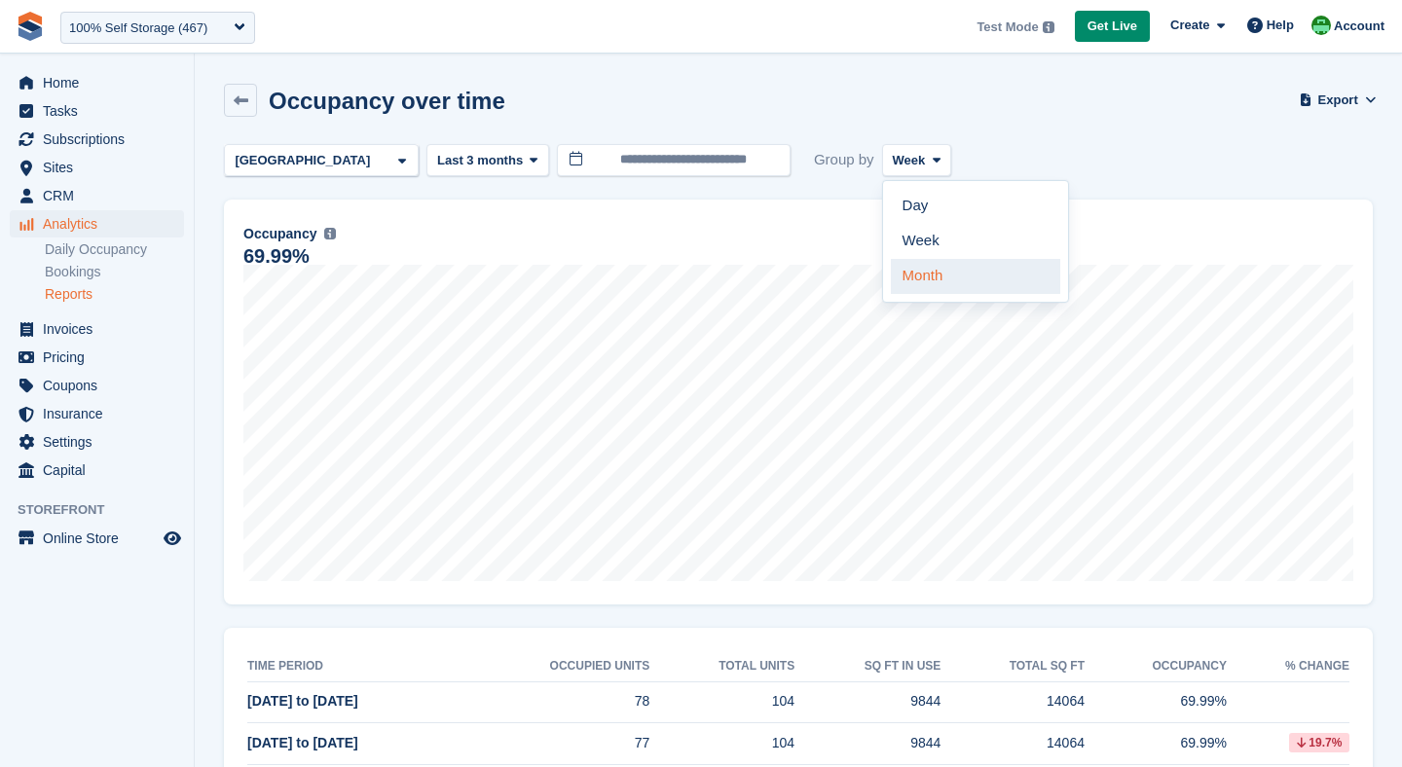
click at [919, 267] on link "Month" at bounding box center [975, 276] width 169 height 35
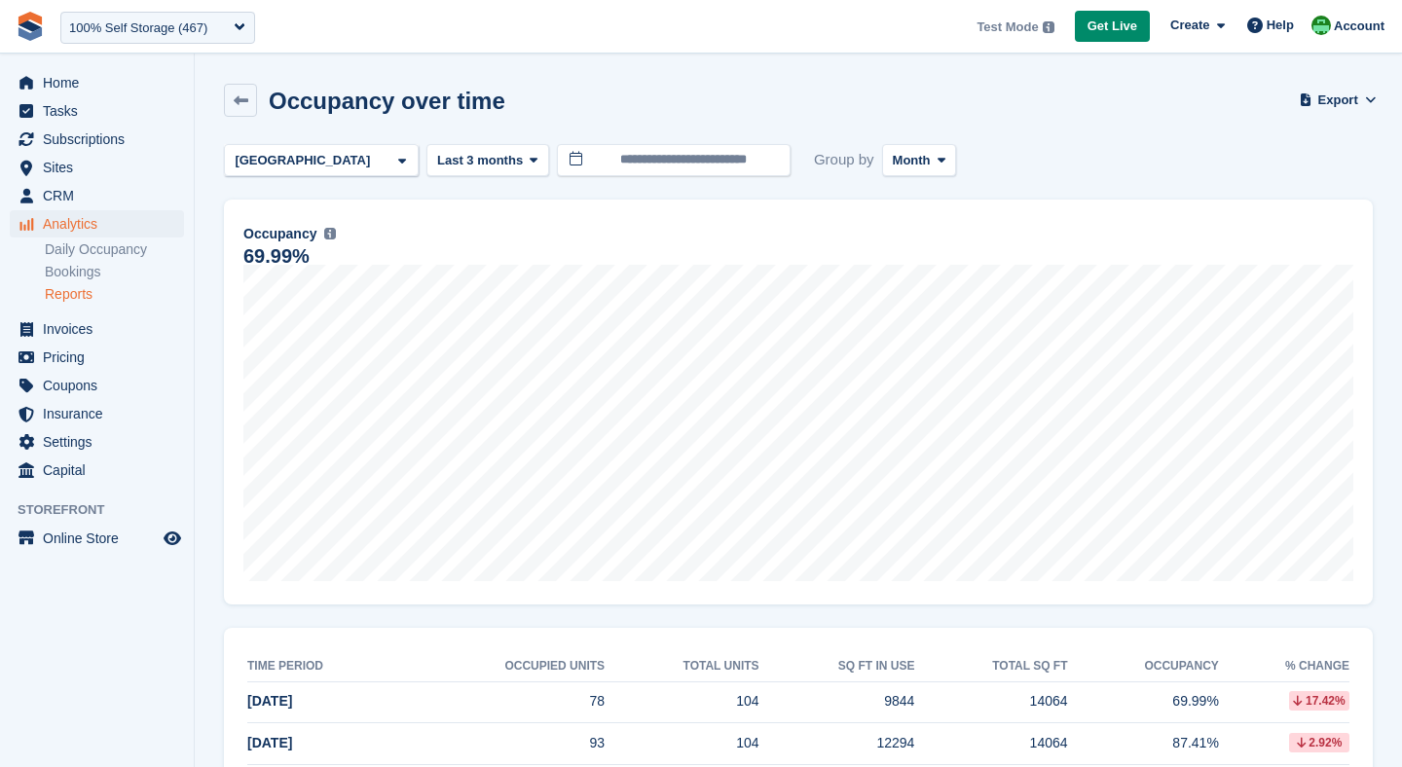
scroll to position [91, 0]
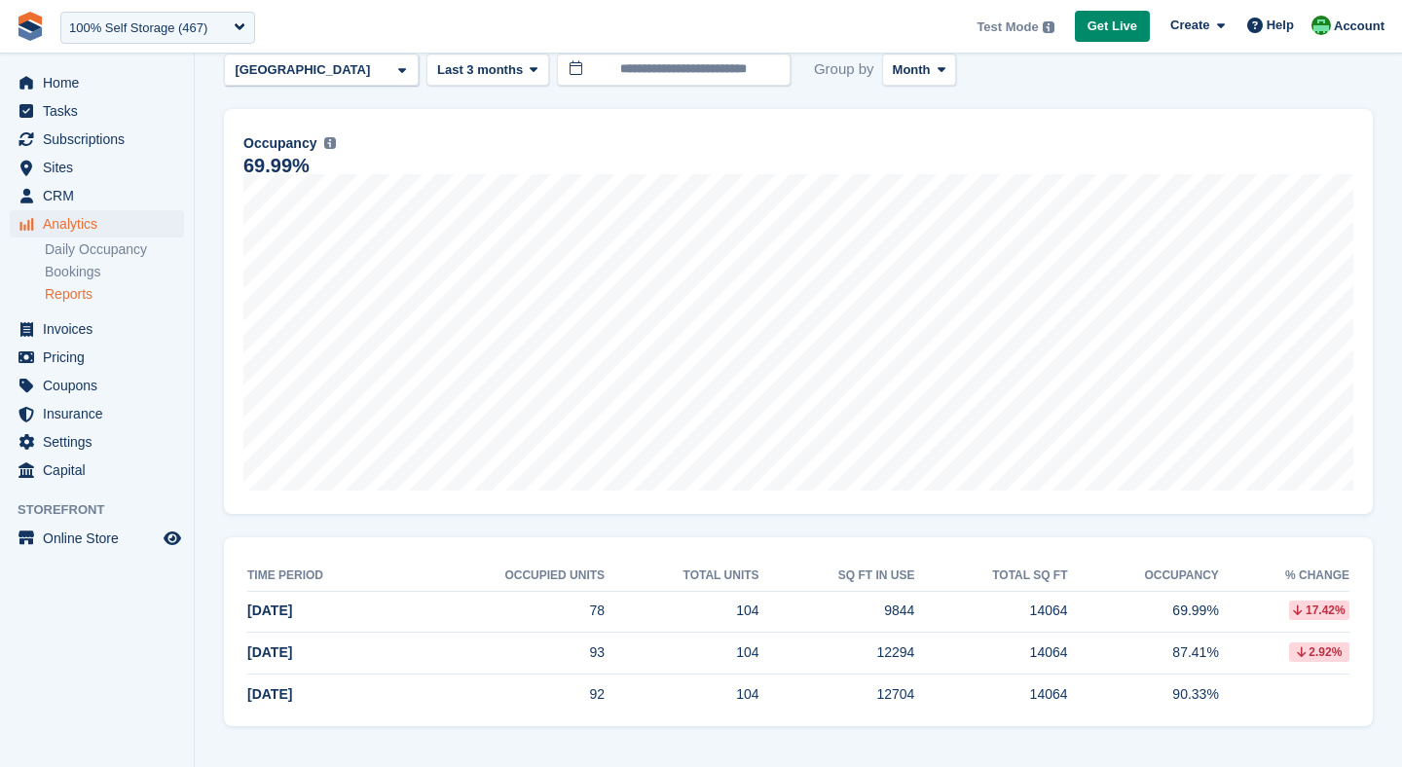
click at [57, 291] on link "Reports" at bounding box center [114, 294] width 139 height 19
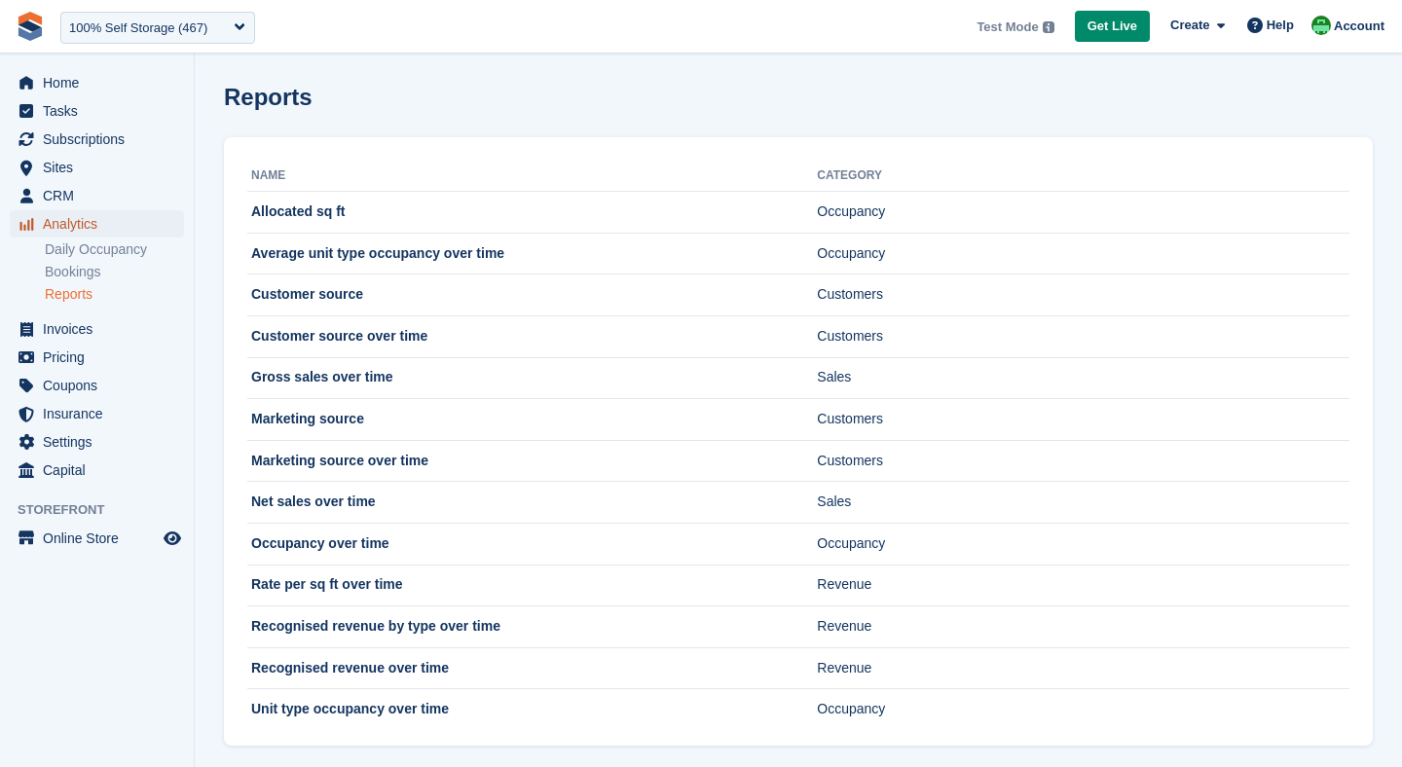
click at [74, 235] on span "Analytics" at bounding box center [101, 223] width 117 height 27
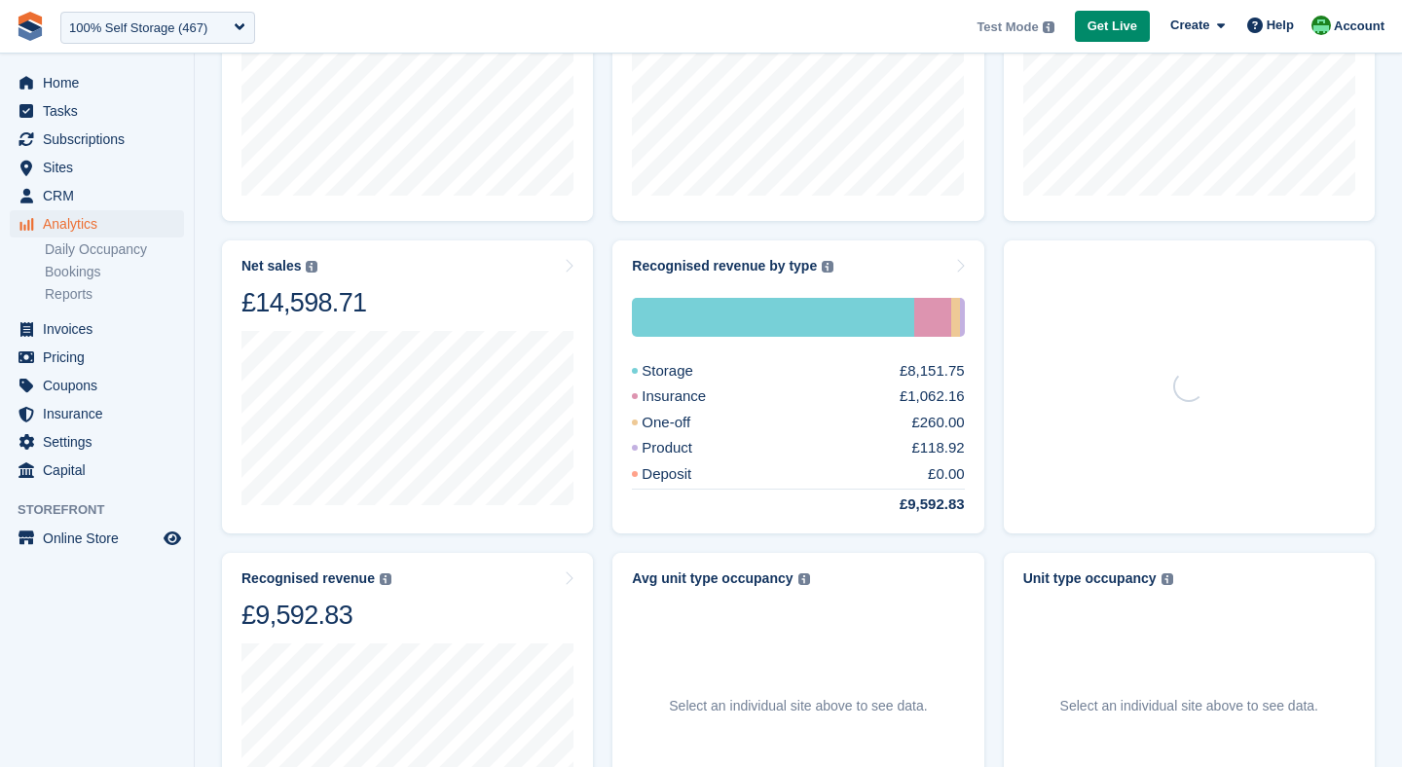
scroll to position [400, 0]
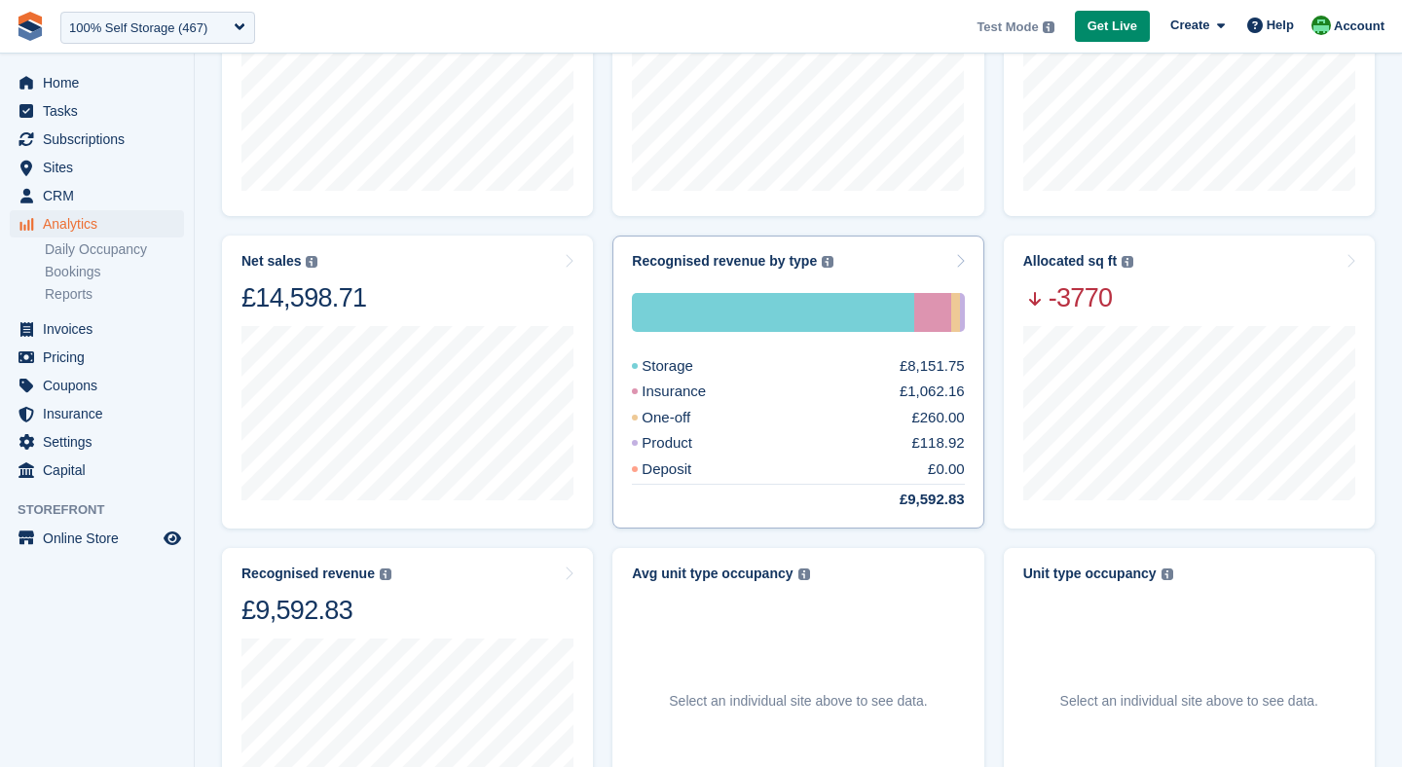
click at [737, 398] on div "Insurance" at bounding box center [692, 392] width 121 height 22
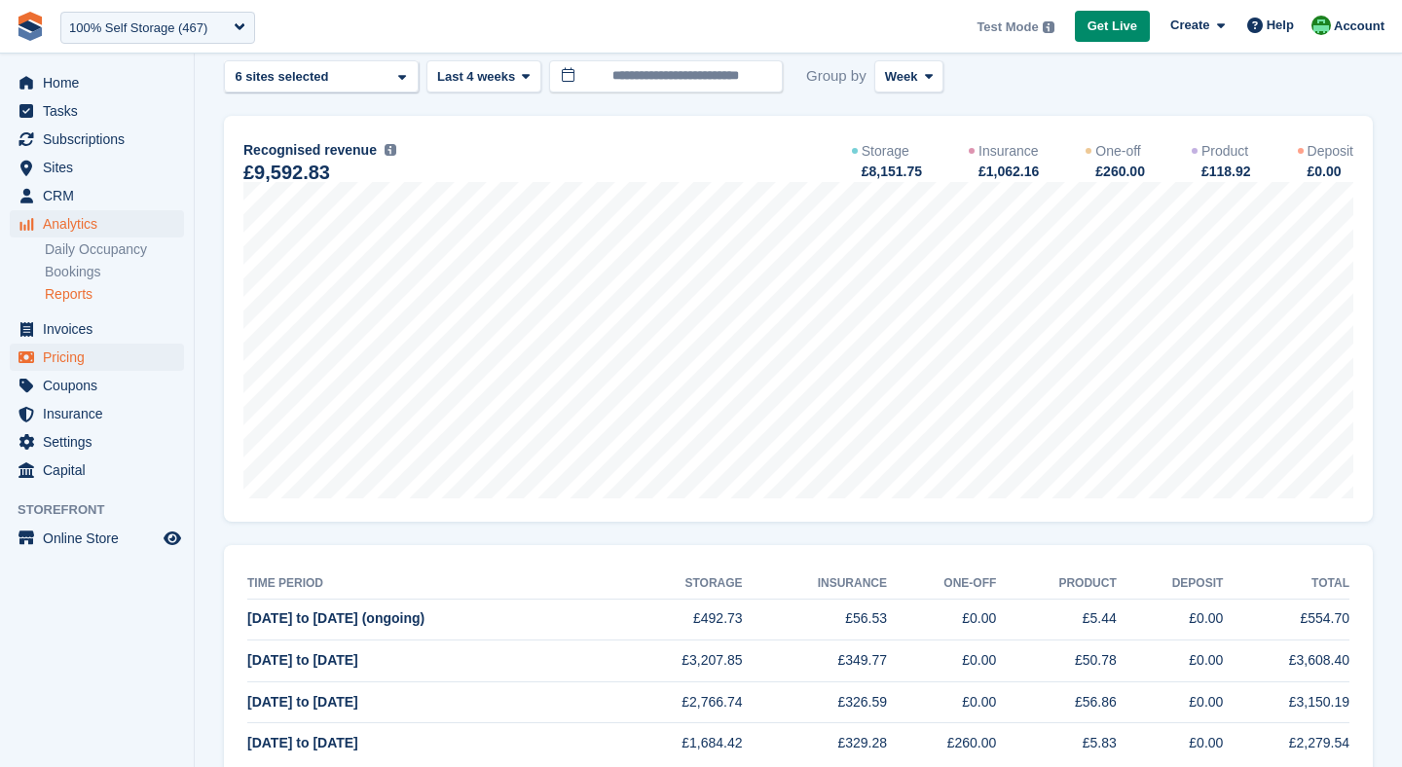
scroll to position [239, 0]
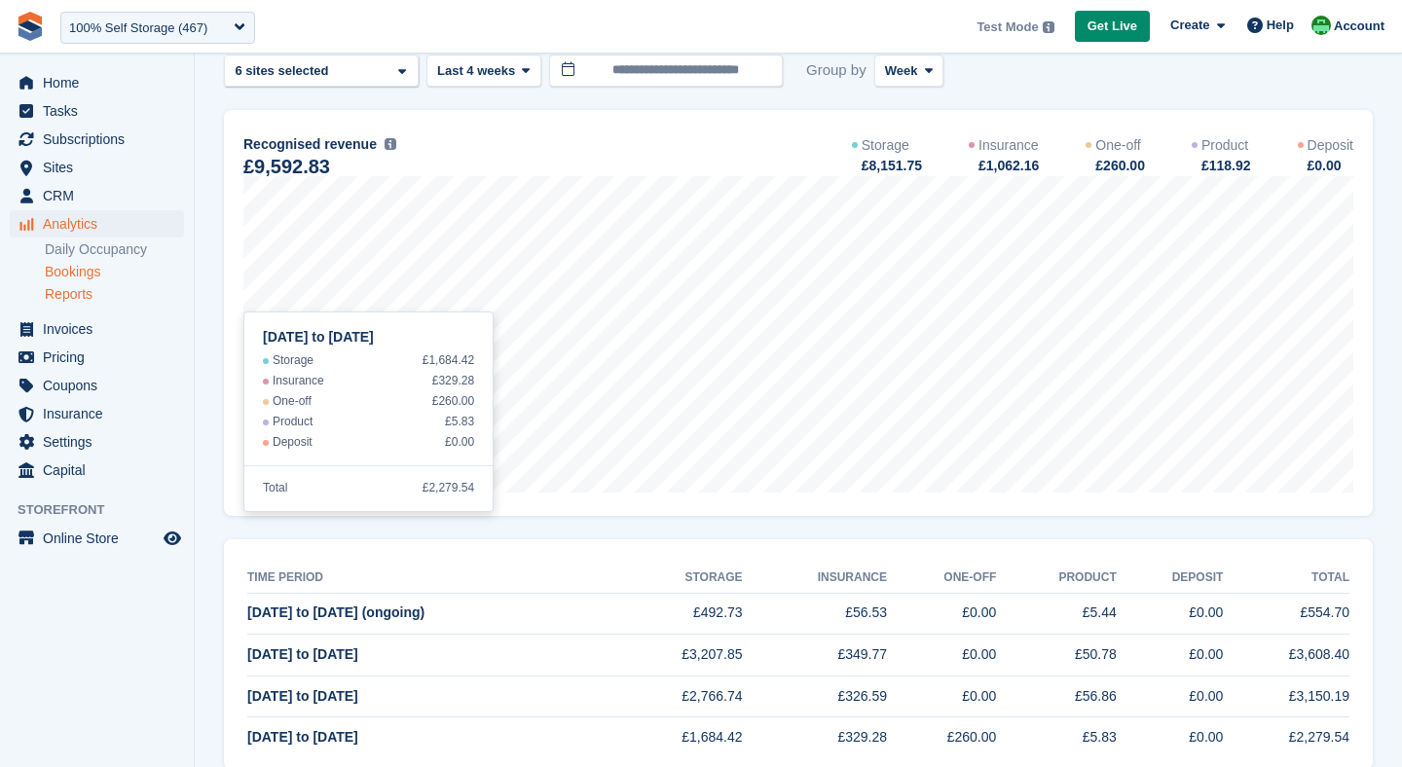
click at [74, 264] on link "Bookings" at bounding box center [114, 272] width 139 height 19
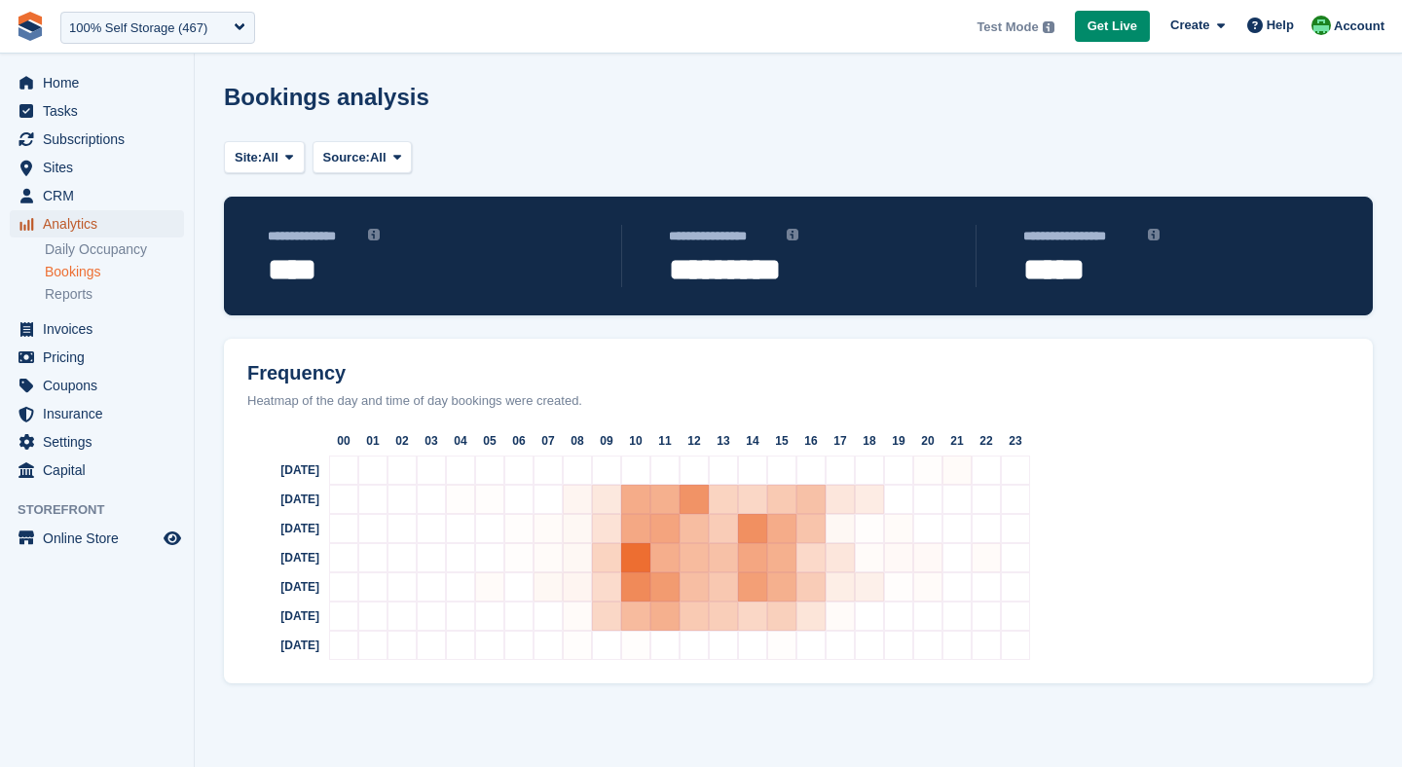
click at [60, 222] on span "Analytics" at bounding box center [101, 223] width 117 height 27
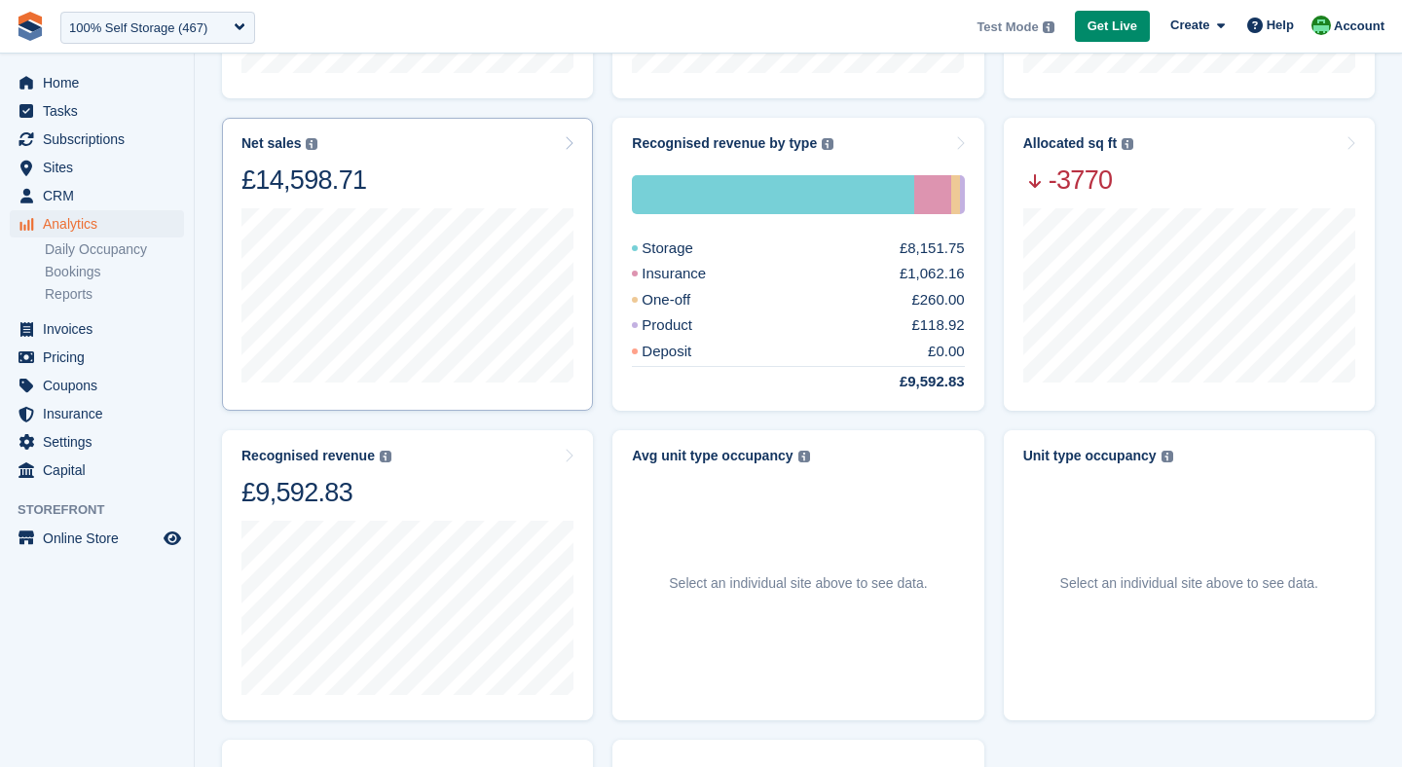
scroll to position [580, 0]
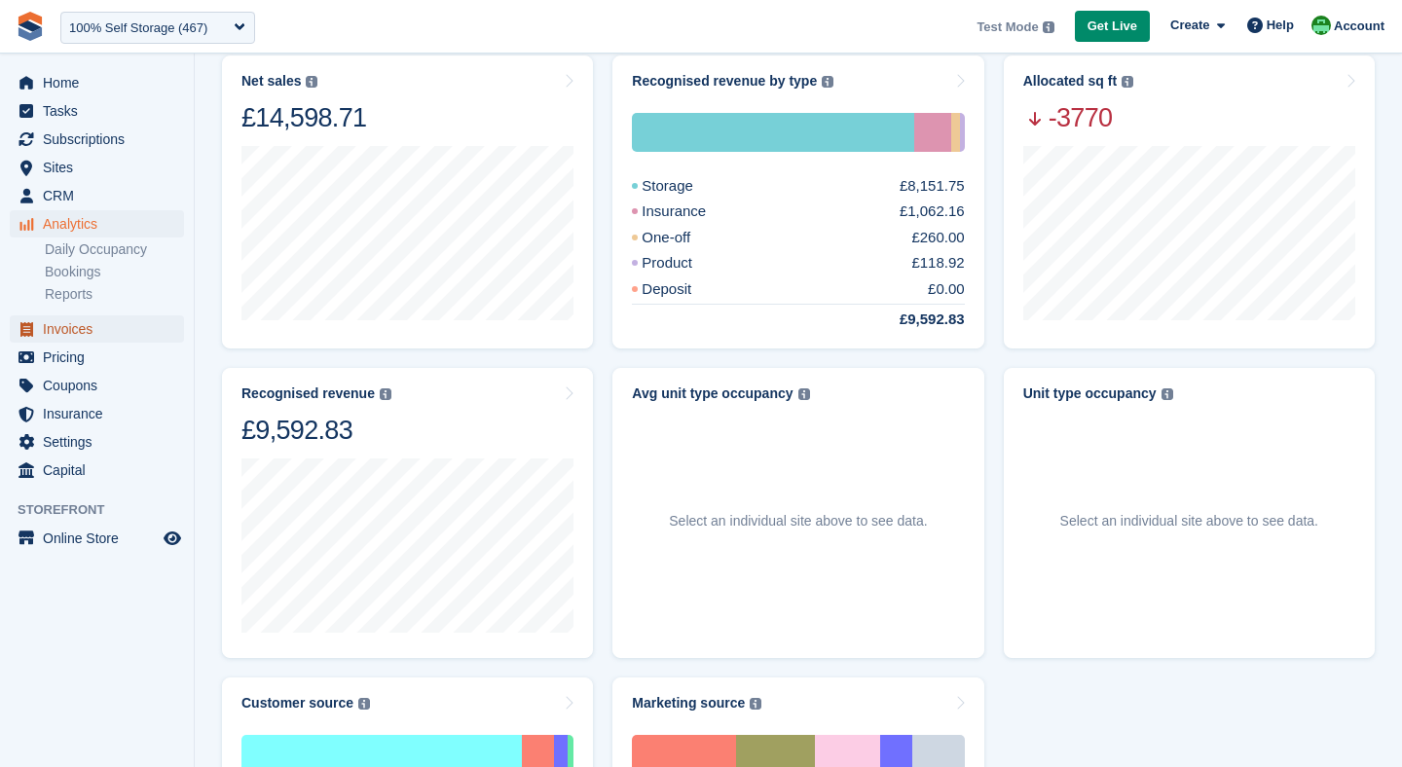
click at [93, 334] on span "Invoices" at bounding box center [101, 328] width 117 height 27
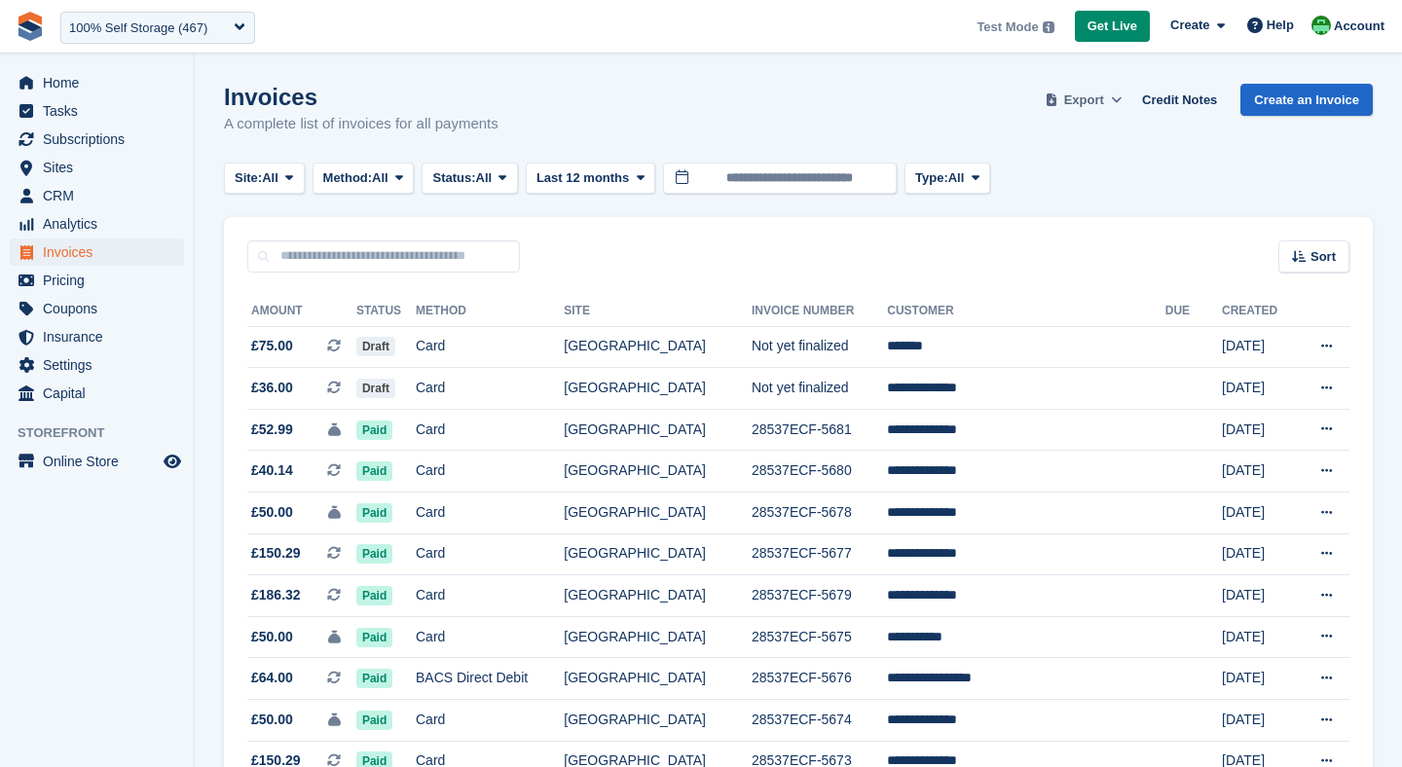
click at [1092, 102] on span "Export" at bounding box center [1084, 100] width 40 height 19
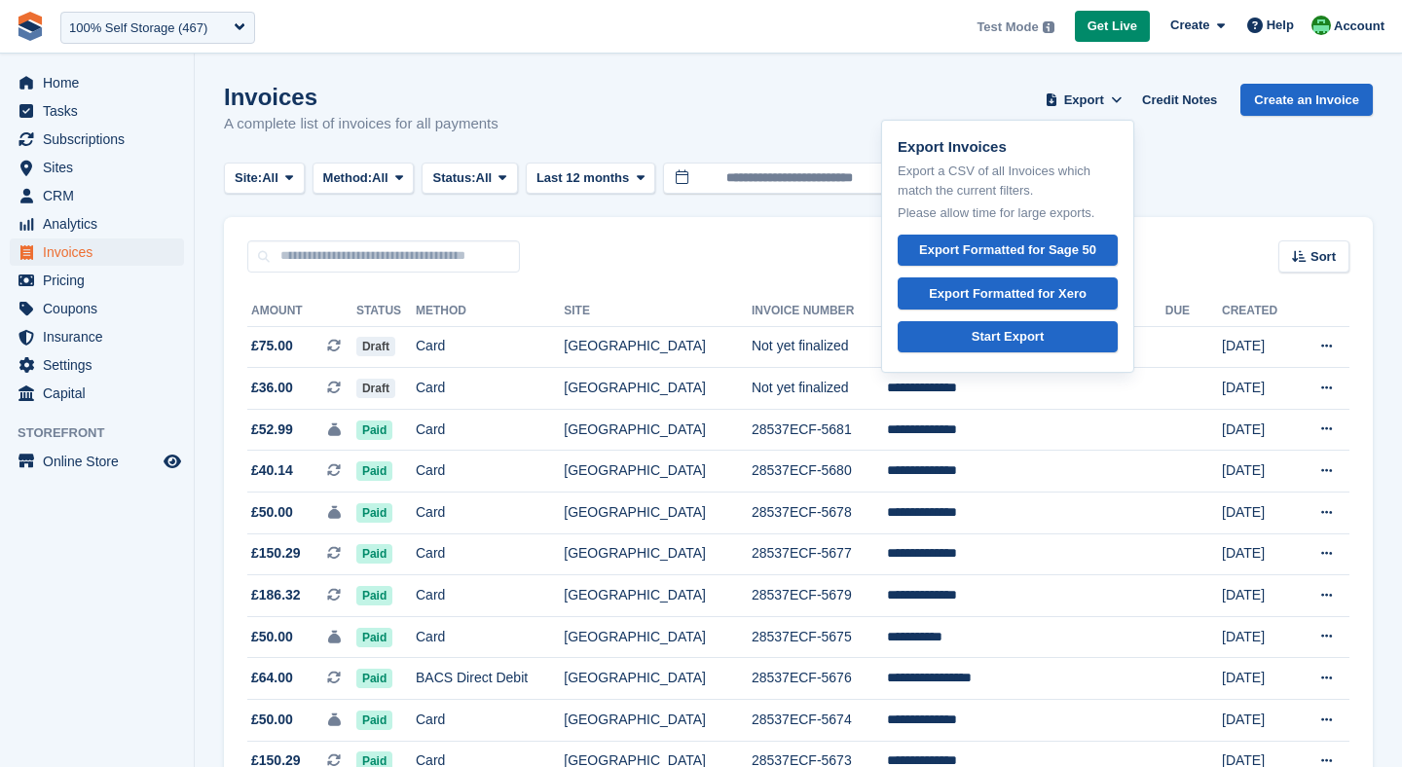
click at [752, 135] on div "Invoices A complete list of invoices for all payments Export Export Invoices Ex…" at bounding box center [798, 121] width 1149 height 75
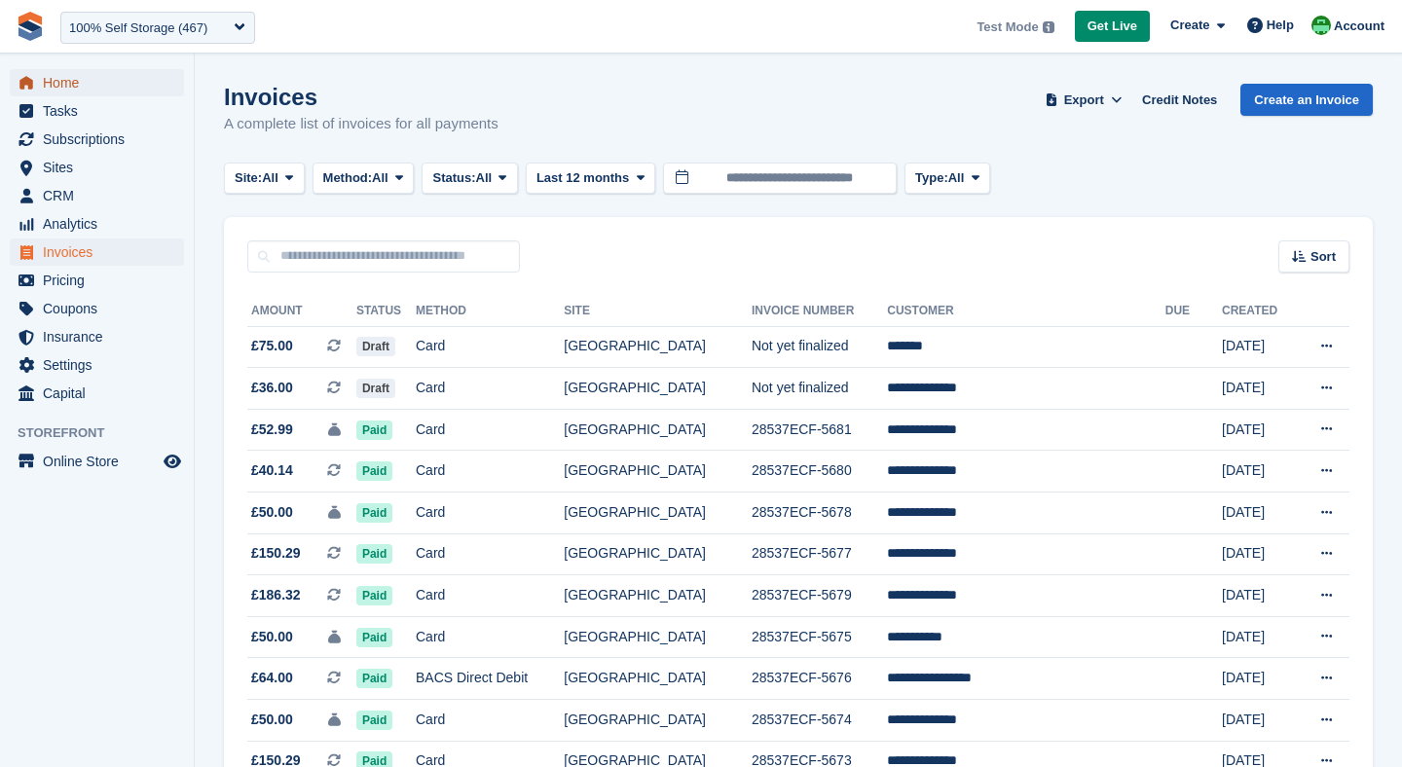
click at [122, 83] on span "Home" at bounding box center [101, 82] width 117 height 27
